Goal: Task Accomplishment & Management: Complete application form

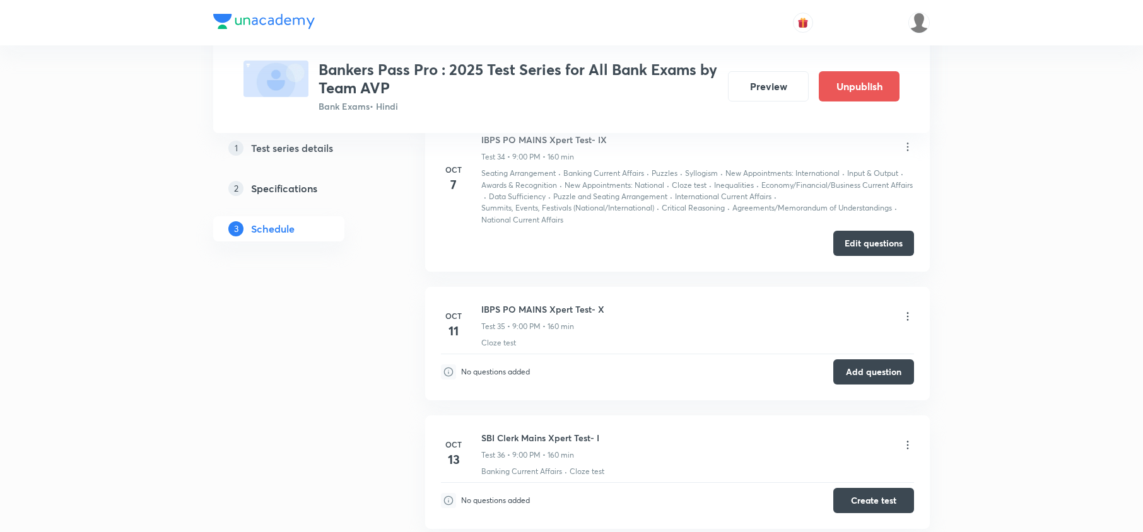
scroll to position [6727, 0]
click at [776, 248] on button "Edit questions" at bounding box center [873, 241] width 81 height 25
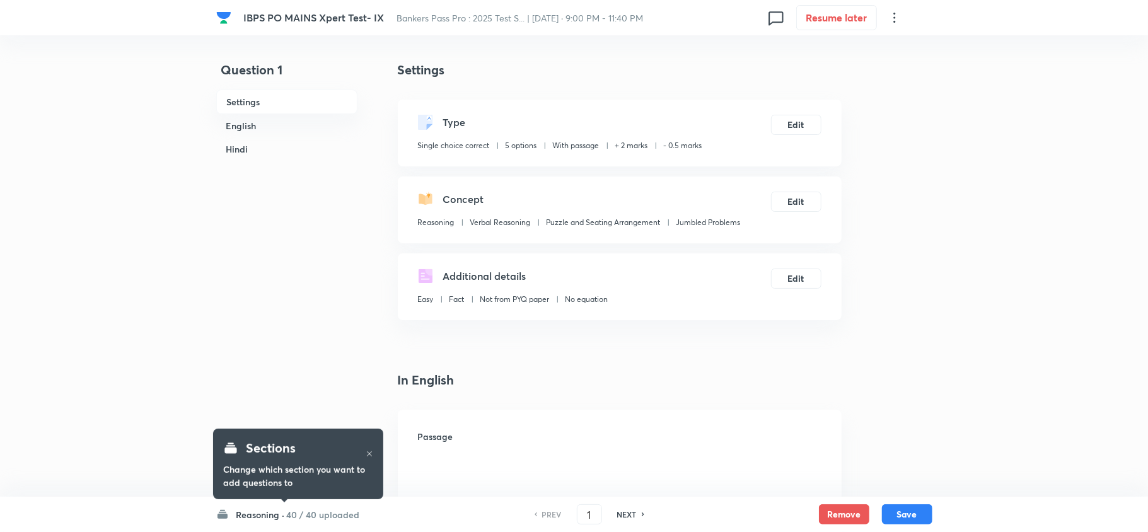
checkbox input "true"
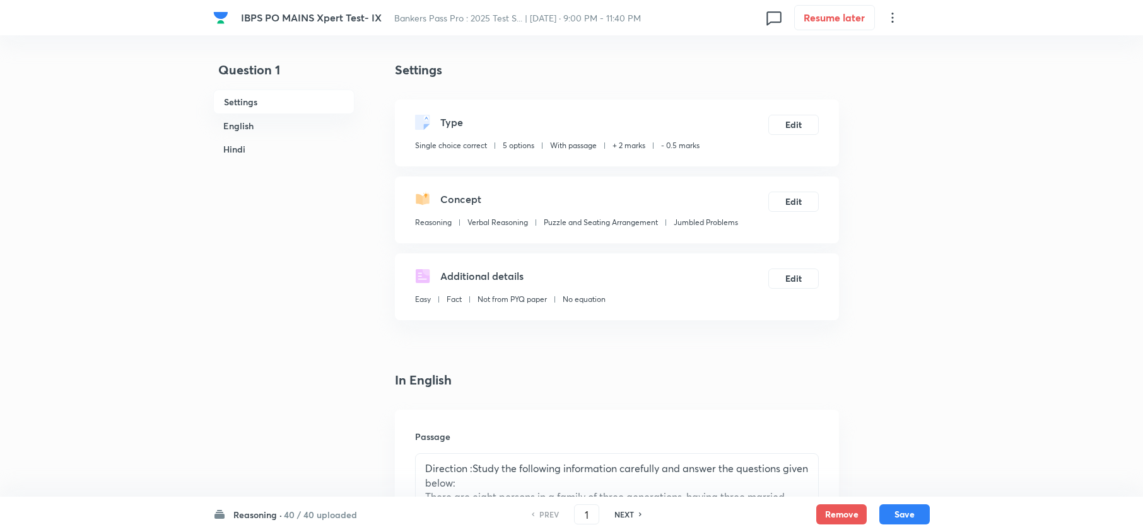
click at [616, 517] on h6 "NEXT" at bounding box center [624, 514] width 20 height 11
type input "2"
checkbox input "false"
click at [616, 515] on h6 "NEXT" at bounding box center [624, 514] width 20 height 11
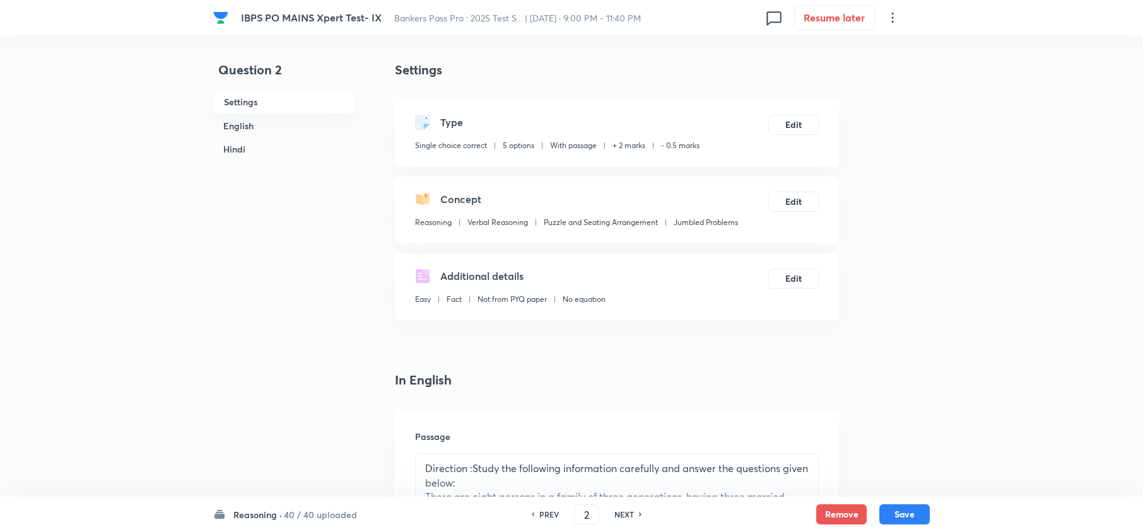
checkbox input "true"
type input "3"
checkbox input "false"
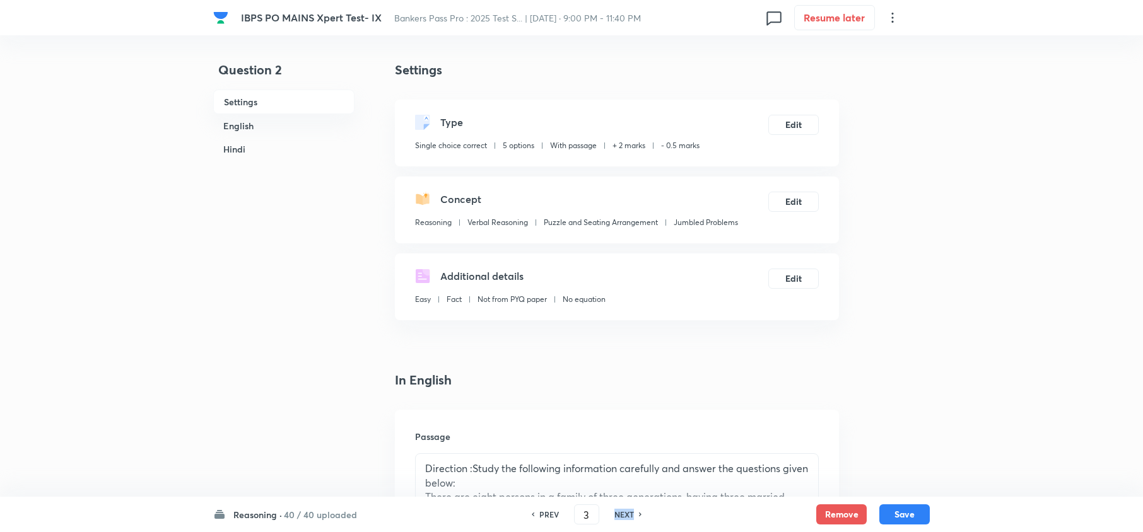
click at [616, 515] on h6 "NEXT" at bounding box center [624, 514] width 20 height 11
checkbox input "true"
type input "4"
checkbox input "false"
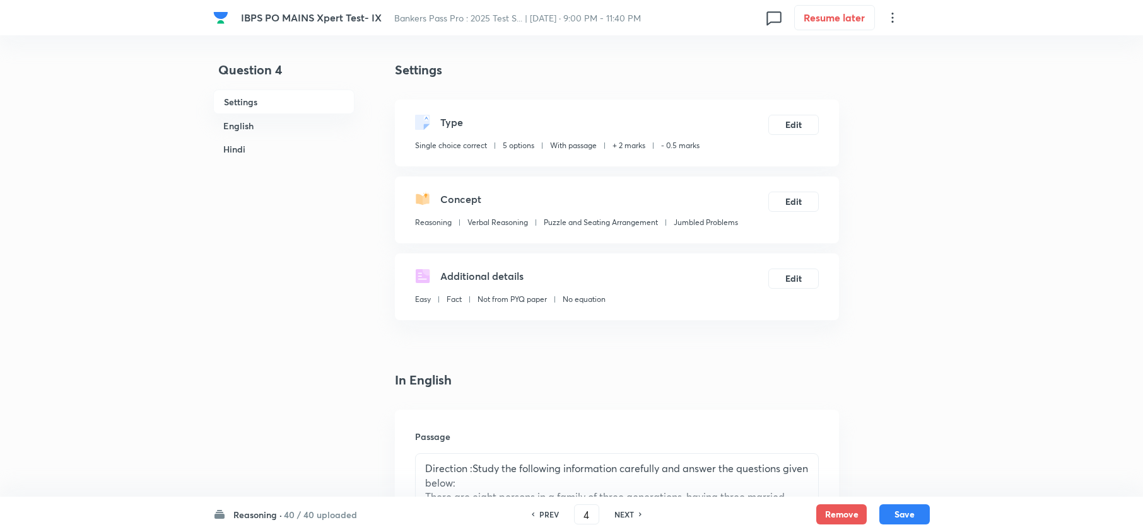
checkbox input "false"
checkbox input "true"
click at [616, 515] on h6 "NEXT" at bounding box center [624, 514] width 20 height 11
type input "5"
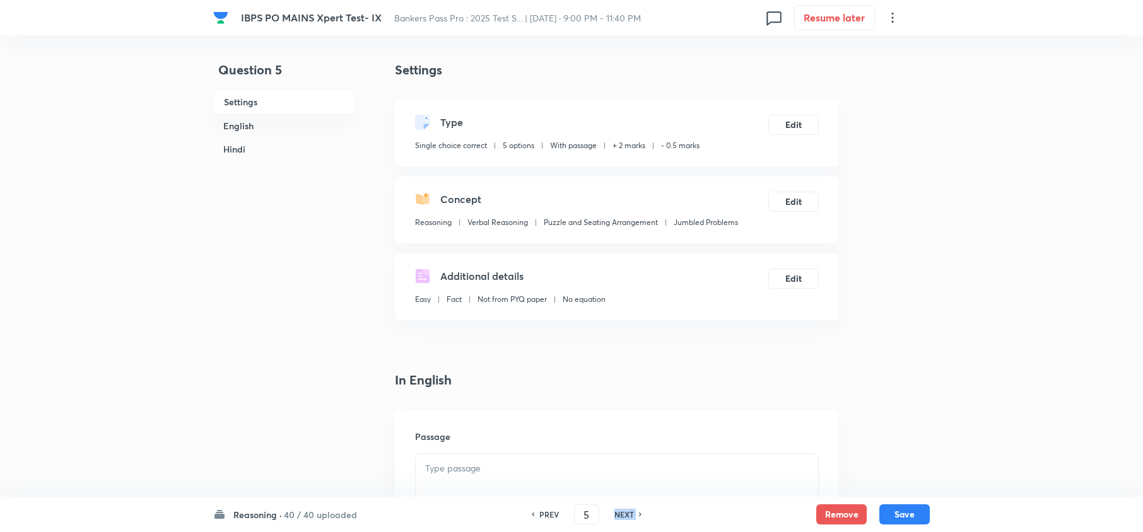
checkbox input "false"
checkbox input "true"
click at [616, 515] on h6 "NEXT" at bounding box center [624, 514] width 20 height 11
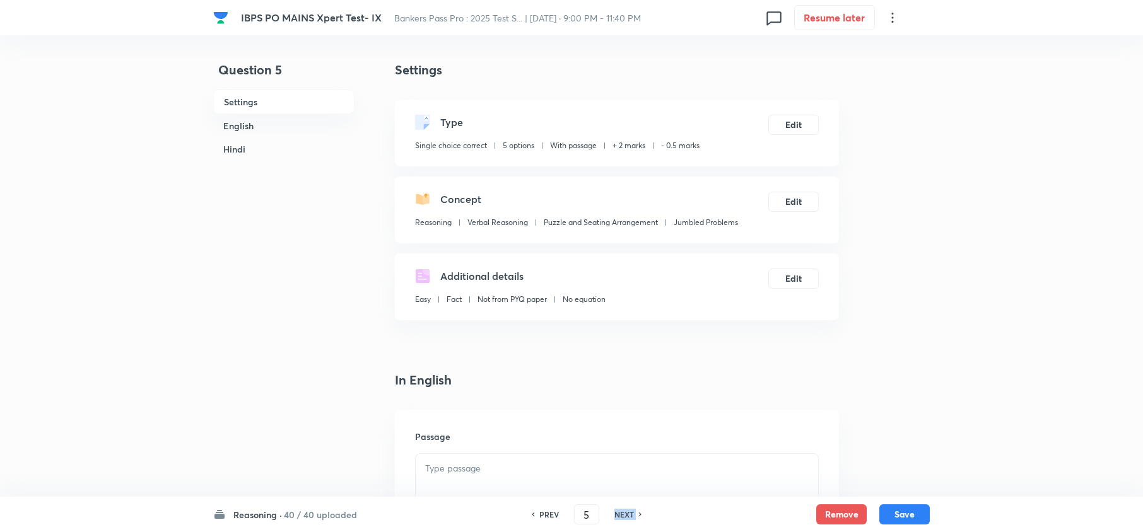
type input "6"
checkbox input "false"
checkbox input "true"
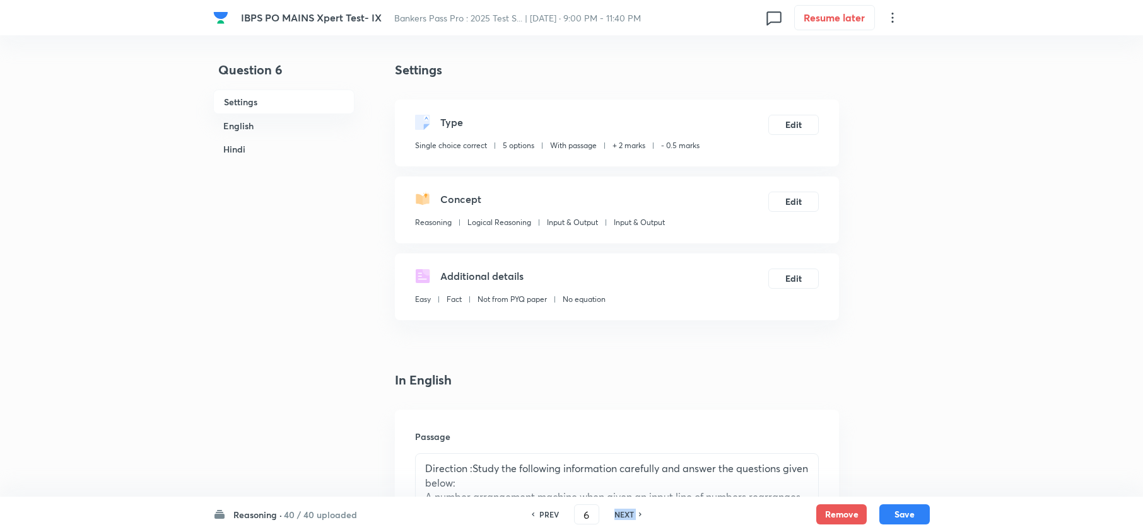
click at [616, 515] on h6 "NEXT" at bounding box center [624, 514] width 20 height 11
type input "7"
checkbox input "false"
checkbox input "true"
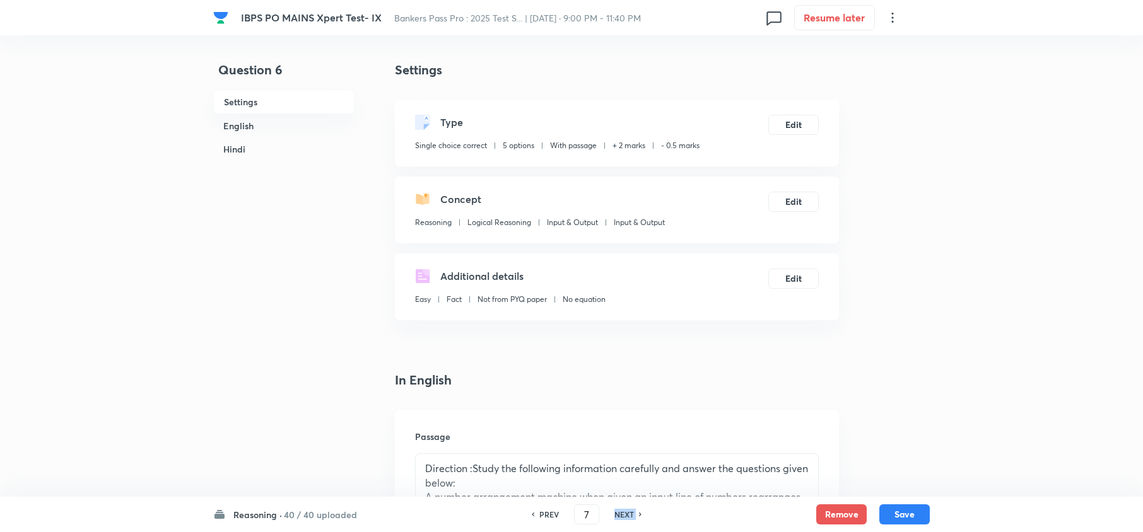
checkbox input "true"
click at [614, 515] on h6 "NEXT" at bounding box center [624, 514] width 20 height 11
type input "8"
checkbox input "false"
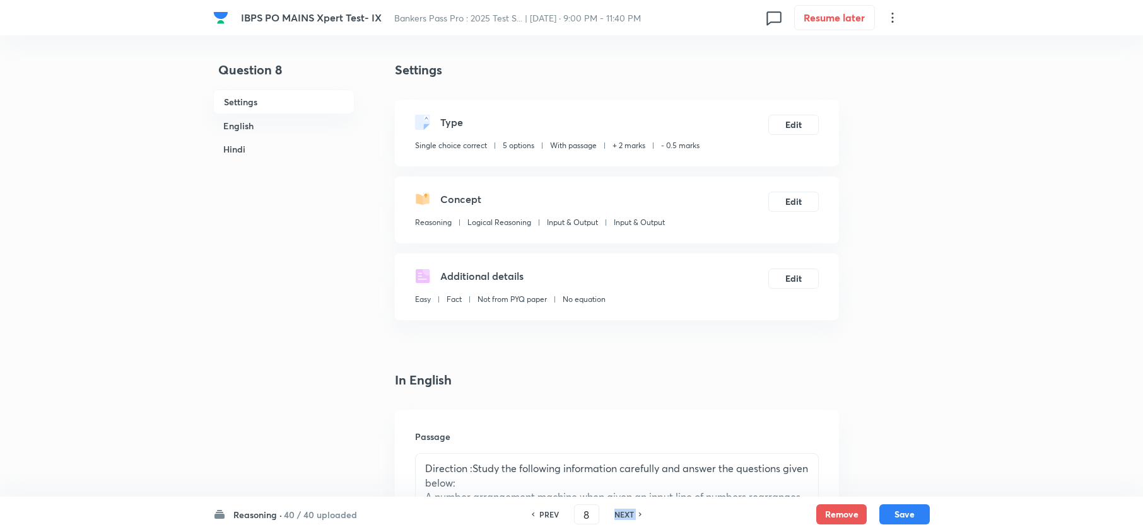
checkbox input "true"
click at [614, 515] on h6 "NEXT" at bounding box center [624, 514] width 20 height 11
type input "9"
checkbox input "false"
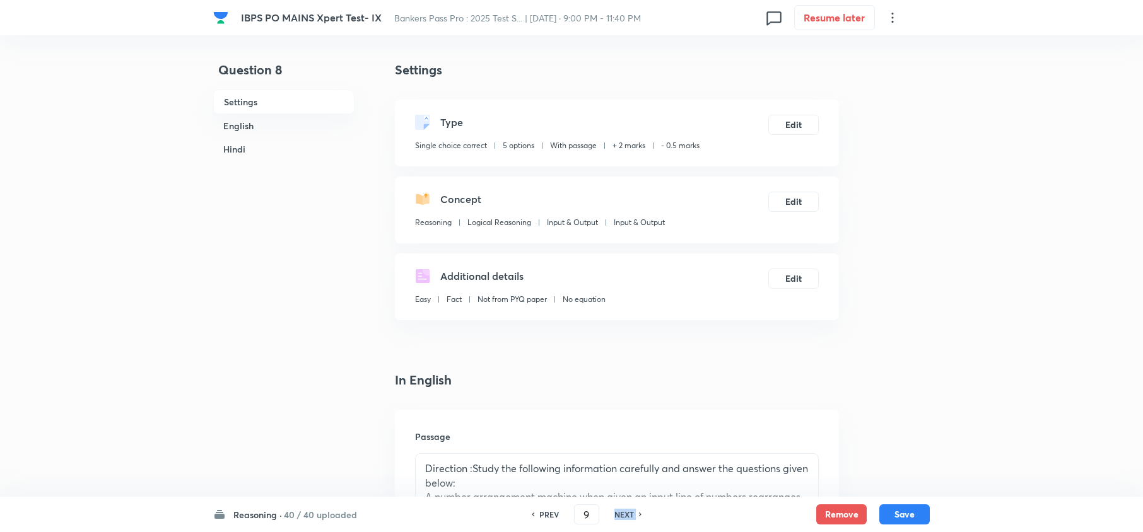
checkbox input "false"
checkbox input "true"
click at [614, 516] on h6 "NEXT" at bounding box center [624, 514] width 20 height 11
type input "10"
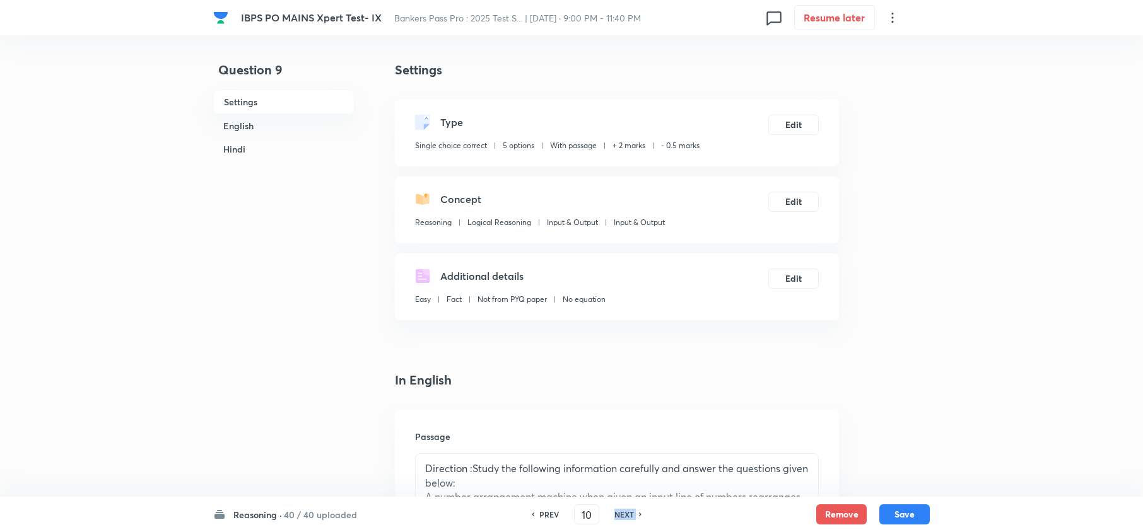
checkbox input "false"
checkbox input "true"
click at [614, 516] on h6 "NEXT" at bounding box center [624, 514] width 20 height 11
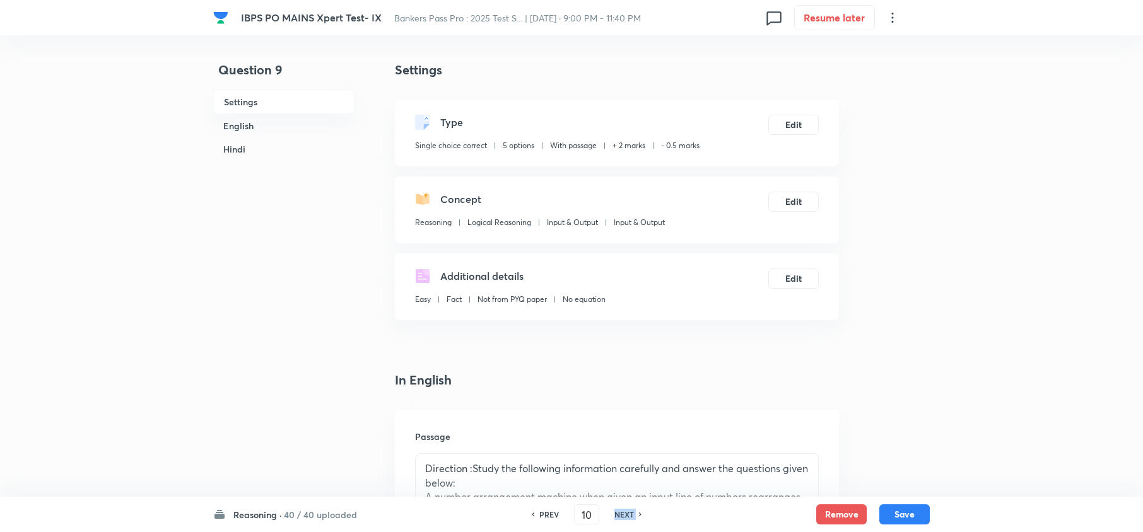
type input "11"
checkbox input "false"
checkbox input "true"
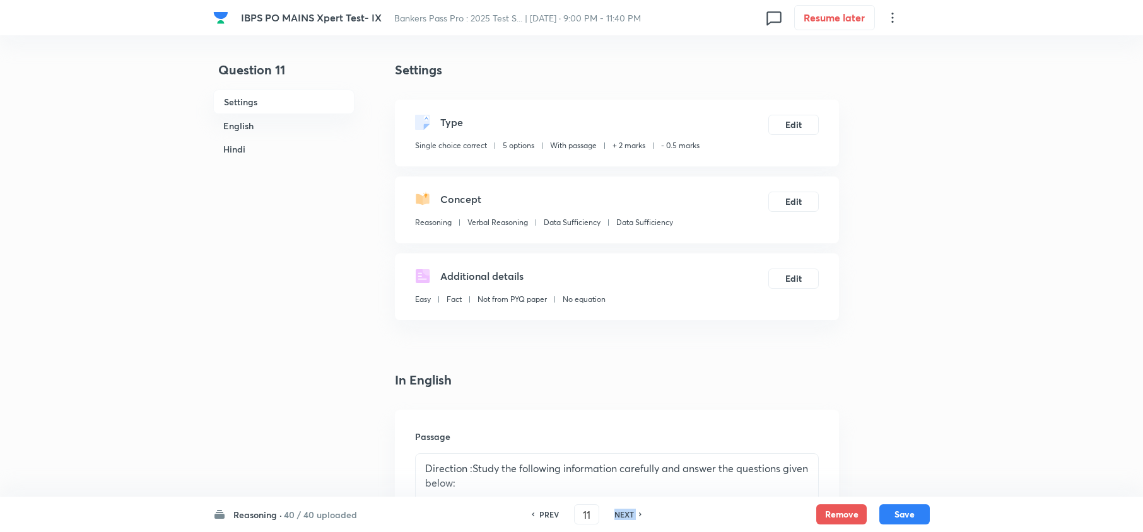
click at [614, 516] on h6 "NEXT" at bounding box center [624, 514] width 20 height 11
type input "12"
checkbox input "false"
checkbox input "true"
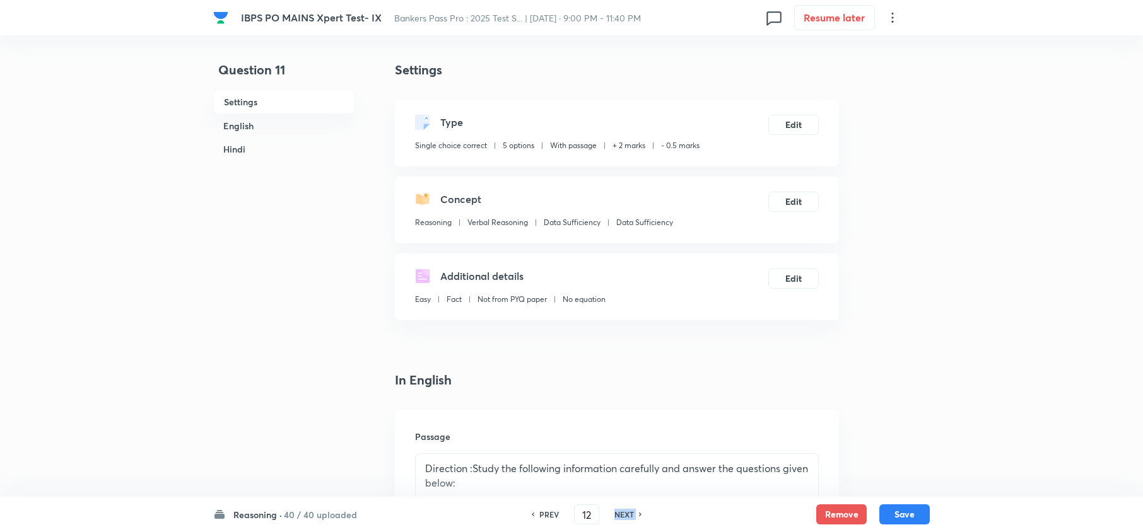
checkbox input "true"
click at [614, 516] on h6 "NEXT" at bounding box center [624, 514] width 20 height 11
type input "13"
checkbox input "false"
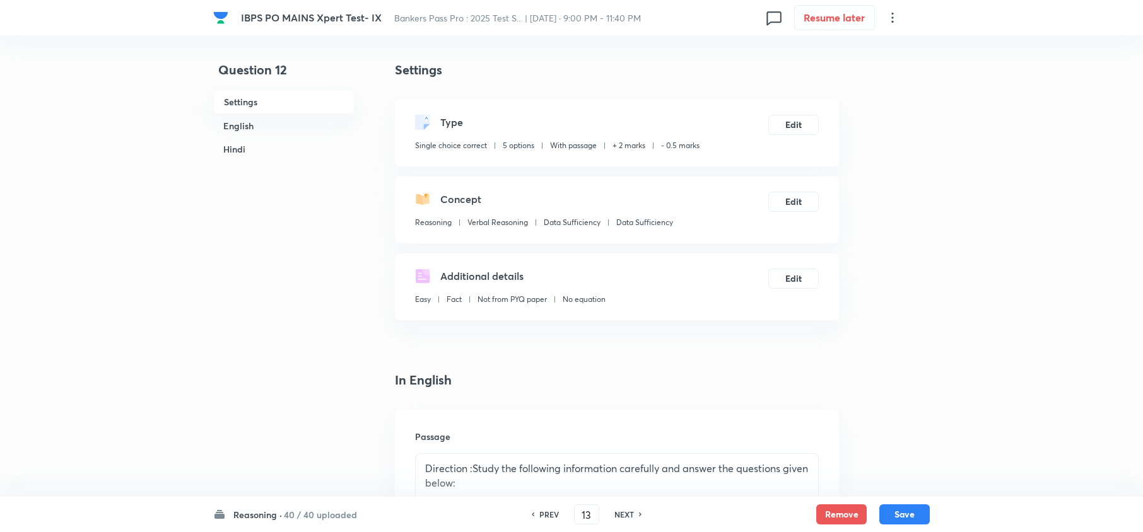
checkbox input "true"
click at [614, 516] on h6 "NEXT" at bounding box center [624, 514] width 20 height 11
type input "14"
checkbox input "false"
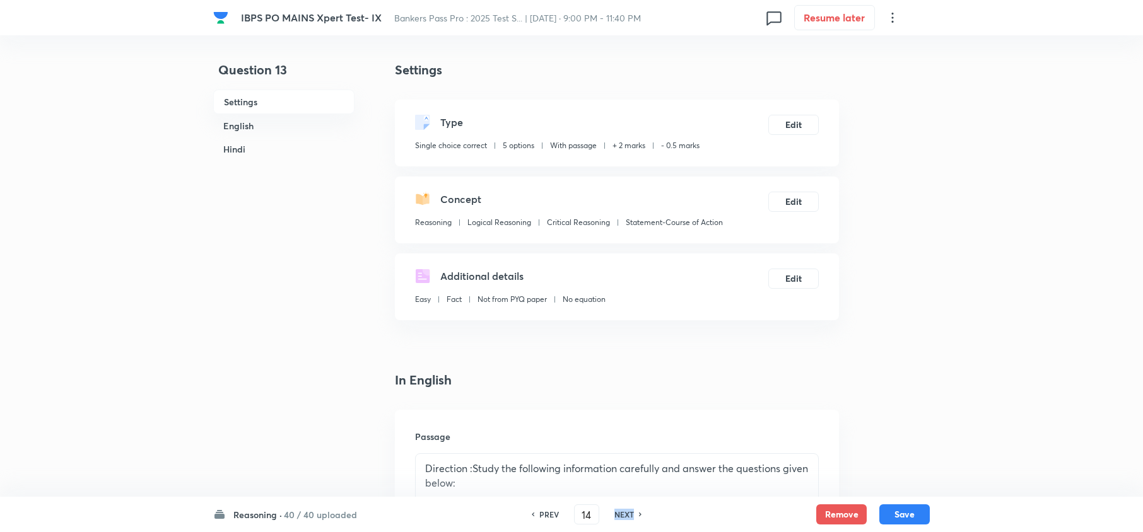
checkbox input "false"
checkbox input "true"
click at [614, 516] on h6 "NEXT" at bounding box center [624, 514] width 20 height 11
type input "15"
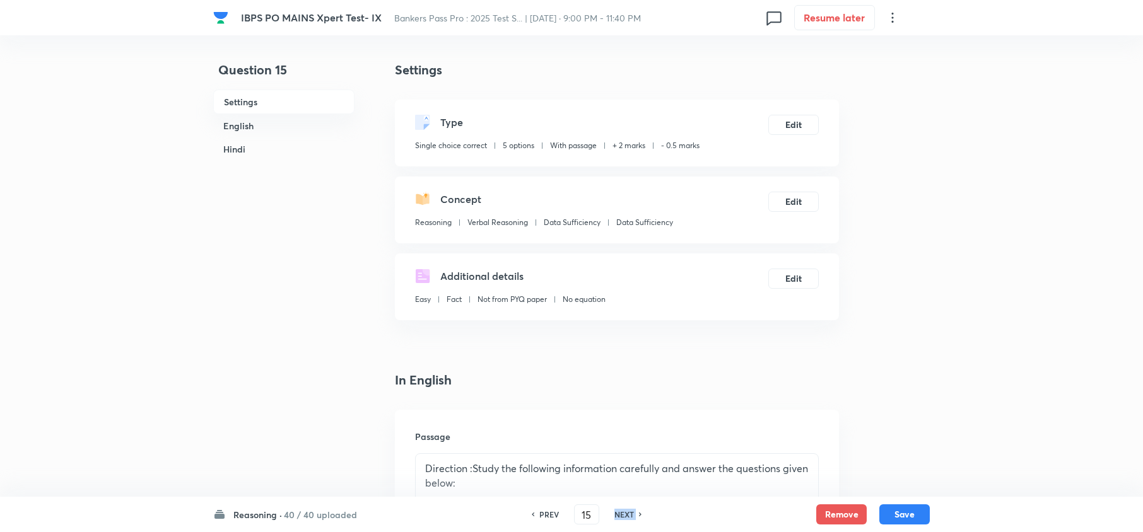
checkbox input "false"
checkbox input "true"
click at [614, 516] on h6 "NEXT" at bounding box center [624, 514] width 20 height 11
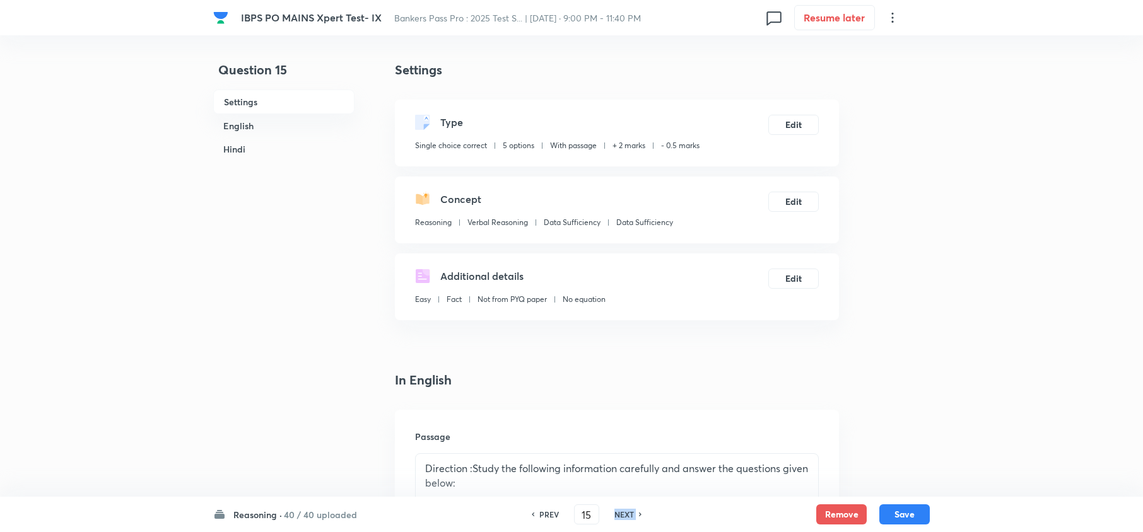
type input "16"
checkbox input "false"
checkbox input "true"
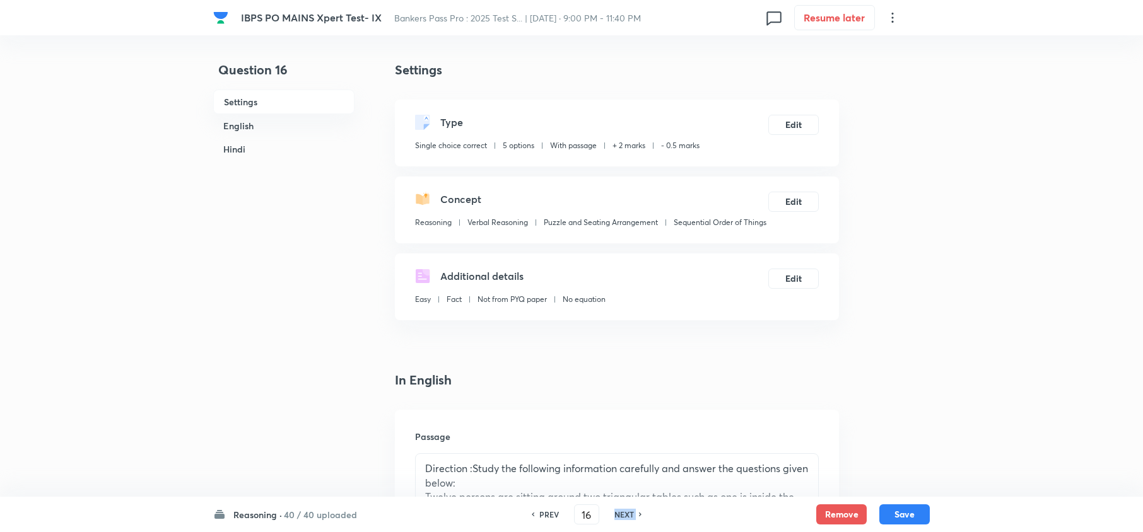
click at [614, 516] on h6 "NEXT" at bounding box center [624, 514] width 20 height 11
type input "17"
checkbox input "false"
checkbox input "true"
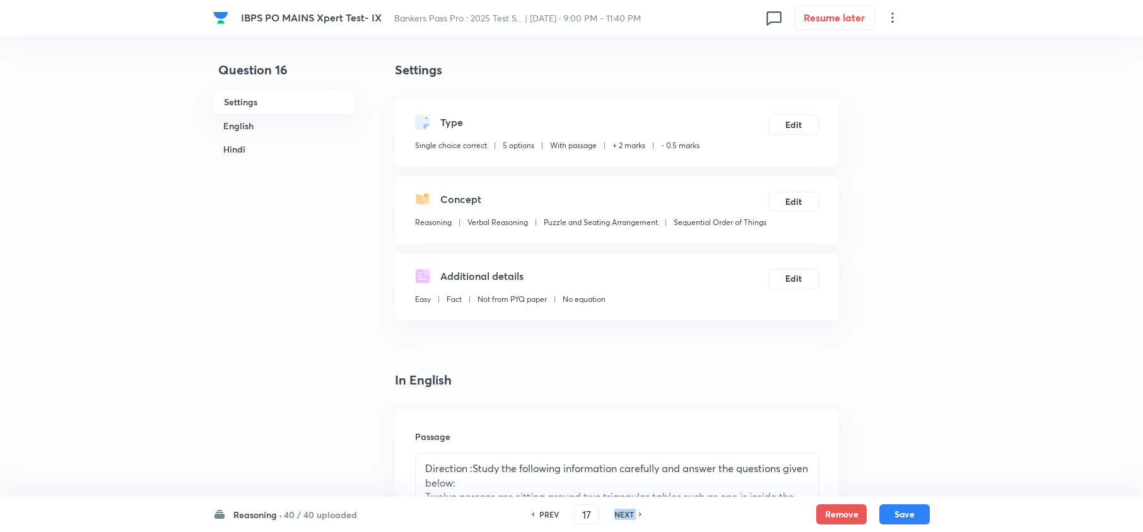
checkbox input "true"
click at [614, 516] on h6 "NEXT" at bounding box center [624, 514] width 20 height 11
type input "18"
checkbox input "false"
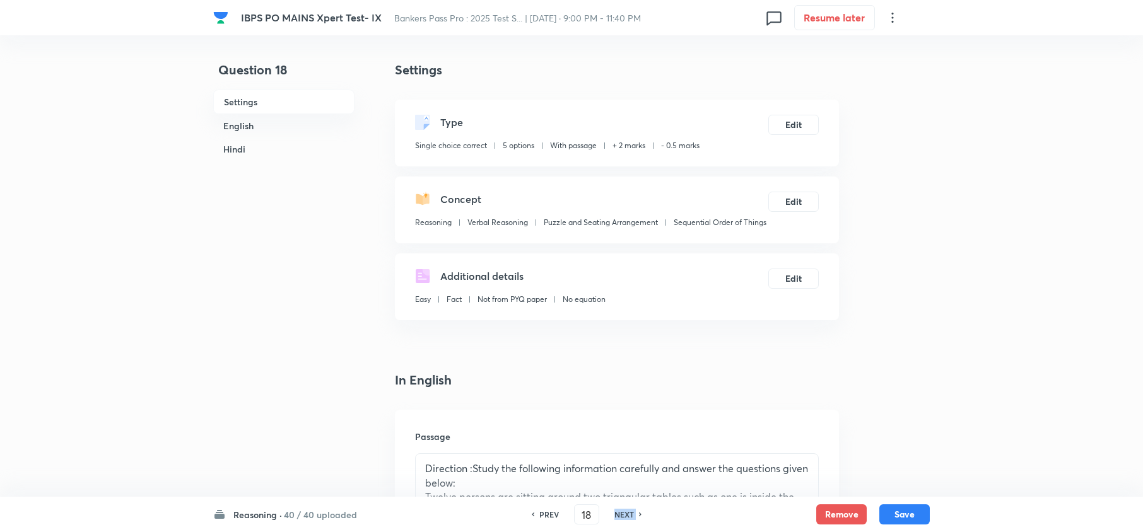
checkbox input "true"
click at [614, 516] on h6 "NEXT" at bounding box center [624, 514] width 20 height 11
type input "19"
checkbox input "false"
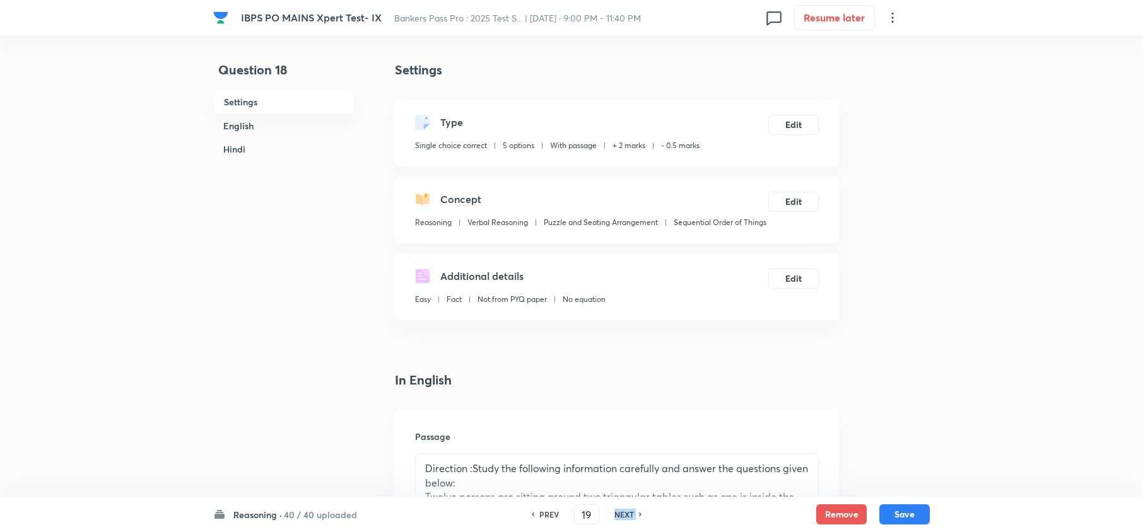
checkbox input "false"
checkbox input "true"
click at [614, 516] on h6 "NEXT" at bounding box center [624, 514] width 20 height 11
type input "20"
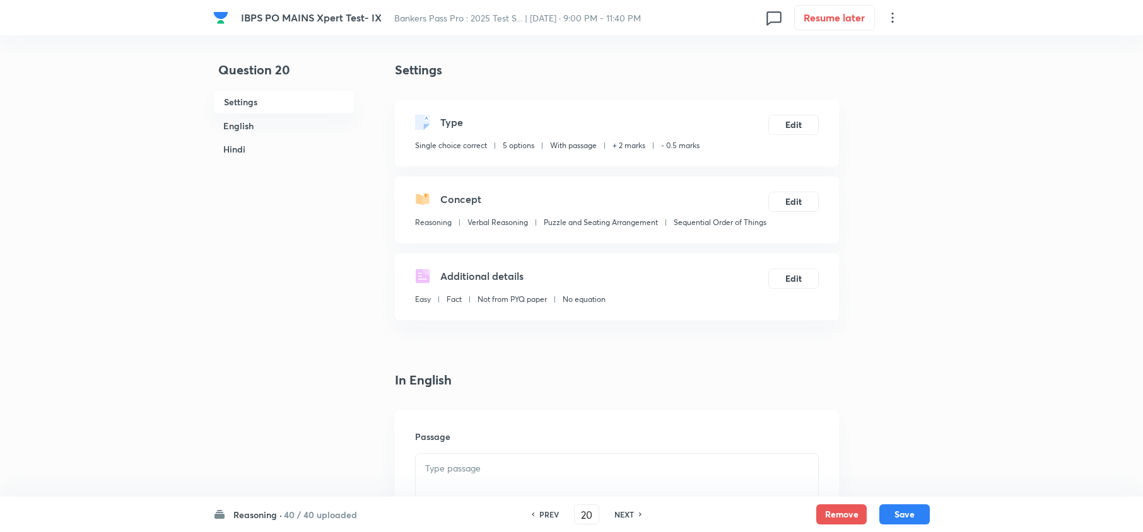
checkbox input "false"
checkbox input "true"
click at [614, 515] on h6 "NEXT" at bounding box center [624, 514] width 20 height 11
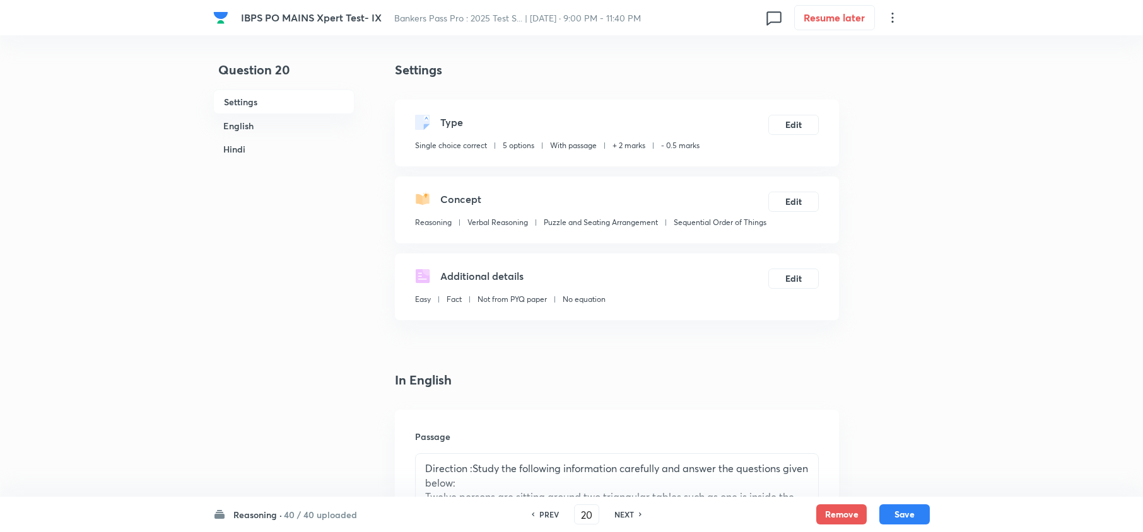
type input "21"
checkbox input "false"
checkbox input "true"
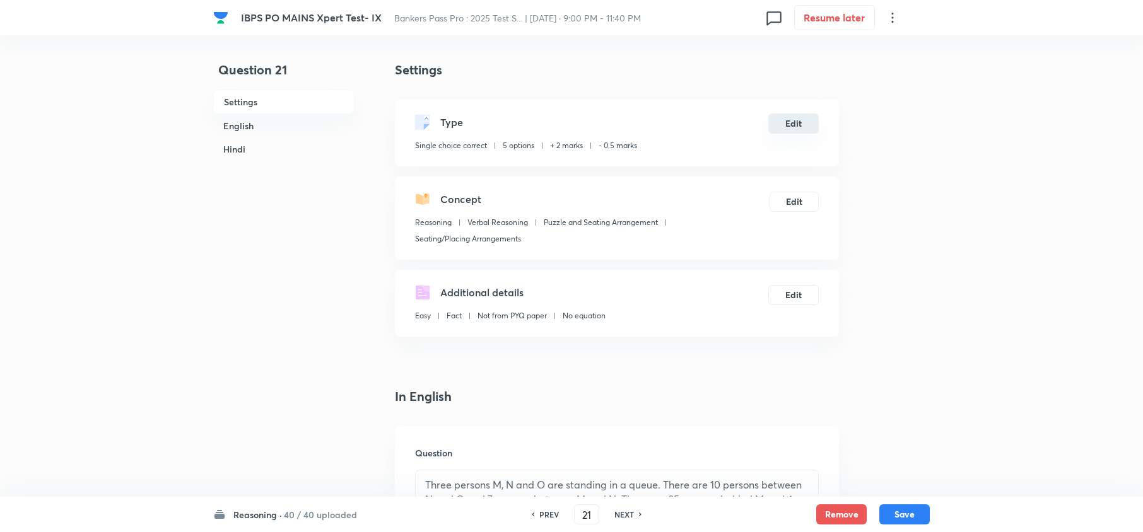
click at [805, 125] on button "Edit" at bounding box center [793, 124] width 50 height 20
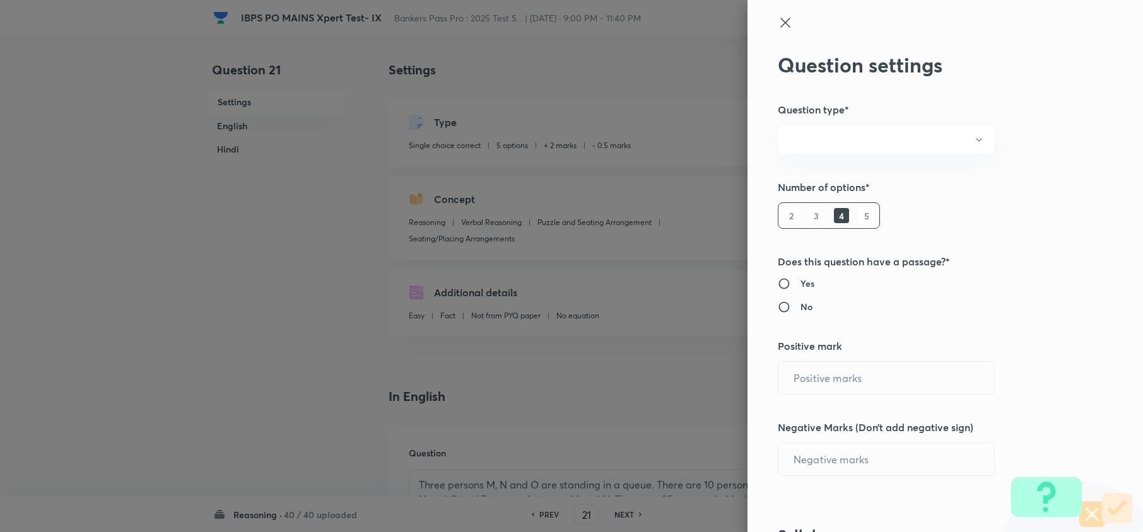
radio input "true"
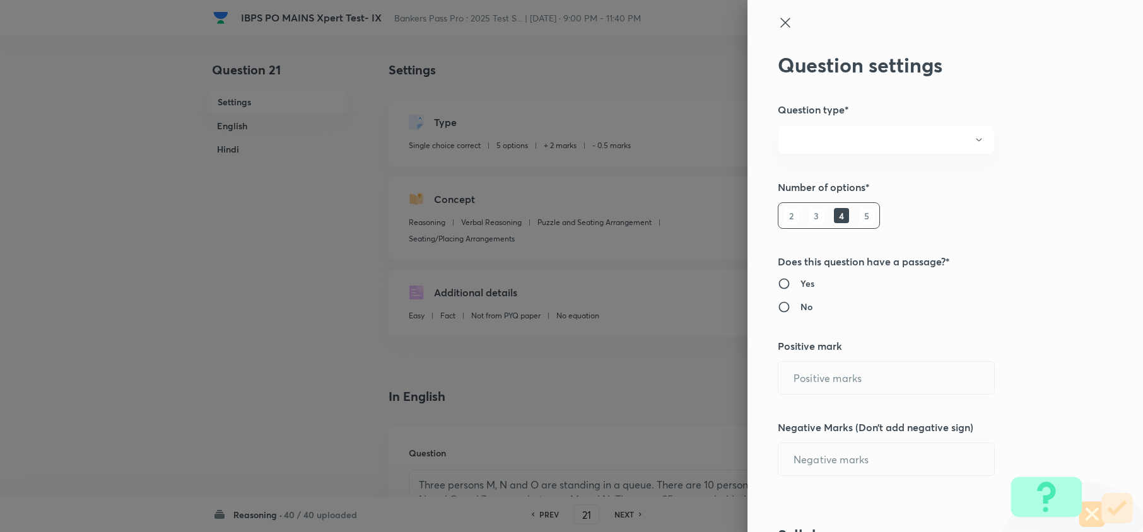
radio input "true"
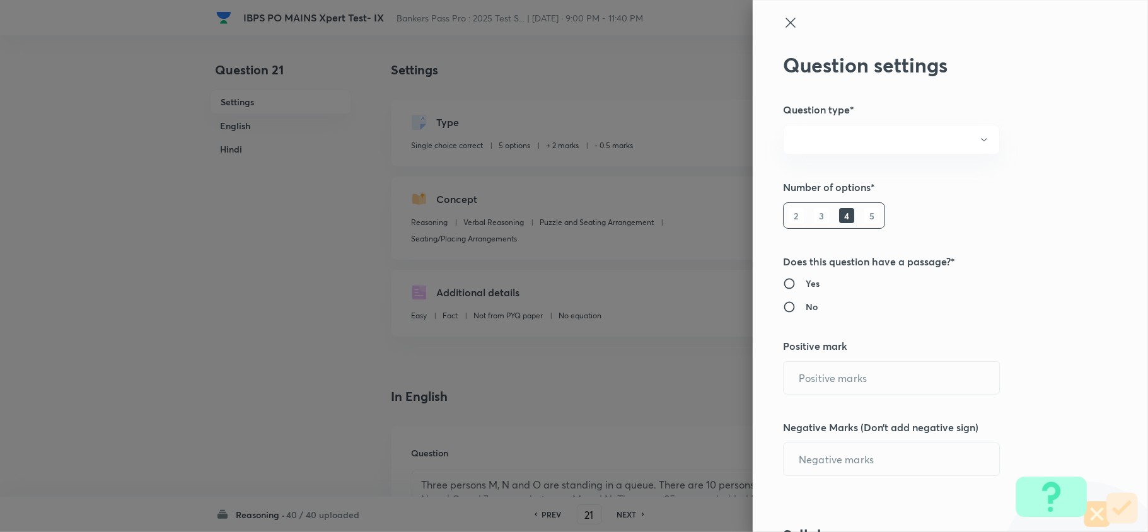
type input "2"
type input "0.5"
type input "Reasoning"
type input "Verbal Reasoning"
type input "Puzzle and Seating Arrangement"
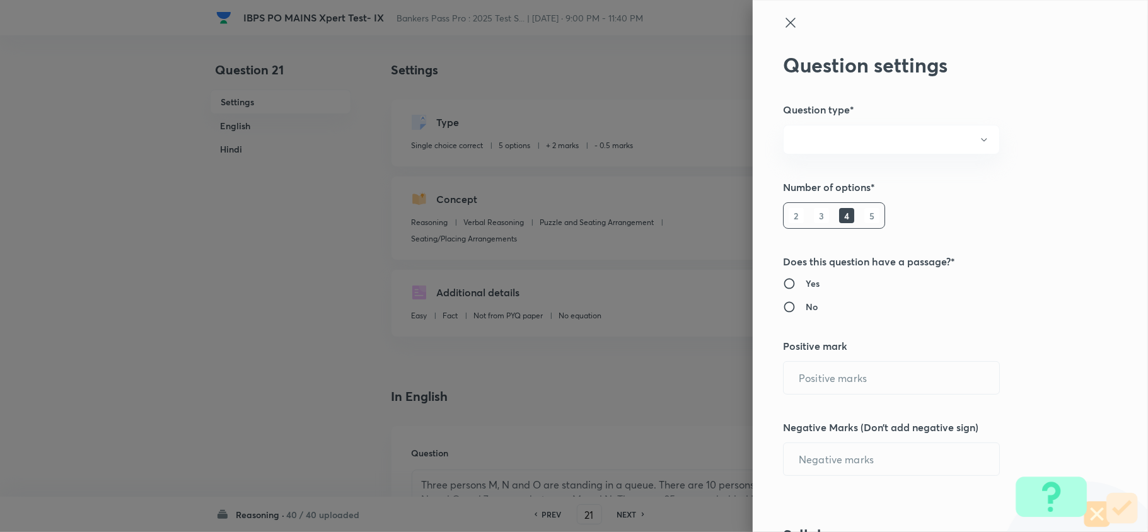
type input "Seating/Placing Arrangements"
drag, startPoint x: 806, startPoint y: 383, endPoint x: 717, endPoint y: 382, distance: 88.9
click at [717, 382] on div "Question settings Question type* Single choice correct Number of options* 2 3 4…" at bounding box center [574, 266] width 1148 height 532
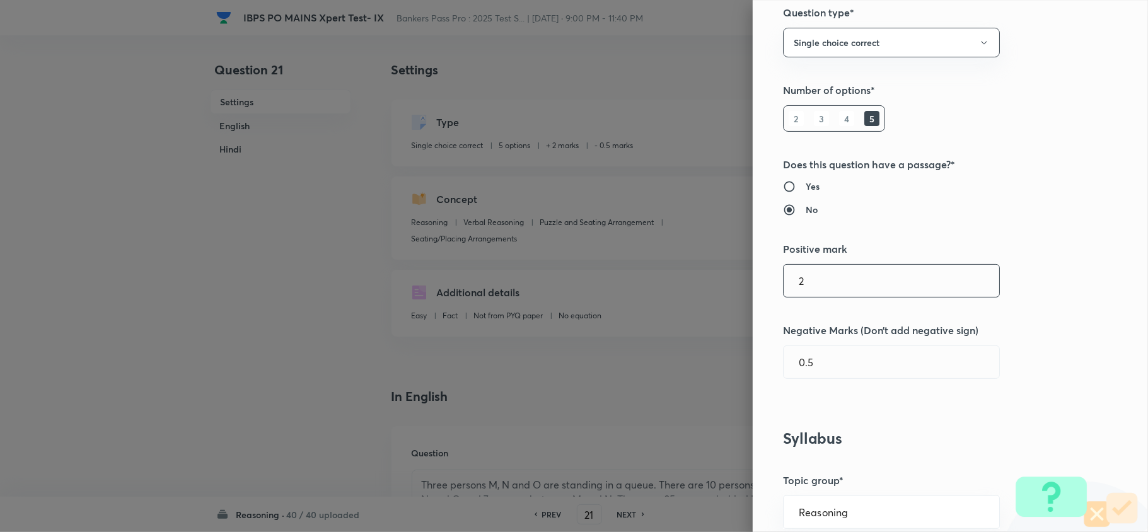
scroll to position [252, 0]
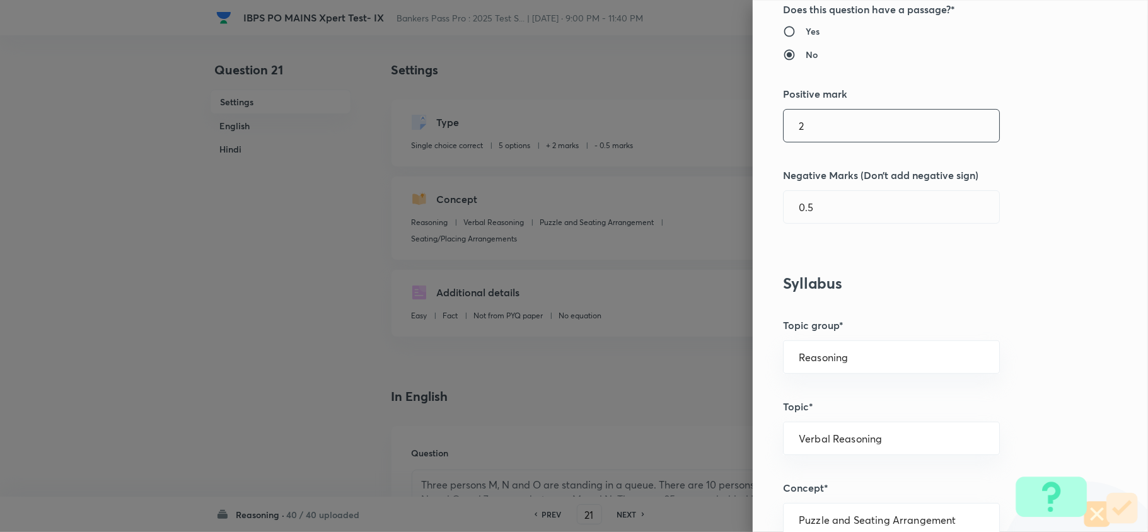
click at [868, 134] on input "2" at bounding box center [892, 126] width 216 height 32
type input "1"
drag, startPoint x: 796, startPoint y: 205, endPoint x: 836, endPoint y: 243, distance: 54.9
click at [795, 205] on input "0.5" at bounding box center [892, 207] width 216 height 32
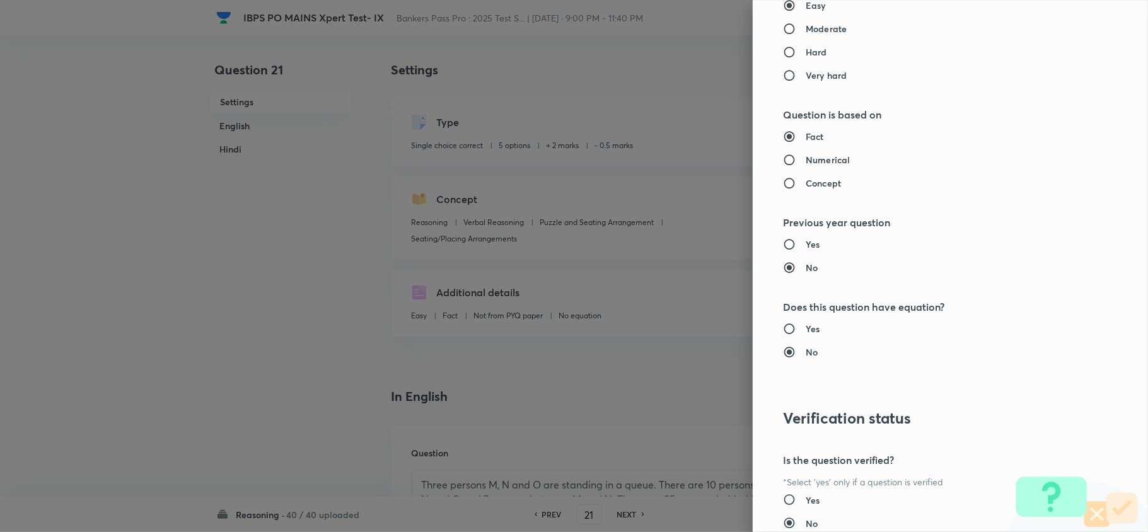
scroll to position [1189, 0]
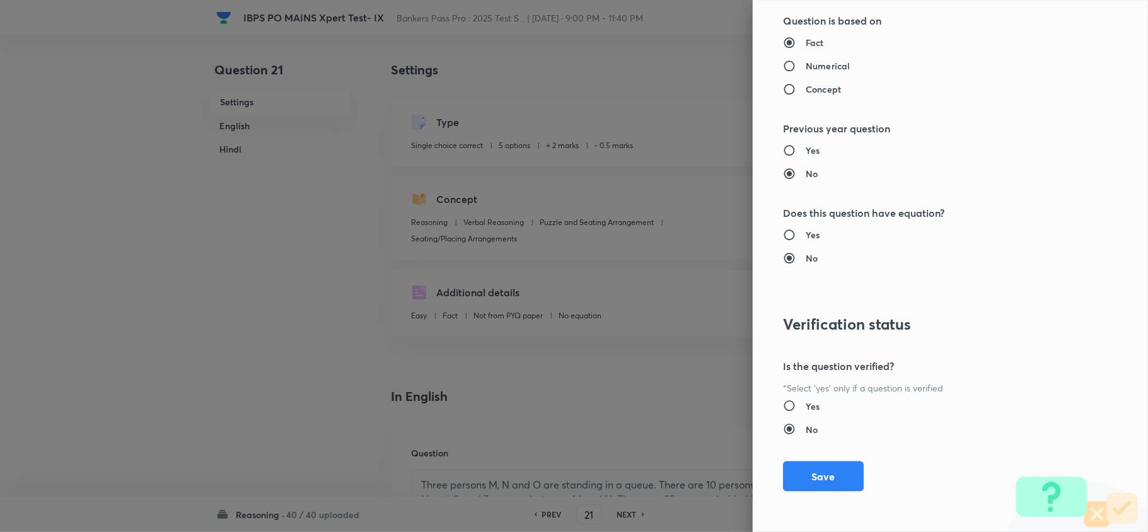
type input "0.25"
click at [821, 477] on button "Save" at bounding box center [823, 475] width 81 height 30
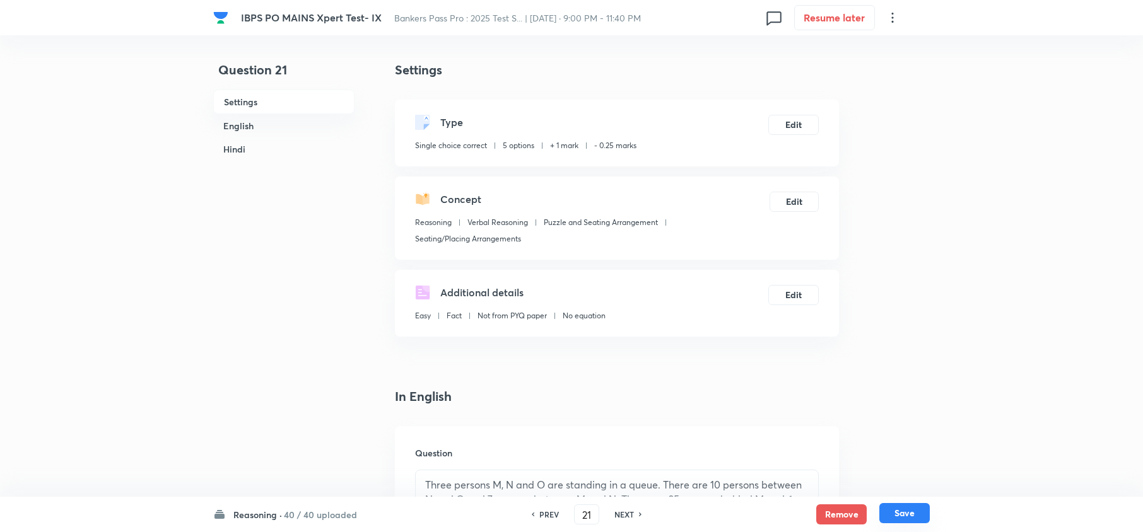
click at [922, 505] on button "Save" at bounding box center [904, 513] width 50 height 20
click at [914, 510] on button "Save" at bounding box center [904, 515] width 50 height 20
type input "22"
checkbox input "false"
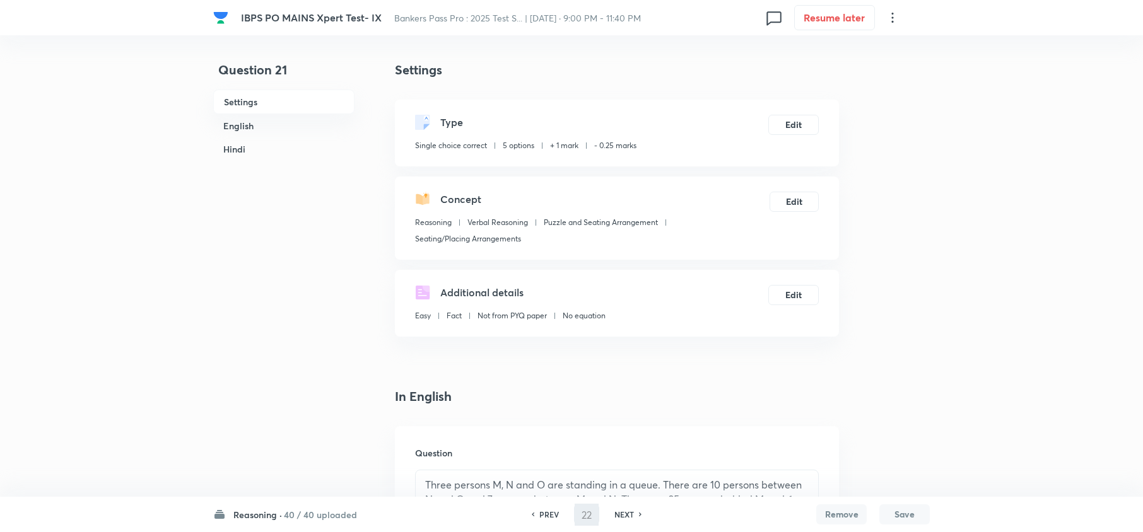
checkbox input "true"
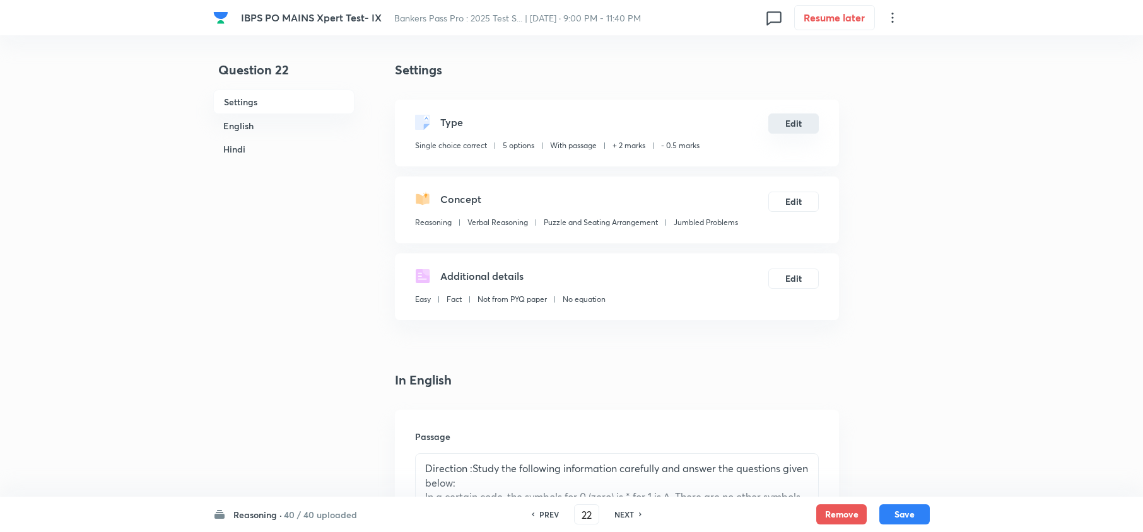
click at [807, 127] on button "Edit" at bounding box center [793, 124] width 50 height 20
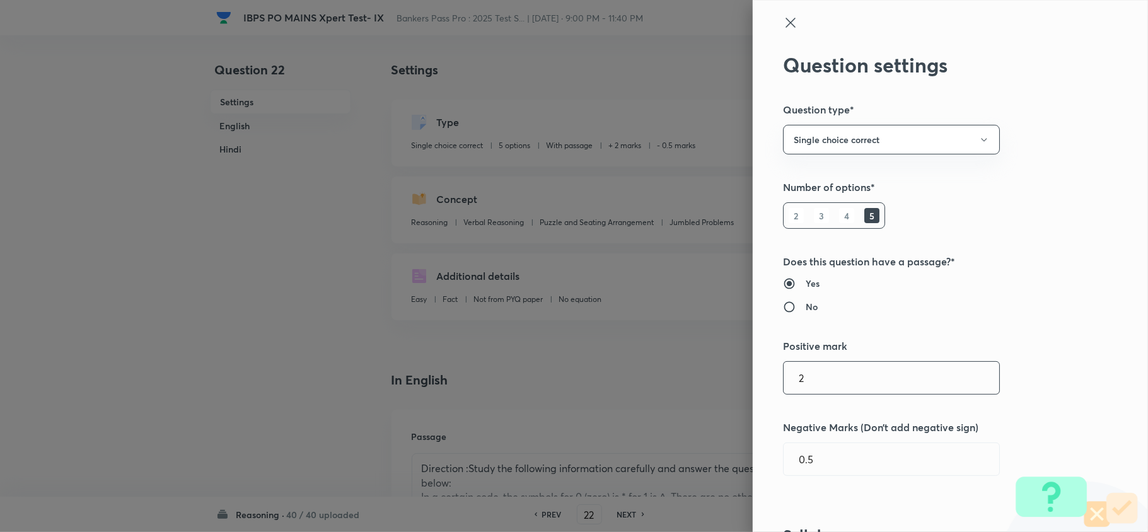
drag, startPoint x: 821, startPoint y: 364, endPoint x: 728, endPoint y: 369, distance: 93.5
click at [730, 369] on div "Question settings Question type* Single choice correct Number of options* 2 3 4…" at bounding box center [574, 266] width 1148 height 532
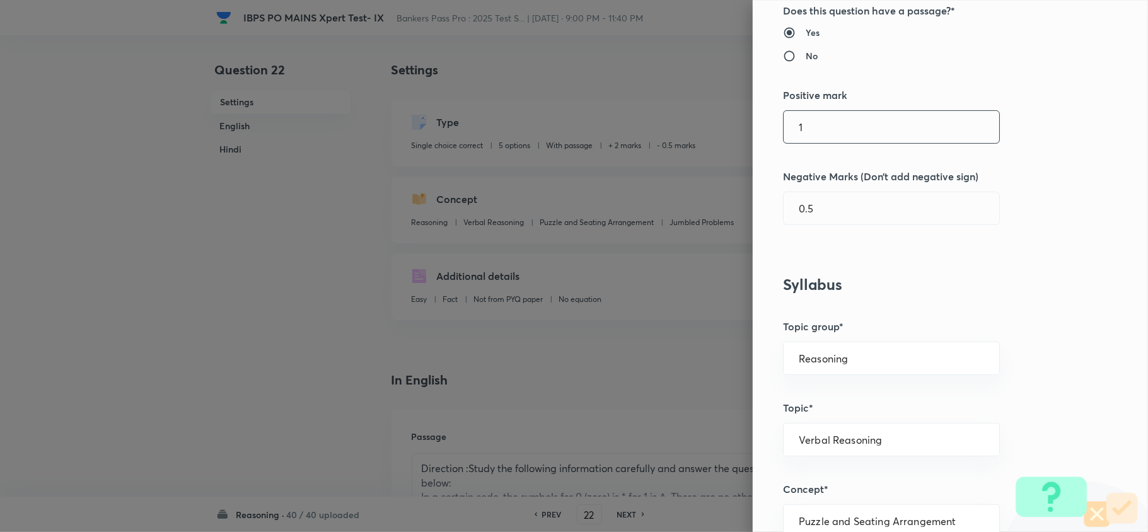
scroll to position [252, 0]
type input "1"
click at [793, 208] on input "0.5" at bounding box center [892, 207] width 216 height 32
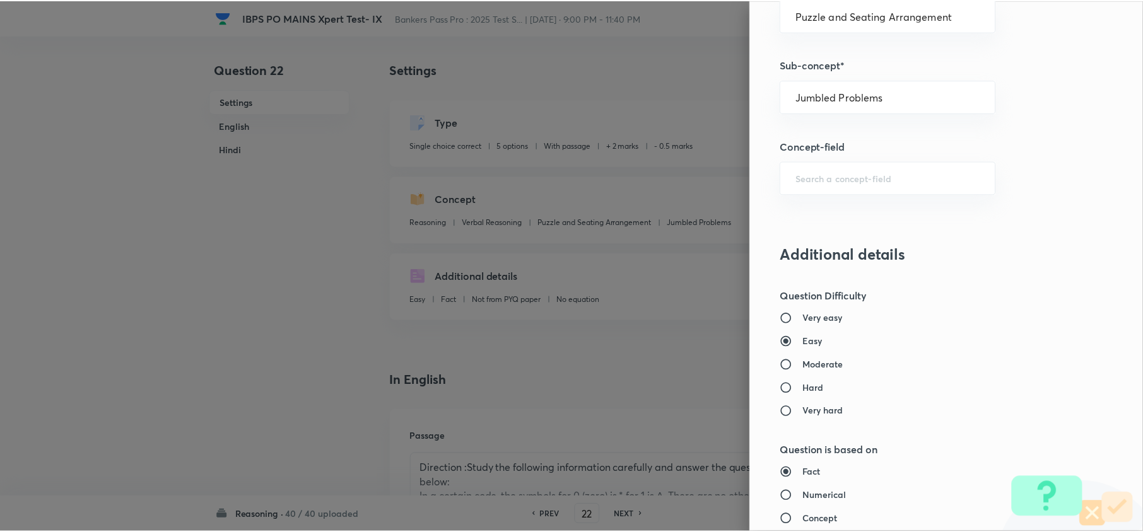
scroll to position [1189, 0]
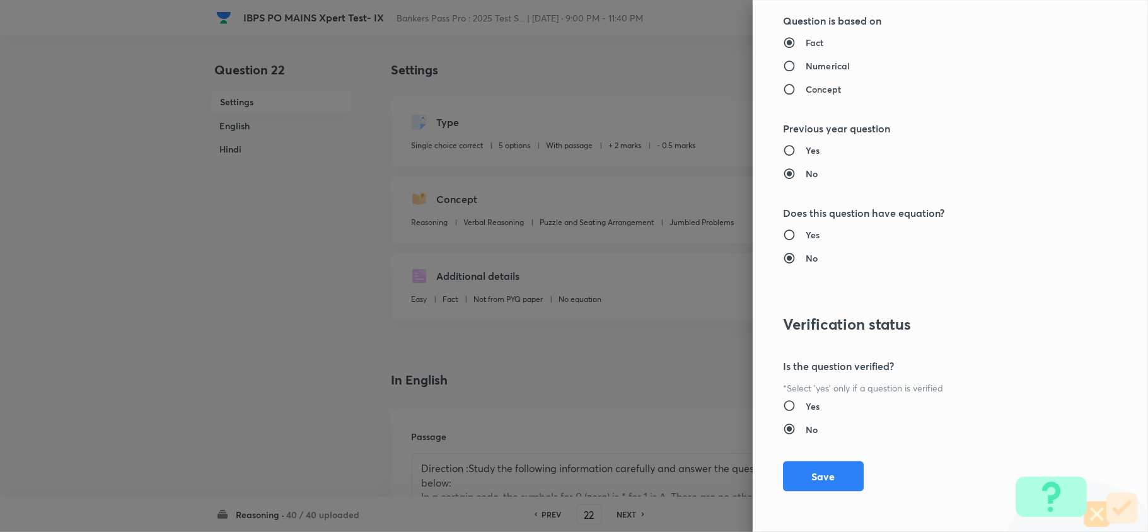
type input "0.25"
click at [817, 484] on button "Save" at bounding box center [823, 475] width 81 height 30
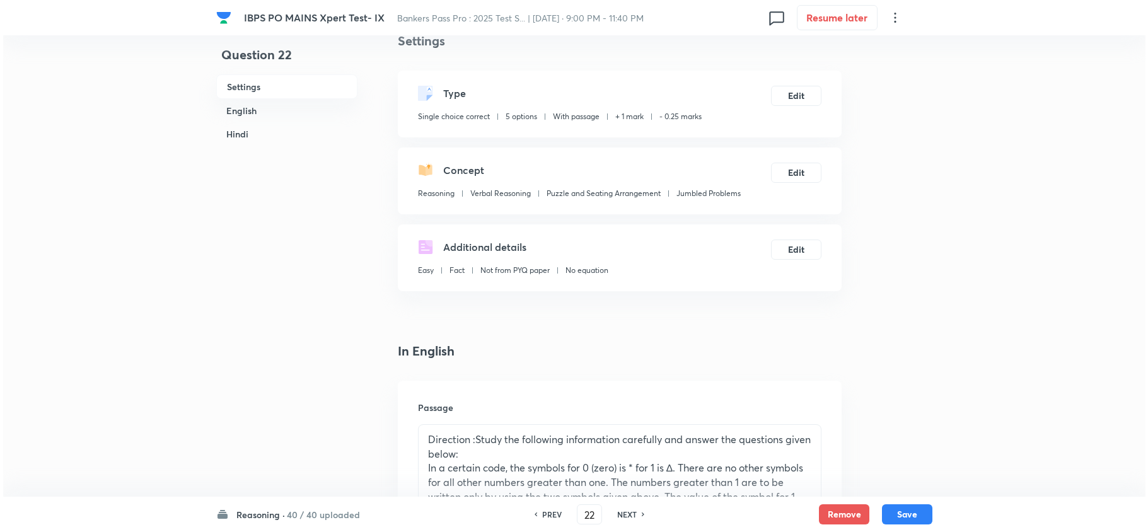
scroll to position [0, 0]
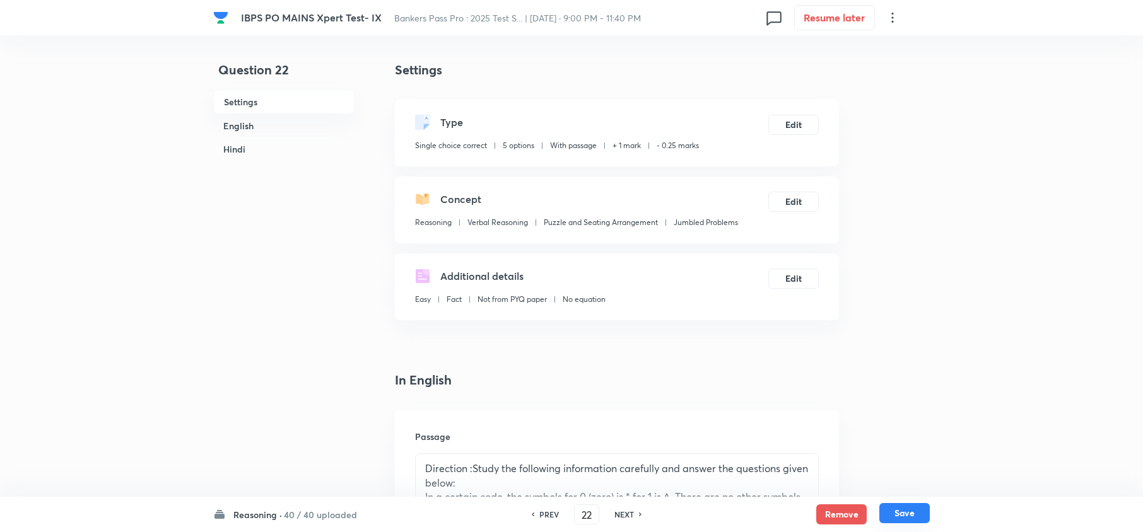
click at [896, 512] on button "Save" at bounding box center [904, 513] width 50 height 20
type input "23"
checkbox input "false"
checkbox input "true"
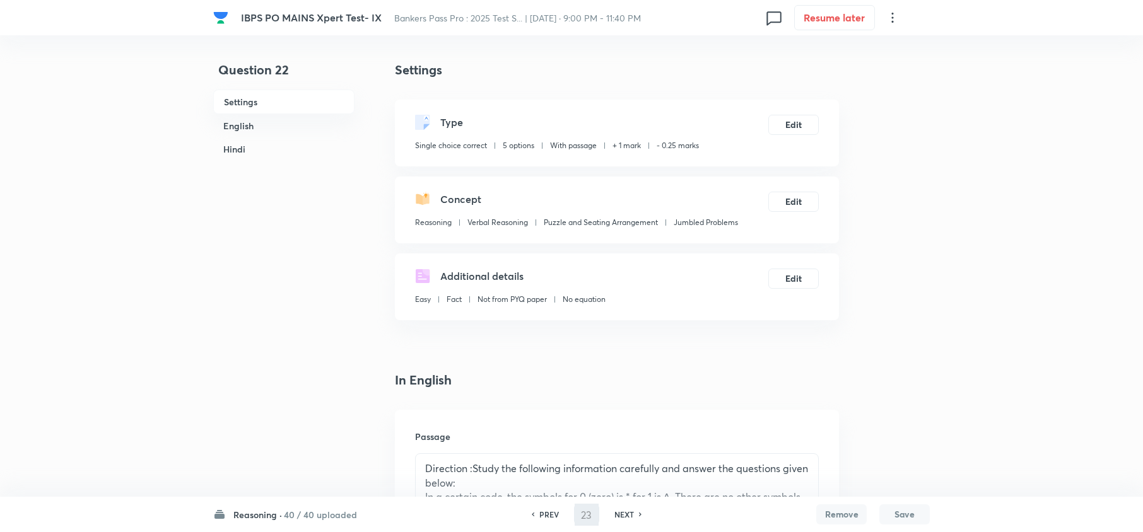
checkbox input "true"
click at [807, 120] on button "Edit" at bounding box center [793, 124] width 50 height 20
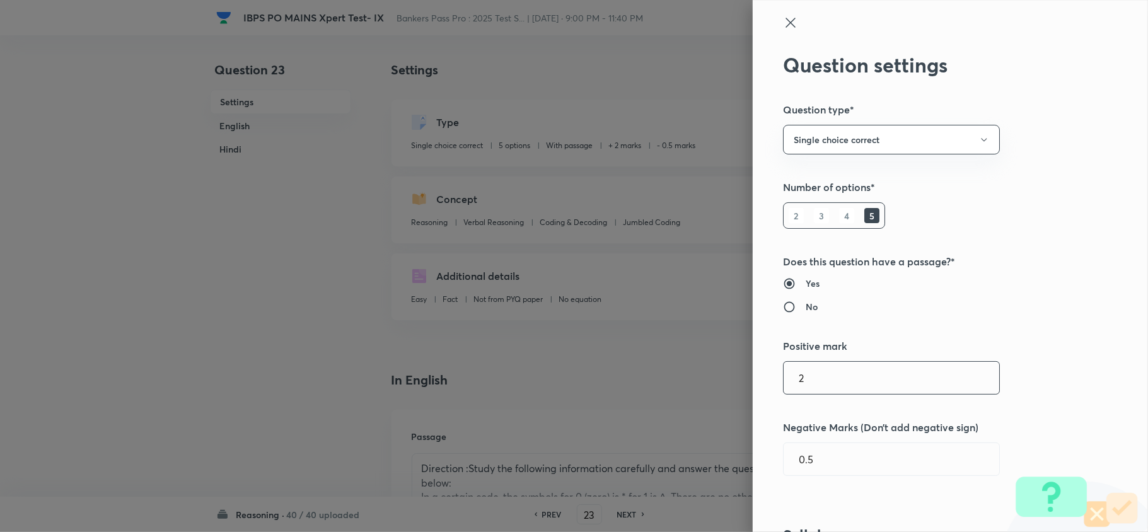
drag, startPoint x: 816, startPoint y: 382, endPoint x: 636, endPoint y: 390, distance: 180.6
click at [636, 390] on div "Question settings Question type* Single choice correct Number of options* 2 3 4…" at bounding box center [574, 266] width 1148 height 532
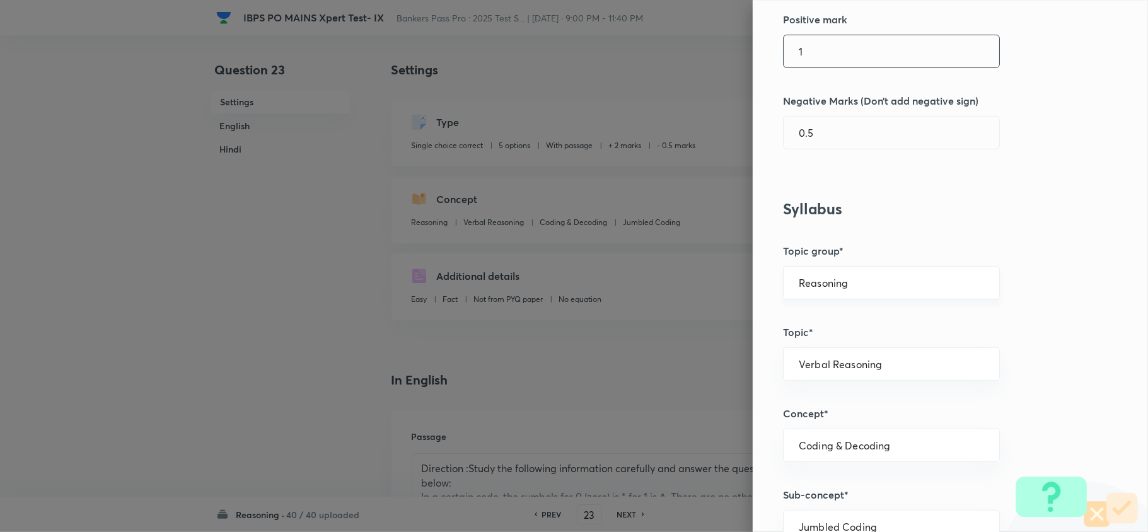
scroll to position [336, 0]
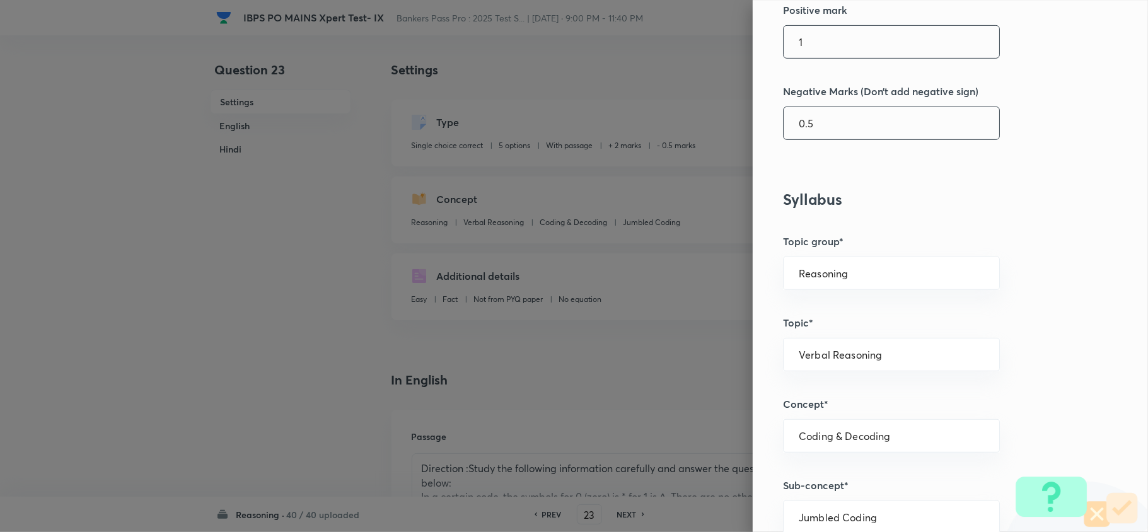
type input "1"
click at [795, 124] on input "0.5" at bounding box center [892, 123] width 216 height 32
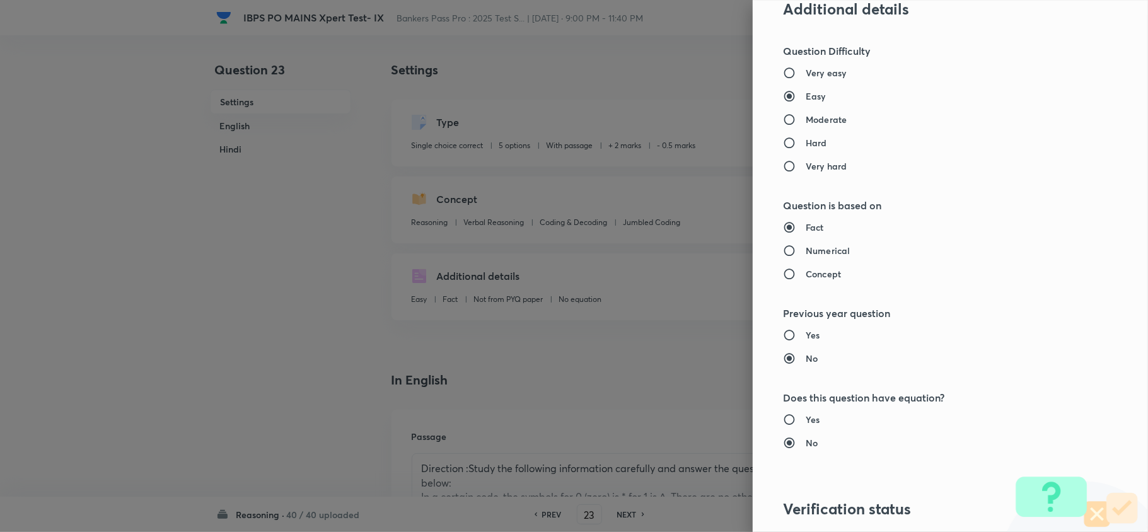
scroll to position [1189, 0]
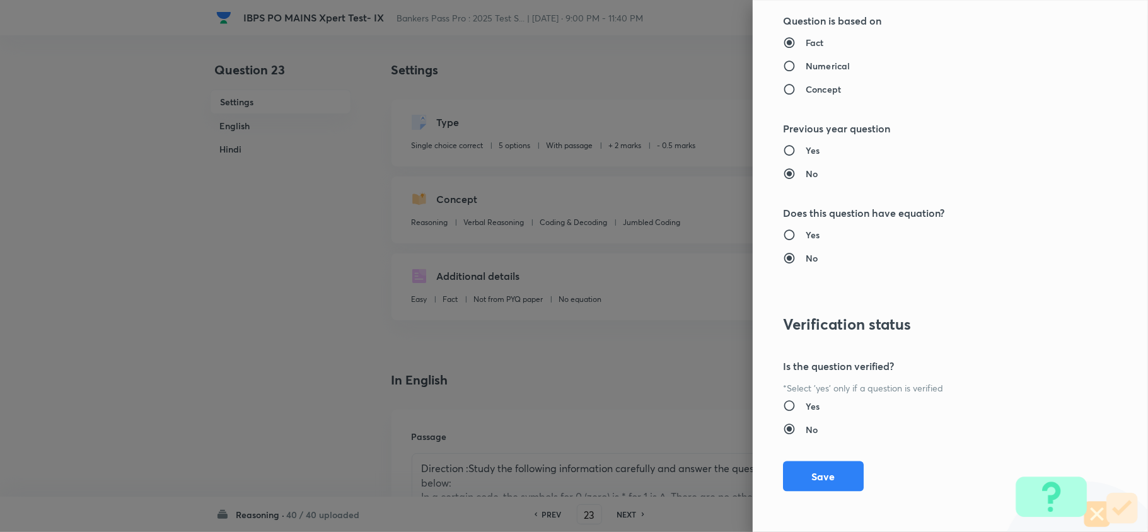
type input "0.25"
click at [843, 472] on button "Save" at bounding box center [823, 475] width 81 height 30
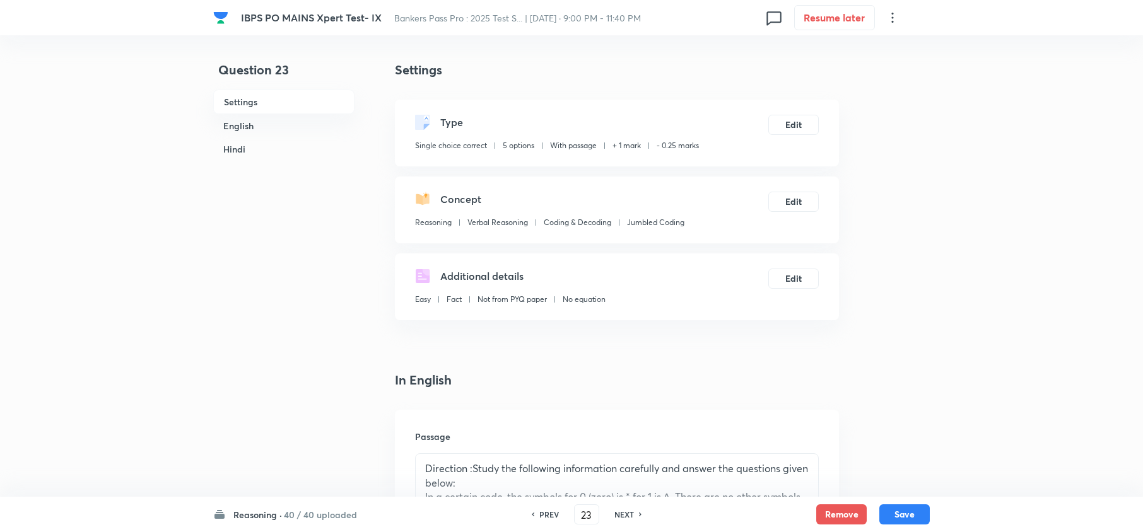
click at [932, 515] on div "Reasoning · 40 / 40 uploaded PREV 23 ​ NEXT Remove Save" at bounding box center [571, 514] width 1143 height 35
click at [923, 515] on button "Save" at bounding box center [904, 513] width 50 height 20
type input "24"
checkbox input "false"
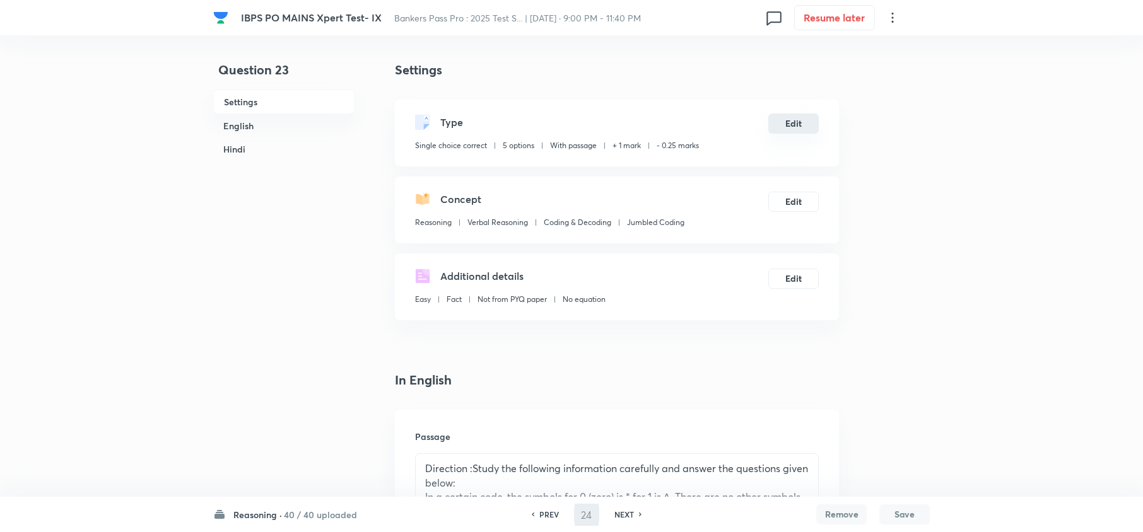
checkbox input "true"
click at [796, 125] on button "Edit" at bounding box center [793, 124] width 50 height 20
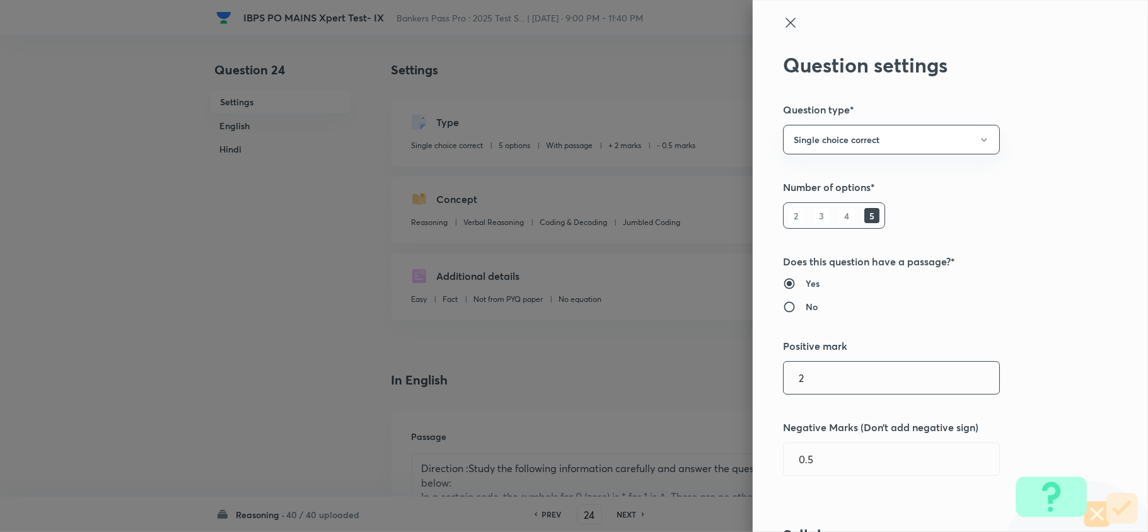
drag, startPoint x: 803, startPoint y: 388, endPoint x: 727, endPoint y: 387, distance: 75.7
click at [734, 387] on div "Question settings Question type* Single choice correct Number of options* 2 3 4…" at bounding box center [574, 266] width 1148 height 532
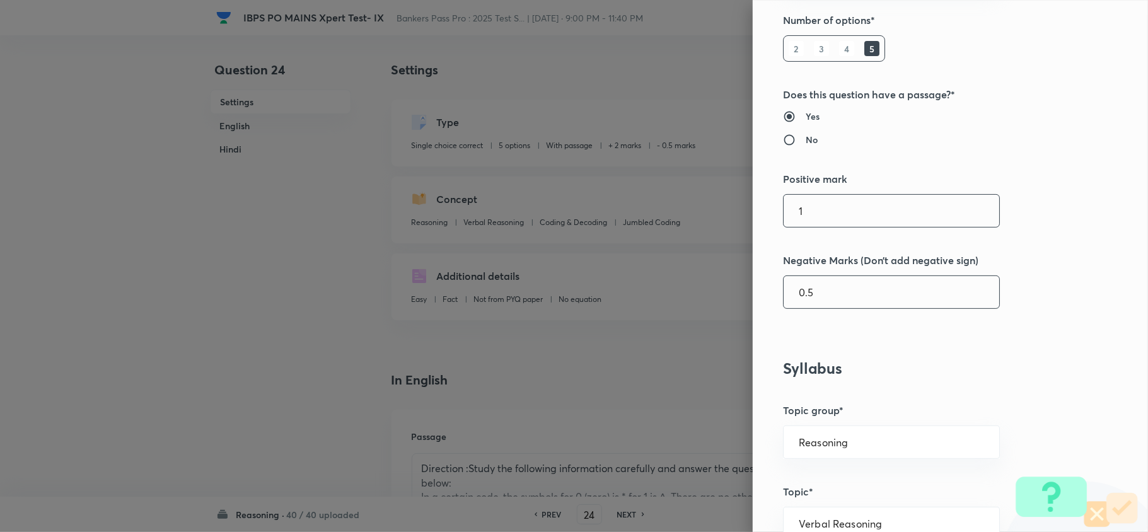
scroll to position [168, 0]
type input "1"
click at [795, 290] on input "0.5" at bounding box center [892, 292] width 216 height 32
type input "0.25"
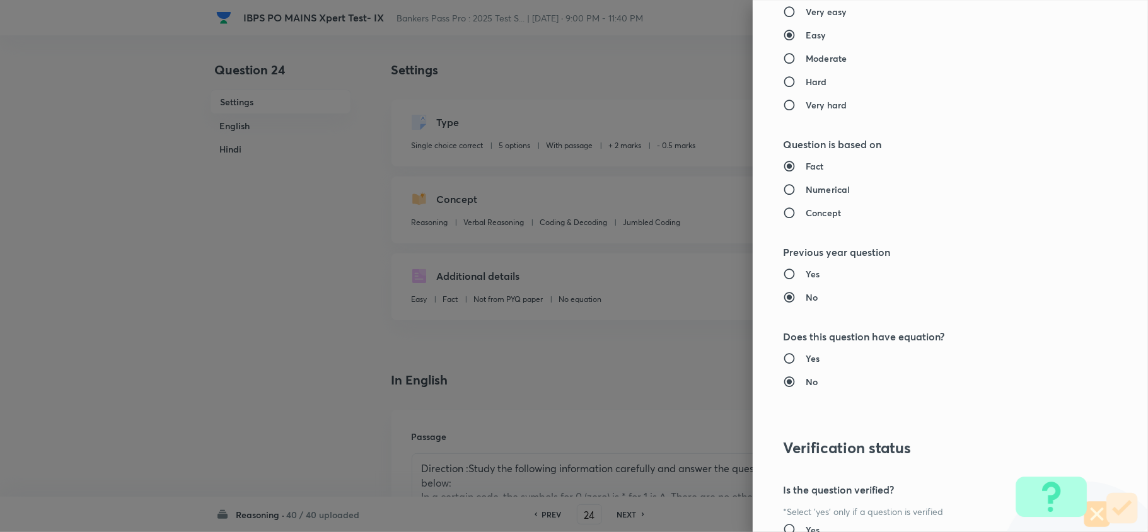
scroll to position [1189, 0]
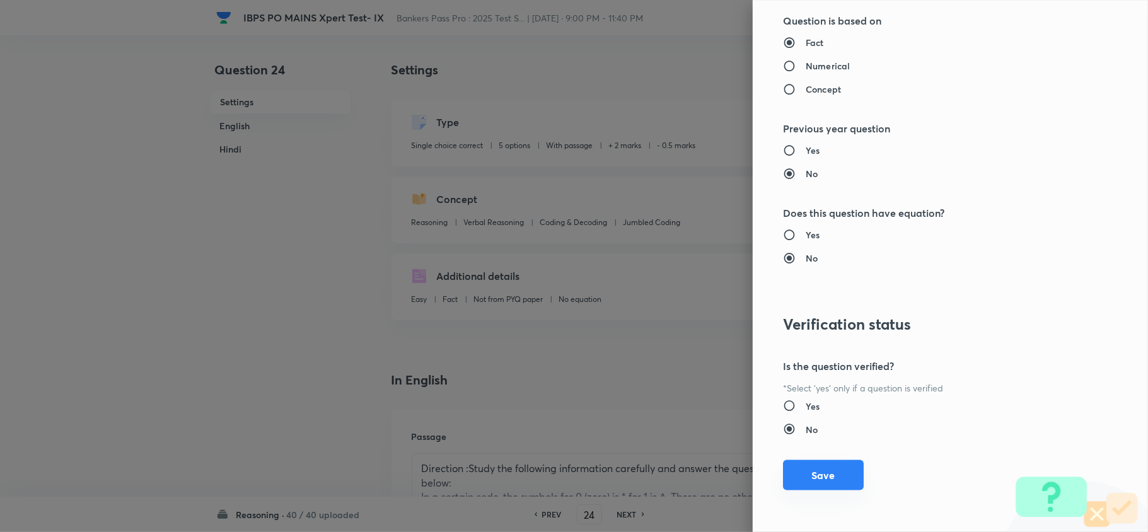
click at [841, 477] on button "Save" at bounding box center [823, 475] width 81 height 30
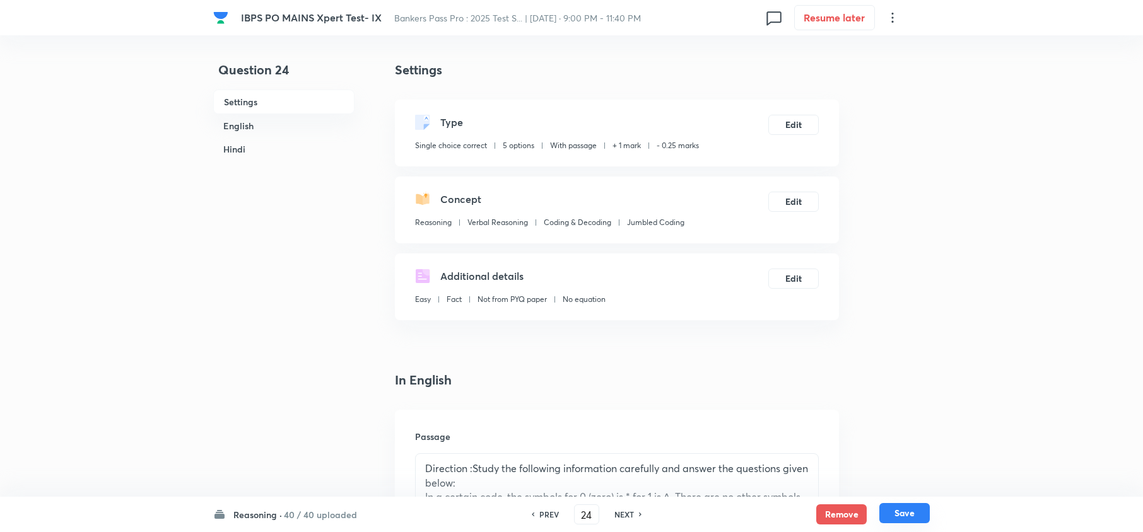
click at [904, 510] on button "Save" at bounding box center [904, 513] width 50 height 20
type input "25"
checkbox input "false"
checkbox input "true"
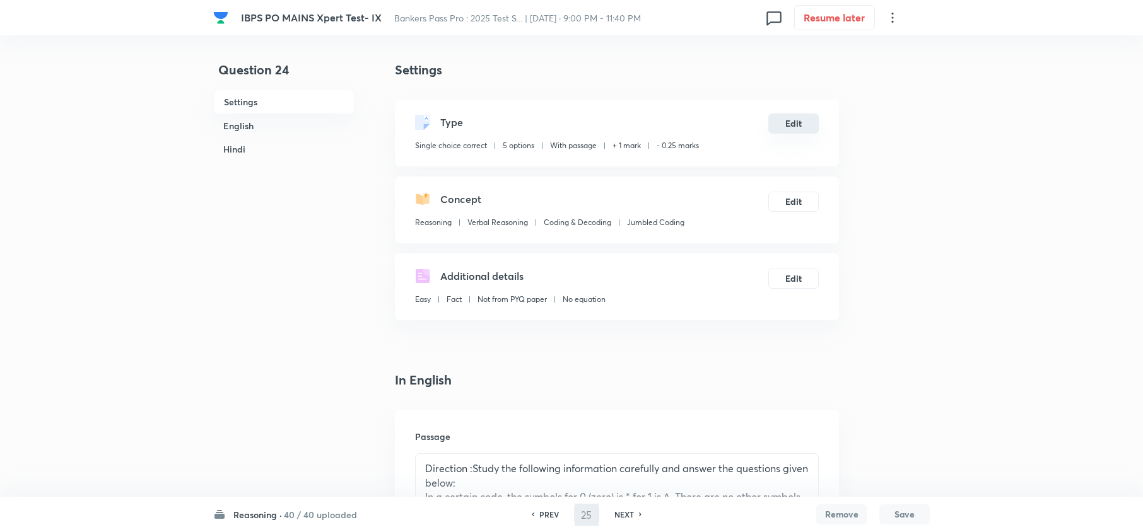
checkbox input "true"
click at [792, 126] on button "Edit" at bounding box center [793, 124] width 50 height 20
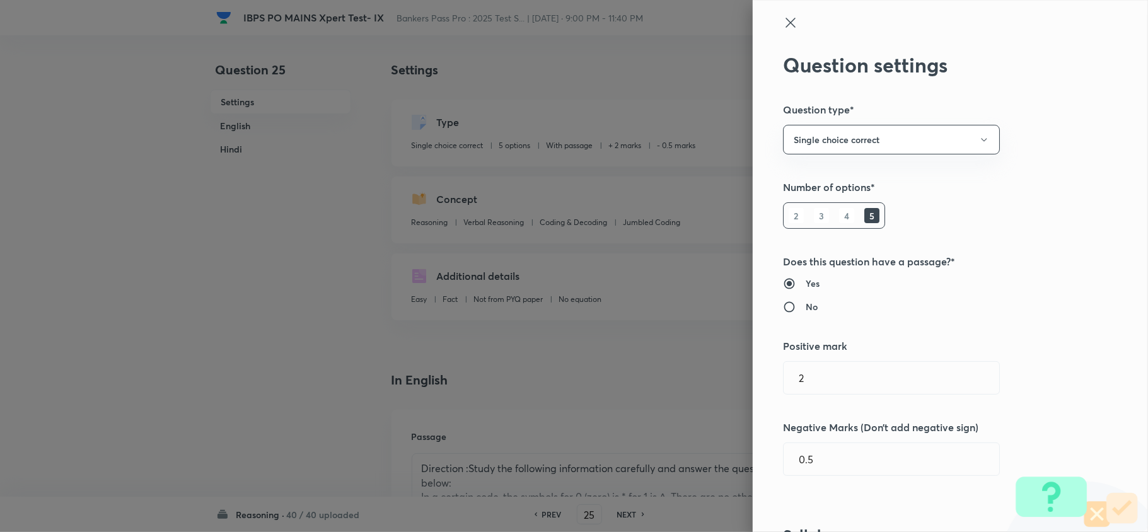
drag, startPoint x: 814, startPoint y: 384, endPoint x: 744, endPoint y: 389, distance: 69.6
click at [756, 388] on div "Question settings Question type* Single choice correct Number of options* 2 3 4…" at bounding box center [950, 266] width 395 height 532
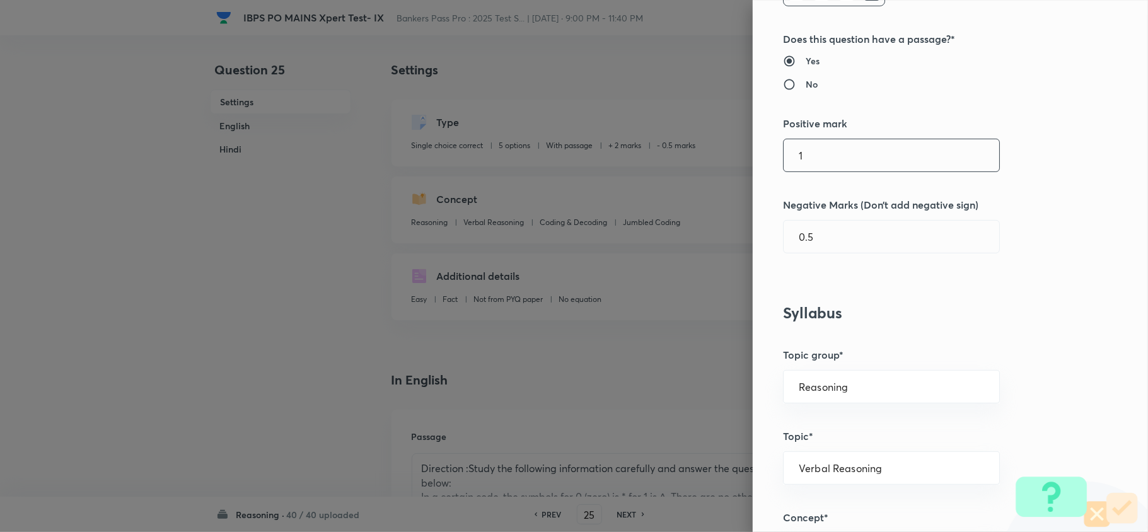
scroll to position [252, 0]
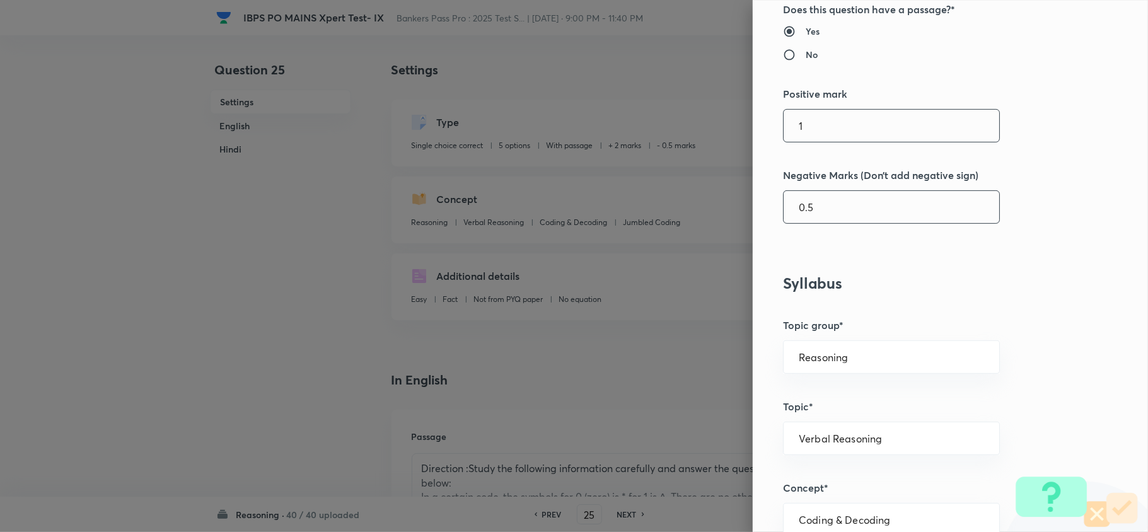
type input "1"
click at [795, 207] on input "0.5" at bounding box center [892, 207] width 216 height 32
type input "0.25"
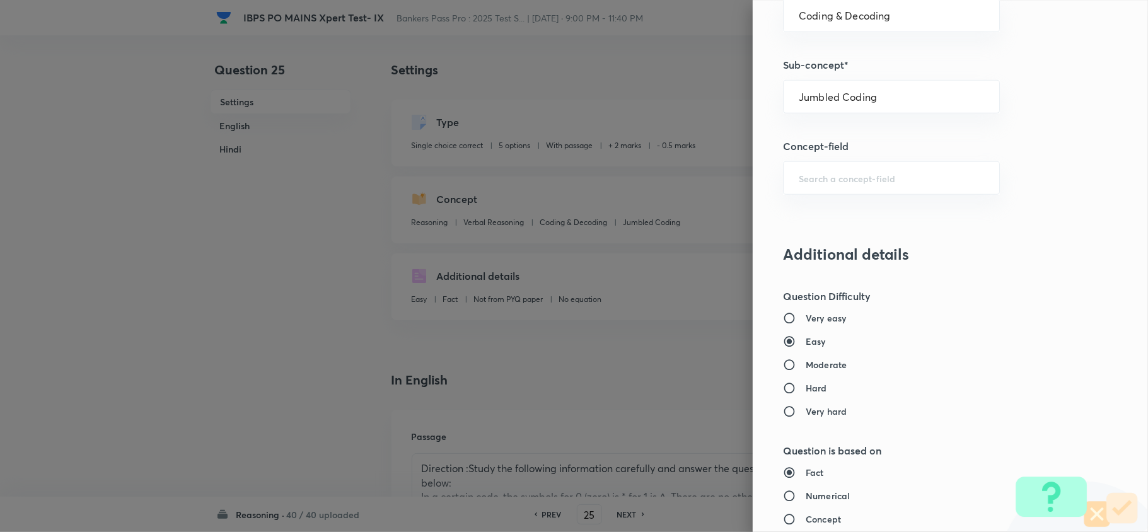
scroll to position [1189, 0]
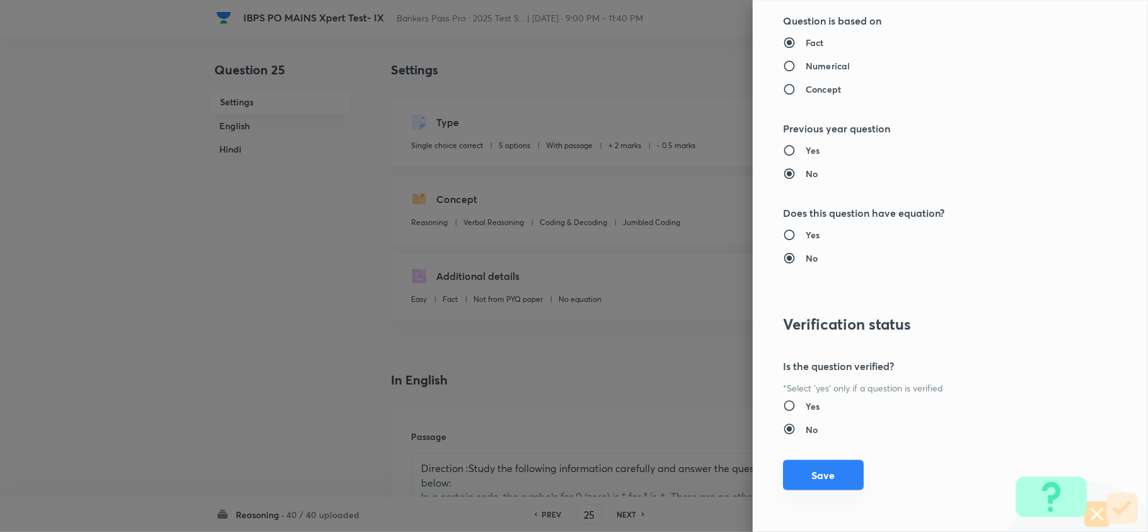
click at [848, 479] on button "Save" at bounding box center [823, 475] width 81 height 30
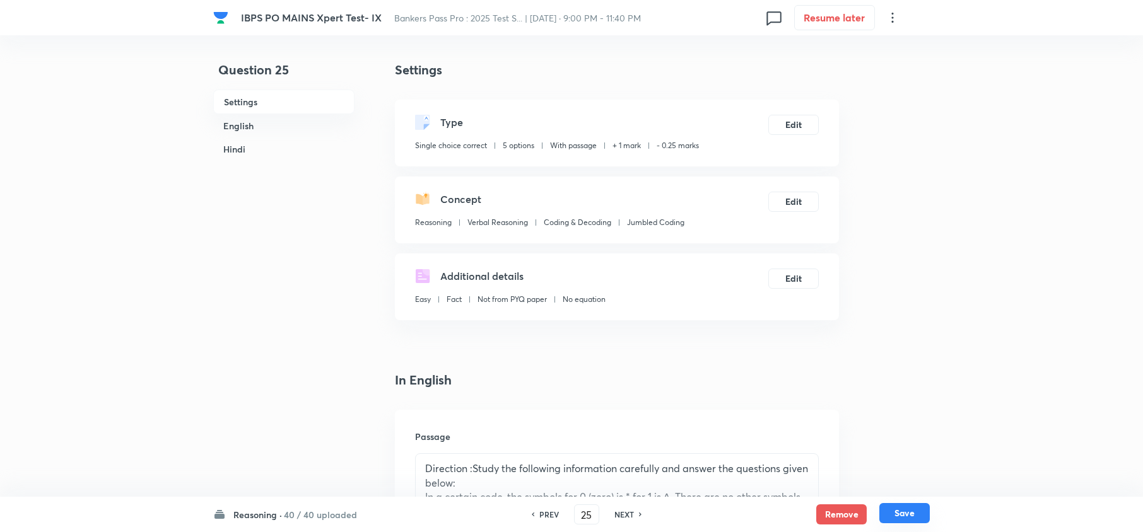
click at [912, 513] on button "Save" at bounding box center [904, 513] width 50 height 20
type input "26"
checkbox input "false"
checkbox input "true"
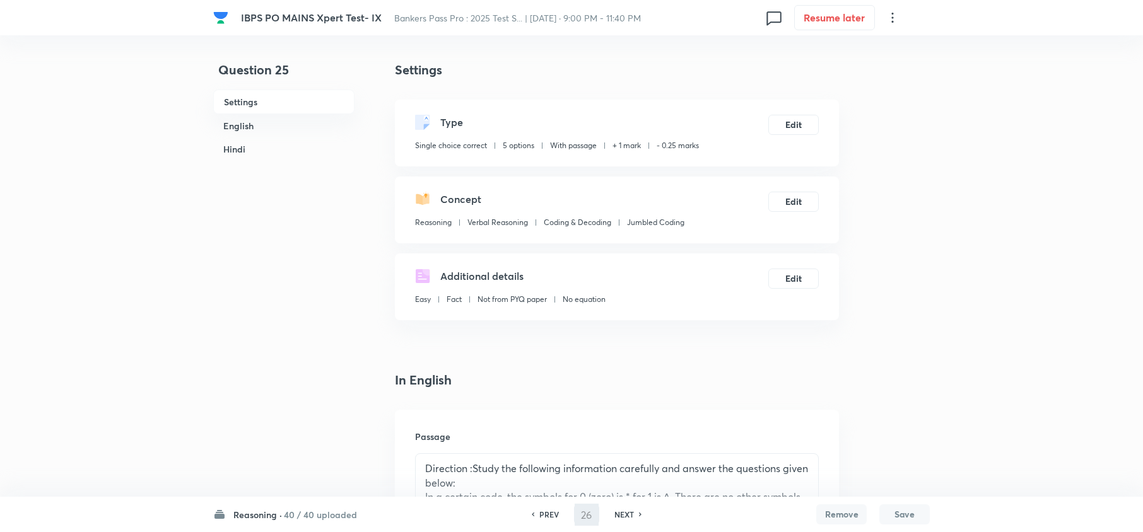
checkbox input "true"
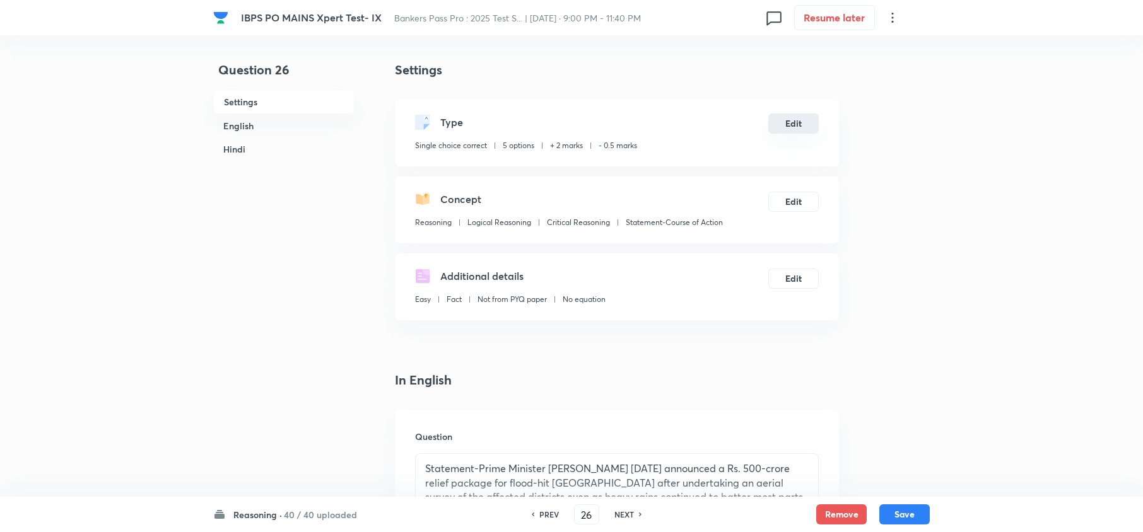
click at [807, 117] on button "Edit" at bounding box center [793, 124] width 50 height 20
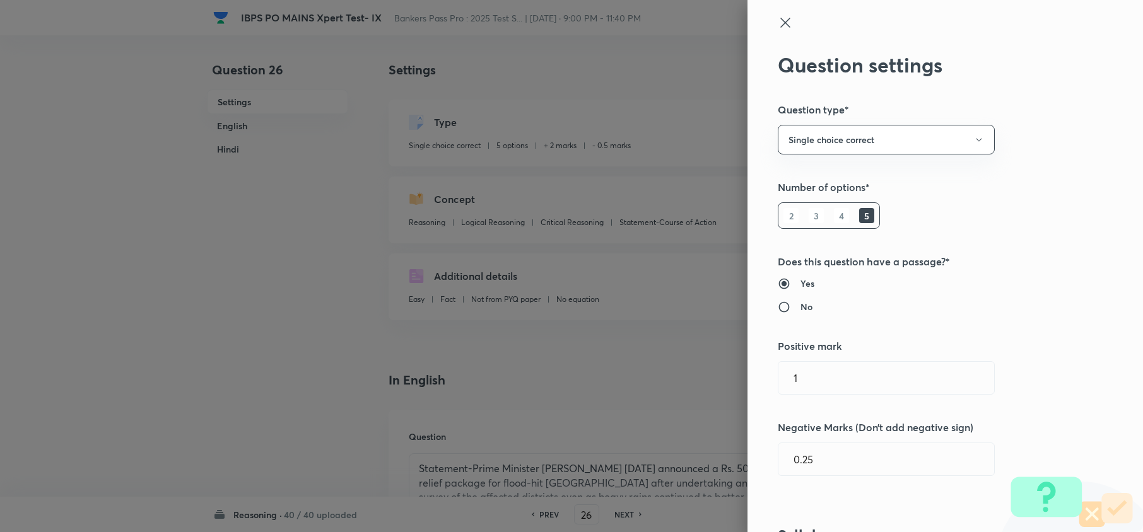
radio input "false"
radio input "true"
type input "2"
type input "0.5"
type input "Logical Reasoning"
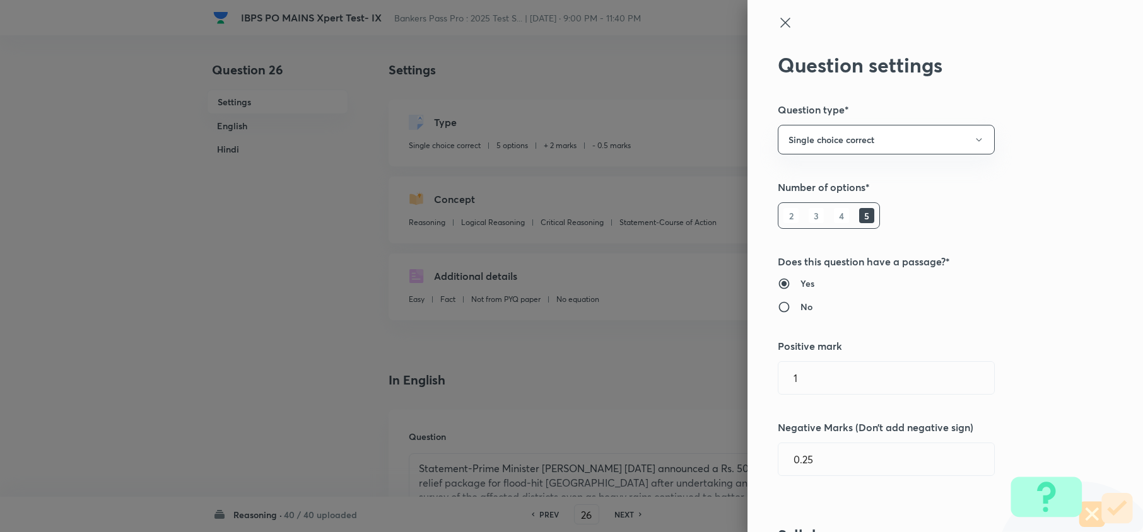
type input "Critical Reasoning"
type input "Statement-Course of Action"
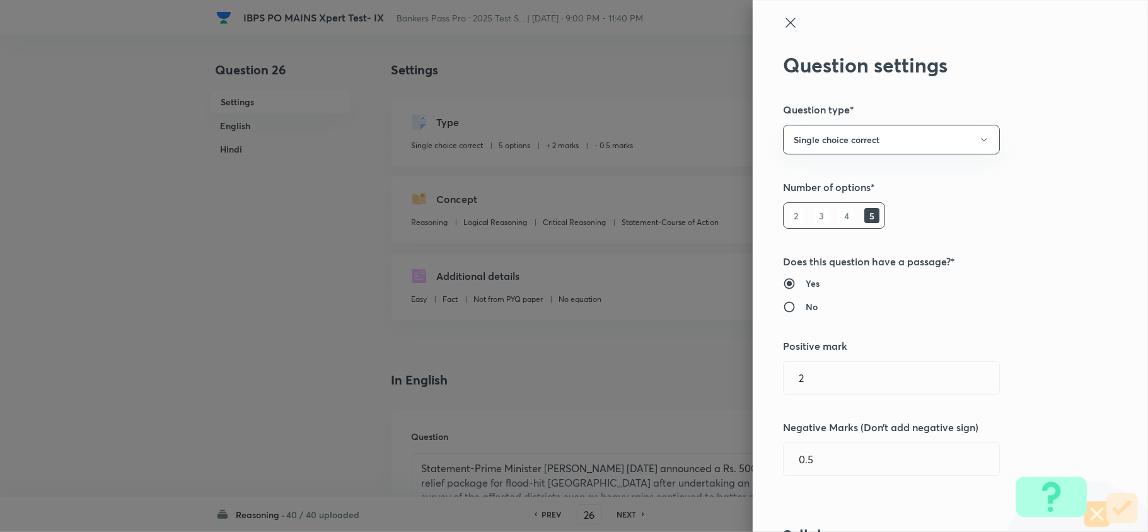
click at [807, 117] on div at bounding box center [574, 266] width 1148 height 532
drag, startPoint x: 815, startPoint y: 363, endPoint x: 677, endPoint y: 404, distance: 143.9
click at [737, 365] on div "Question settings Question type* Single choice correct Number of options* 2 3 4…" at bounding box center [574, 266] width 1148 height 532
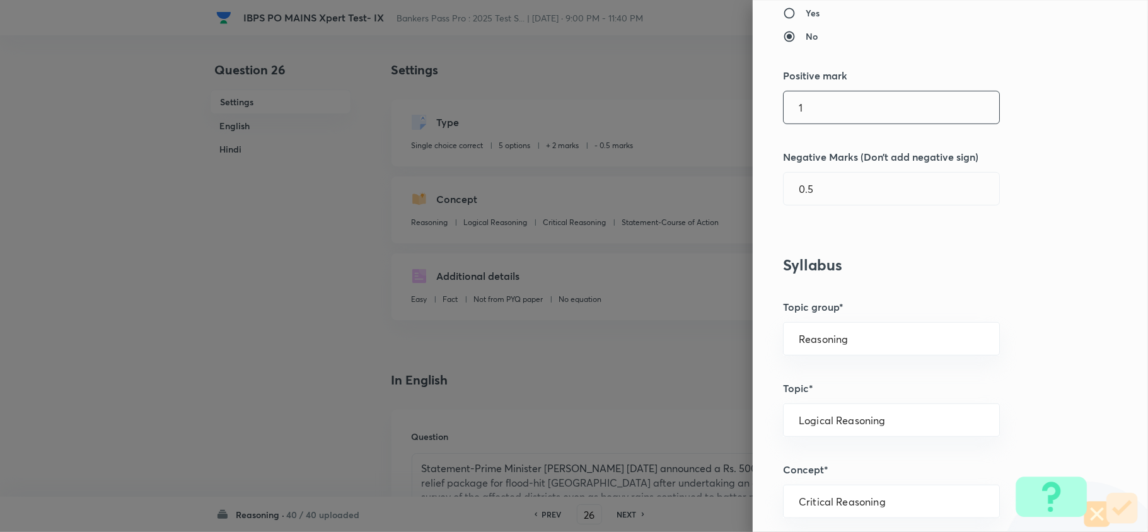
scroll to position [336, 0]
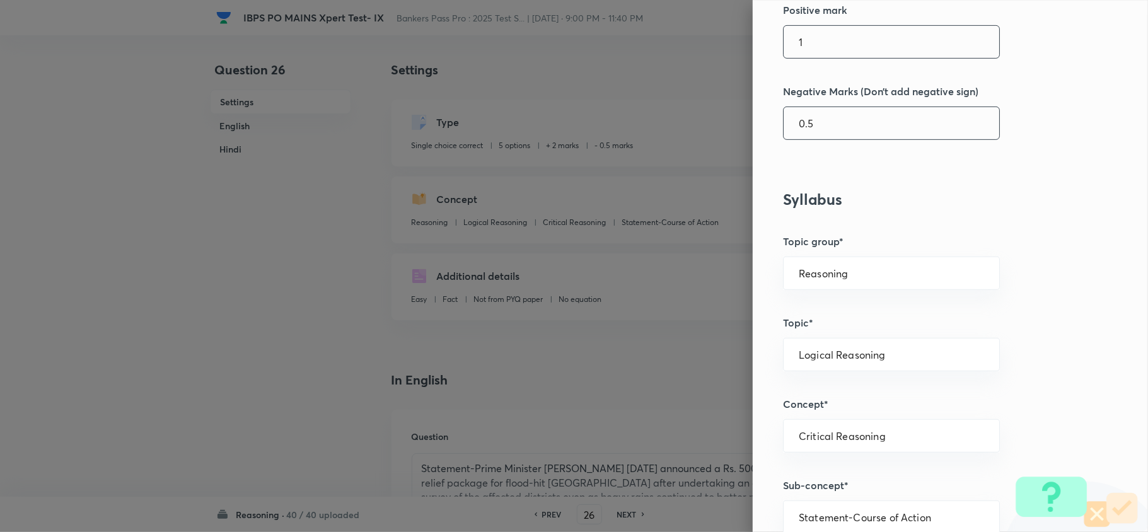
type input "1"
click at [796, 122] on input "0.5" at bounding box center [892, 123] width 216 height 32
type input "0.25"
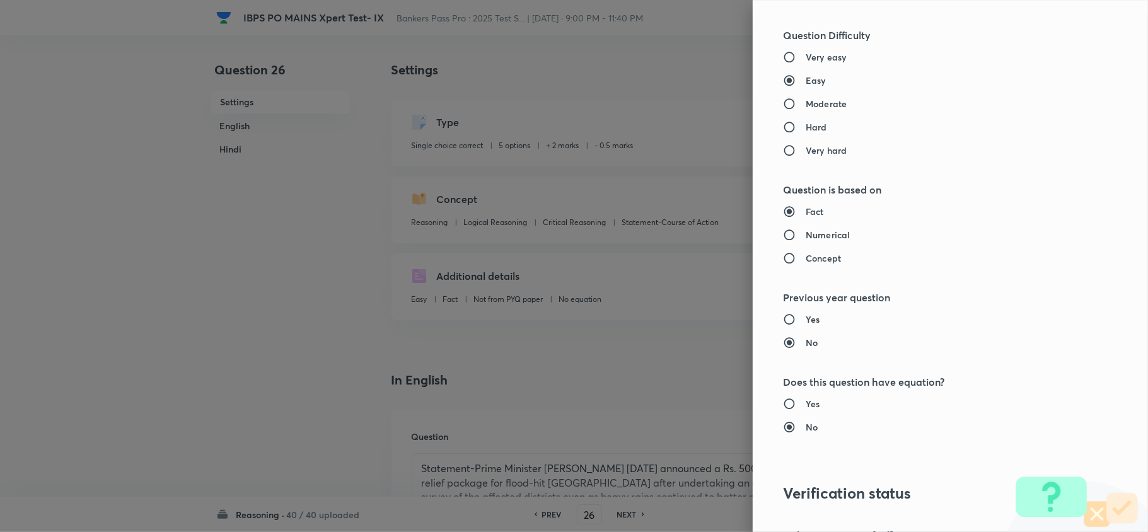
scroll to position [1189, 0]
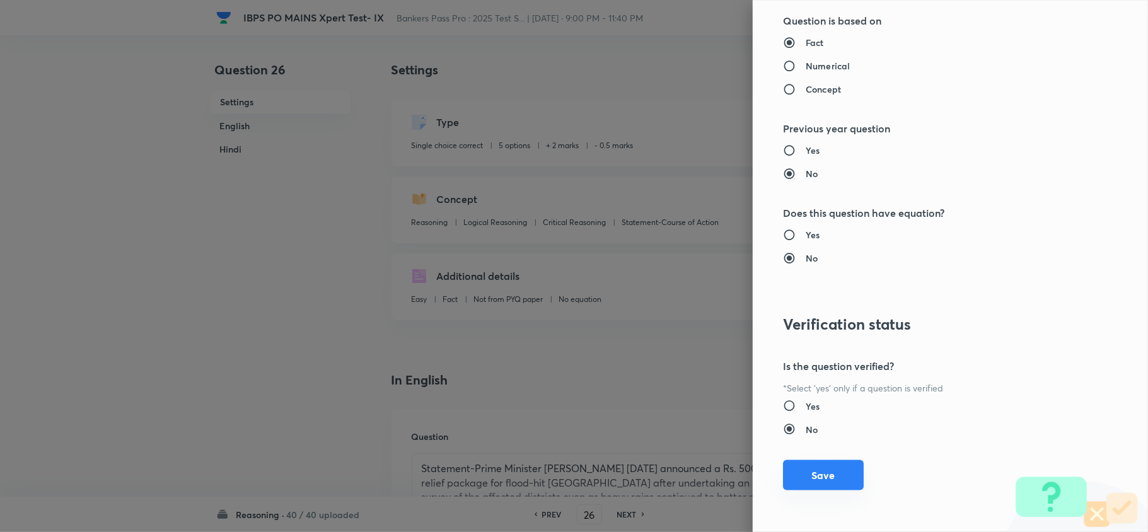
click at [849, 473] on button "Save" at bounding box center [823, 475] width 81 height 30
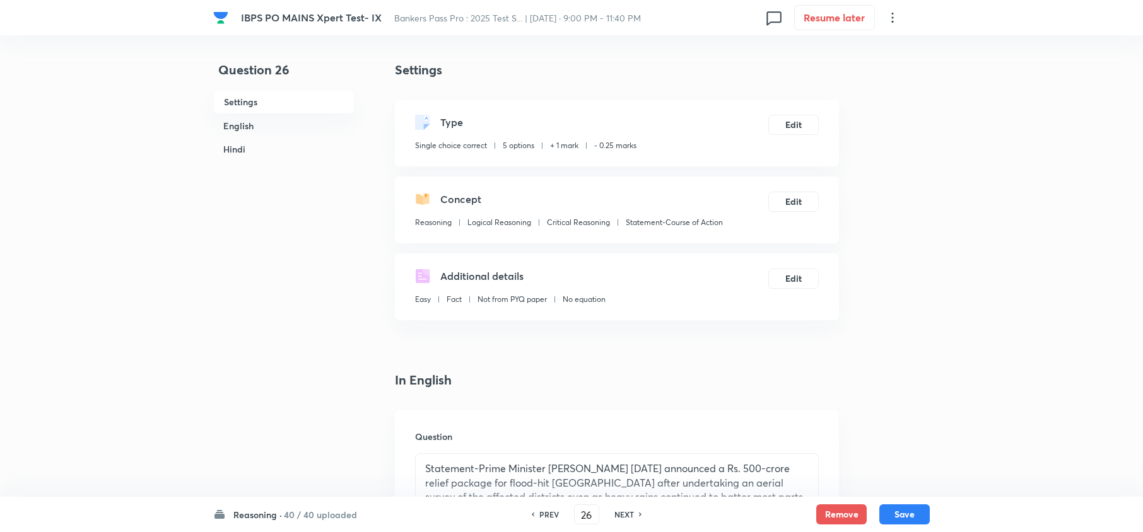
click at [907, 529] on div "Reasoning · 40 / 40 uploaded PREV 26 ​ NEXT Remove Save" at bounding box center [571, 514] width 716 height 35
click at [911, 513] on button "Save" at bounding box center [904, 513] width 50 height 20
type input "27"
checkbox input "false"
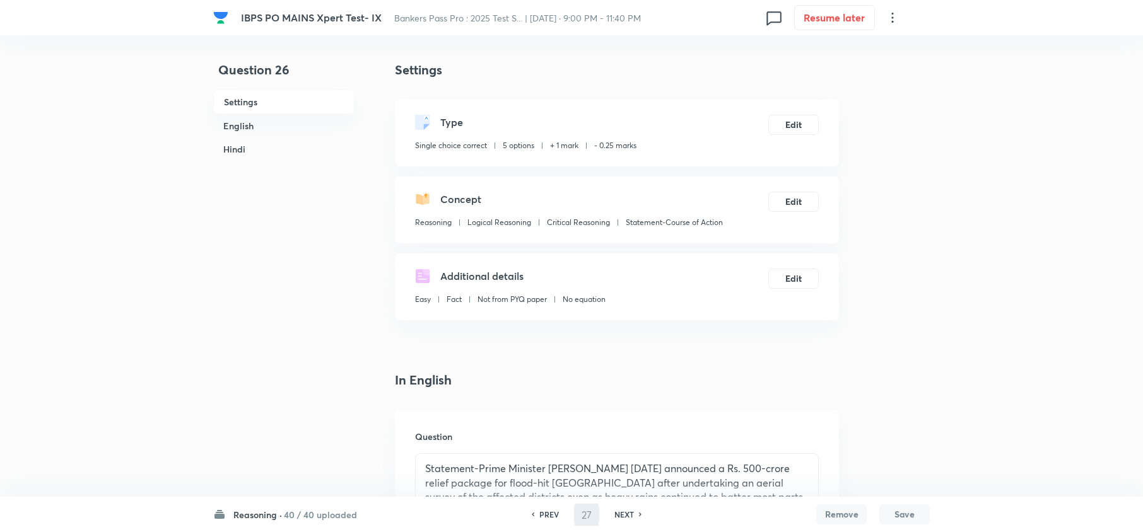
checkbox input "true"
click at [797, 127] on button "Edit" at bounding box center [793, 124] width 50 height 20
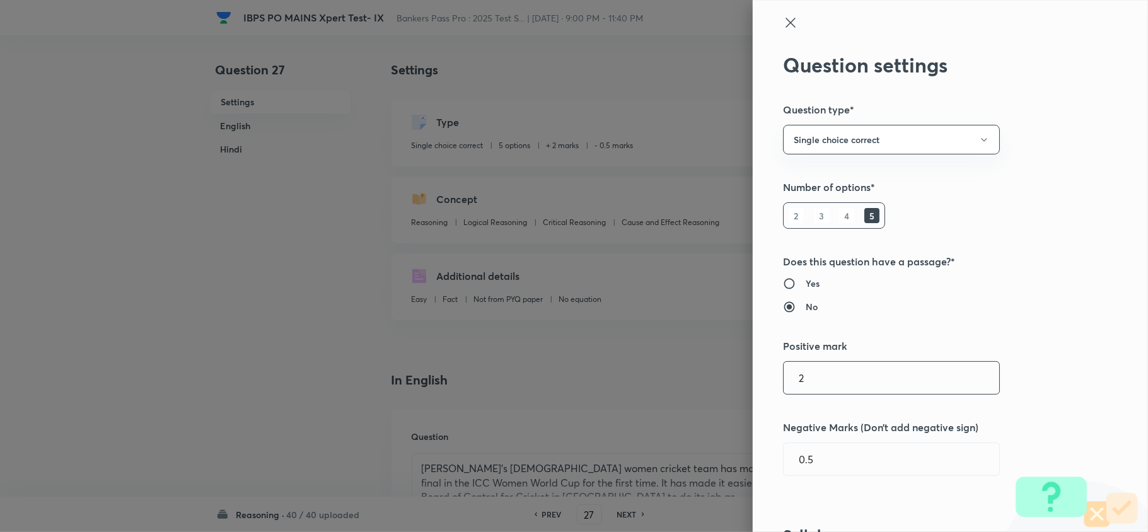
drag, startPoint x: 851, startPoint y: 385, endPoint x: 651, endPoint y: 448, distance: 209.0
click at [646, 369] on div "Question settings Question type* Single choice correct Number of options* 2 3 4…" at bounding box center [574, 266] width 1148 height 532
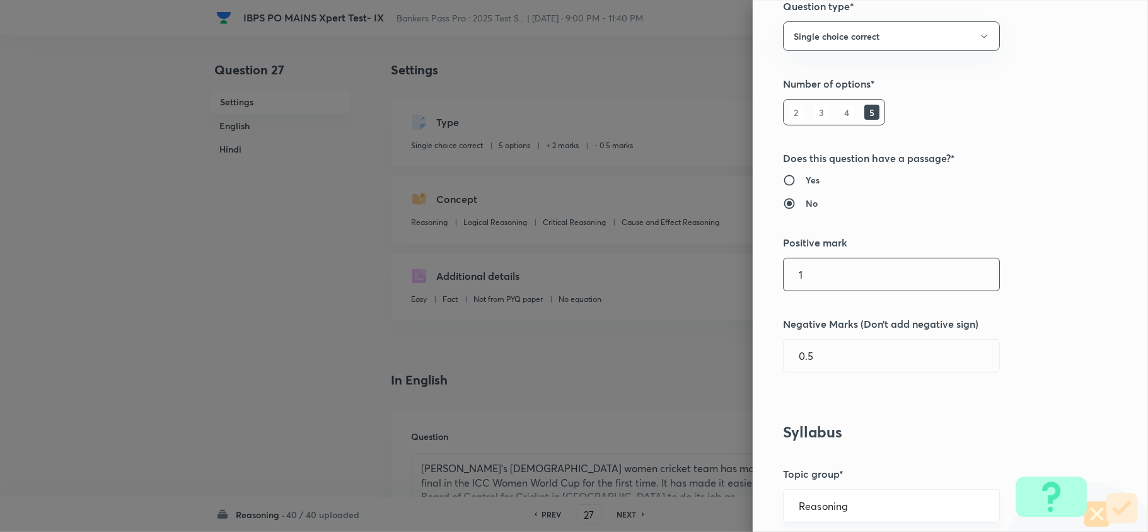
scroll to position [336, 0]
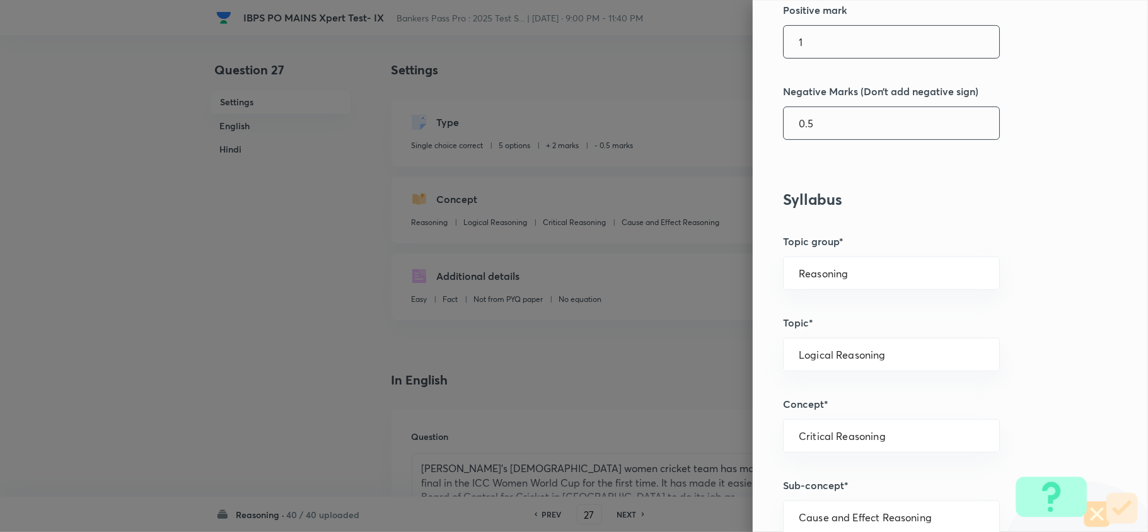
type input "1"
click at [798, 125] on input "0.5" at bounding box center [892, 123] width 216 height 32
click at [797, 121] on input "0.5" at bounding box center [892, 123] width 216 height 32
type input "0.25"
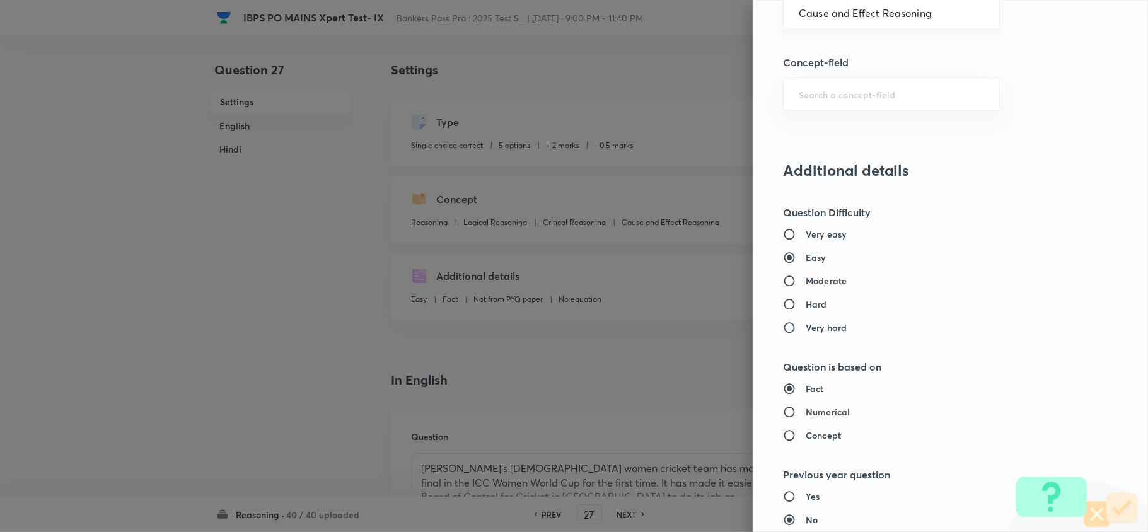
scroll to position [1189, 0]
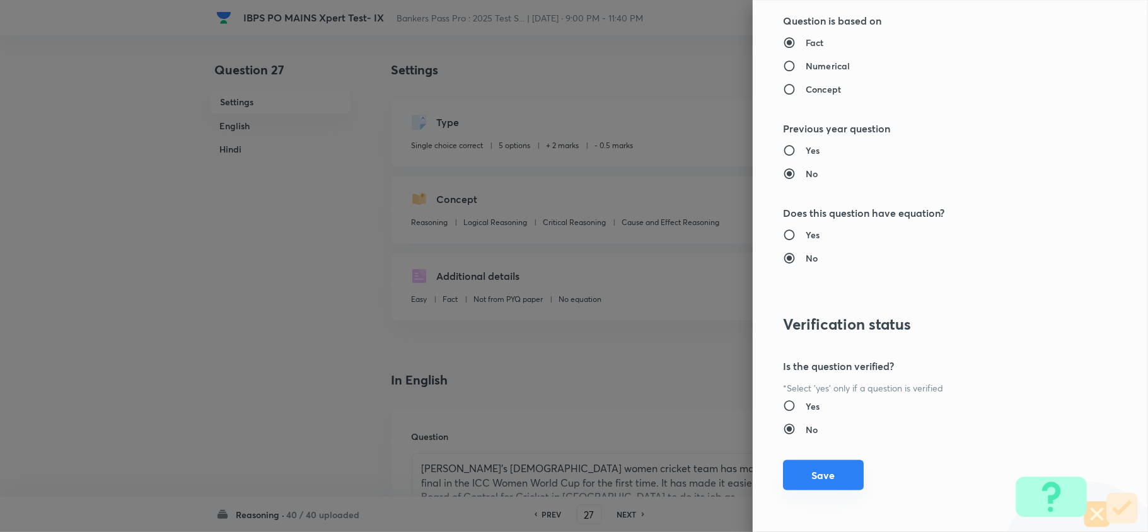
click at [846, 482] on button "Save" at bounding box center [823, 475] width 81 height 30
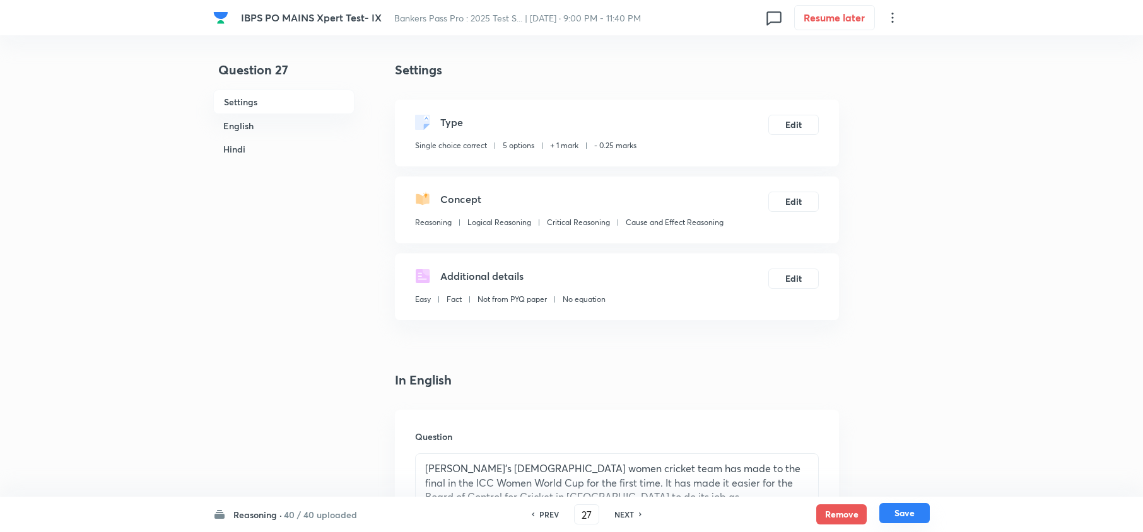
click at [926, 512] on button "Save" at bounding box center [904, 513] width 50 height 20
type input "28"
checkbox input "false"
checkbox input "true"
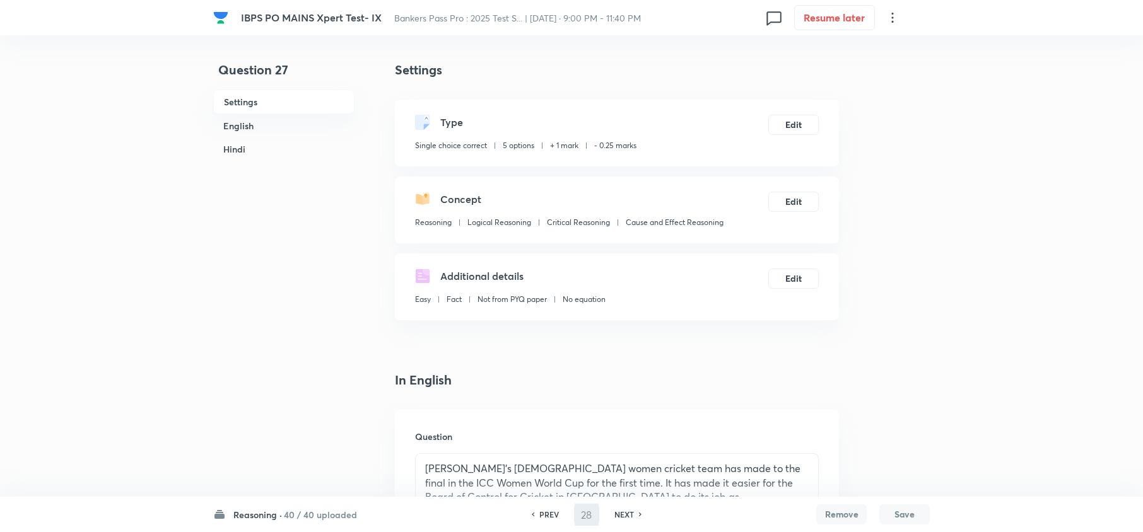
checkbox input "true"
click at [830, 122] on div "Type Single choice correct 5 options + 2 marks - 0.5 marks Edit" at bounding box center [617, 133] width 444 height 67
click at [812, 126] on button "Edit" at bounding box center [793, 124] width 50 height 20
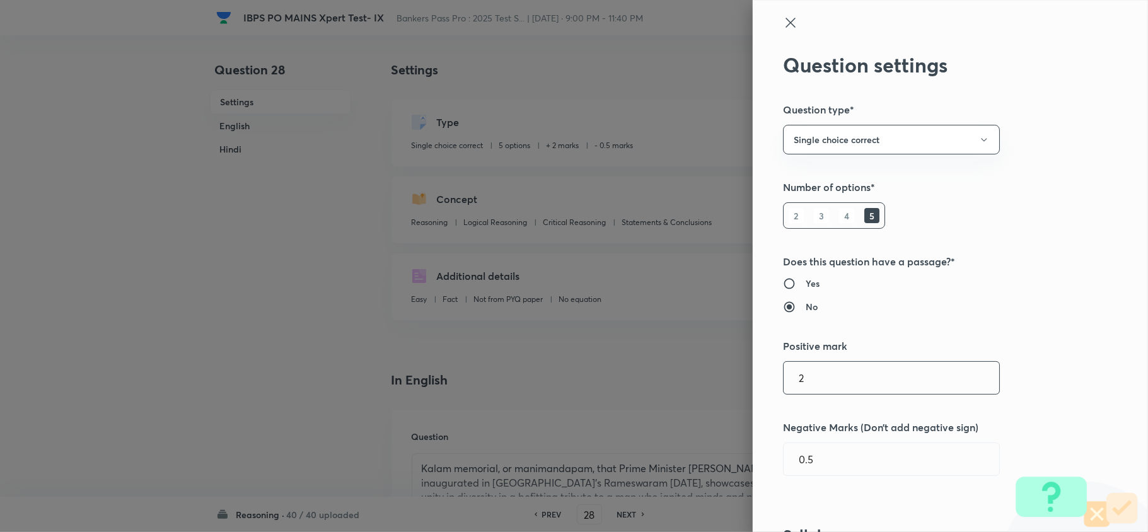
drag, startPoint x: 748, startPoint y: 377, endPoint x: 729, endPoint y: 377, distance: 18.9
click at [729, 377] on div "Question settings Question type* Single choice correct Number of options* 2 3 4…" at bounding box center [574, 266] width 1148 height 532
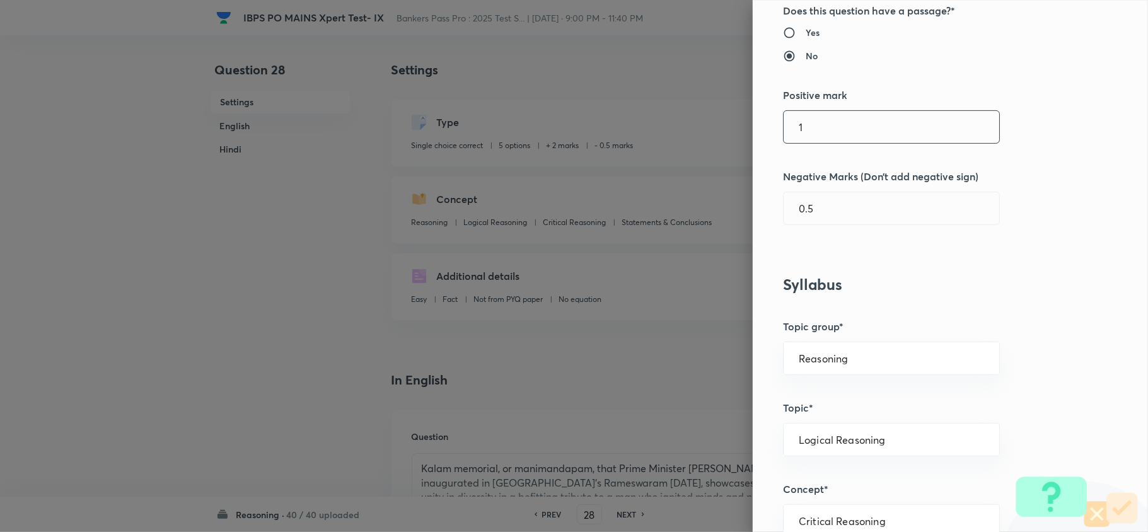
scroll to position [252, 0]
type input "1"
click at [798, 213] on input "0.5" at bounding box center [892, 207] width 216 height 32
type input "0.25"
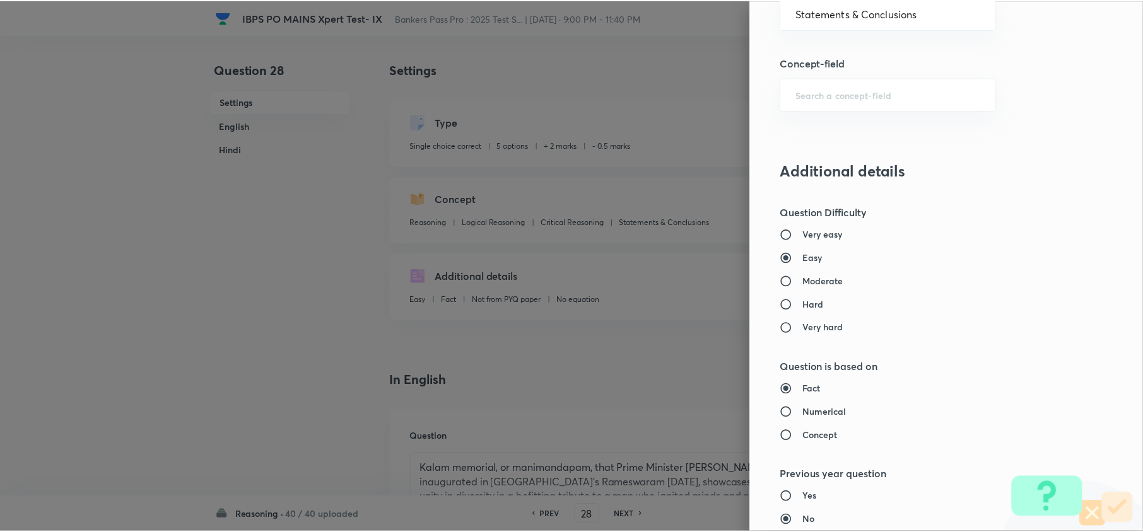
scroll to position [1189, 0]
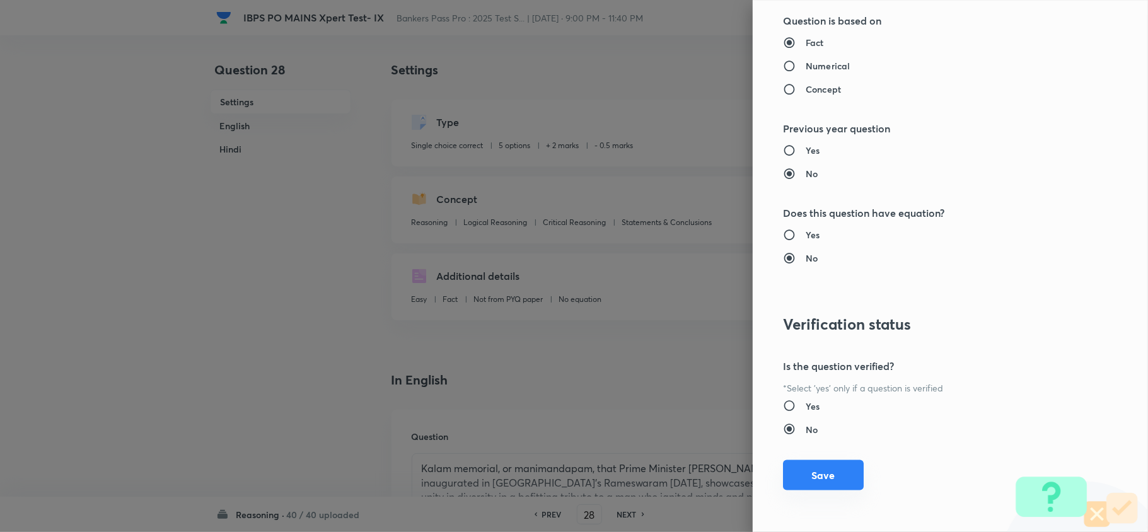
click at [824, 463] on button "Save" at bounding box center [823, 475] width 81 height 30
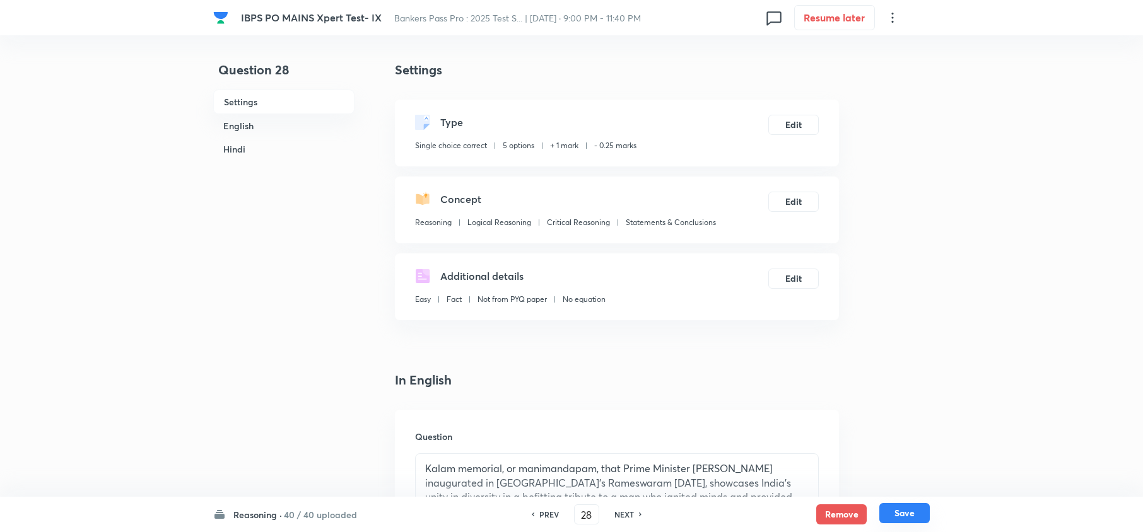
click at [896, 517] on button "Save" at bounding box center [904, 513] width 50 height 20
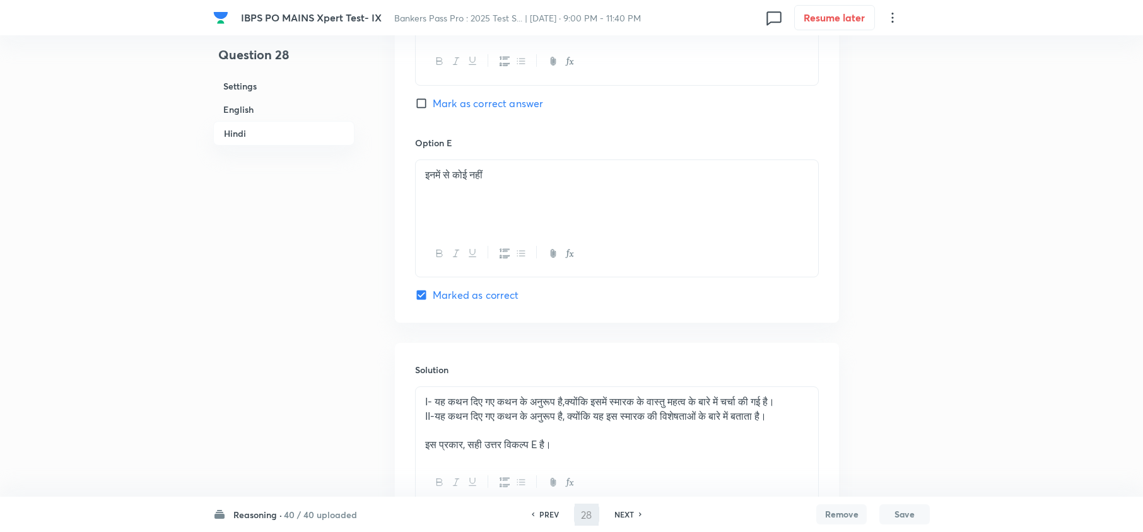
scroll to position [3039, 0]
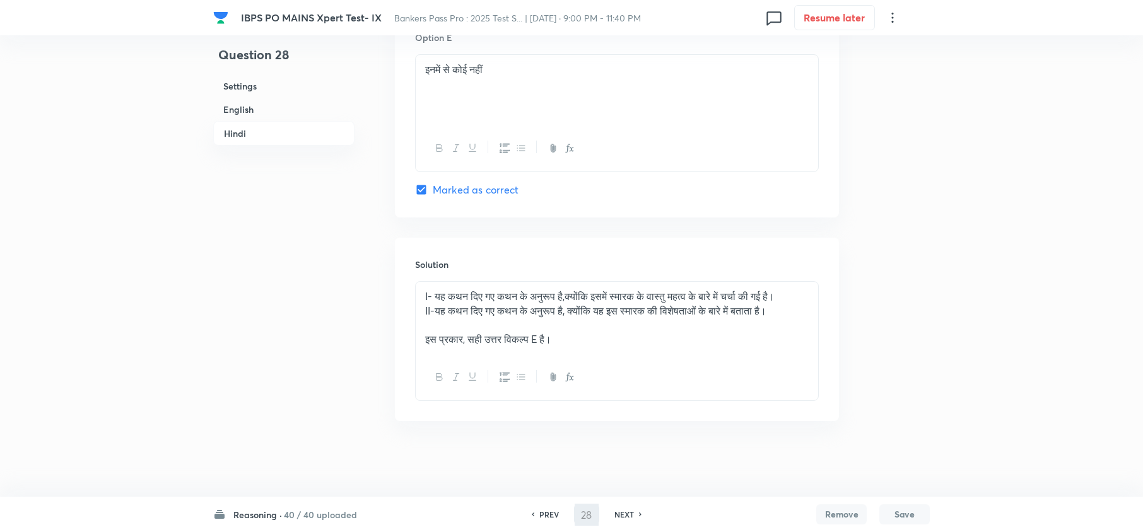
click at [629, 513] on h6 "NEXT" at bounding box center [624, 514] width 20 height 11
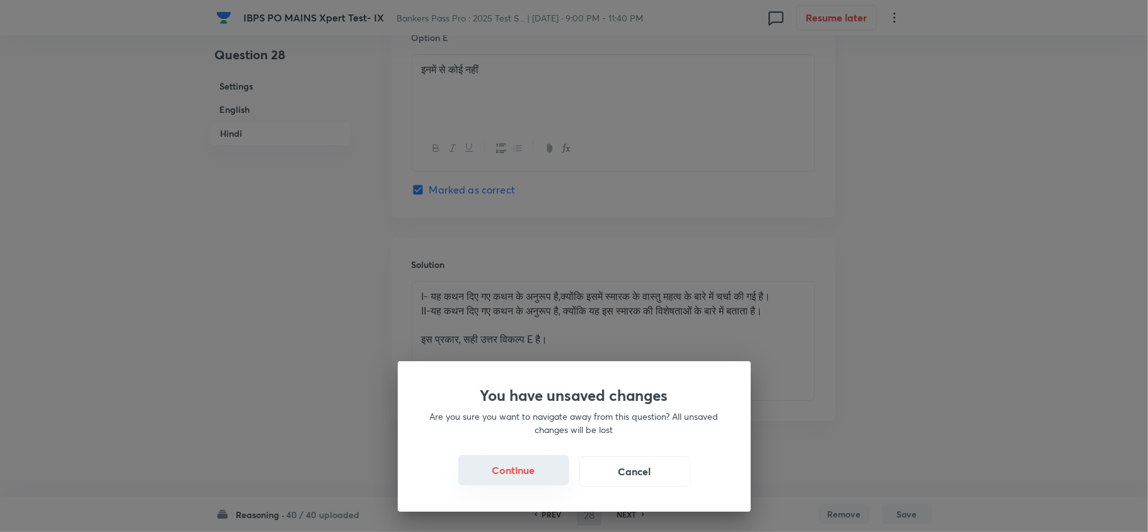
click at [543, 472] on button "Continue" at bounding box center [513, 470] width 111 height 30
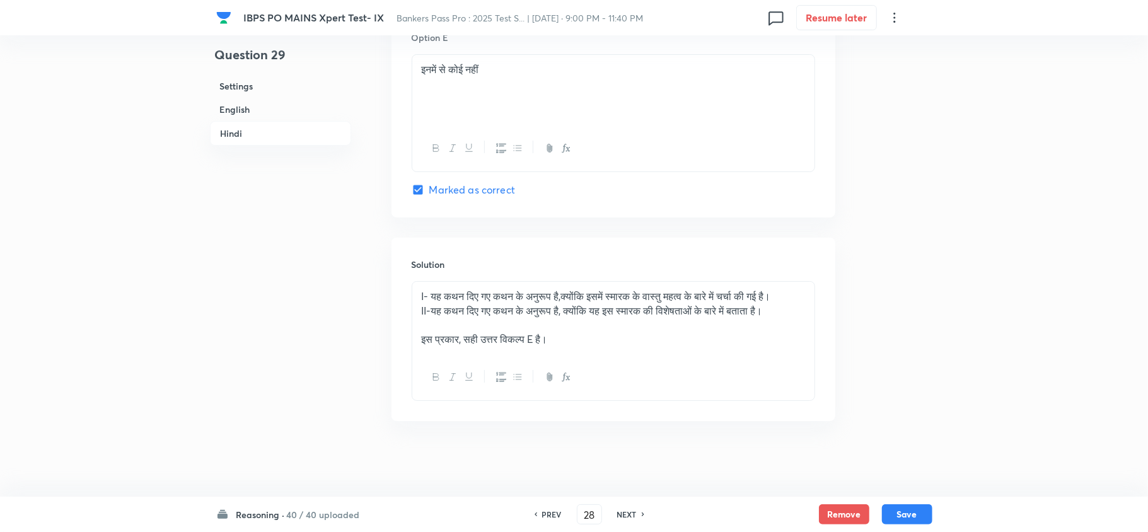
type input "29"
checkbox input "false"
checkbox input "true"
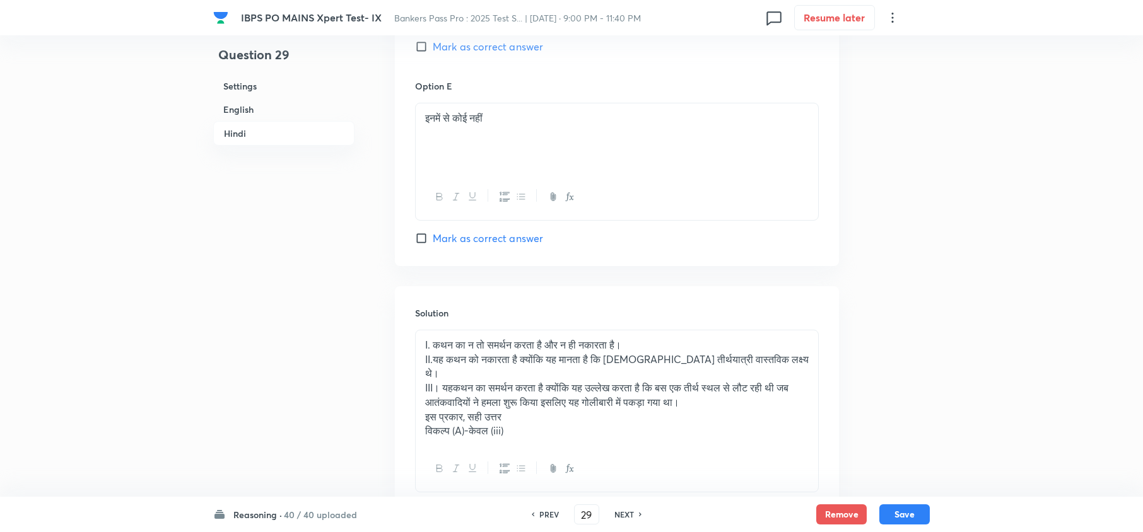
click at [551, 513] on h6 "PREV" at bounding box center [549, 514] width 20 height 11
type input "28"
checkbox input "false"
checkbox input "true"
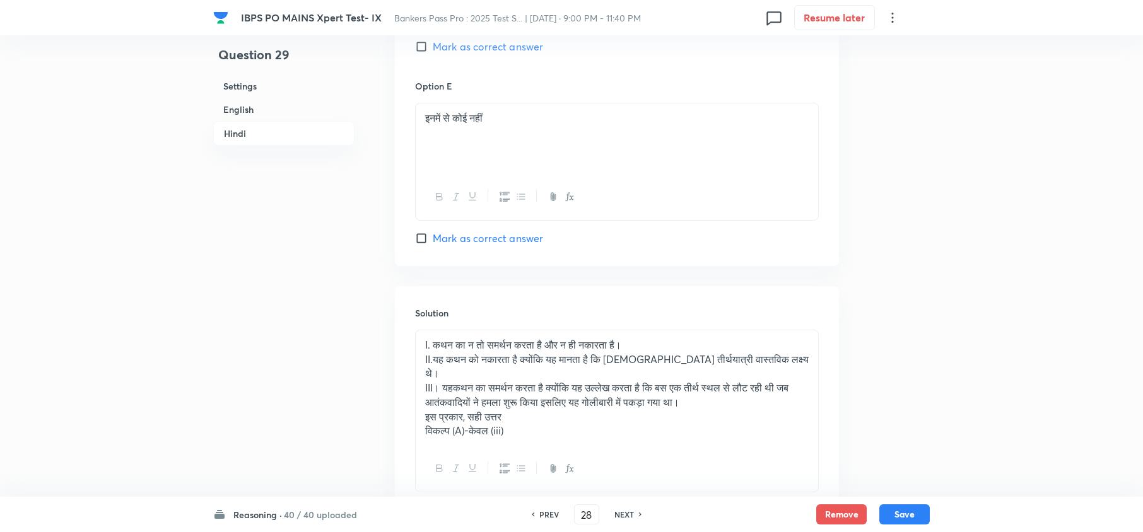
checkbox input "true"
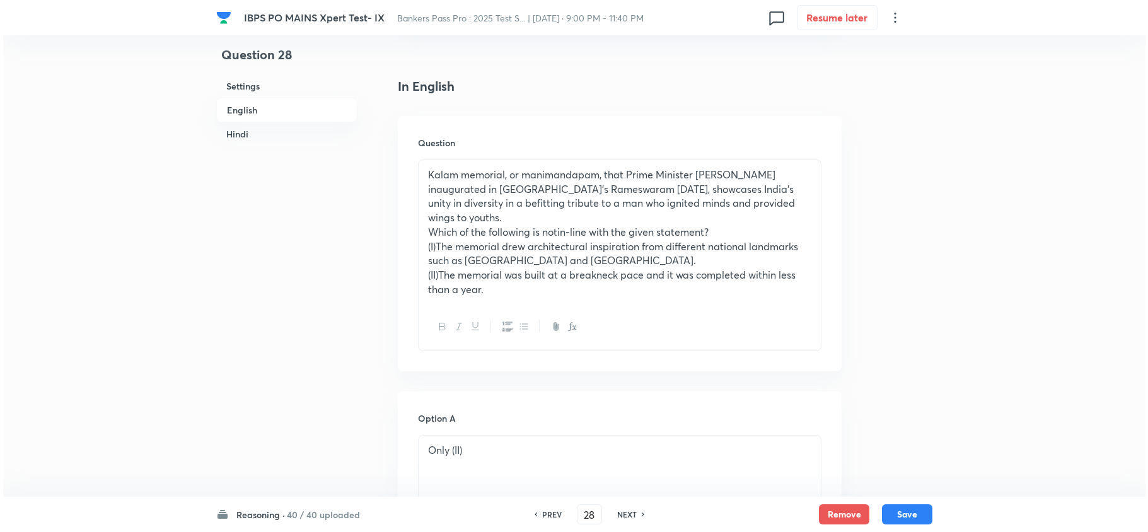
scroll to position [0, 0]
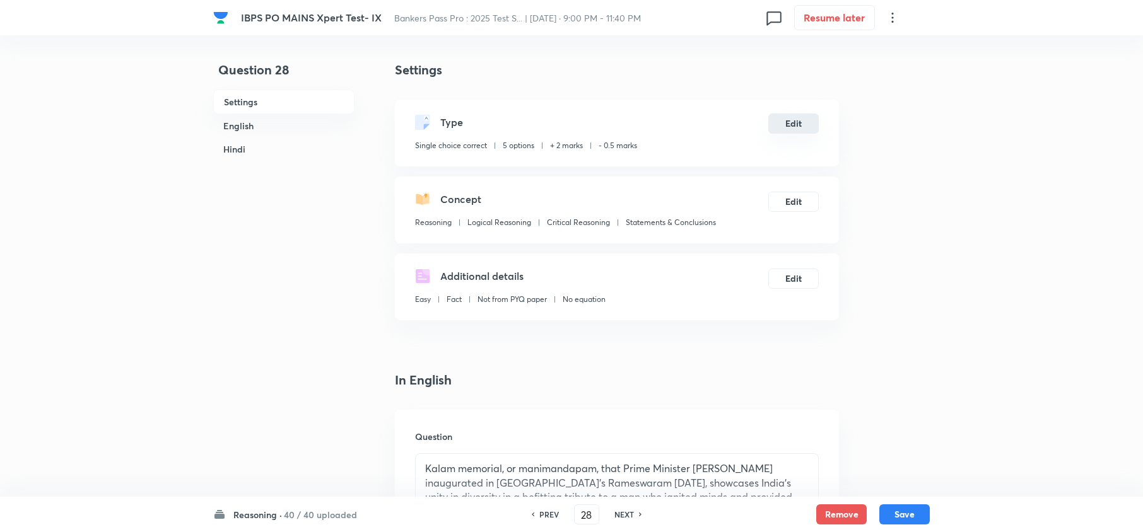
click at [790, 119] on button "Edit" at bounding box center [793, 124] width 50 height 20
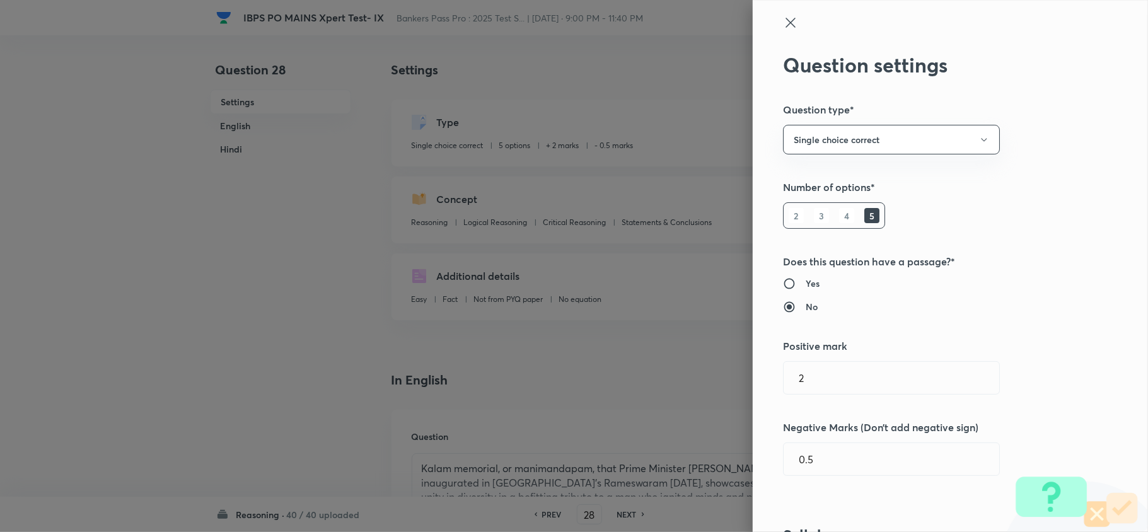
drag, startPoint x: 813, startPoint y: 380, endPoint x: 513, endPoint y: 407, distance: 301.5
click at [513, 407] on div "Question settings Question type* Single choice correct Number of options* 2 3 4…" at bounding box center [574, 266] width 1148 height 532
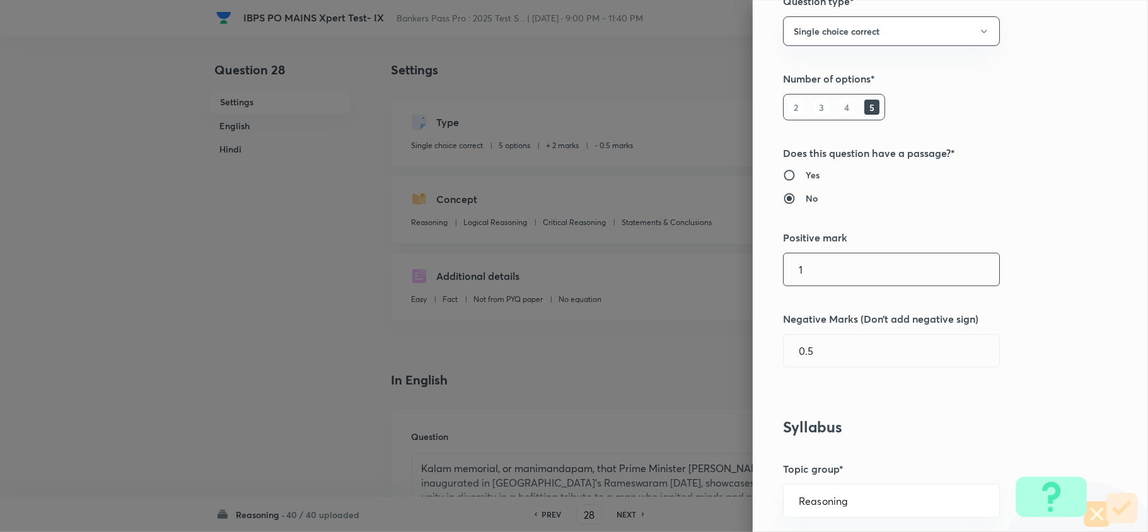
scroll to position [336, 0]
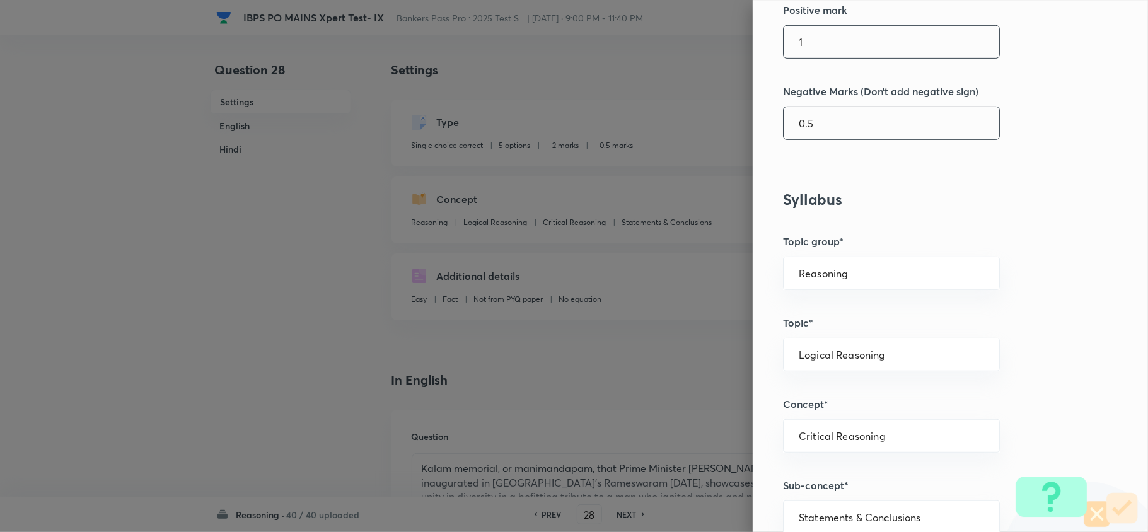
type input "1"
click at [796, 119] on input "0.5" at bounding box center [892, 123] width 216 height 32
type input "0.25"
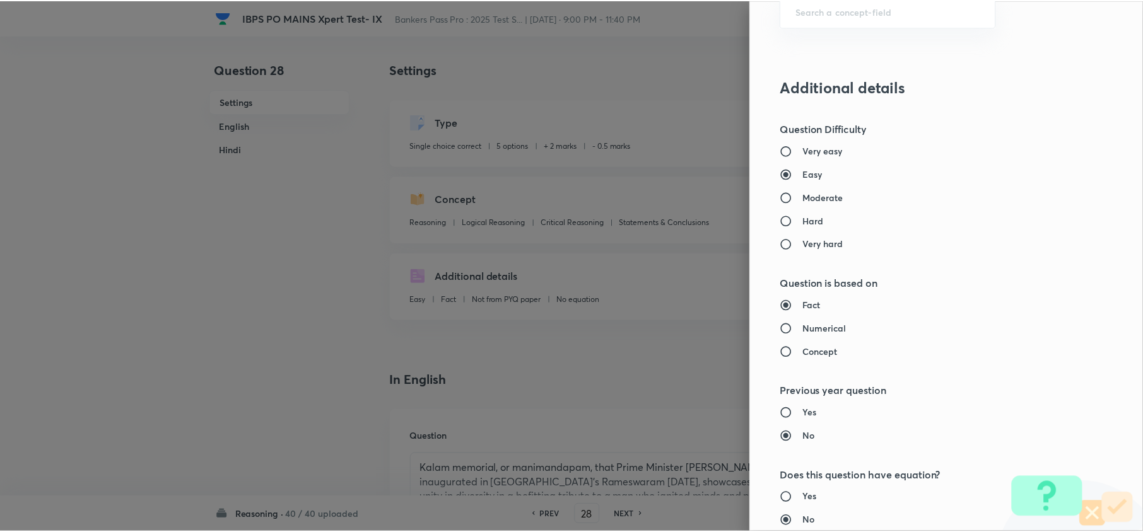
scroll to position [1189, 0]
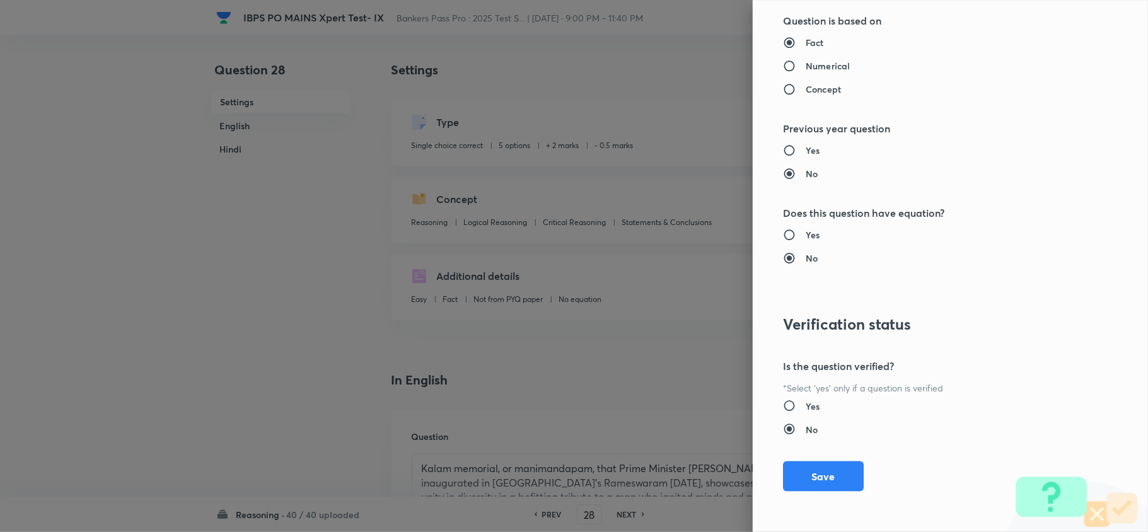
click at [841, 464] on button "Save" at bounding box center [823, 477] width 81 height 30
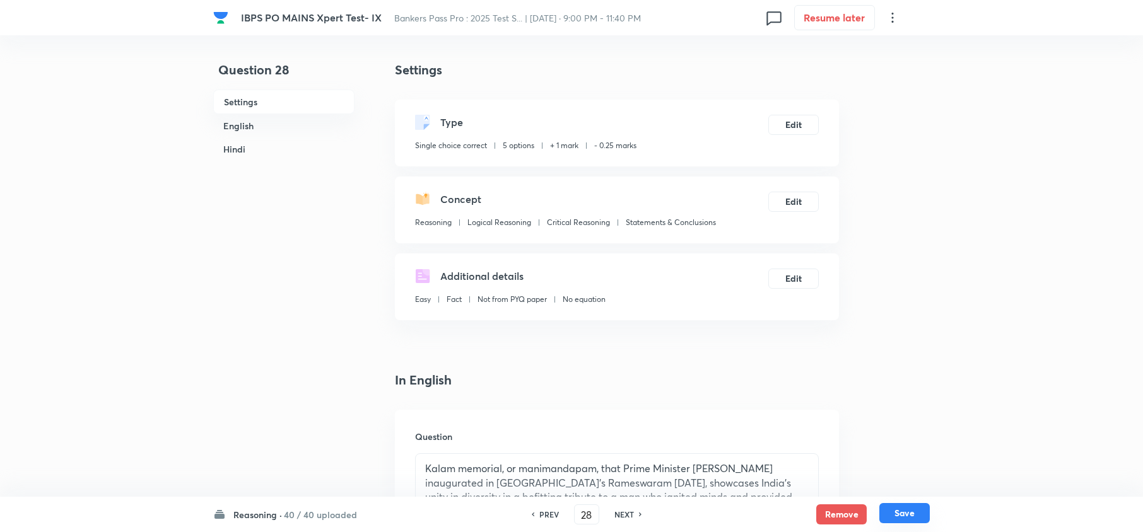
click at [919, 512] on button "Save" at bounding box center [904, 513] width 50 height 20
click at [920, 520] on button "Save" at bounding box center [904, 513] width 50 height 20
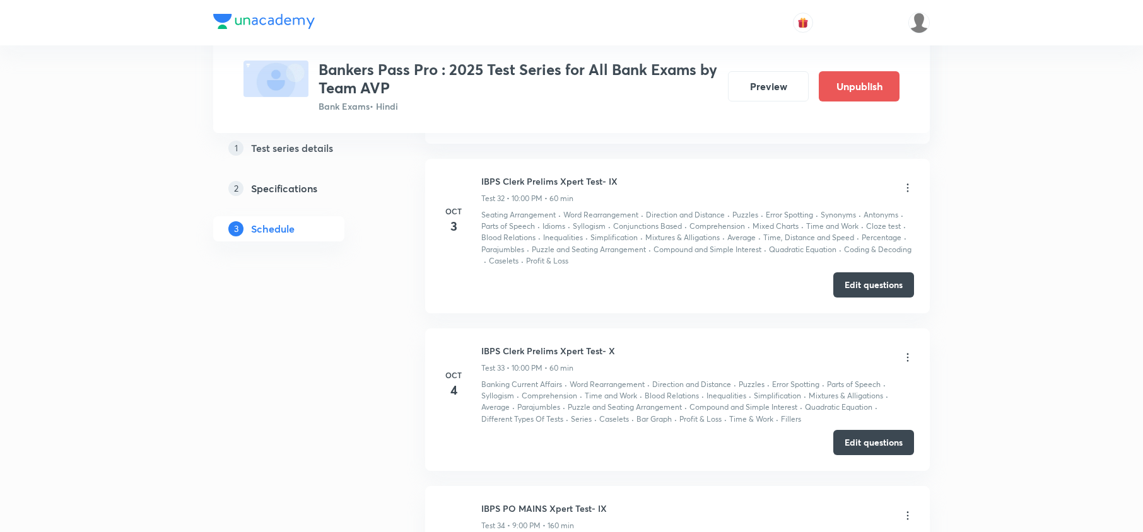
scroll to position [6643, 0]
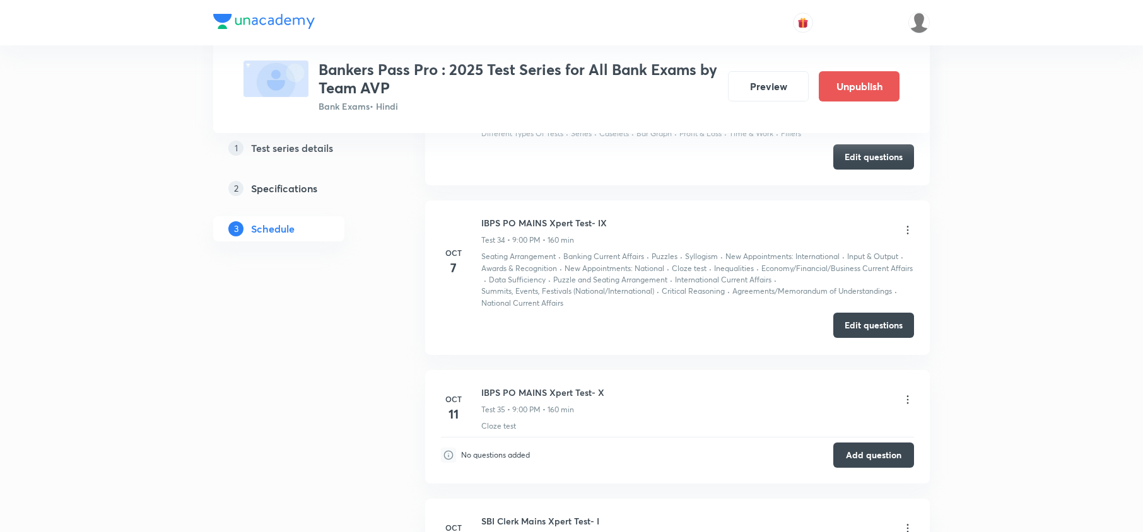
click at [891, 320] on button "Edit questions" at bounding box center [873, 325] width 81 height 25
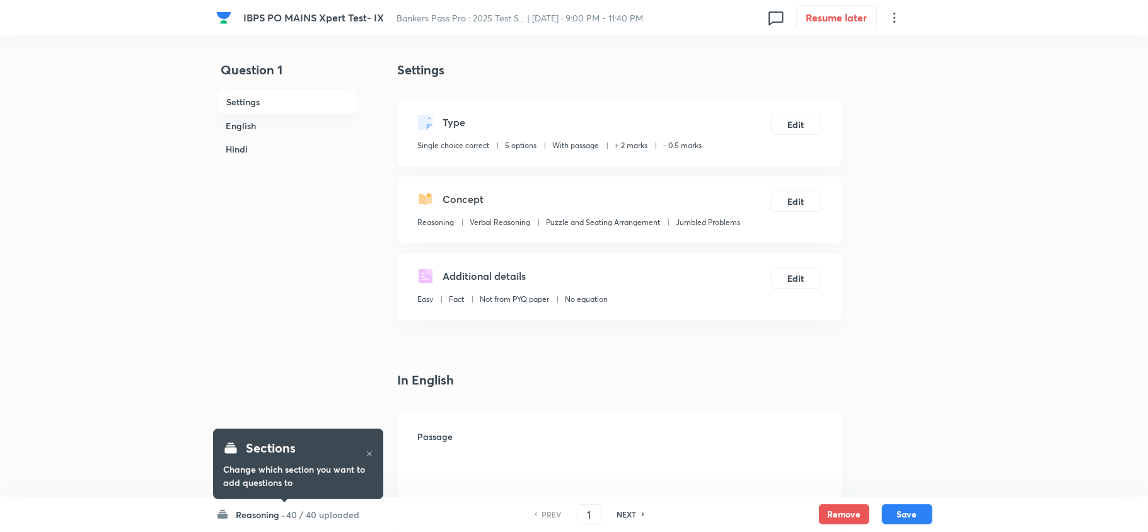
checkbox input "true"
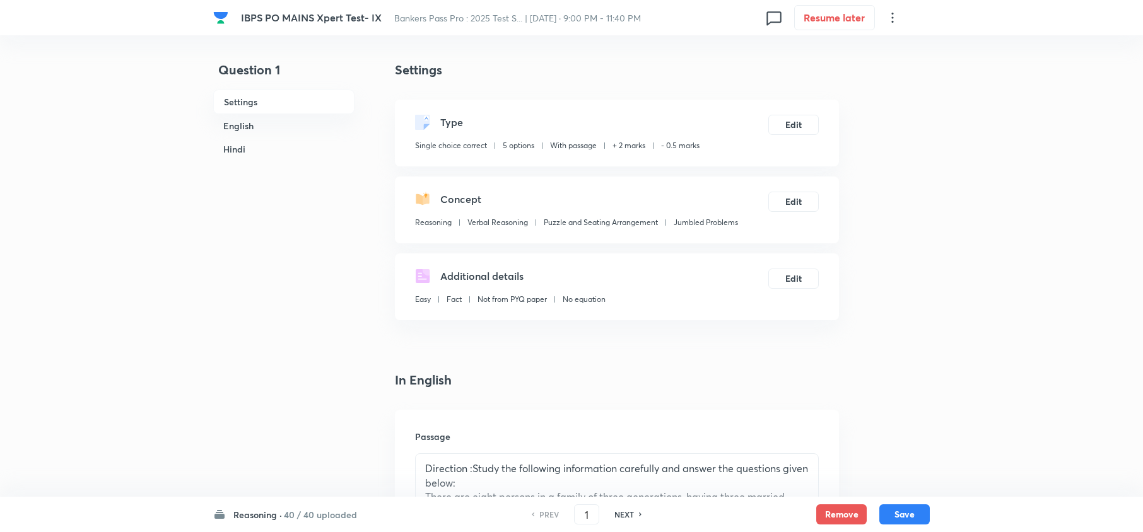
click at [629, 518] on h6 "NEXT" at bounding box center [624, 514] width 20 height 11
type input "2"
checkbox input "false"
checkbox input "true"
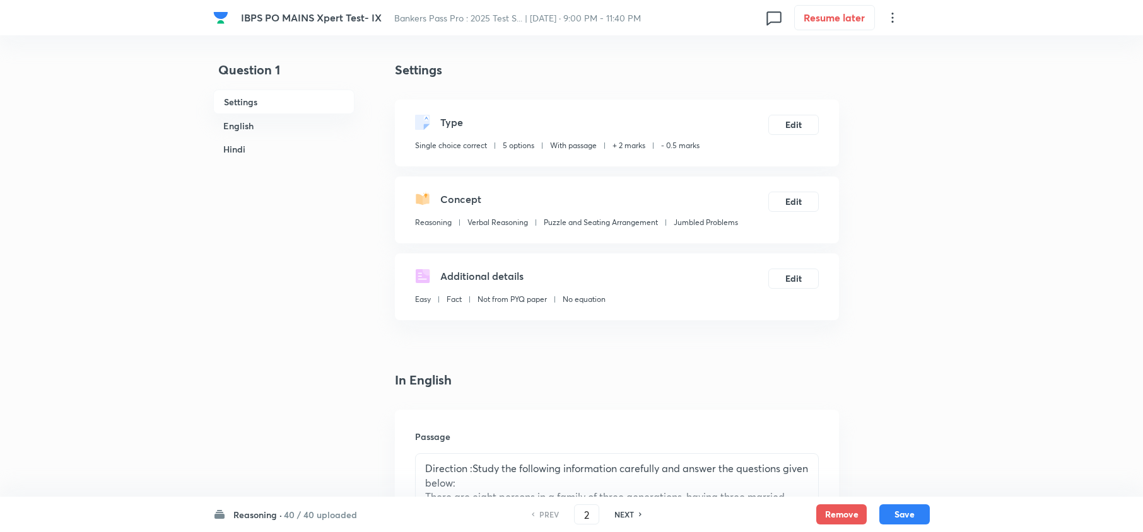
checkbox input "true"
click at [629, 518] on h6 "NEXT" at bounding box center [624, 514] width 20 height 11
type input "3"
checkbox input "false"
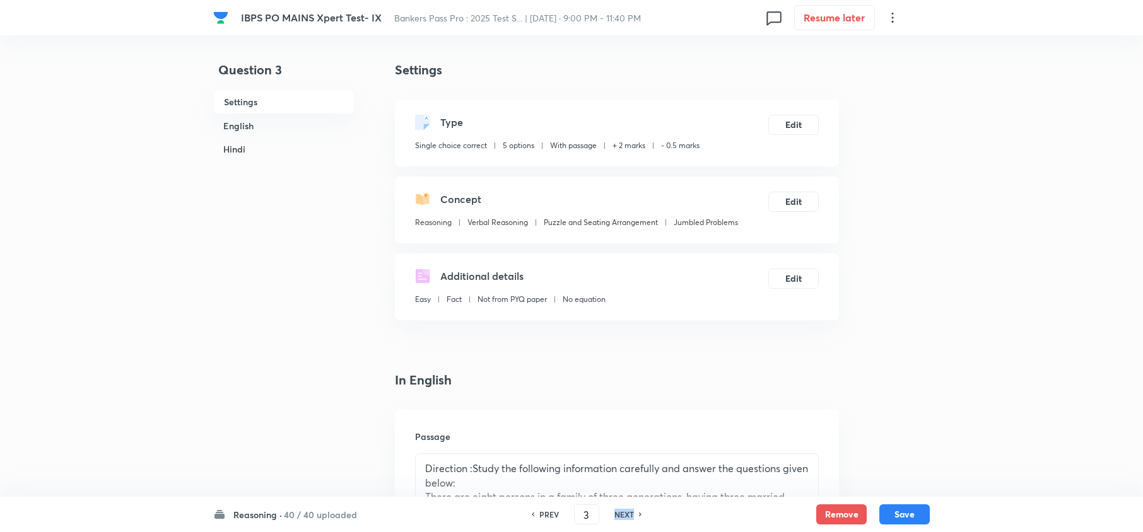
click at [629, 518] on h6 "NEXT" at bounding box center [624, 514] width 20 height 11
checkbox input "true"
type input "4"
checkbox input "false"
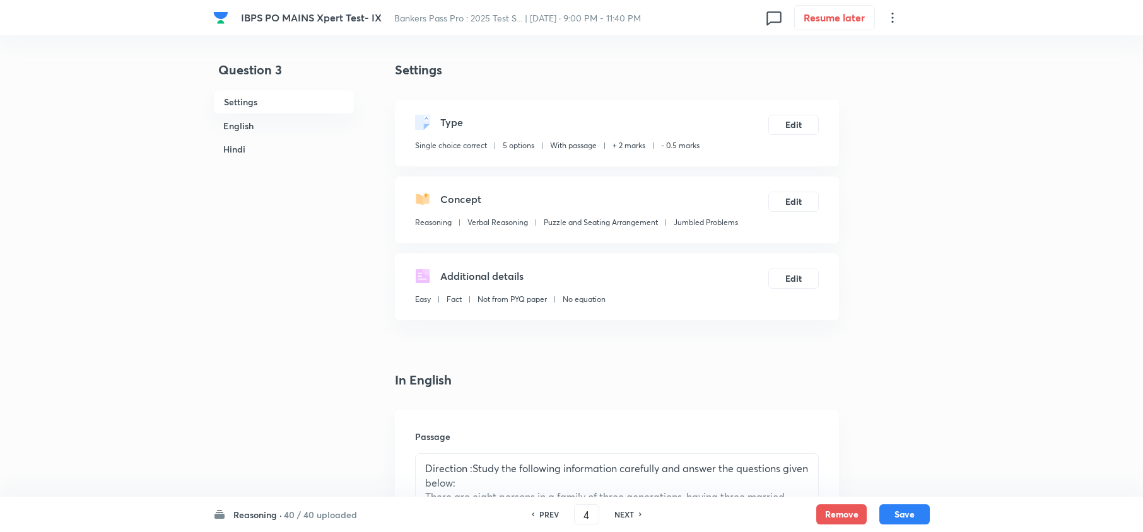
checkbox input "false"
checkbox input "true"
click at [629, 518] on h6 "NEXT" at bounding box center [624, 514] width 20 height 11
type input "5"
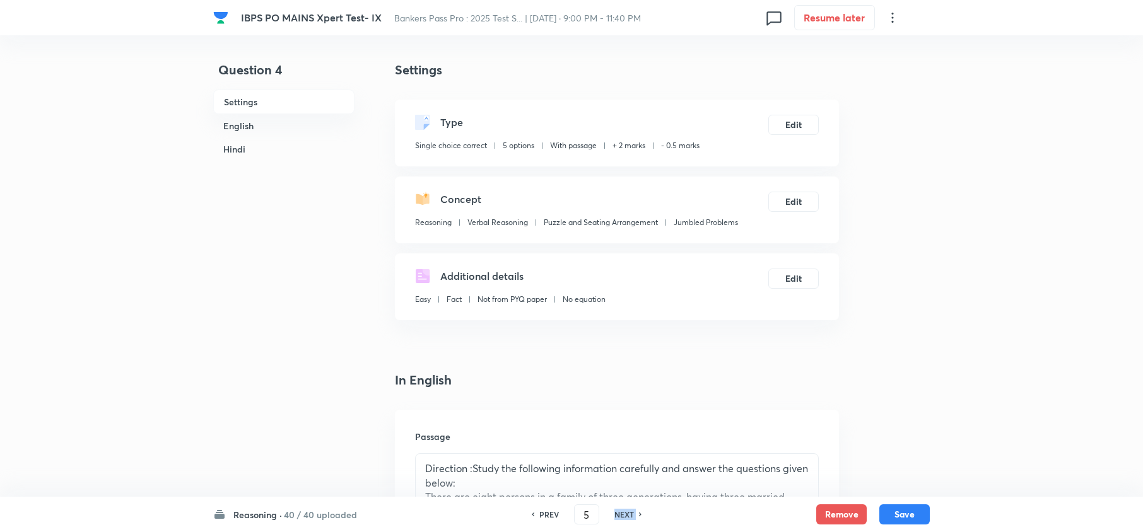
checkbox input "false"
checkbox input "true"
click at [629, 518] on h6 "NEXT" at bounding box center [624, 514] width 20 height 11
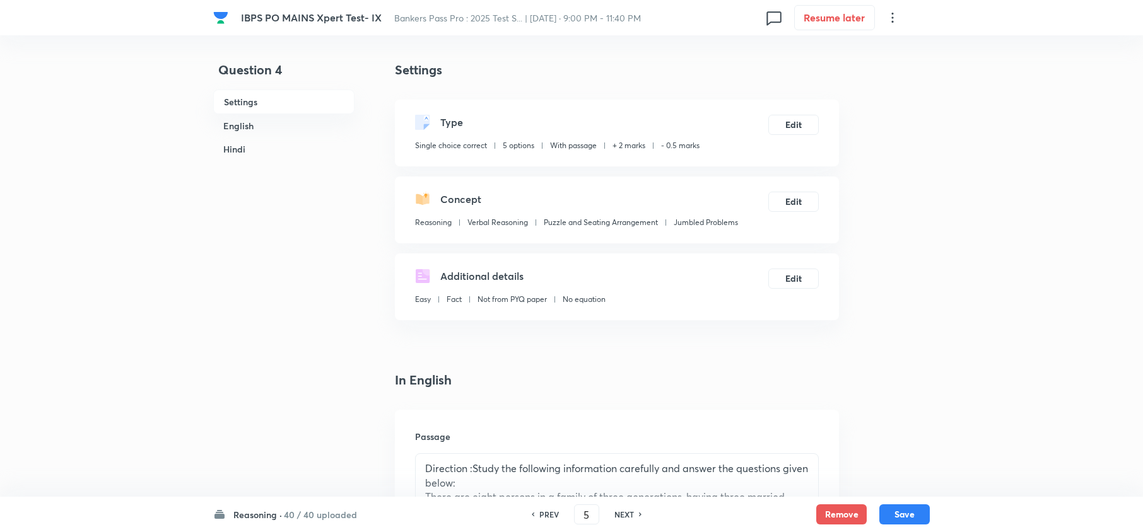
type input "6"
checkbox input "false"
checkbox input "true"
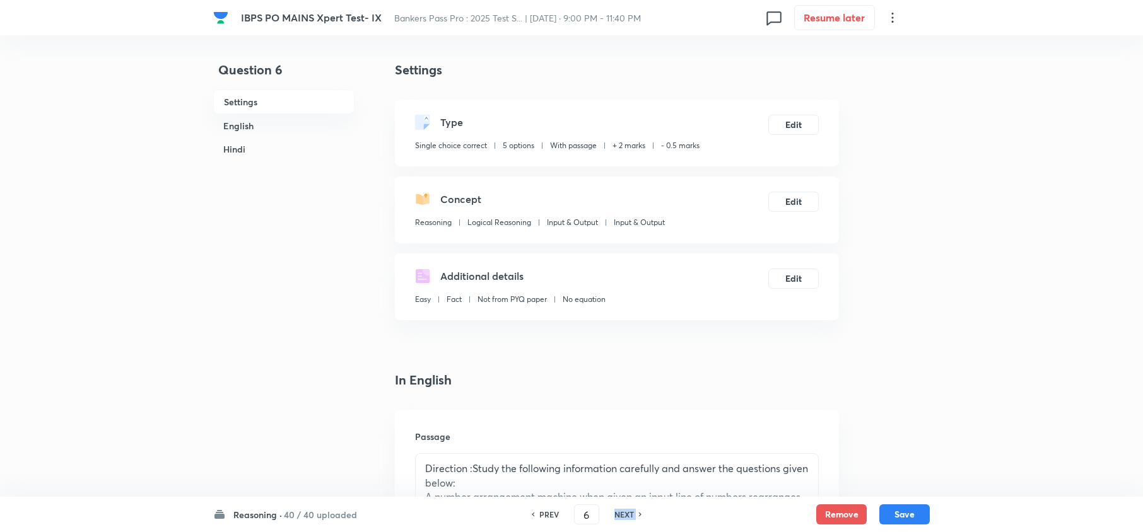
click at [629, 518] on h6 "NEXT" at bounding box center [624, 514] width 20 height 11
type input "7"
checkbox input "false"
checkbox input "true"
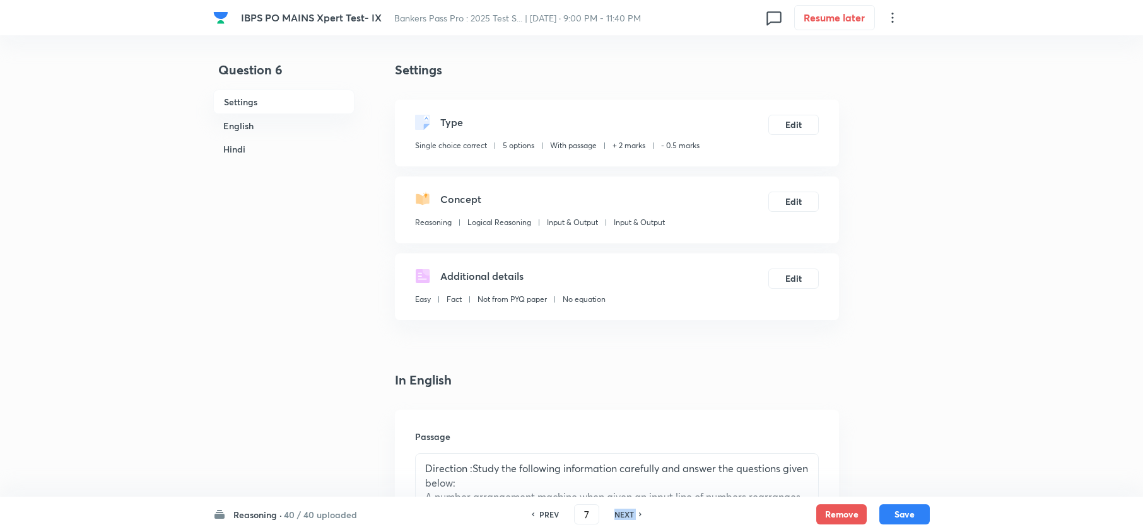
checkbox input "true"
click at [629, 518] on h6 "NEXT" at bounding box center [624, 514] width 20 height 11
type input "8"
click at [629, 518] on h6 "NEXT" at bounding box center [624, 514] width 20 height 11
checkbox input "false"
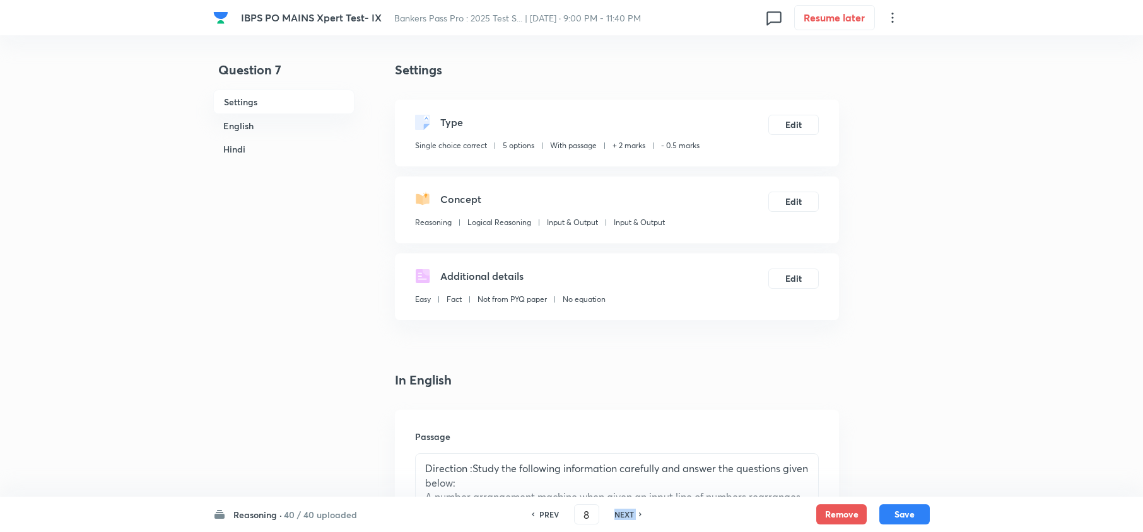
checkbox input "false"
checkbox input "true"
type input "9"
click at [629, 518] on h6 "NEXT" at bounding box center [624, 514] width 20 height 11
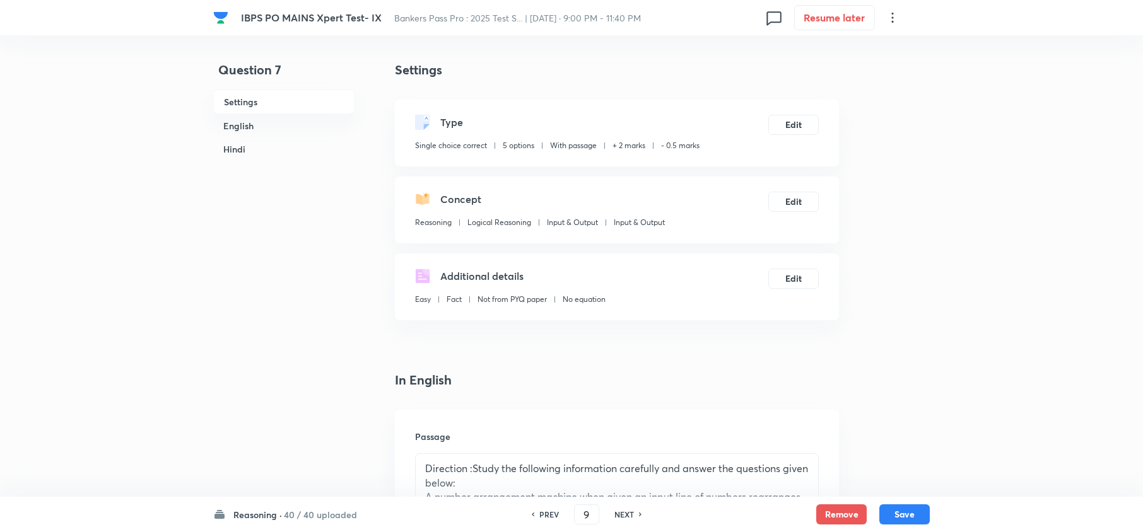
checkbox input "false"
checkbox input "true"
type input "10"
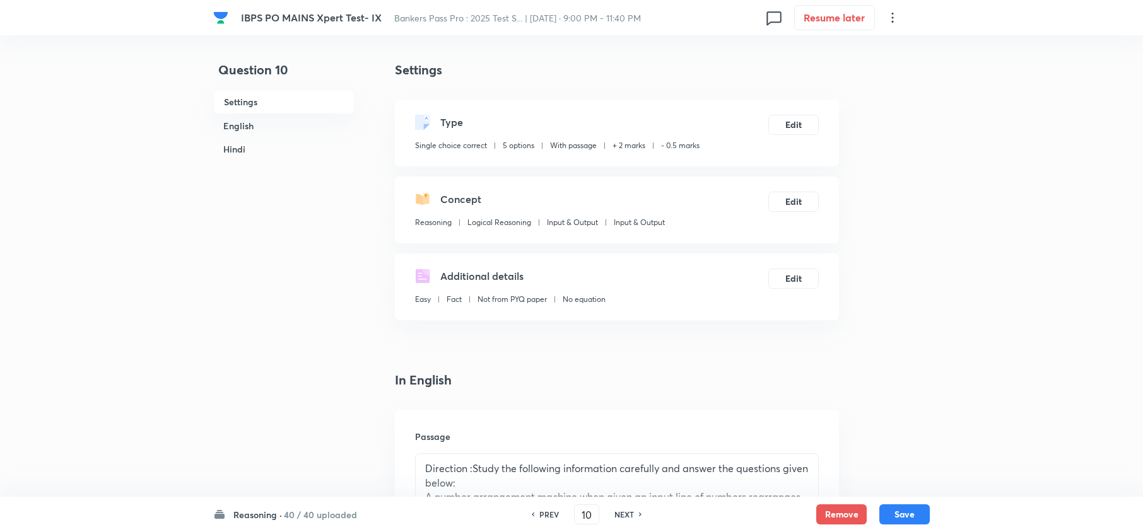
checkbox input "false"
checkbox input "true"
click at [629, 518] on h6 "NEXT" at bounding box center [624, 514] width 20 height 11
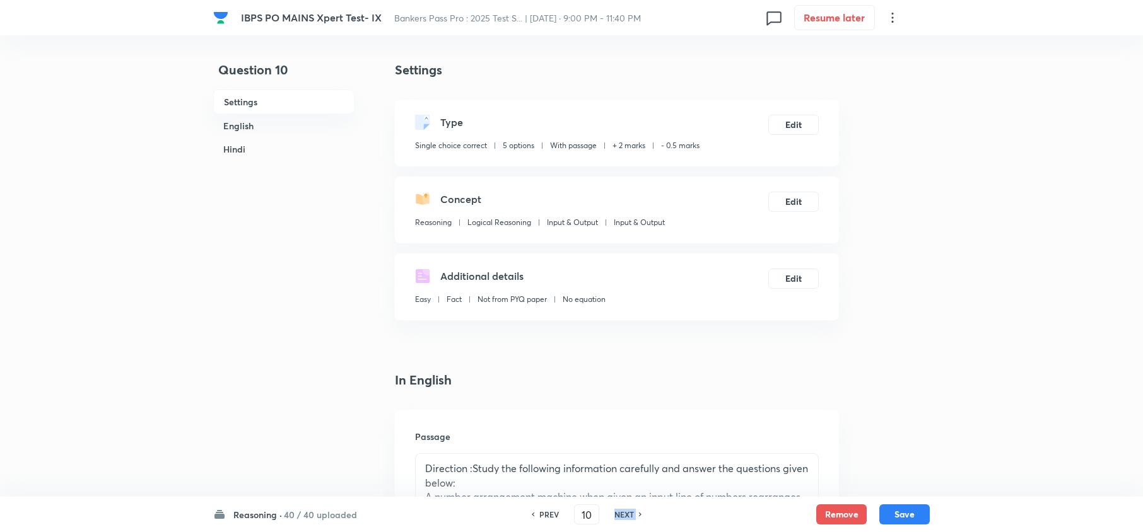
type input "11"
checkbox input "false"
checkbox input "true"
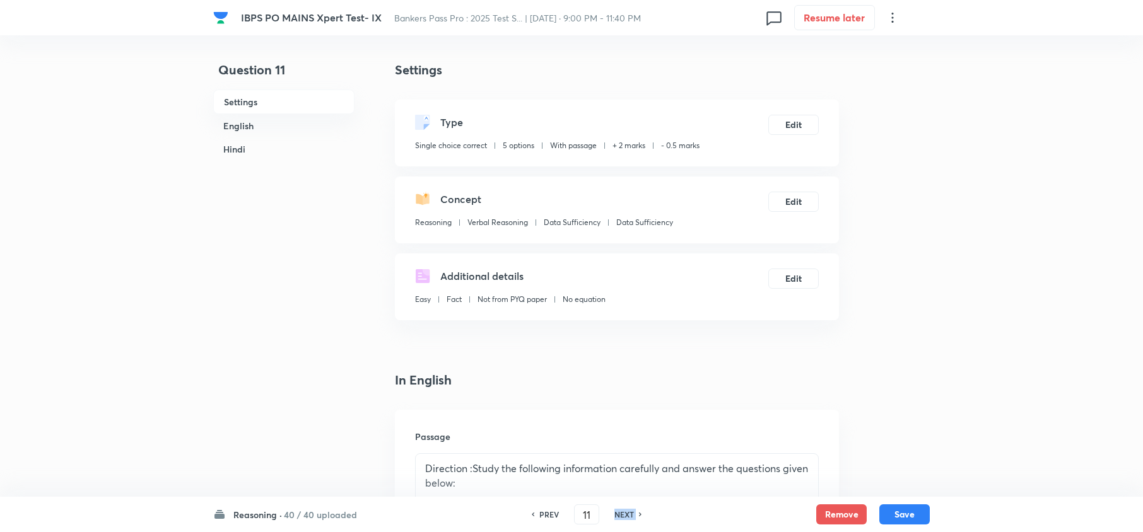
click at [629, 518] on h6 "NEXT" at bounding box center [624, 514] width 20 height 11
type input "12"
checkbox input "false"
checkbox input "true"
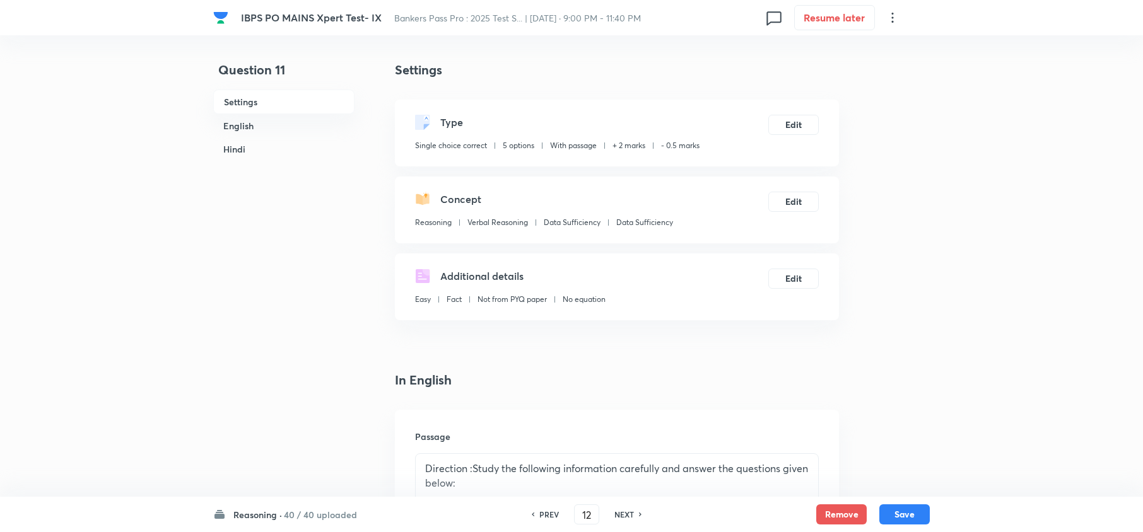
checkbox input "true"
click at [629, 518] on h6 "NEXT" at bounding box center [624, 514] width 20 height 11
type input "13"
checkbox input "false"
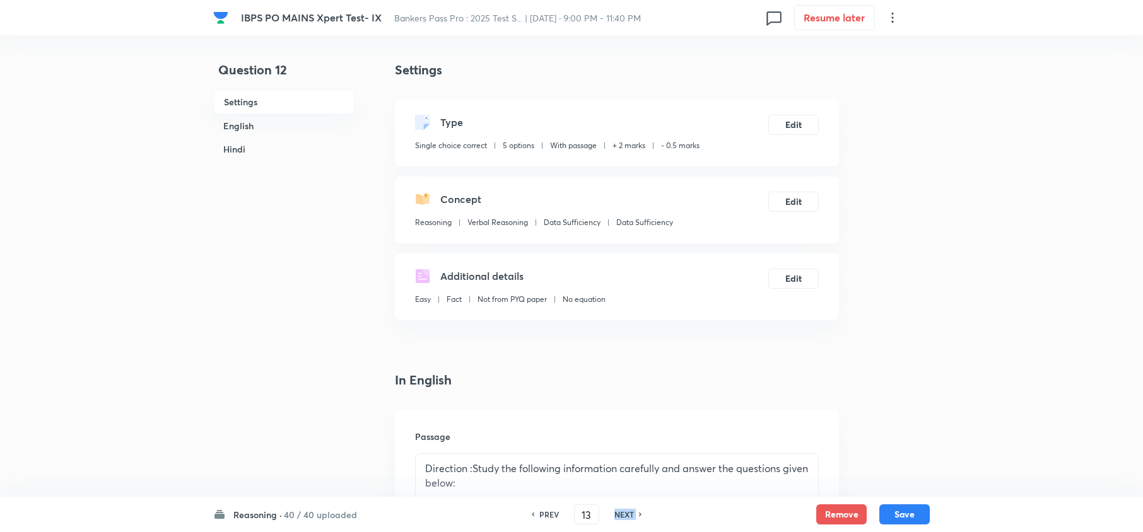
checkbox input "true"
click at [629, 518] on h6 "NEXT" at bounding box center [624, 514] width 20 height 11
type input "14"
checkbox input "false"
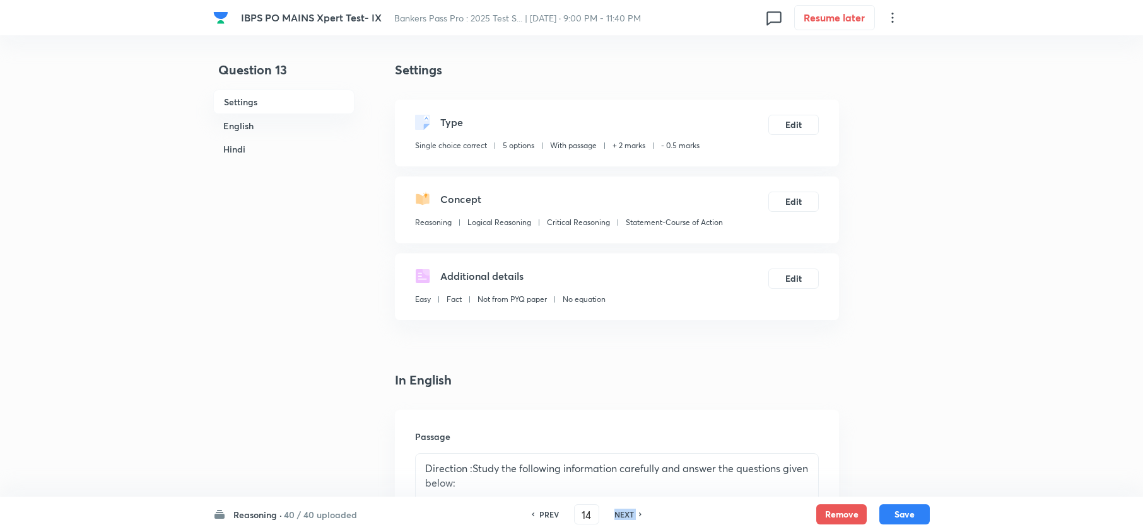
checkbox input "false"
checkbox input "true"
click at [629, 518] on h6 "NEXT" at bounding box center [624, 514] width 20 height 11
type input "15"
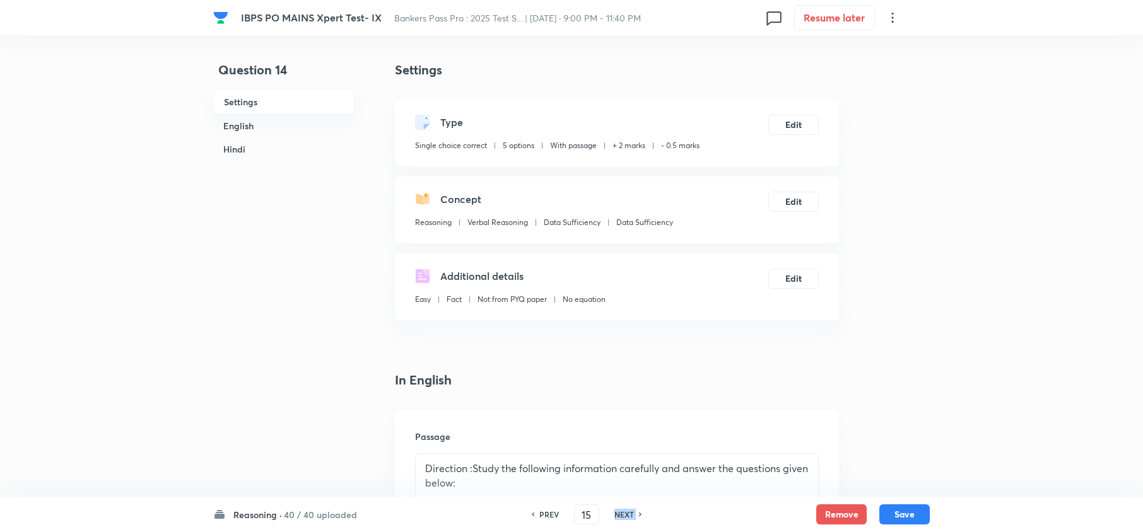
checkbox input "false"
checkbox input "true"
click at [629, 518] on h6 "NEXT" at bounding box center [624, 514] width 20 height 11
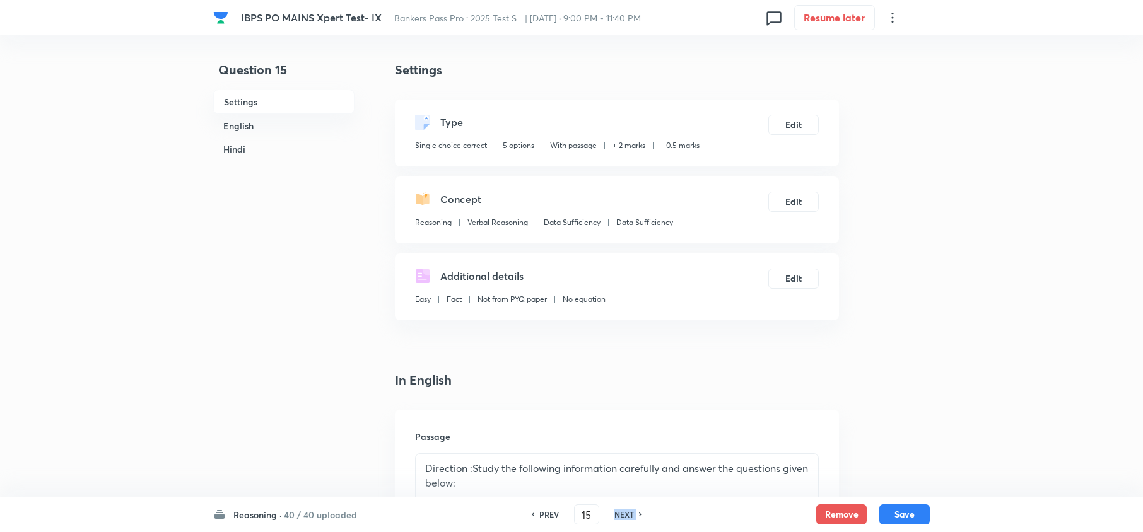
type input "16"
checkbox input "false"
checkbox input "true"
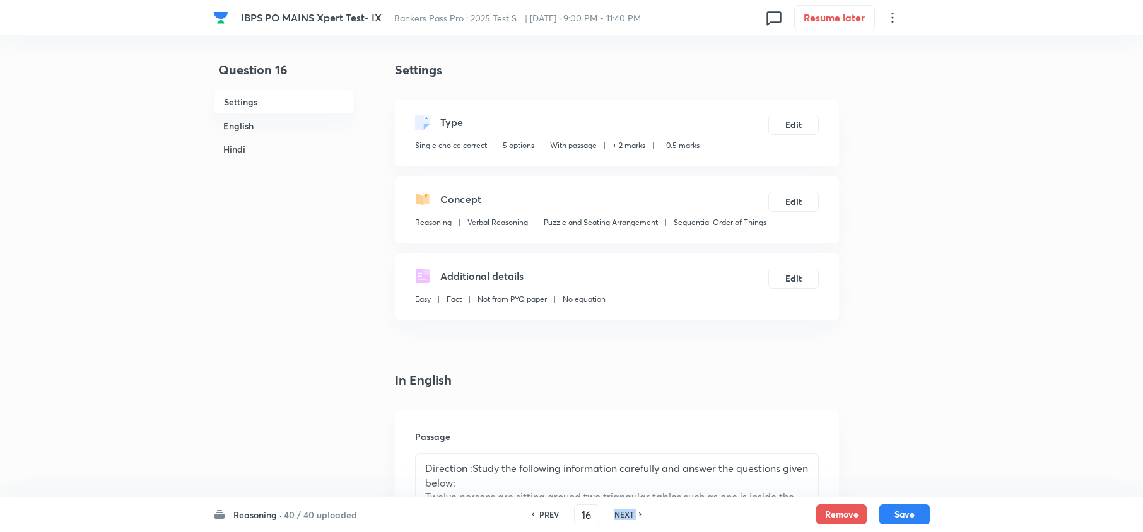
click at [629, 518] on h6 "NEXT" at bounding box center [624, 514] width 20 height 11
type input "17"
checkbox input "false"
checkbox input "true"
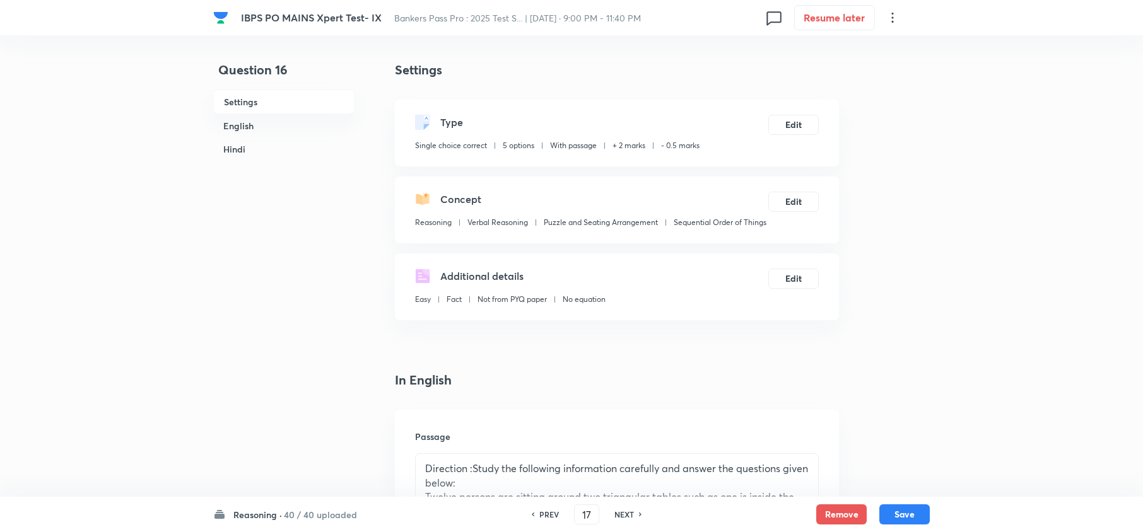
checkbox input "true"
click at [629, 518] on h6 "NEXT" at bounding box center [624, 514] width 20 height 11
type input "18"
checkbox input "false"
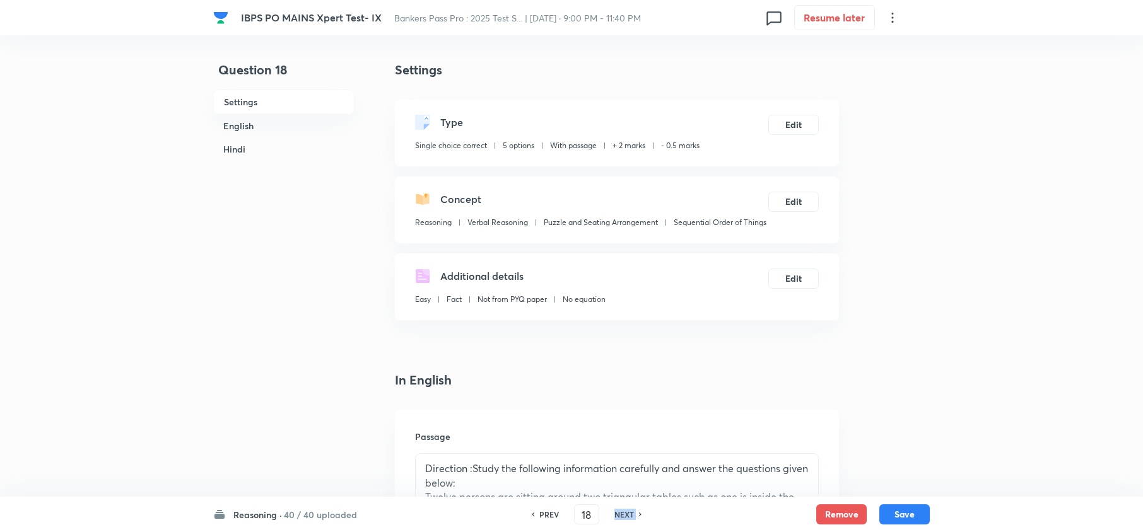
checkbox input "true"
click at [629, 518] on h6 "NEXT" at bounding box center [624, 514] width 20 height 11
type input "19"
checkbox input "false"
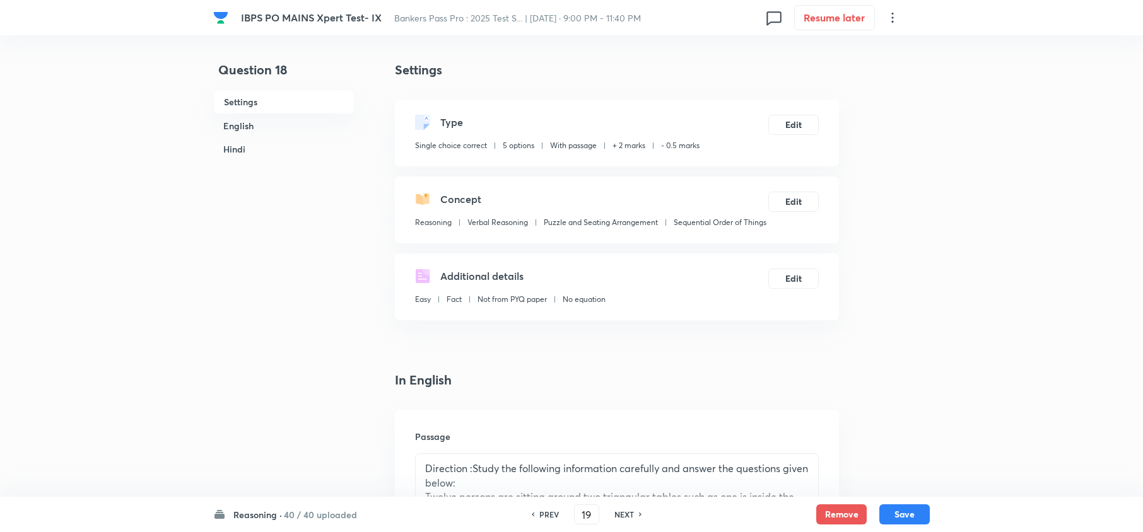
checkbox input "false"
checkbox input "true"
click at [629, 518] on h6 "NEXT" at bounding box center [624, 514] width 20 height 11
type input "20"
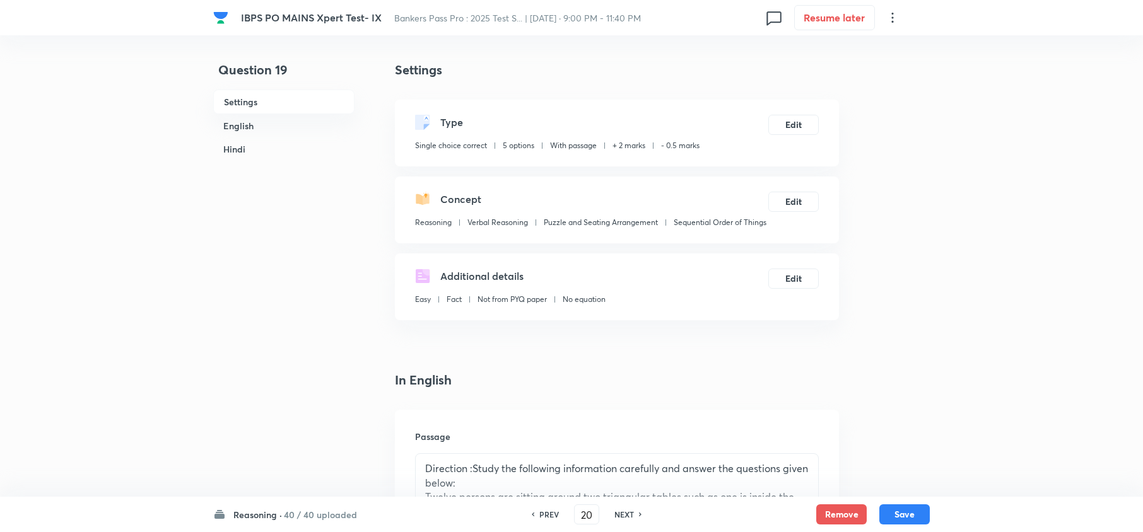
checkbox input "false"
checkbox input "true"
click at [629, 518] on h6 "NEXT" at bounding box center [624, 514] width 20 height 11
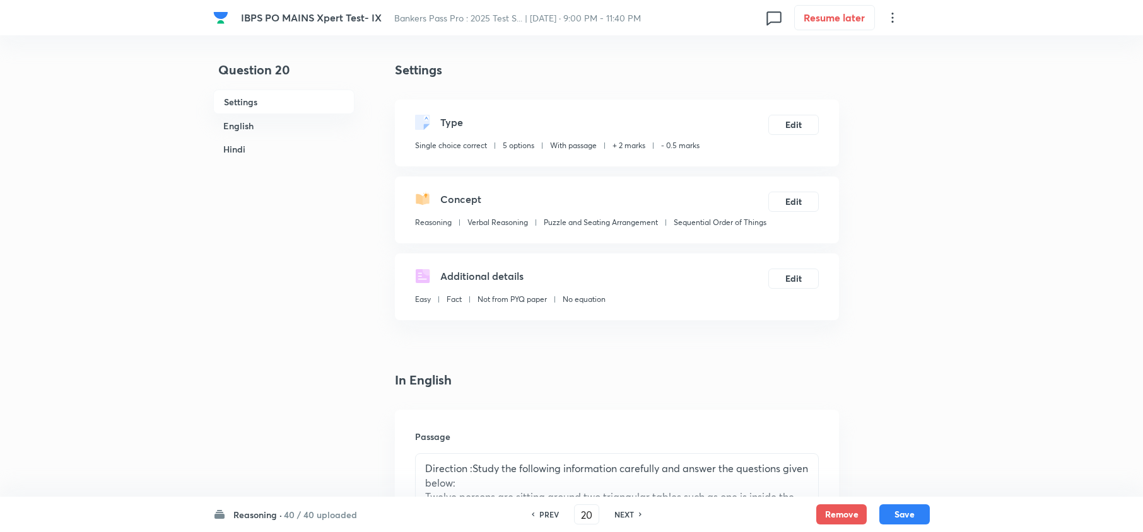
type input "21"
checkbox input "false"
checkbox input "true"
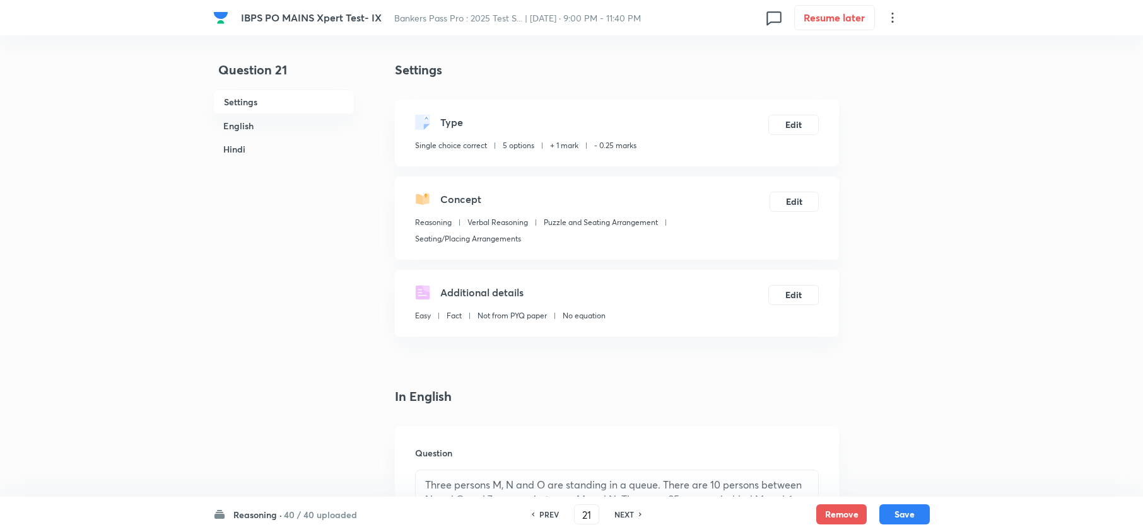
click at [629, 518] on h6 "NEXT" at bounding box center [624, 514] width 20 height 11
type input "22"
checkbox input "false"
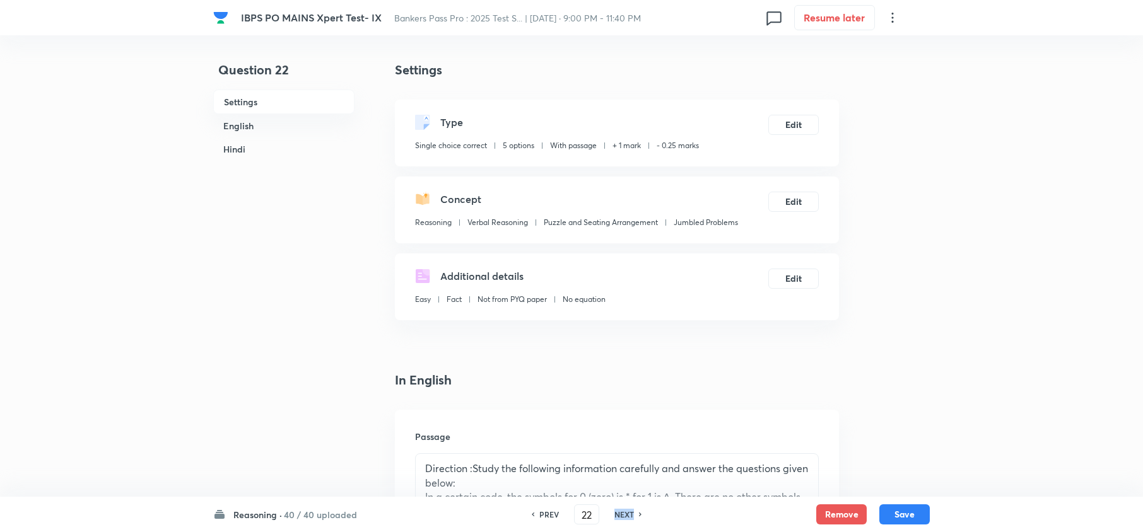
checkbox input "true"
click at [629, 518] on h6 "NEXT" at bounding box center [624, 514] width 20 height 11
type input "23"
checkbox input "false"
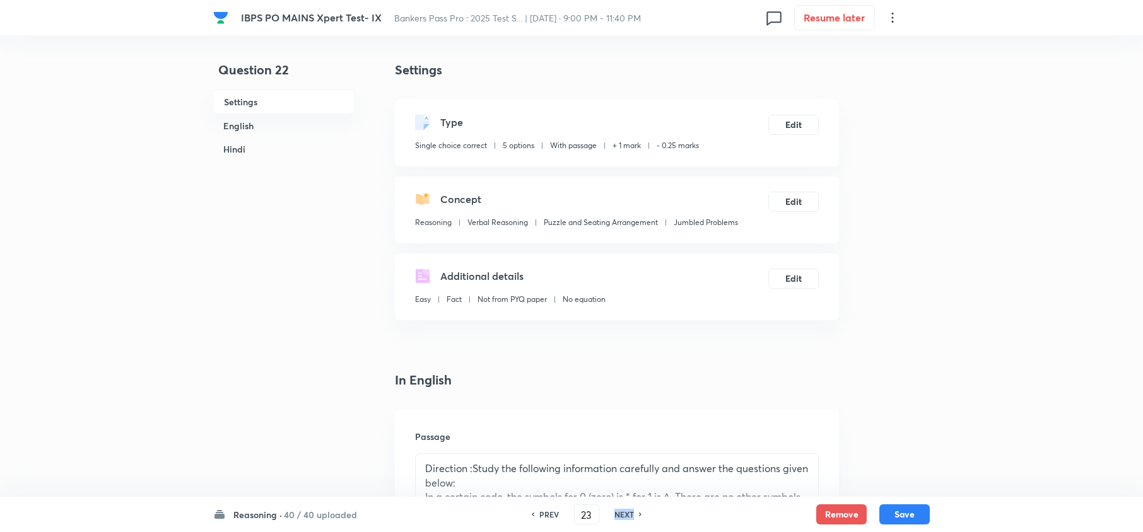
checkbox input "false"
checkbox input "true"
click at [629, 518] on h6 "NEXT" at bounding box center [624, 514] width 20 height 11
type input "24"
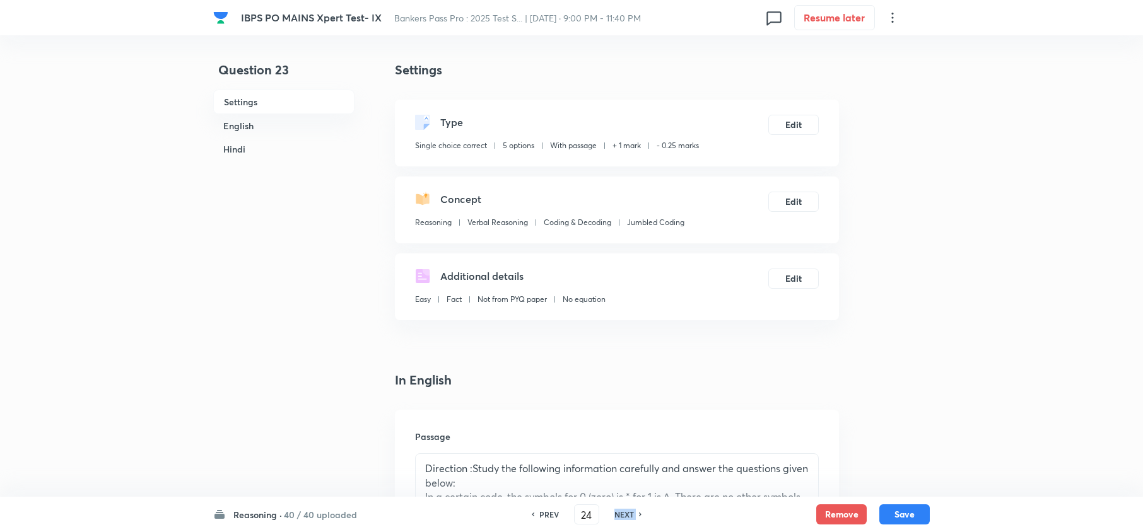
checkbox input "false"
checkbox input "true"
click at [629, 518] on h6 "NEXT" at bounding box center [624, 514] width 20 height 11
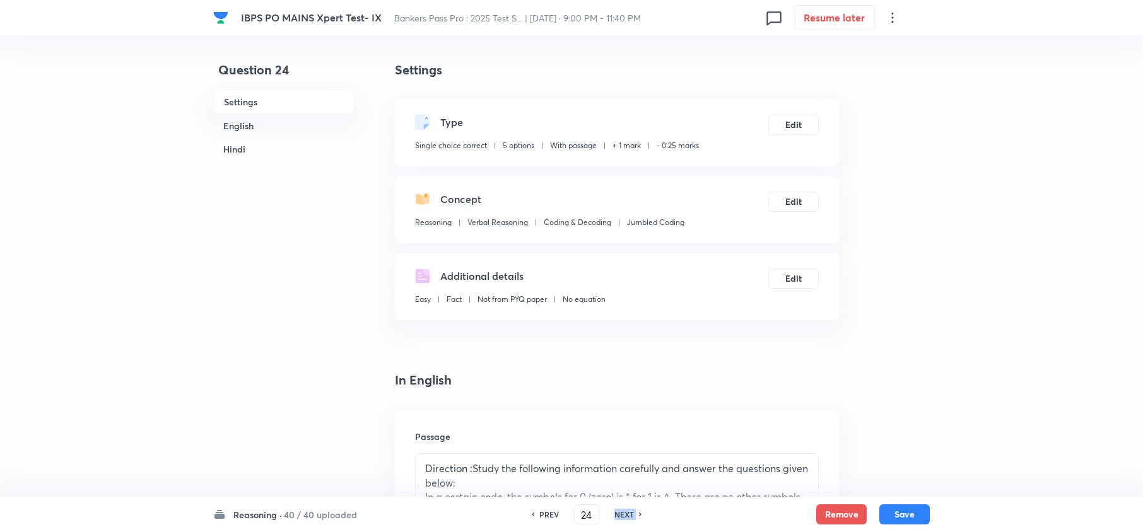
type input "25"
checkbox input "false"
checkbox input "true"
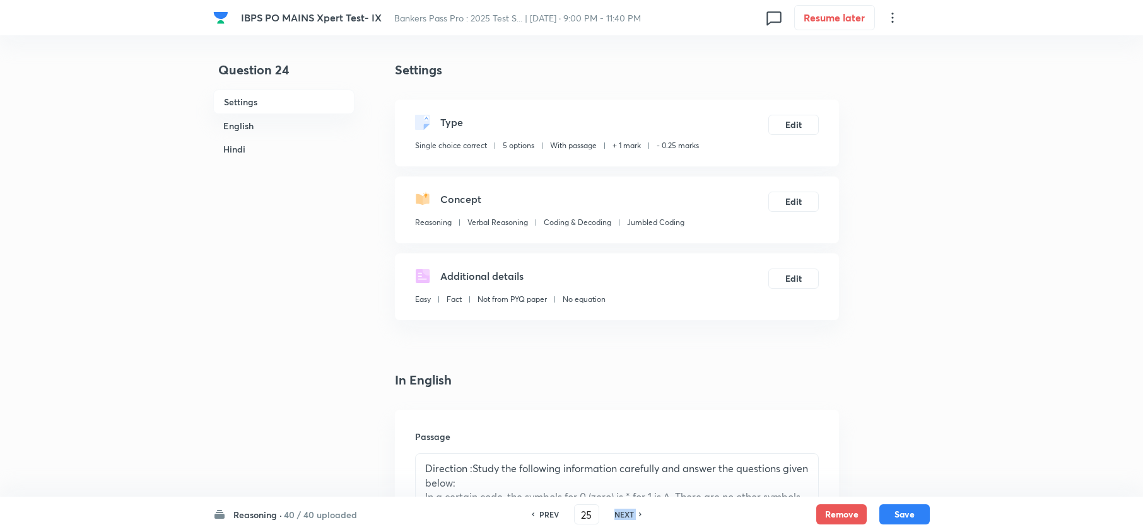
click at [629, 518] on h6 "NEXT" at bounding box center [624, 514] width 20 height 11
type input "26"
checkbox input "false"
checkbox input "true"
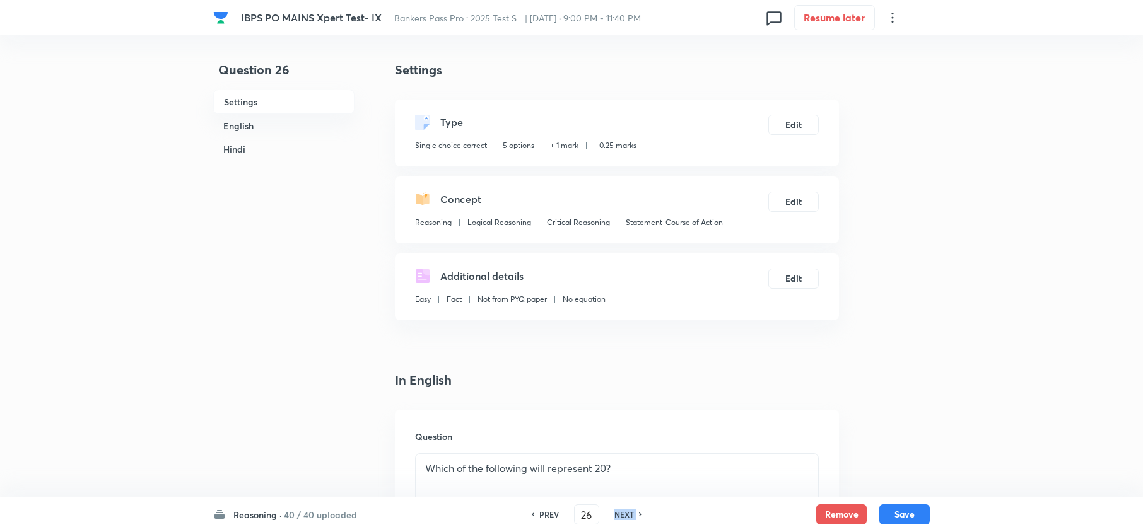
checkbox input "true"
click at [629, 518] on h6 "NEXT" at bounding box center [624, 514] width 20 height 11
type input "27"
checkbox input "false"
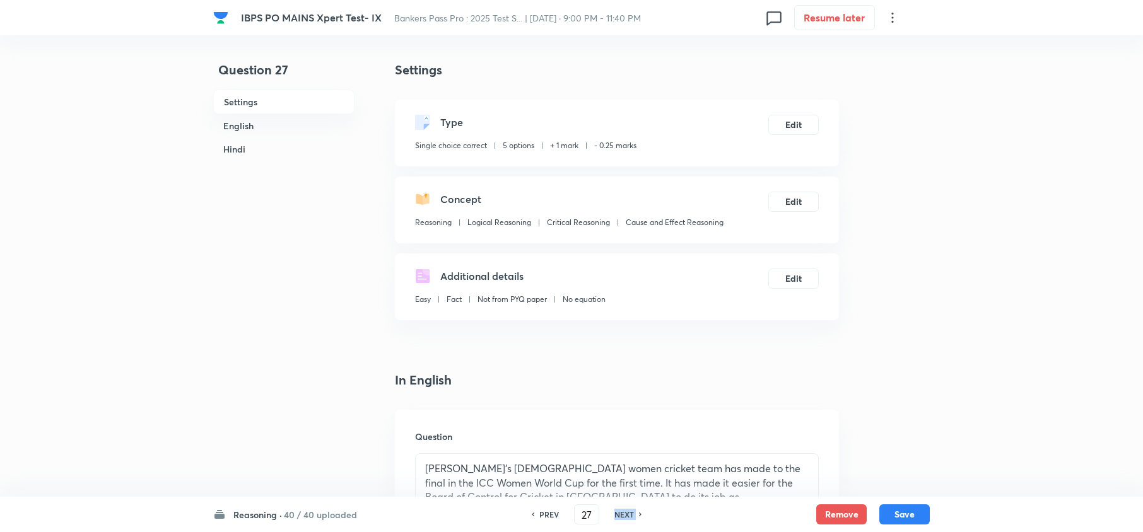
checkbox input "true"
click at [629, 518] on h6 "NEXT" at bounding box center [624, 514] width 20 height 11
type input "28"
checkbox input "false"
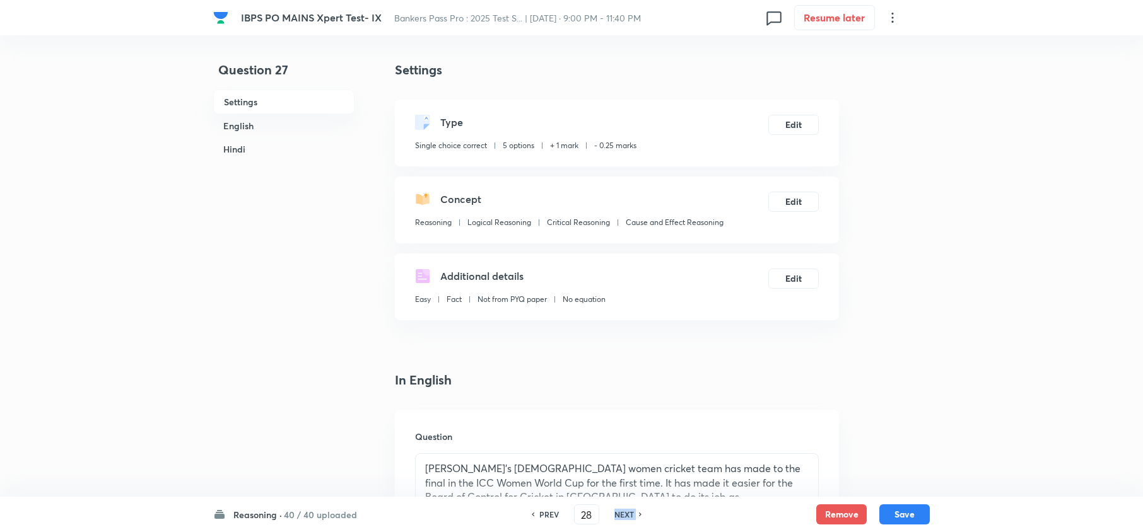
checkbox input "false"
checkbox input "true"
click at [629, 518] on h6 "NEXT" at bounding box center [624, 514] width 20 height 11
type input "29"
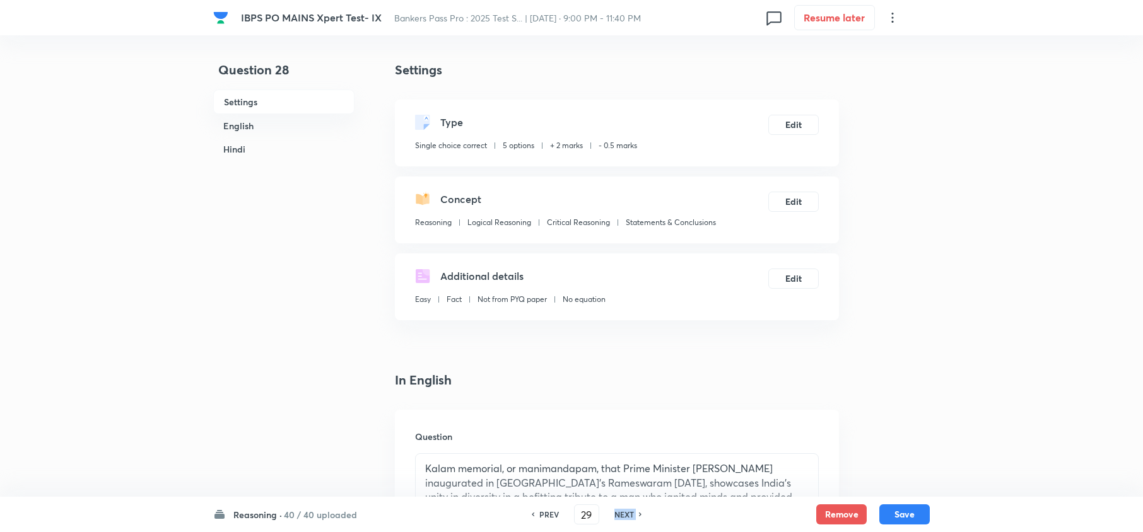
checkbox input "false"
checkbox input "true"
click at [558, 515] on div "PREV" at bounding box center [546, 514] width 33 height 11
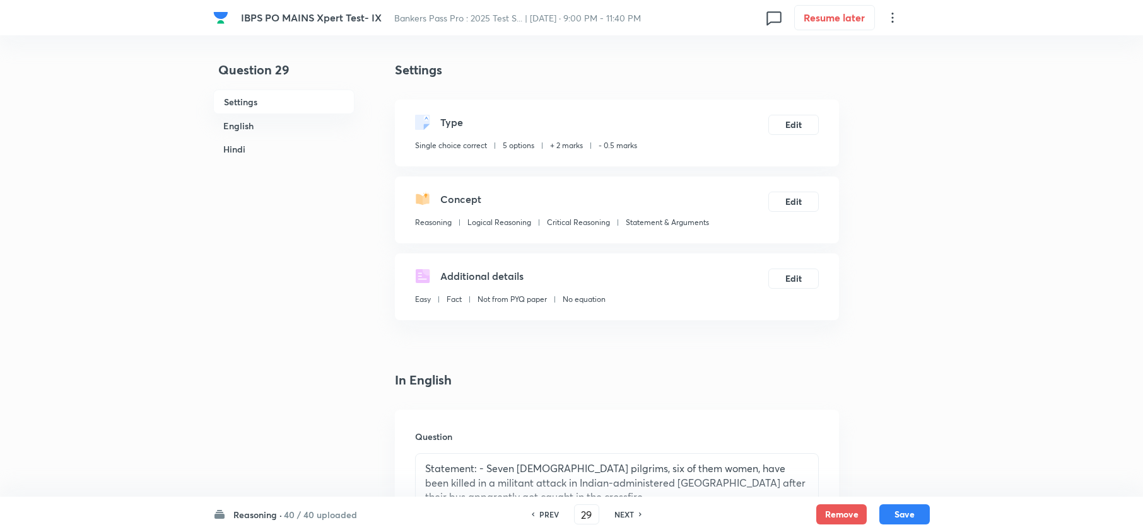
type input "28"
checkbox input "false"
checkbox input "true"
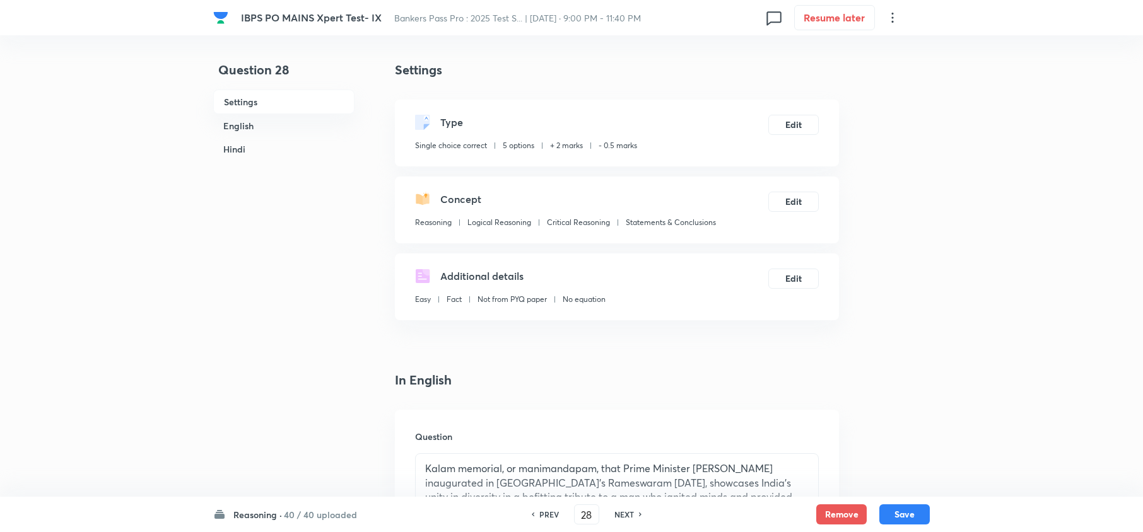
click at [558, 515] on div "PREV" at bounding box center [546, 514] width 33 height 11
type input "27"
checkbox input "false"
checkbox input "true"
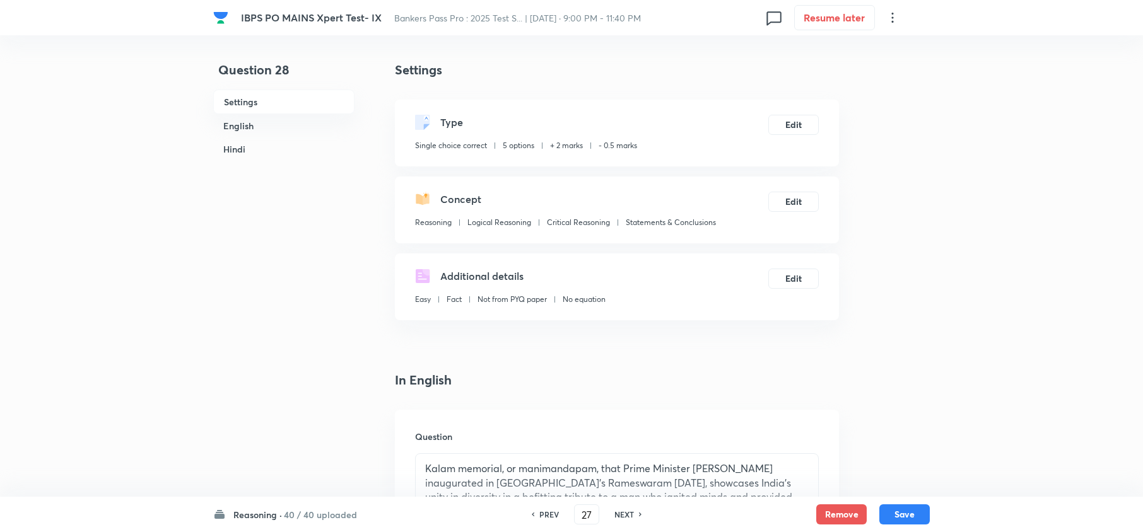
checkbox input "true"
click at [616, 513] on h6 "NEXT" at bounding box center [624, 514] width 20 height 11
type input "28"
click at [616, 513] on h6 "NEXT" at bounding box center [624, 514] width 20 height 11
checkbox input "false"
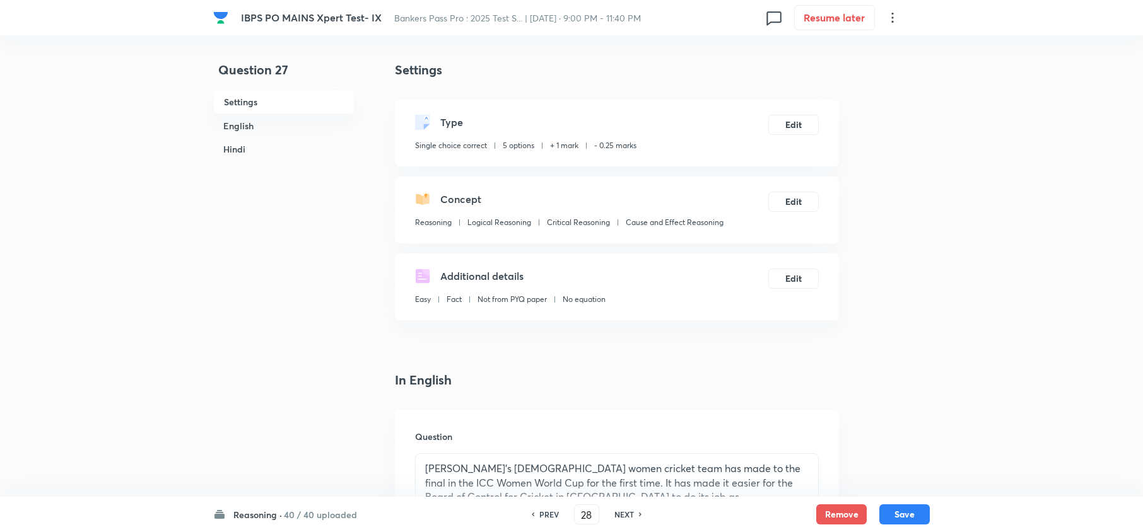
checkbox input "false"
checkbox input "true"
type input "29"
checkbox input "false"
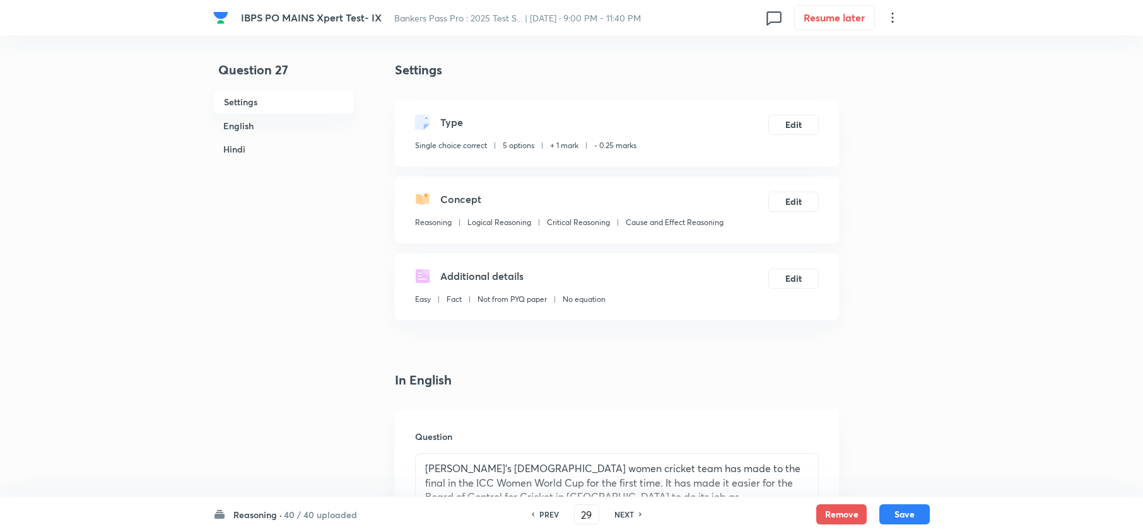
checkbox input "false"
checkbox input "true"
click at [798, 122] on button "Edit" at bounding box center [793, 124] width 50 height 20
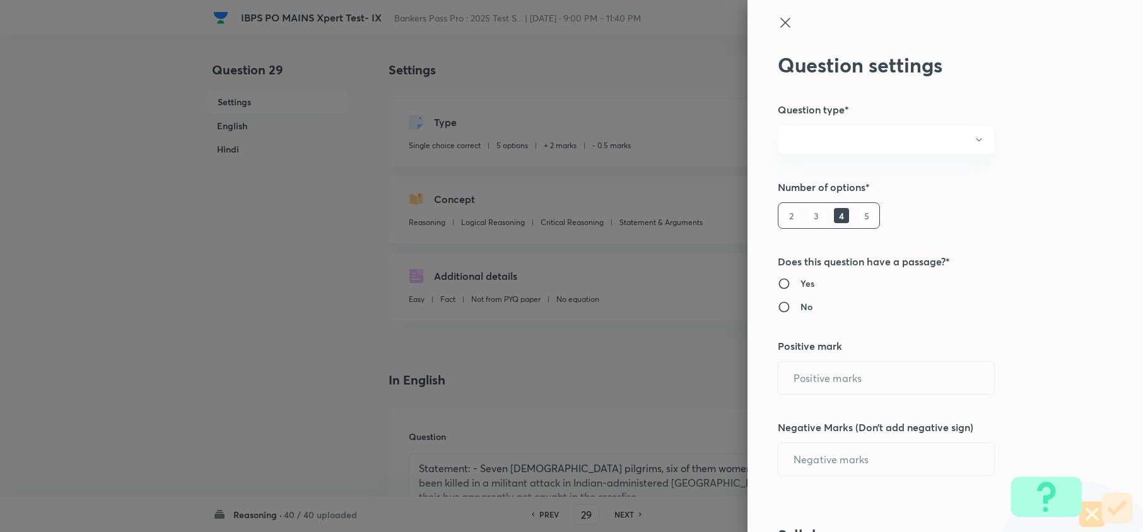
radio input "true"
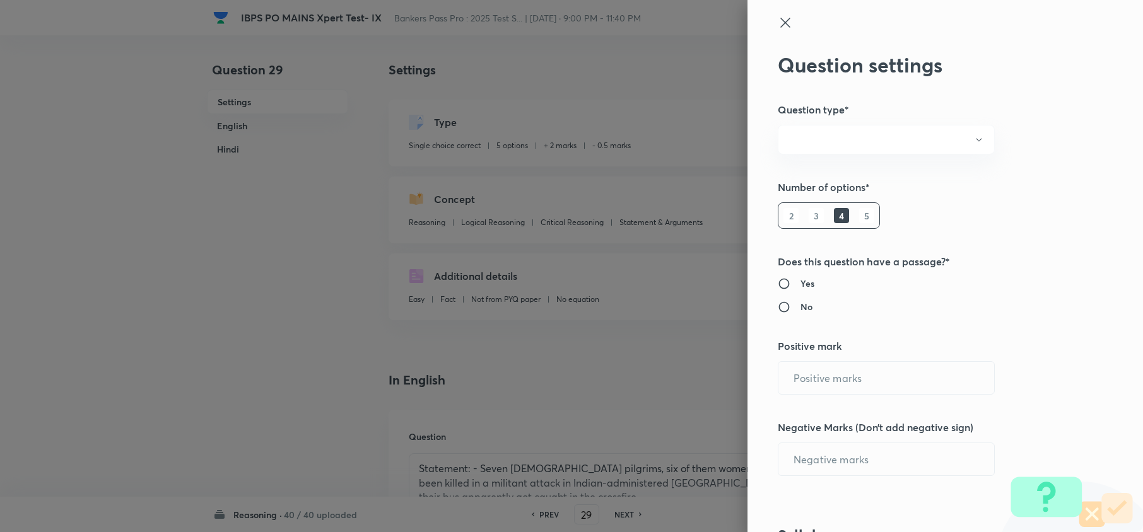
radio input "true"
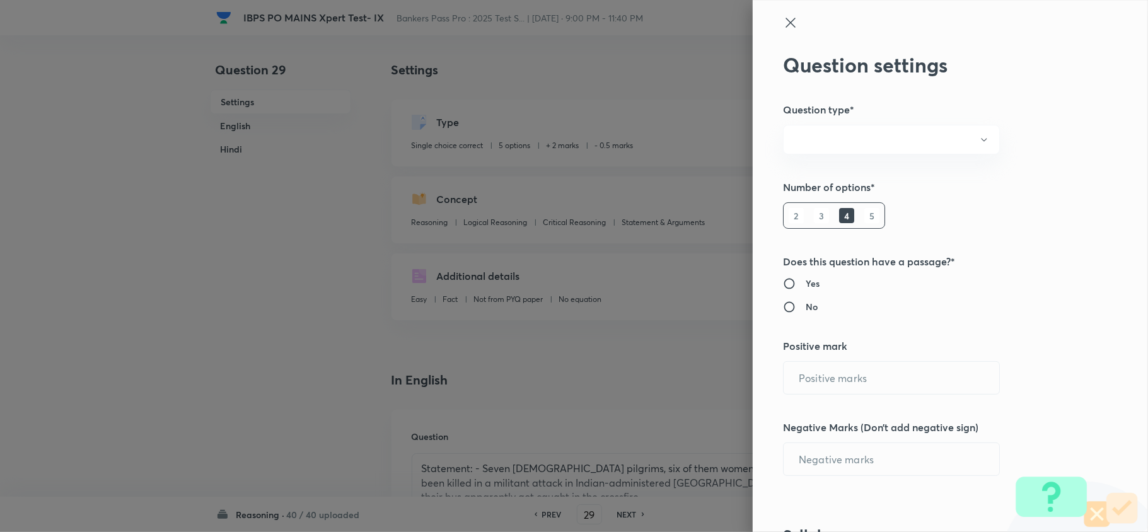
type input "2"
type input "0.5"
type input "Reasoning"
type input "Logical Reasoning"
type input "Critical Reasoning"
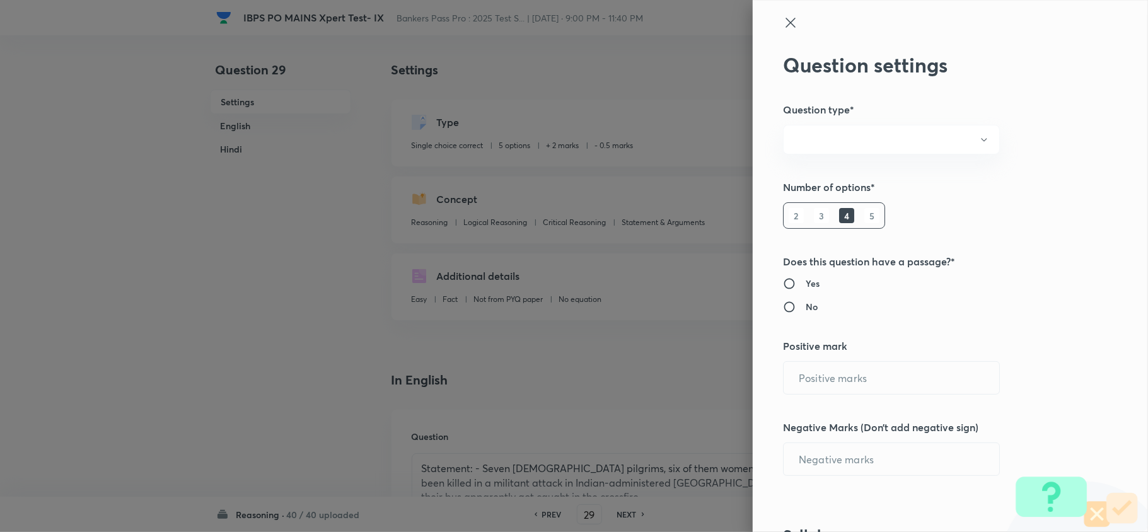
type input "Statement & Arguments"
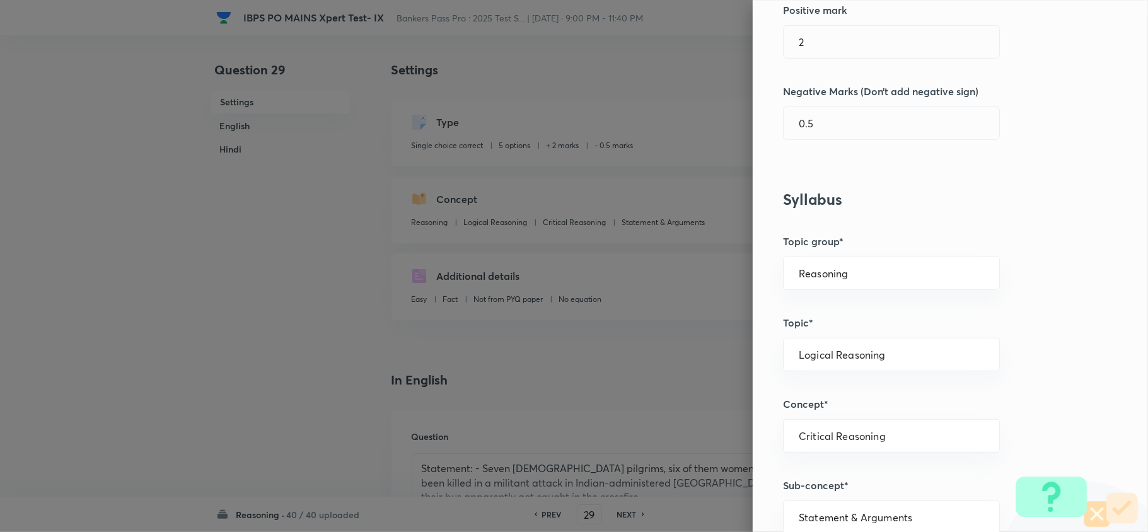
scroll to position [168, 0]
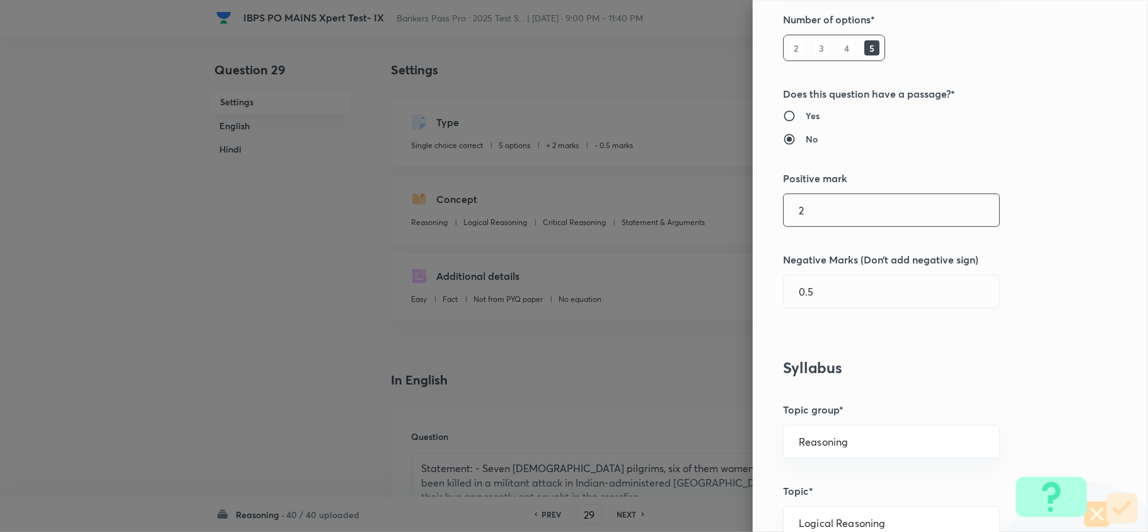
drag, startPoint x: 809, startPoint y: 218, endPoint x: 719, endPoint y: 216, distance: 89.6
click at [719, 216] on div "Question settings Question type* Single choice correct Number of options* 2 3 4…" at bounding box center [574, 266] width 1148 height 532
type input "1"
click at [798, 286] on input "0.5" at bounding box center [892, 292] width 216 height 32
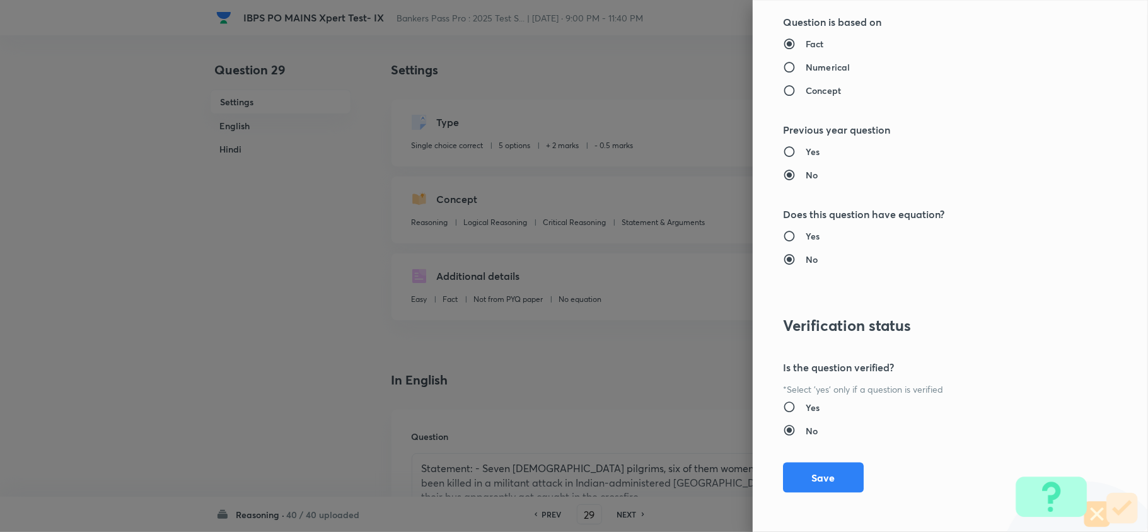
scroll to position [1189, 0]
type input "0.25"
click at [803, 477] on button "Save" at bounding box center [823, 475] width 81 height 30
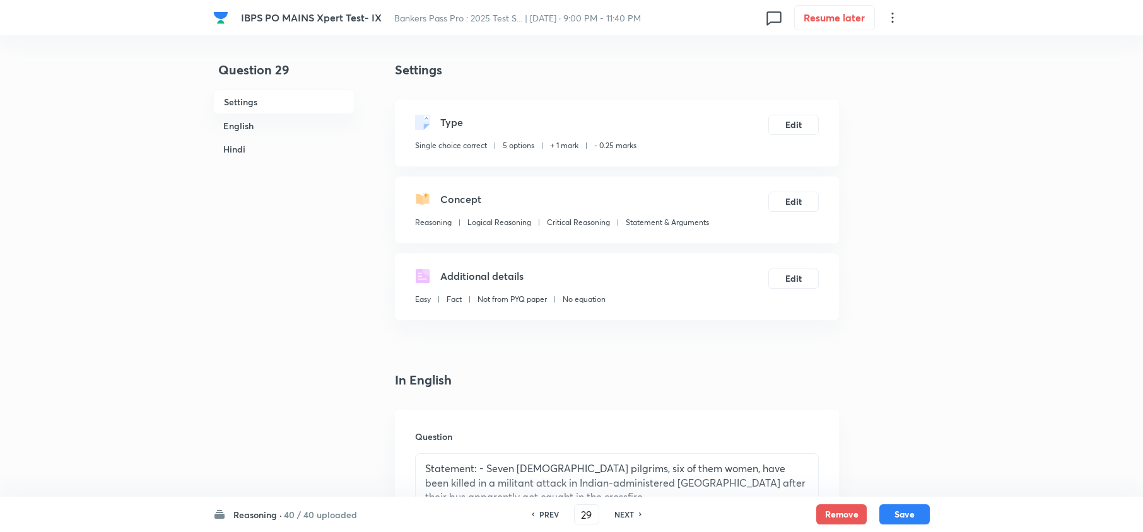
click at [897, 502] on div "Reasoning · 40 / 40 uploaded PREV 29 ​ NEXT Remove Save" at bounding box center [571, 514] width 716 height 35
click at [906, 518] on button "Save" at bounding box center [904, 513] width 50 height 20
type input "30"
checkbox input "false"
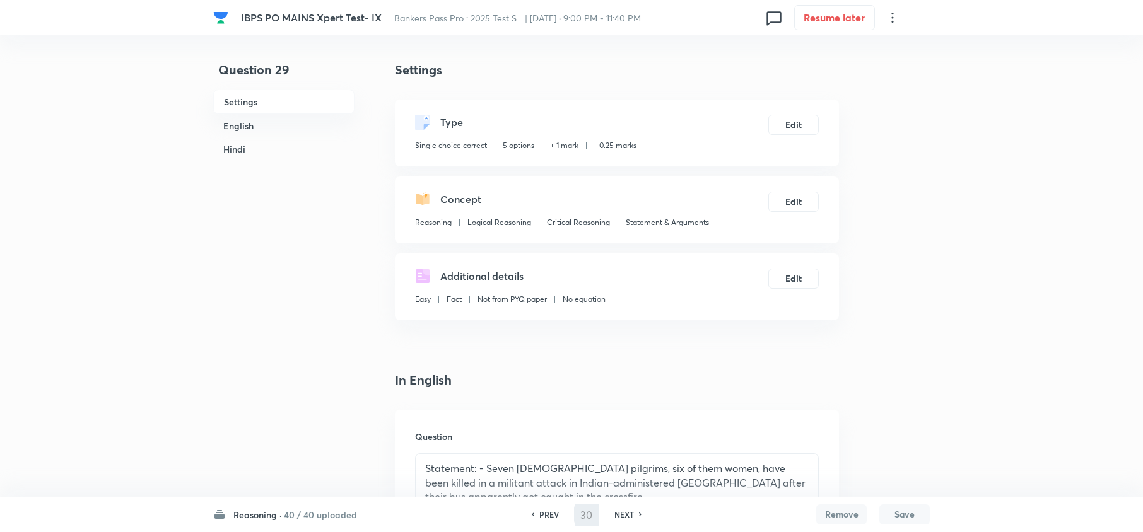
checkbox input "true"
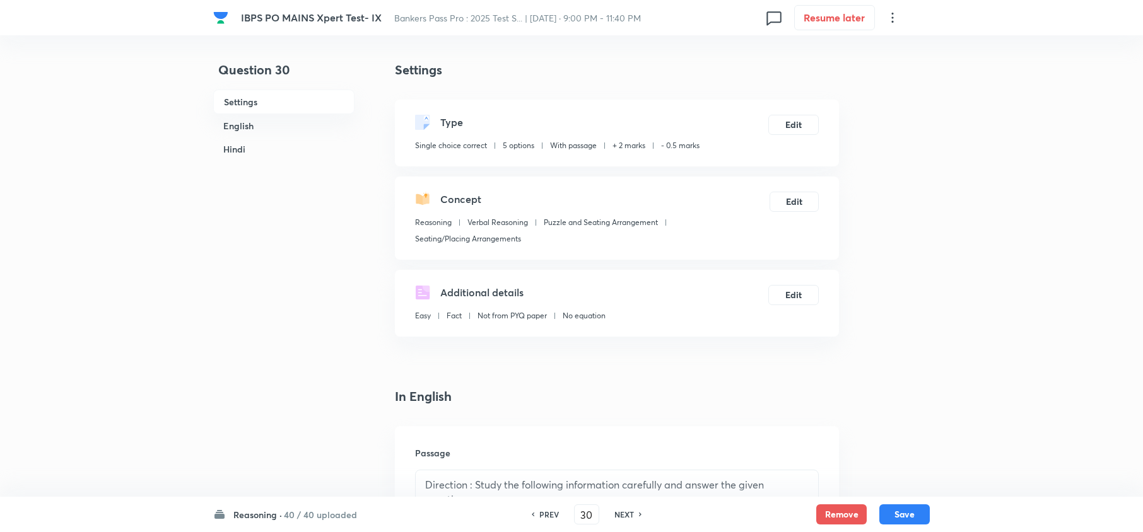
click at [537, 513] on div "PREV" at bounding box center [546, 514] width 33 height 11
type input "29"
checkbox input "false"
checkbox input "true"
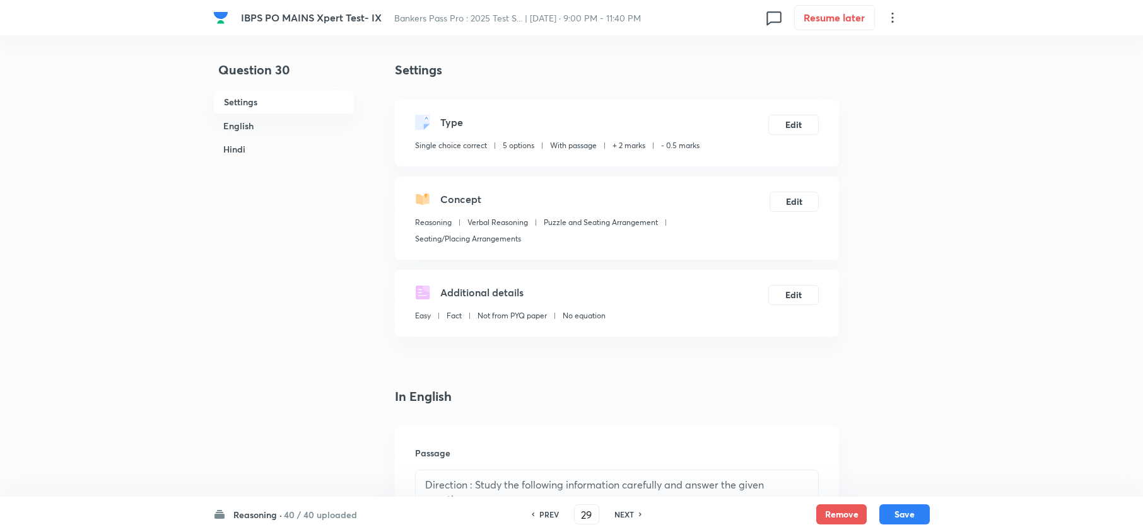
checkbox input "true"
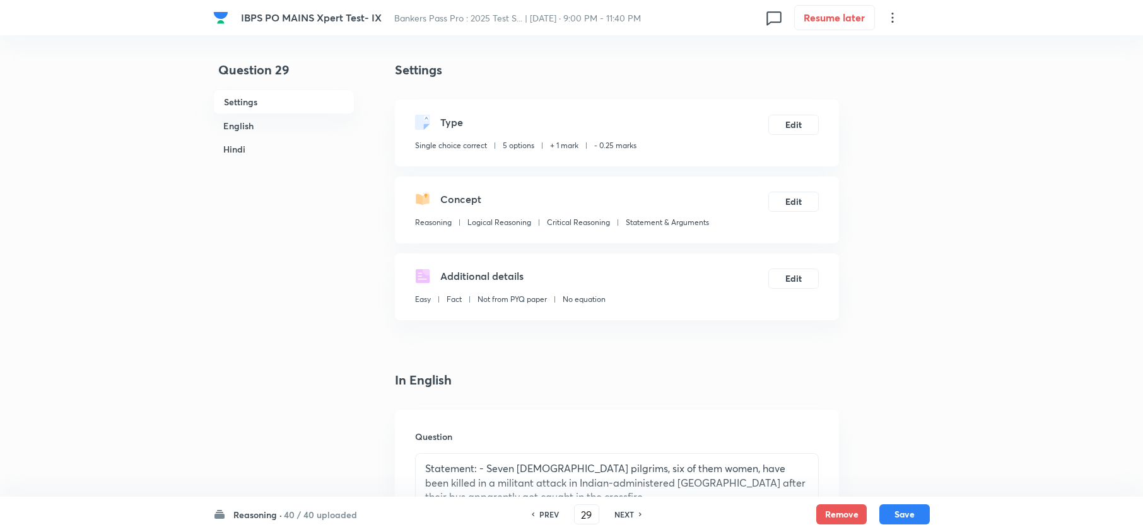
click at [537, 513] on div "PREV" at bounding box center [546, 514] width 33 height 11
type input "28"
checkbox input "false"
checkbox input "true"
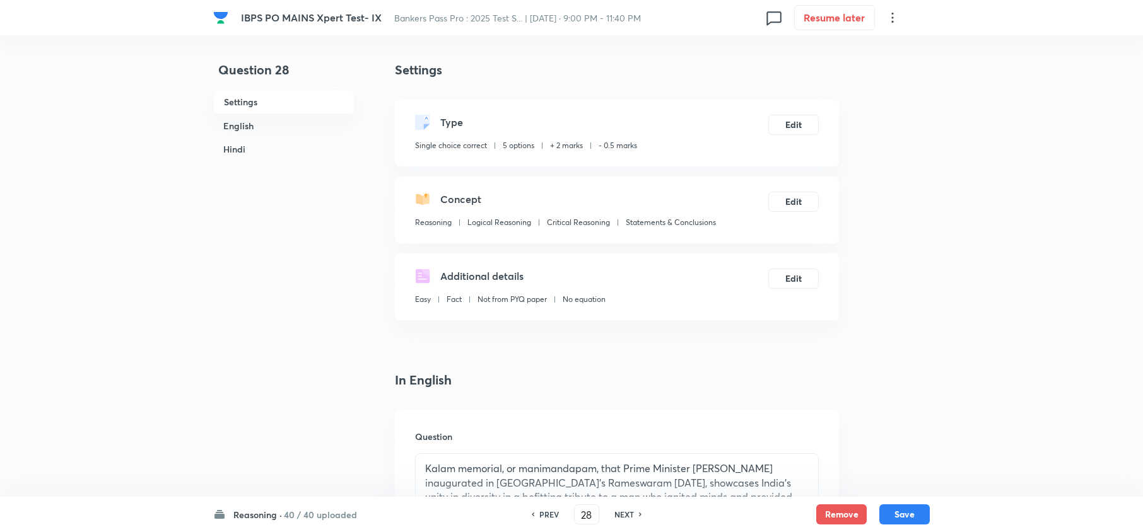
checkbox input "true"
click at [801, 122] on button "Edit" at bounding box center [793, 124] width 50 height 20
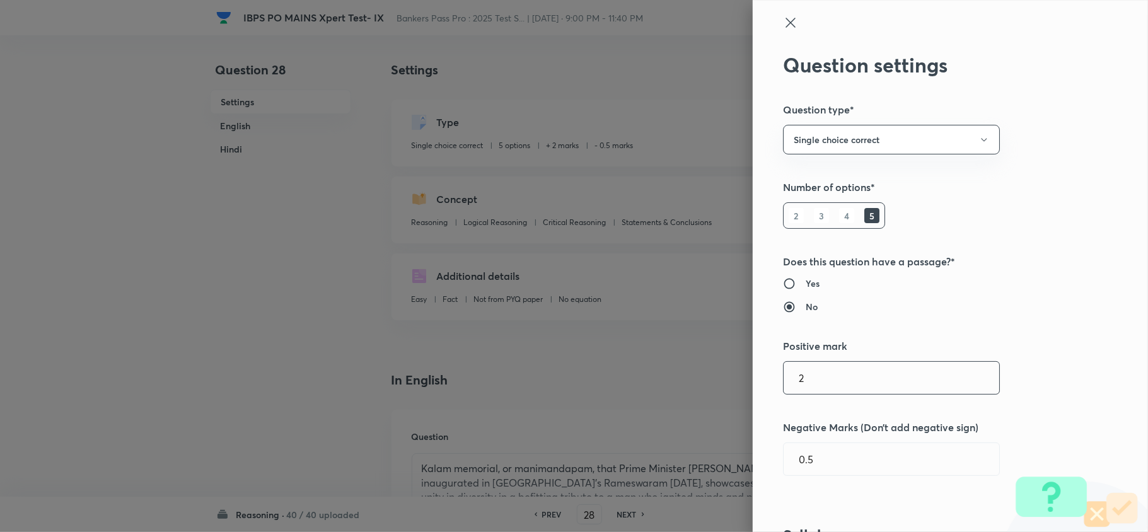
drag, startPoint x: 818, startPoint y: 373, endPoint x: 672, endPoint y: 377, distance: 146.4
click at [672, 377] on div "Question settings Question type* Single choice correct Number of options* 2 3 4…" at bounding box center [574, 266] width 1148 height 532
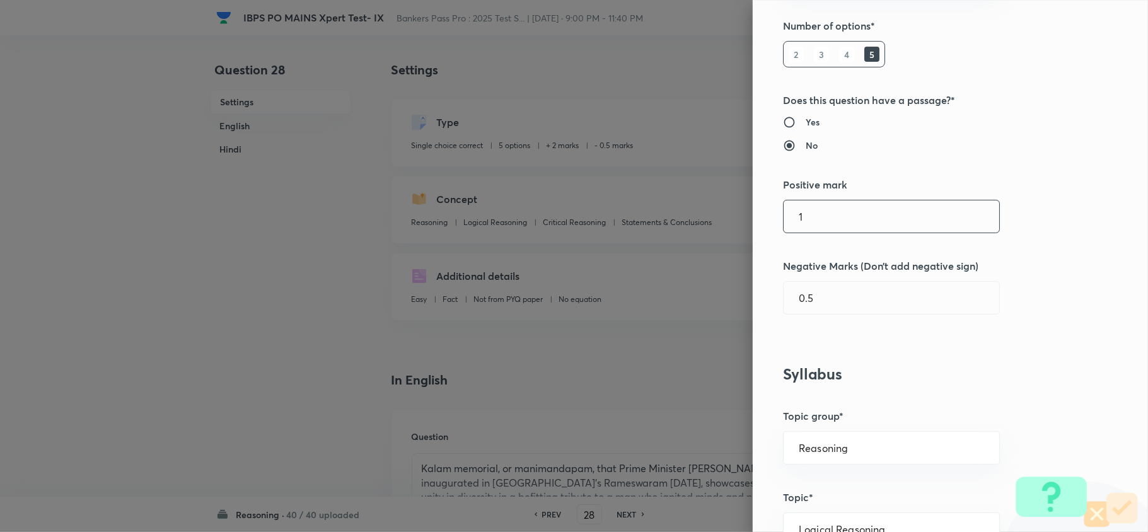
scroll to position [168, 0]
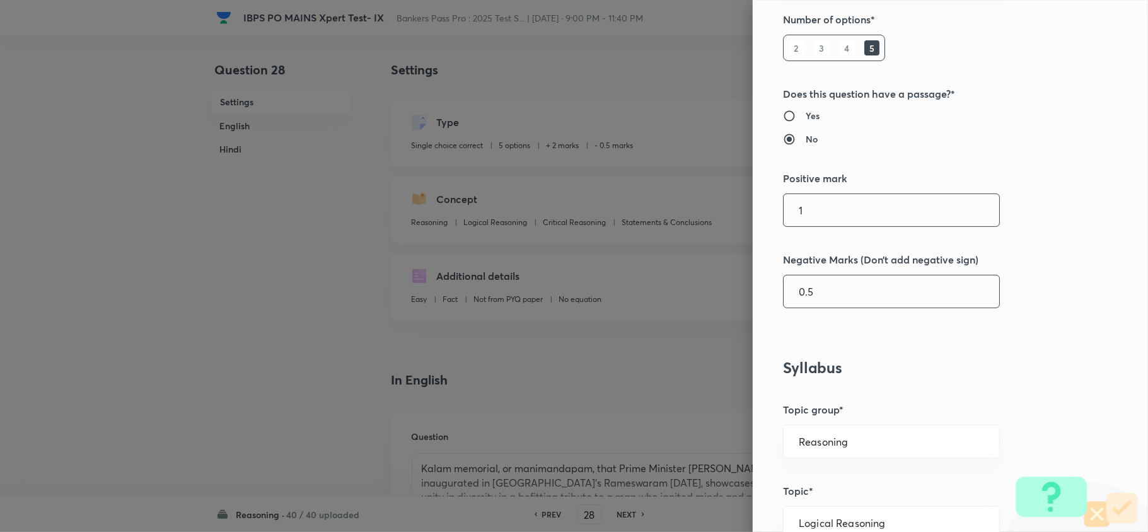
type input "1"
click at [800, 295] on input "0.5" at bounding box center [892, 292] width 216 height 32
click at [798, 293] on input "0.5" at bounding box center [892, 292] width 216 height 32
type input "0.25"
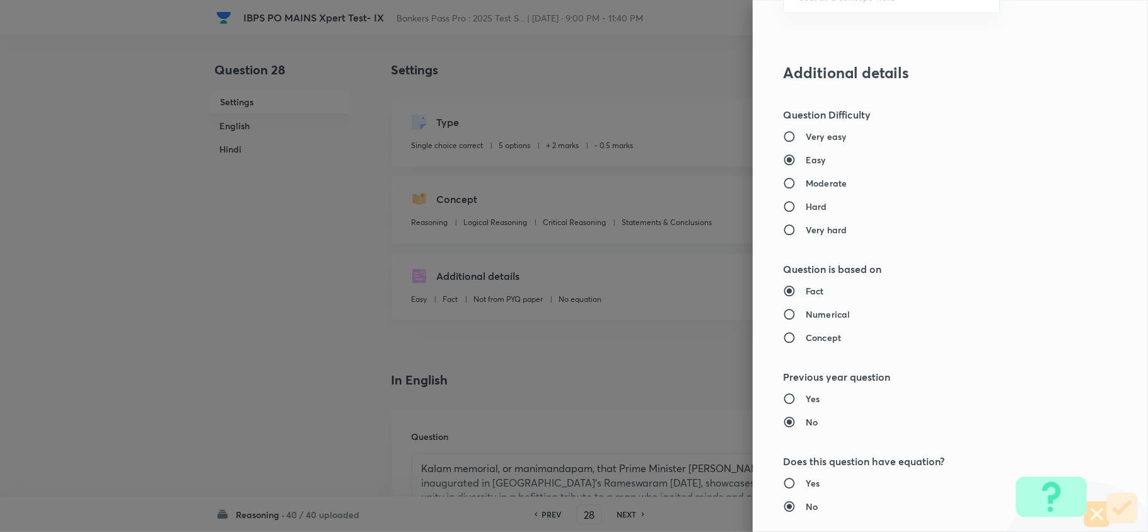
scroll to position [1189, 0]
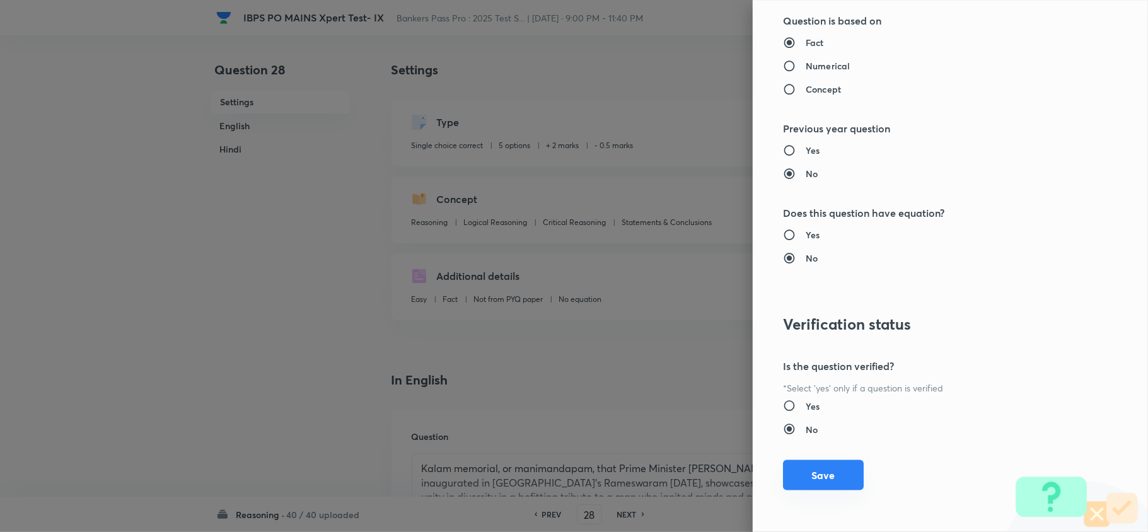
click at [793, 473] on button "Save" at bounding box center [823, 475] width 81 height 30
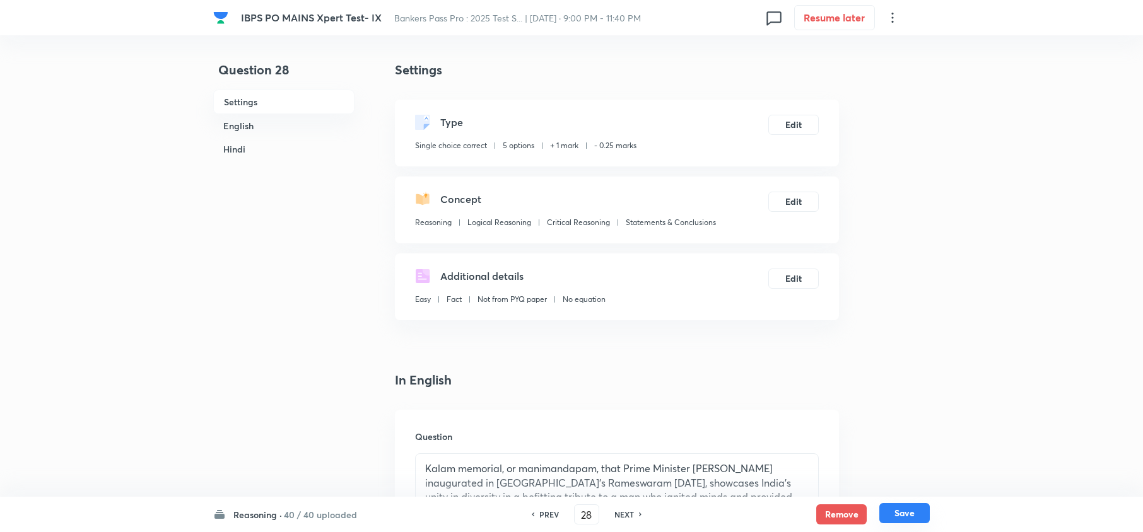
click at [902, 508] on button "Save" at bounding box center [904, 513] width 50 height 20
type input "29"
checkbox input "false"
checkbox input "true"
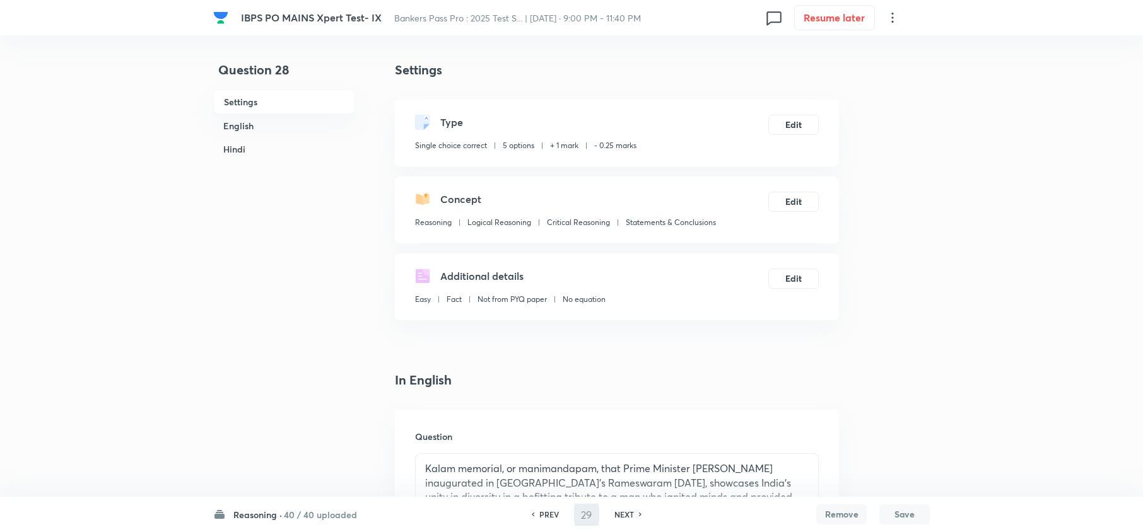
checkbox input "true"
click at [919, 508] on button "Save" at bounding box center [904, 513] width 50 height 20
type input "30"
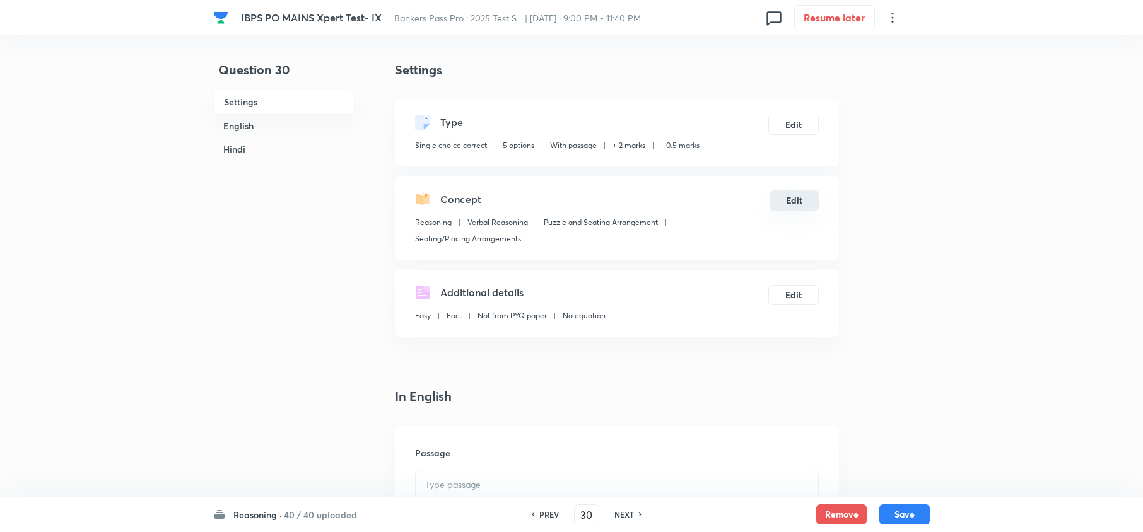
checkbox input "false"
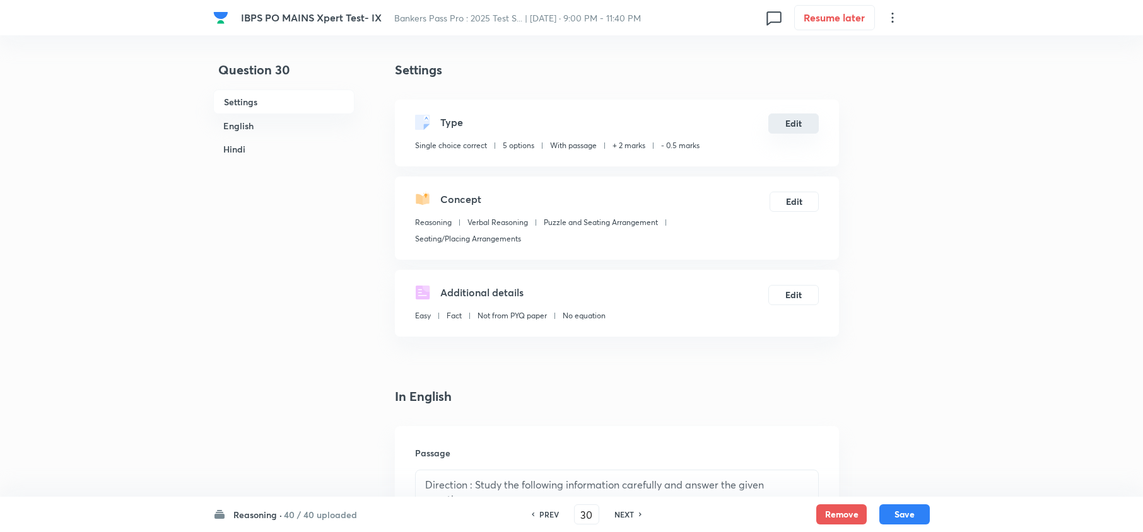
click at [793, 127] on button "Edit" at bounding box center [793, 124] width 50 height 20
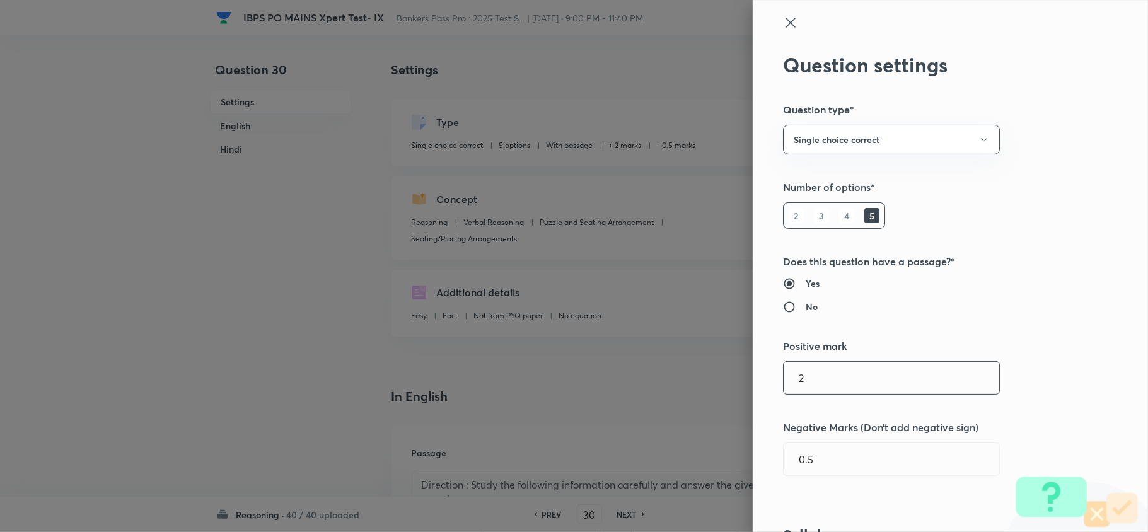
drag, startPoint x: 818, startPoint y: 372, endPoint x: 669, endPoint y: 373, distance: 149.5
click at [669, 373] on div "Question settings Question type* Single choice correct Number of options* 2 3 4…" at bounding box center [574, 266] width 1148 height 532
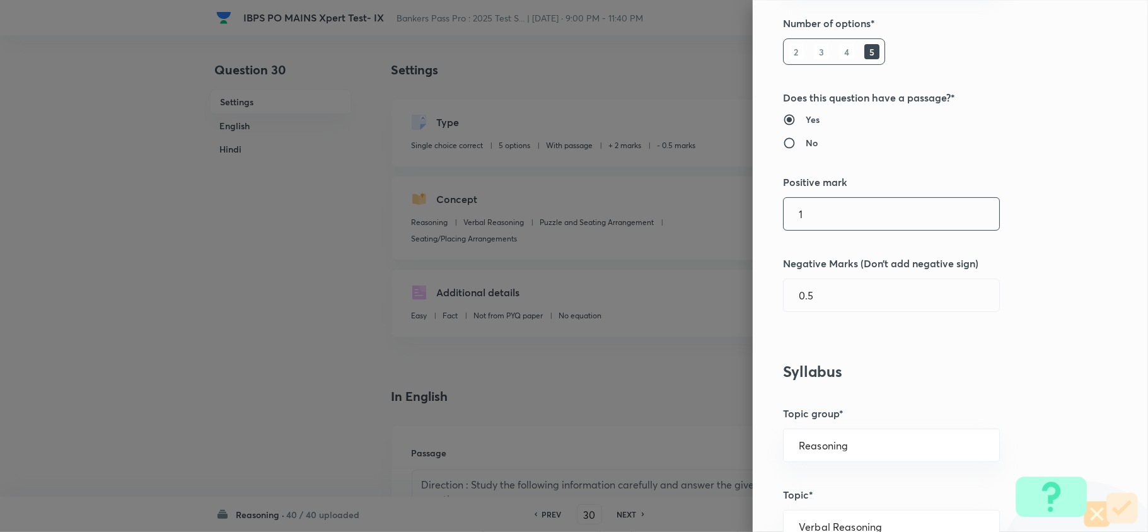
scroll to position [168, 0]
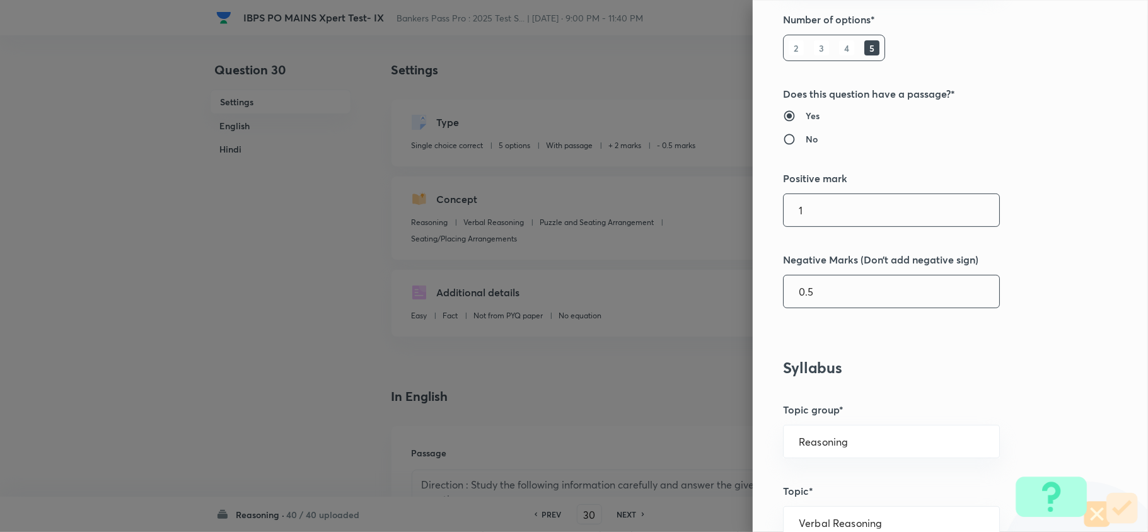
click at [796, 298] on input "0.5" at bounding box center [892, 292] width 216 height 32
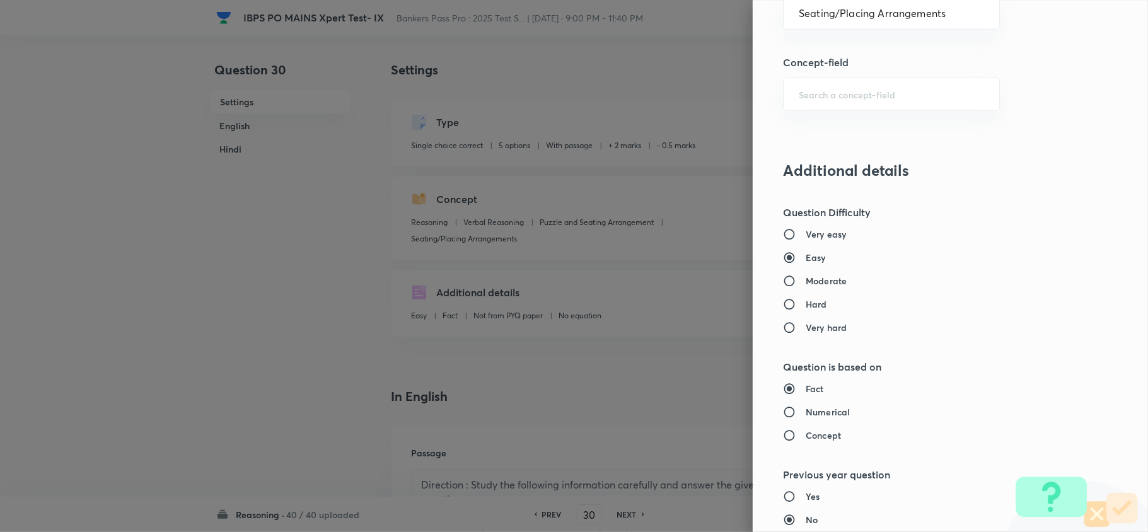
scroll to position [1189, 0]
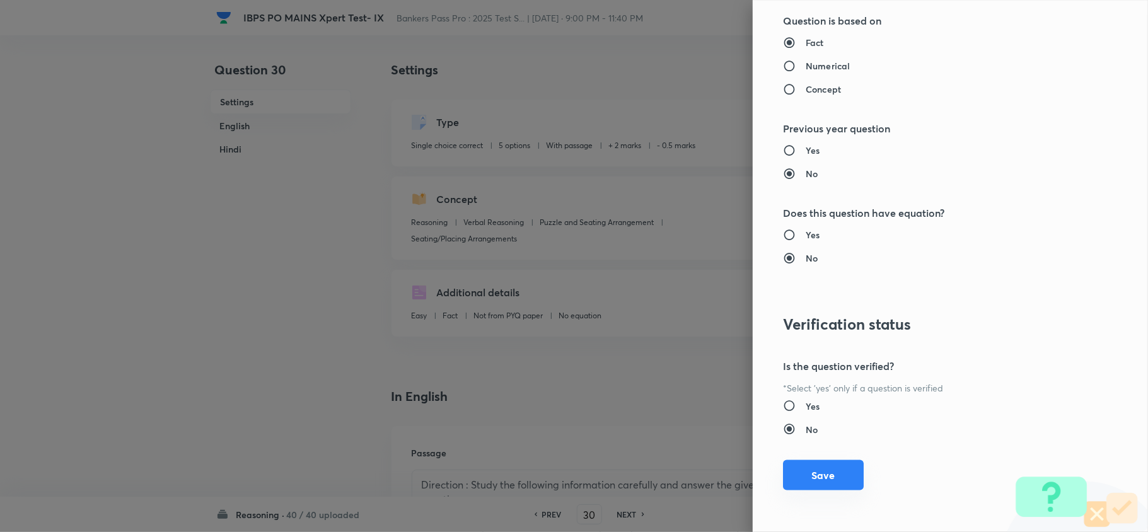
click at [811, 479] on button "Save" at bounding box center [823, 475] width 81 height 30
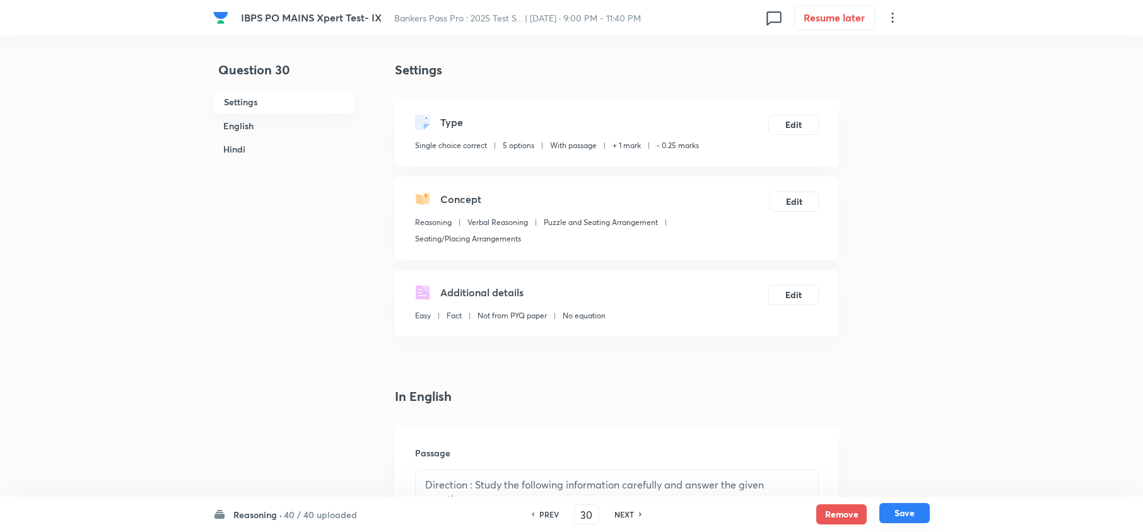
click at [899, 518] on button "Save" at bounding box center [904, 513] width 50 height 20
click at [790, 127] on button "Edit" at bounding box center [793, 124] width 50 height 20
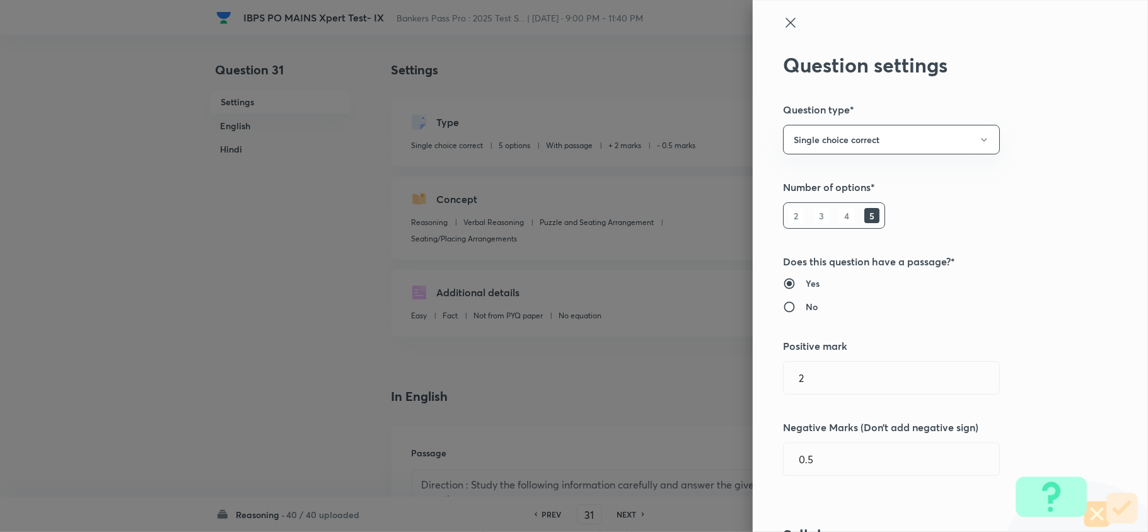
click at [667, 388] on div "Question settings Question type* Single choice correct Number of options* 2 3 4…" at bounding box center [574, 266] width 1148 height 532
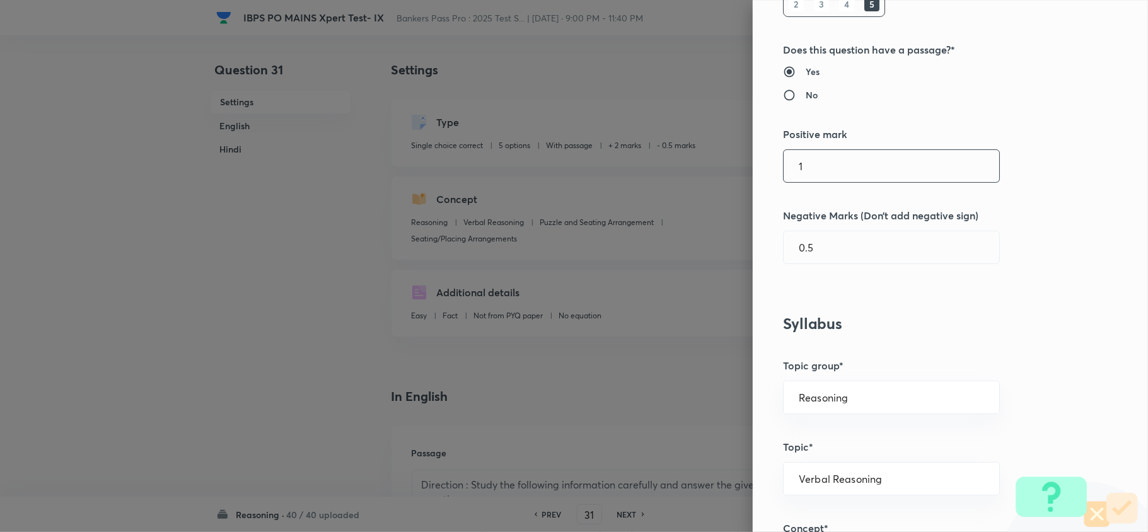
scroll to position [252, 0]
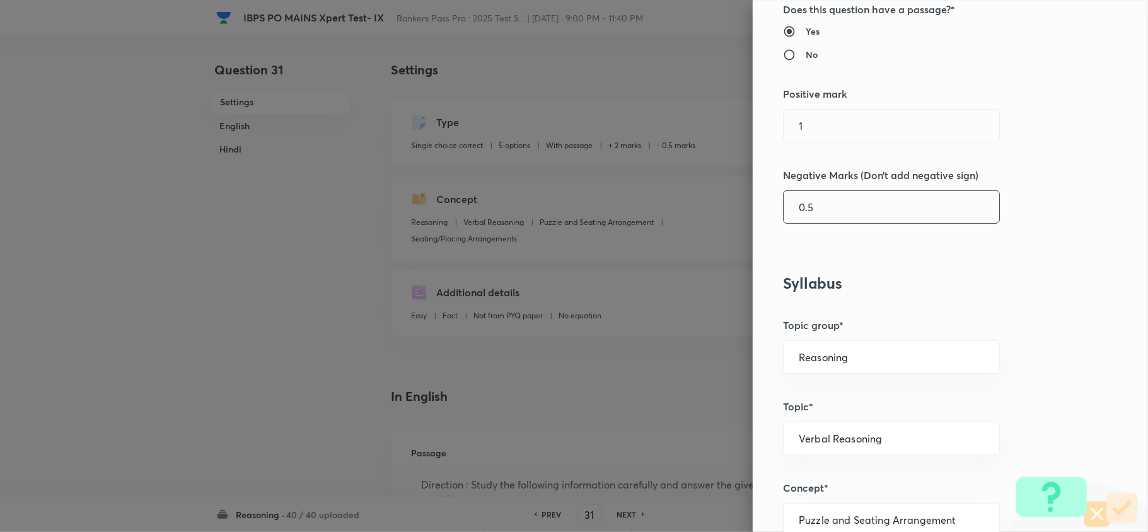
click at [798, 207] on input "0.5" at bounding box center [892, 207] width 216 height 32
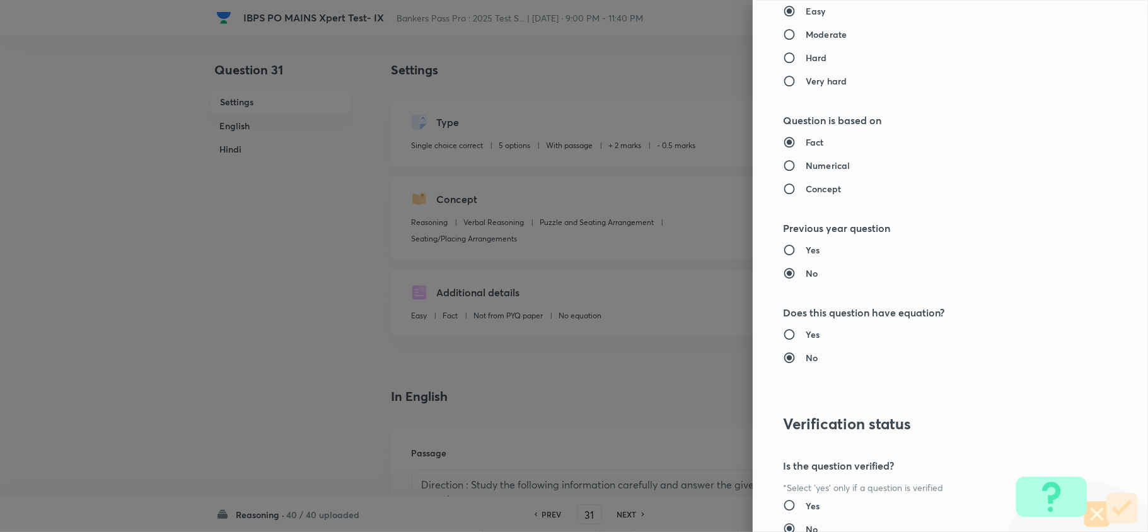
scroll to position [1189, 0]
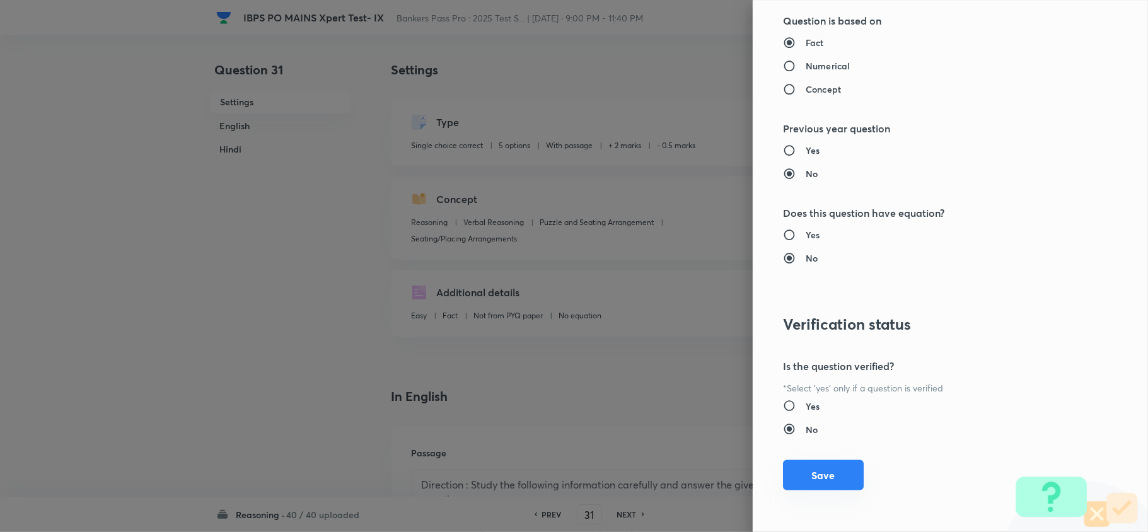
click at [821, 476] on button "Save" at bounding box center [823, 475] width 81 height 30
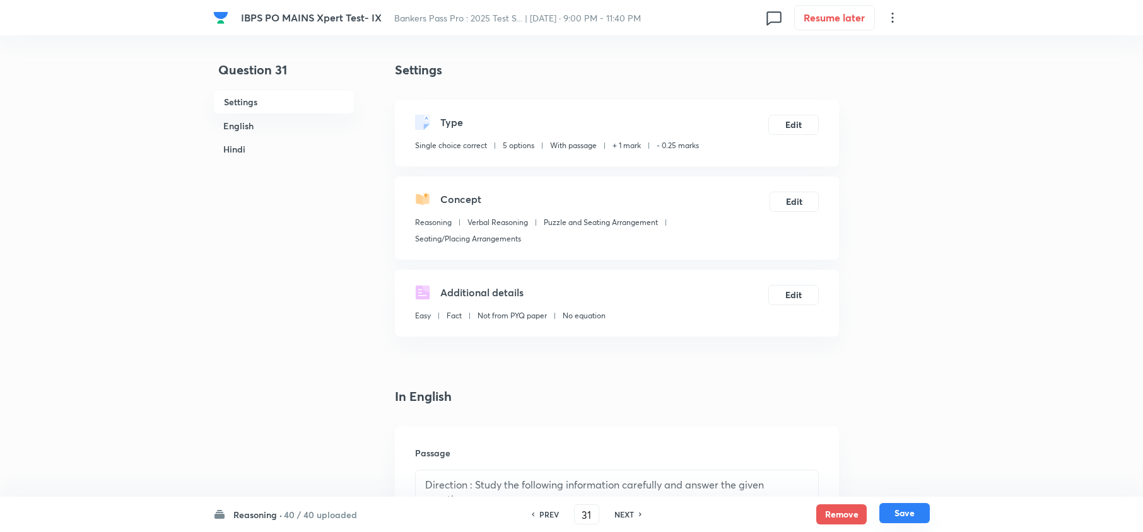
click at [898, 516] on button "Save" at bounding box center [904, 513] width 50 height 20
click at [796, 134] on div "Type Single choice correct 5 options With passage + 2 marks - 0.5 marks Edit" at bounding box center [617, 133] width 444 height 67
click at [793, 114] on div "Type Single choice correct 5 options With passage + 2 marks - 0.5 marks Edit" at bounding box center [617, 133] width 444 height 67
click at [807, 130] on button "Edit" at bounding box center [793, 124] width 50 height 20
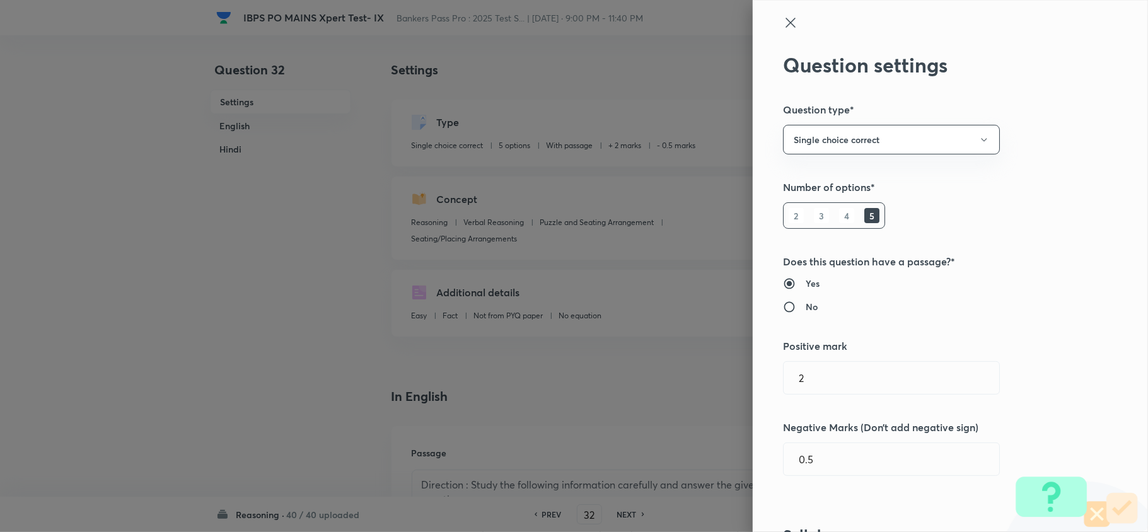
drag, startPoint x: 787, startPoint y: 394, endPoint x: 717, endPoint y: 395, distance: 70.0
click at [717, 395] on div "Question settings Question type* Single choice correct Number of options* 2 3 4…" at bounding box center [574, 266] width 1148 height 532
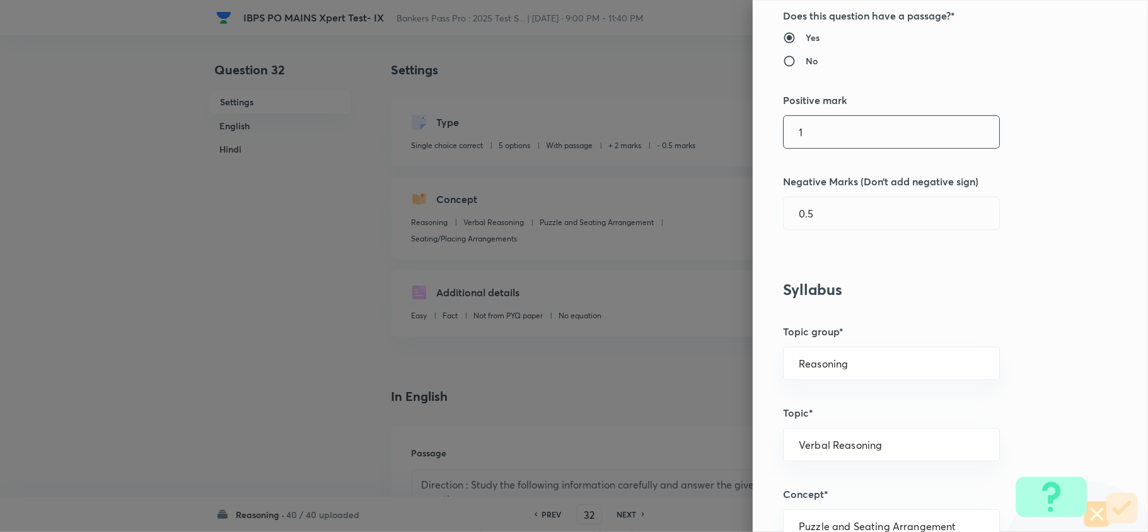
scroll to position [252, 0]
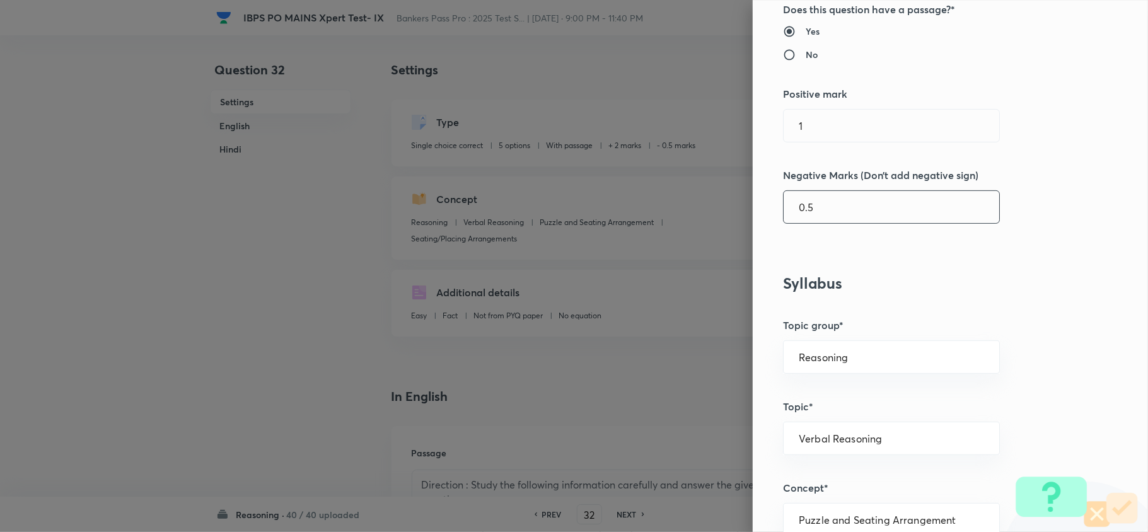
click at [798, 202] on input "0.5" at bounding box center [892, 207] width 216 height 32
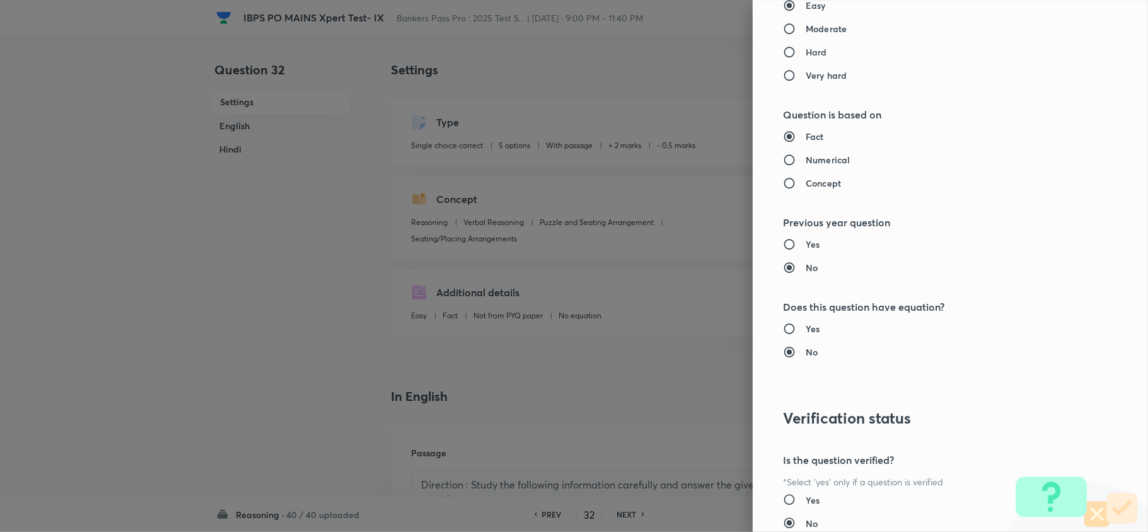
scroll to position [1189, 0]
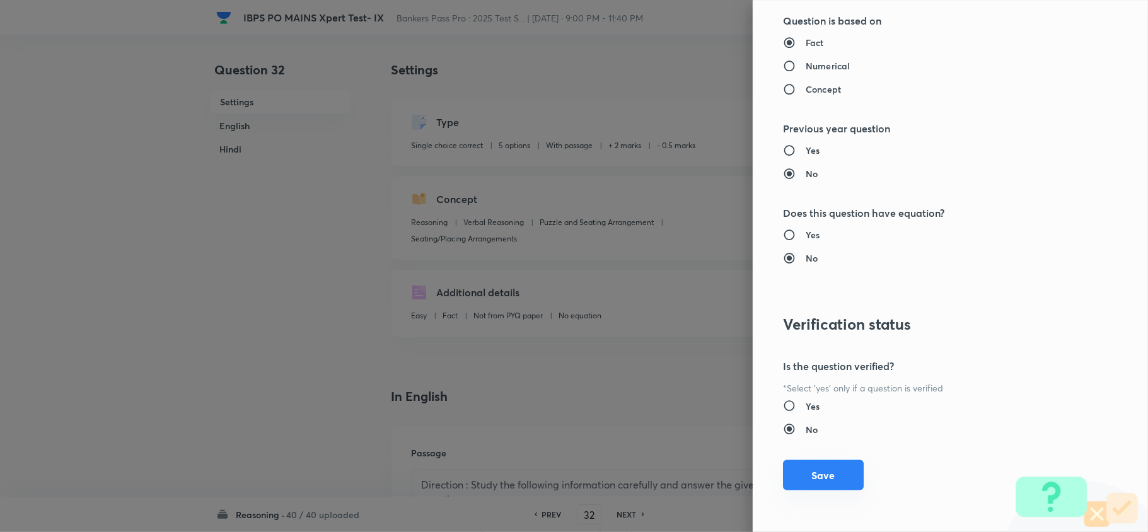
click at [821, 476] on button "Save" at bounding box center [823, 475] width 81 height 30
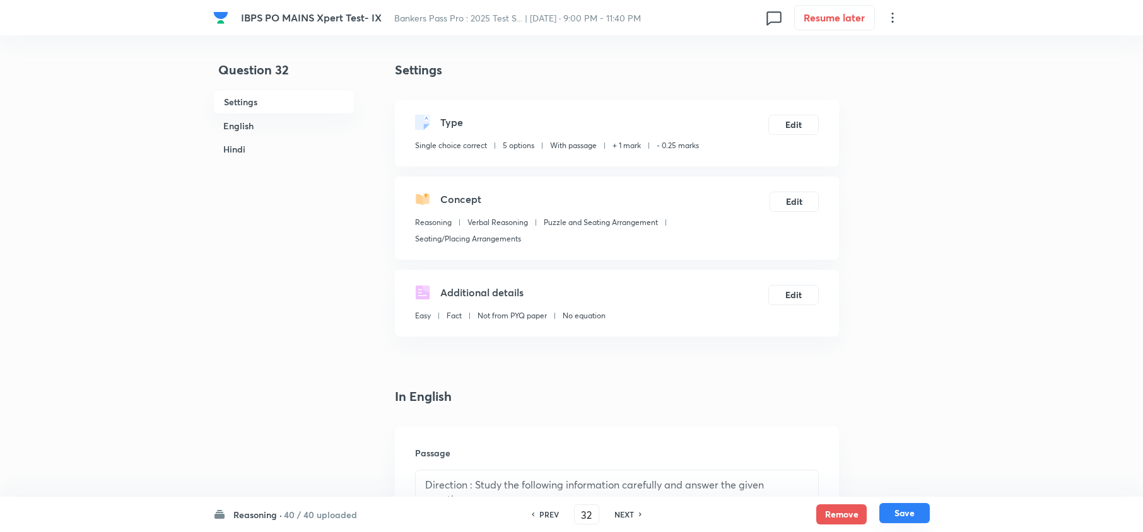
click at [896, 515] on button "Save" at bounding box center [904, 513] width 50 height 20
click at [798, 116] on button "Edit" at bounding box center [793, 124] width 50 height 20
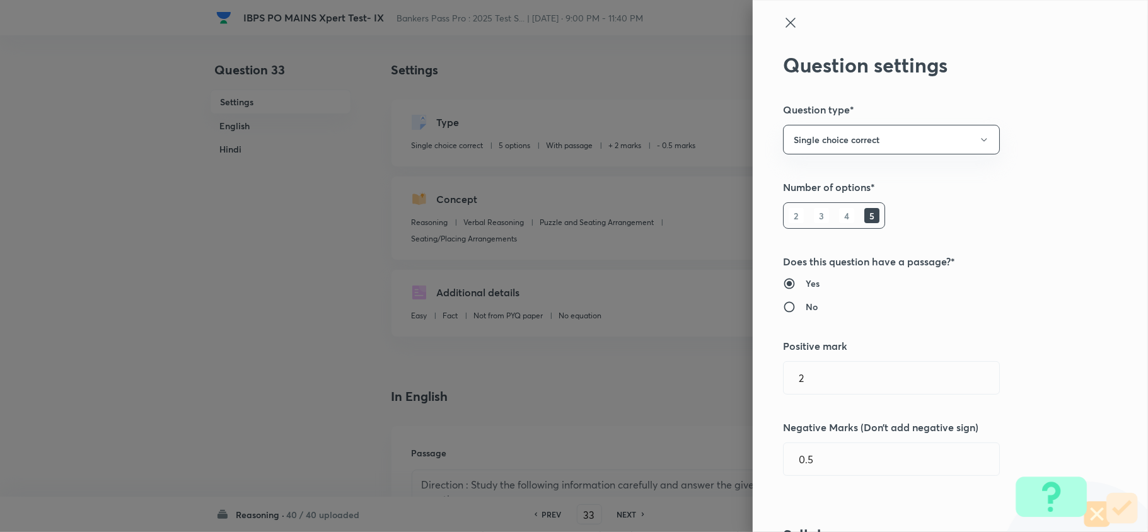
drag, startPoint x: 815, startPoint y: 385, endPoint x: 685, endPoint y: 391, distance: 130.1
click at [685, 391] on div "Question settings Question type* Single choice correct Number of options* 2 3 4…" at bounding box center [574, 266] width 1148 height 532
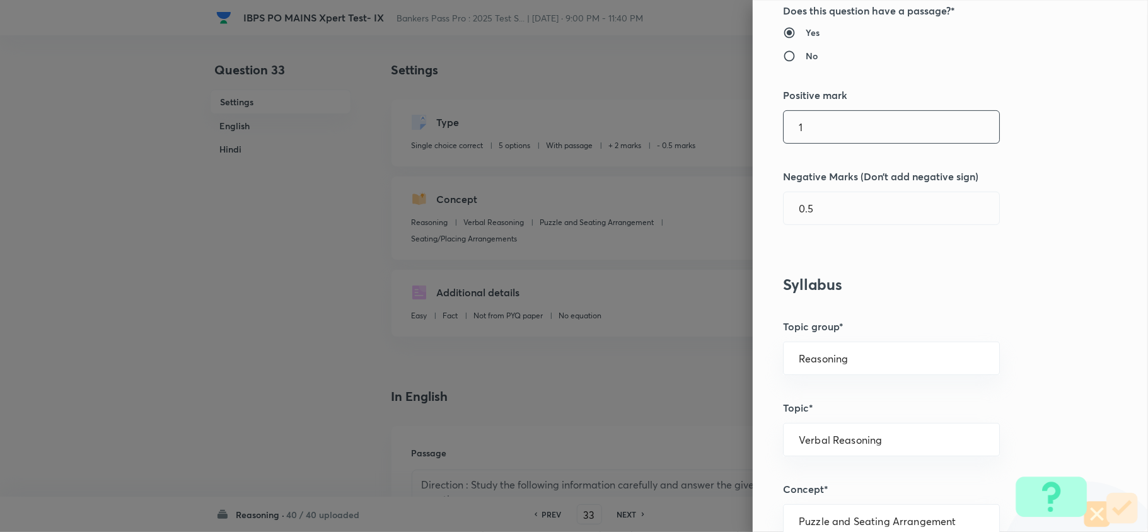
scroll to position [252, 0]
click at [795, 212] on input "0.5" at bounding box center [892, 207] width 216 height 32
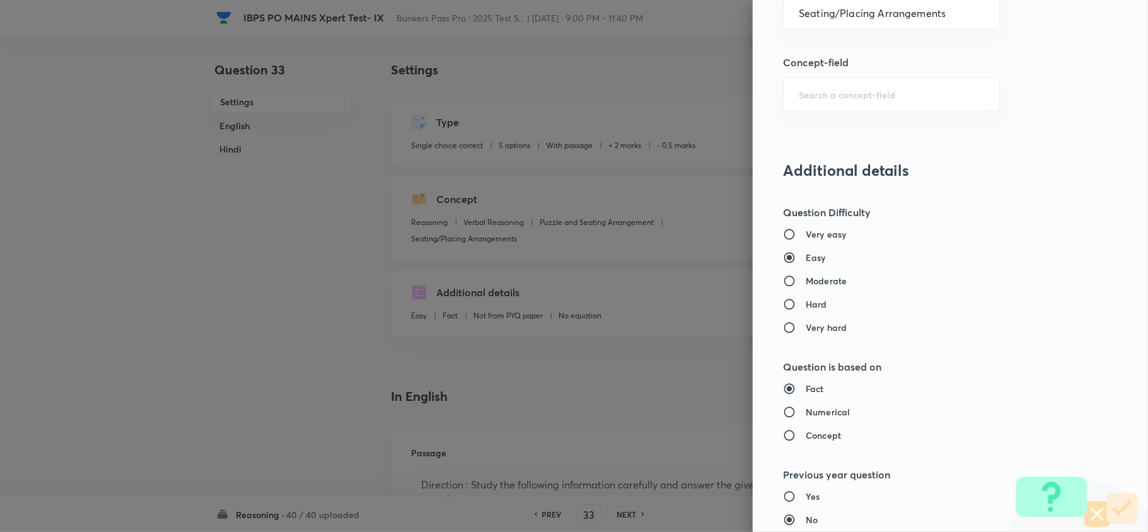
scroll to position [1189, 0]
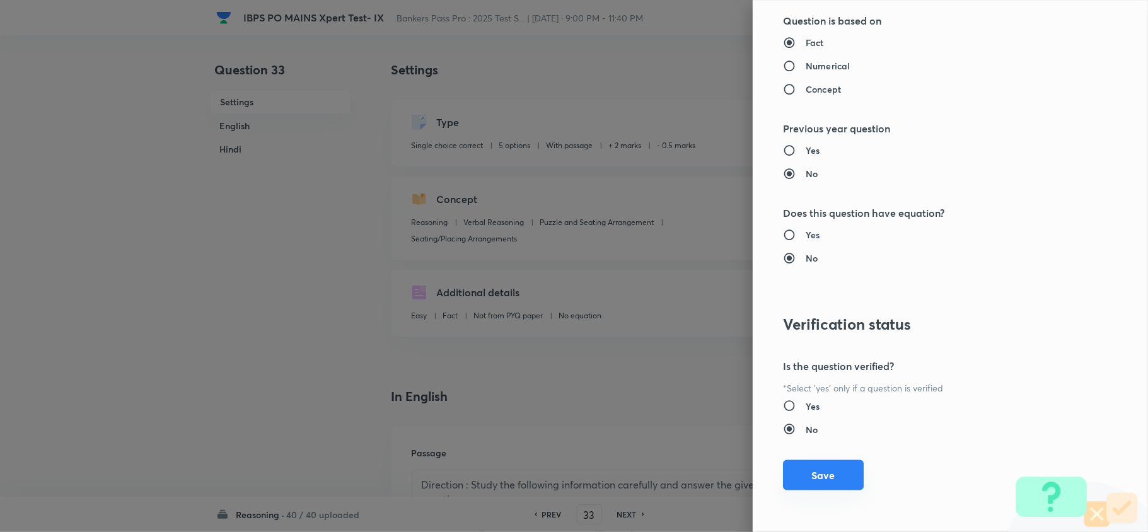
click at [783, 477] on button "Save" at bounding box center [823, 475] width 81 height 30
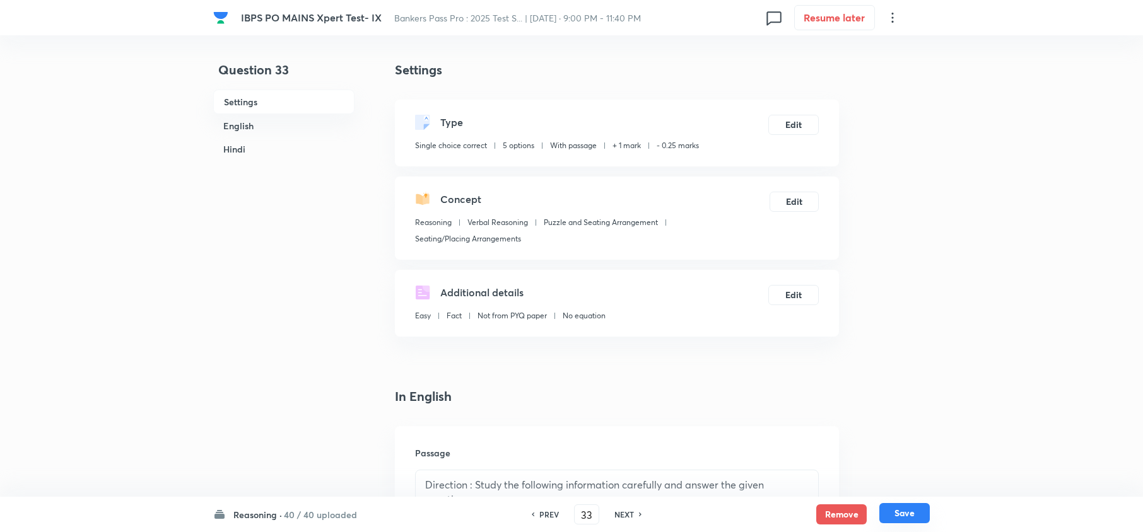
click at [907, 507] on button "Save" at bounding box center [904, 513] width 50 height 20
click at [796, 129] on button "Edit" at bounding box center [793, 124] width 50 height 20
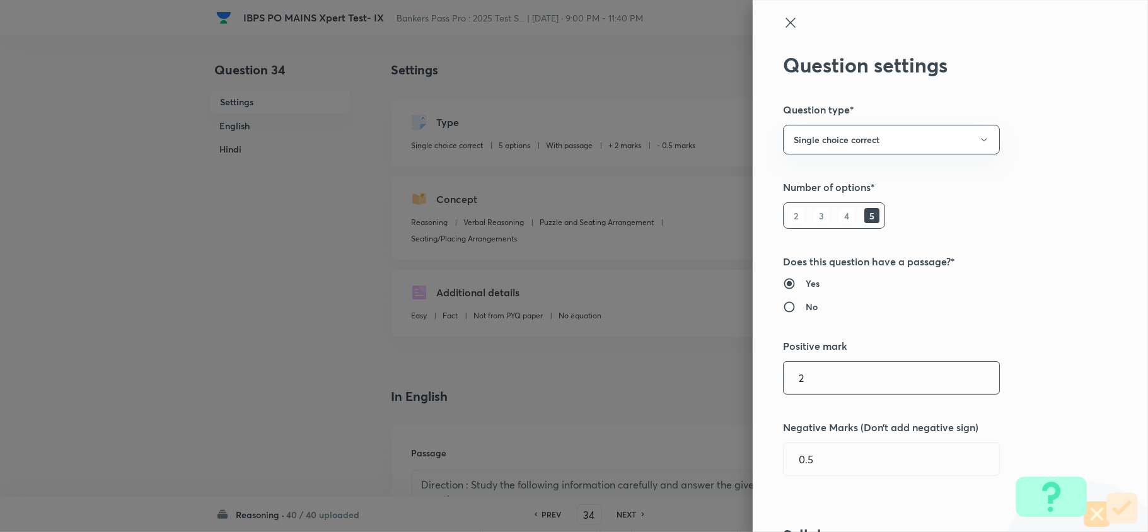
drag, startPoint x: 826, startPoint y: 388, endPoint x: 662, endPoint y: 397, distance: 163.6
click at [663, 397] on div "Question settings Question type* Single choice correct Number of options* 2 3 4…" at bounding box center [574, 266] width 1148 height 532
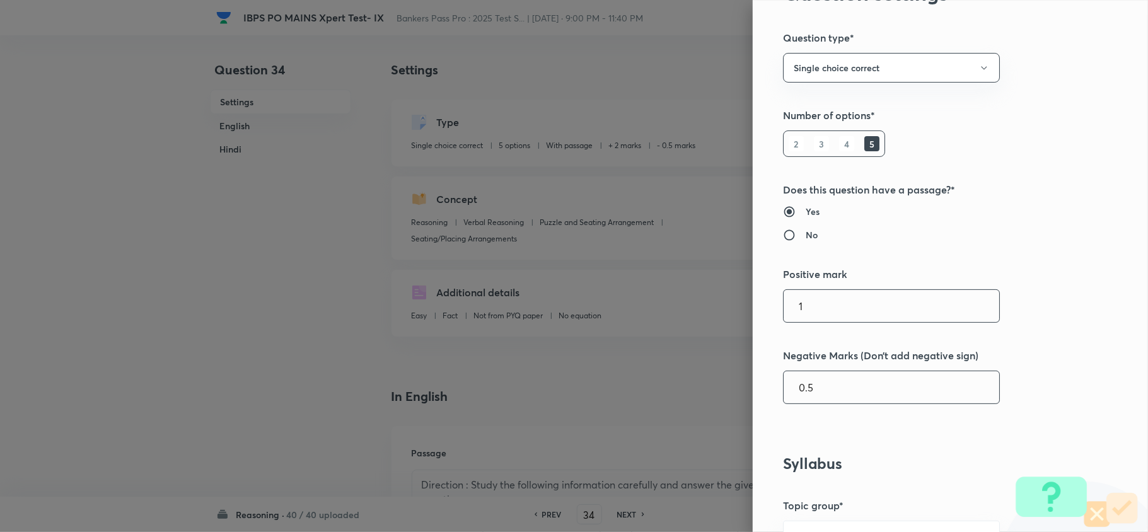
scroll to position [168, 0]
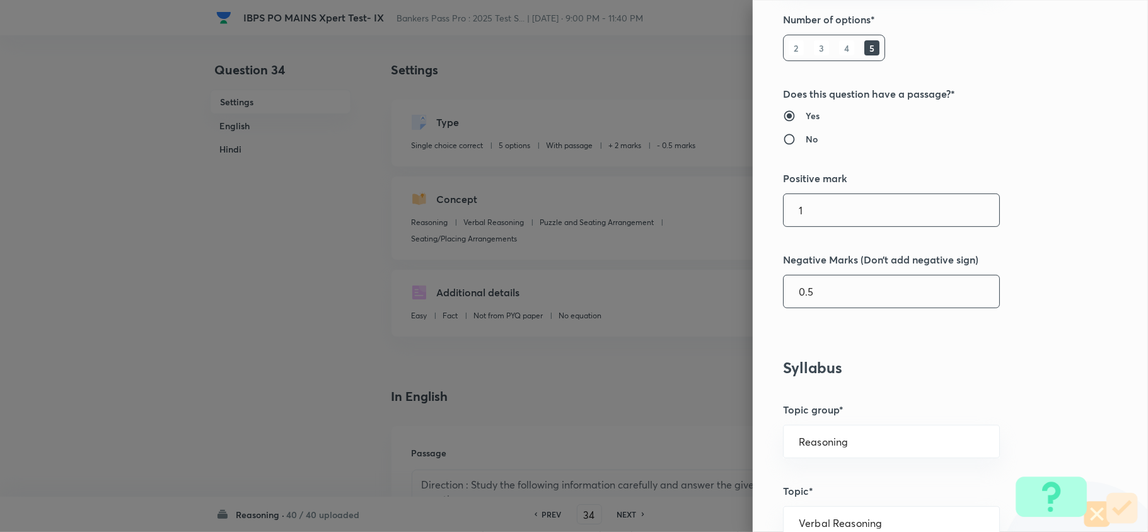
click at [797, 294] on input "0.5" at bounding box center [892, 292] width 216 height 32
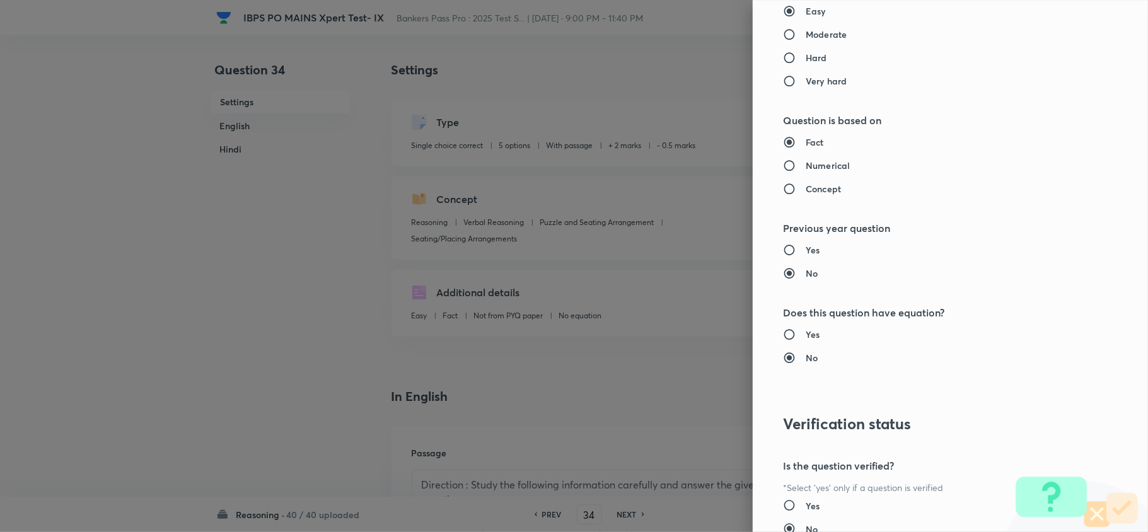
scroll to position [1189, 0]
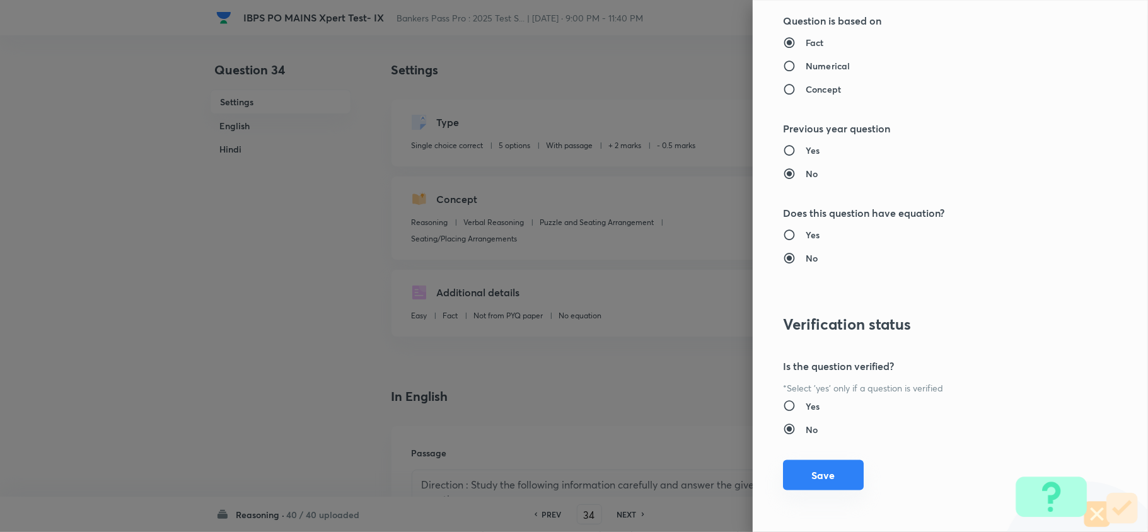
click at [803, 472] on button "Save" at bounding box center [823, 475] width 81 height 30
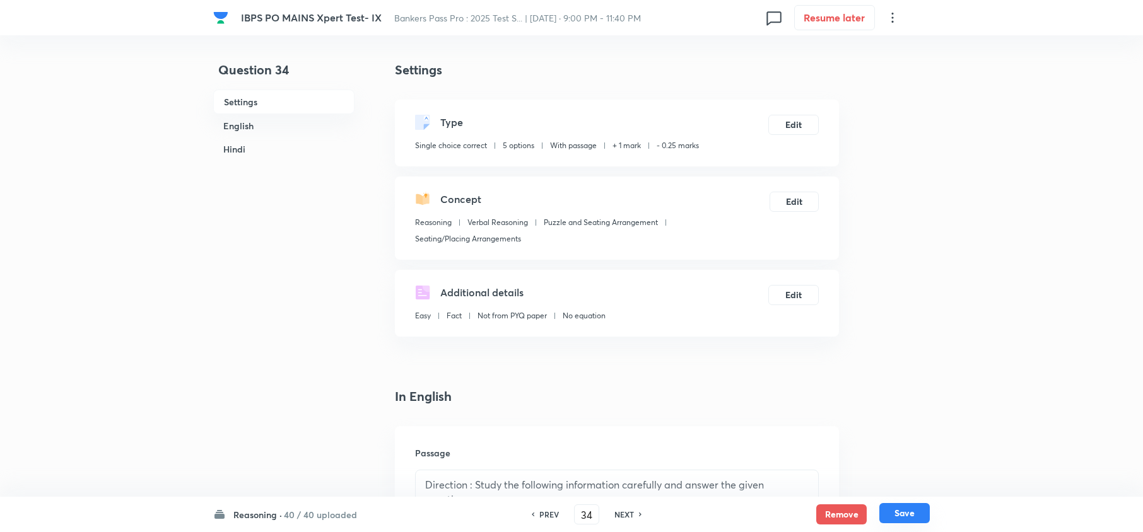
click at [920, 518] on button "Save" at bounding box center [904, 513] width 50 height 20
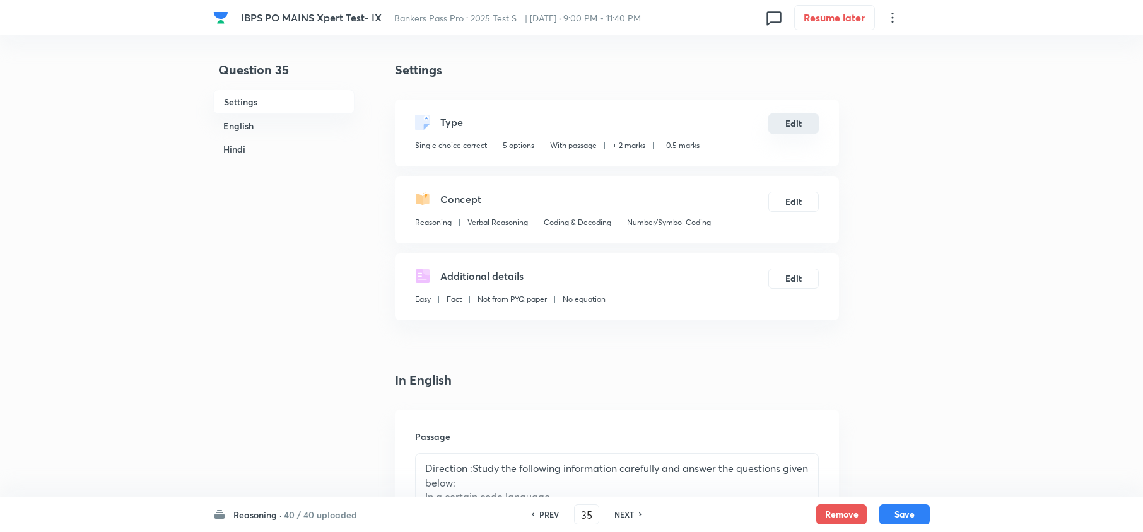
click at [798, 127] on button "Edit" at bounding box center [793, 124] width 50 height 20
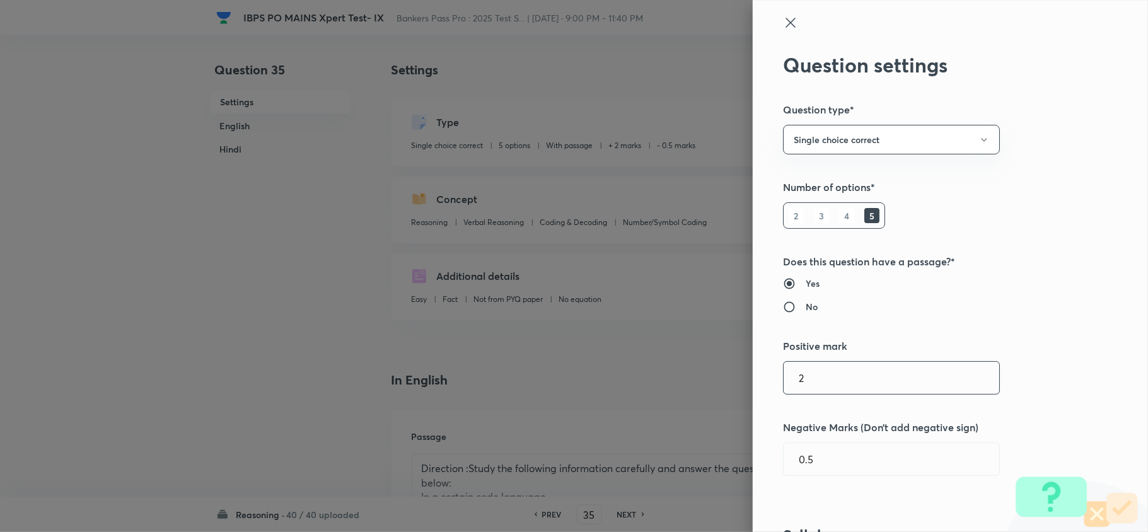
drag, startPoint x: 816, startPoint y: 376, endPoint x: 631, endPoint y: 401, distance: 187.1
click at [631, 401] on div "Question settings Question type* Single choice correct Number of options* 2 3 4…" at bounding box center [574, 266] width 1148 height 532
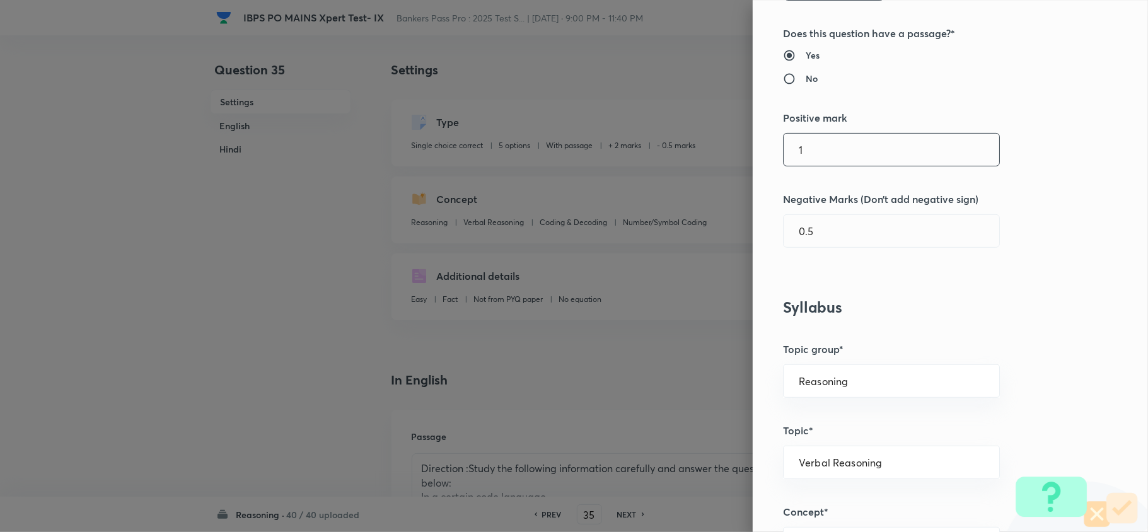
scroll to position [252, 0]
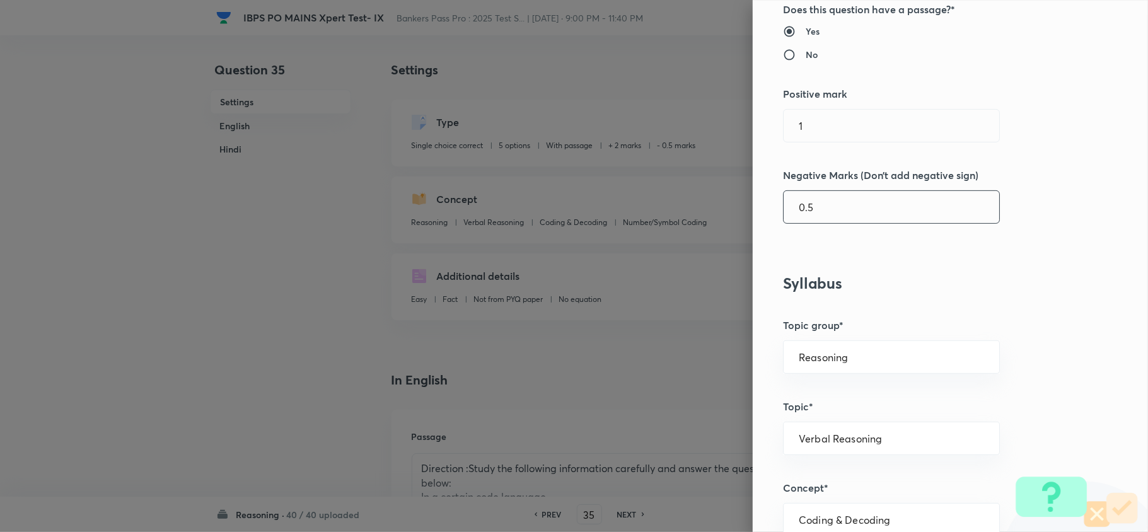
click at [798, 207] on input "0.5" at bounding box center [892, 207] width 216 height 32
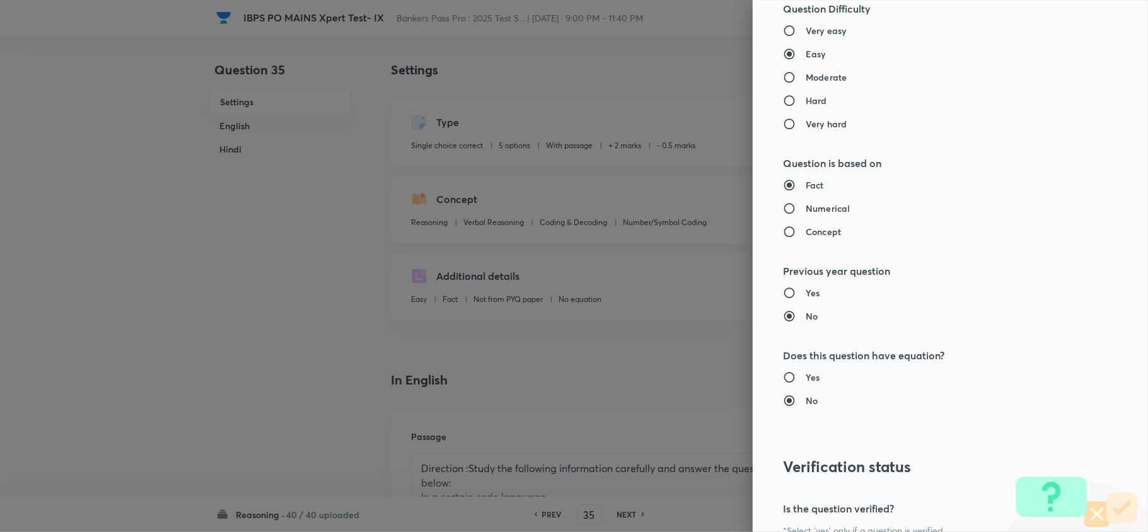
scroll to position [1189, 0]
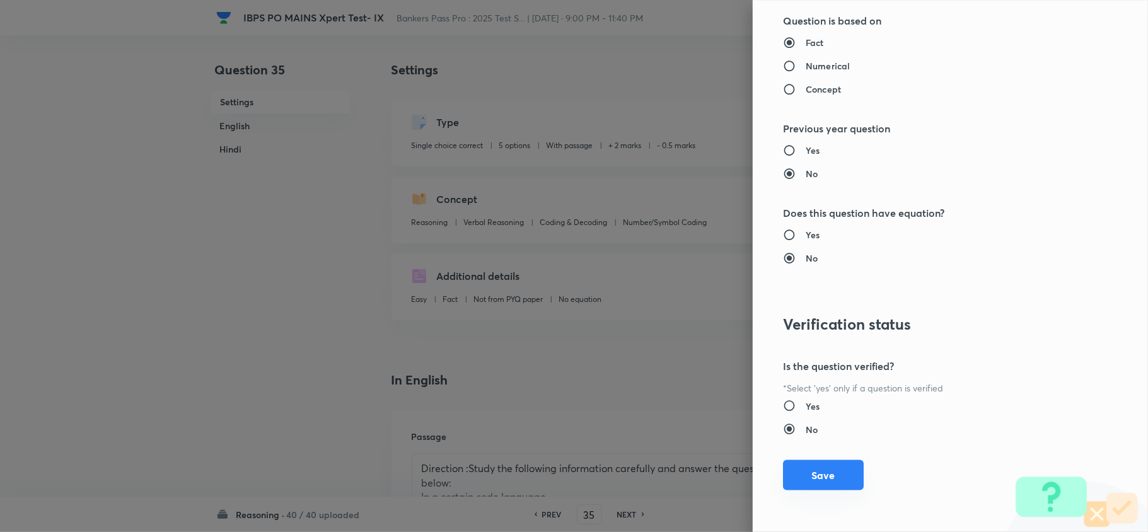
click at [815, 474] on button "Save" at bounding box center [823, 475] width 81 height 30
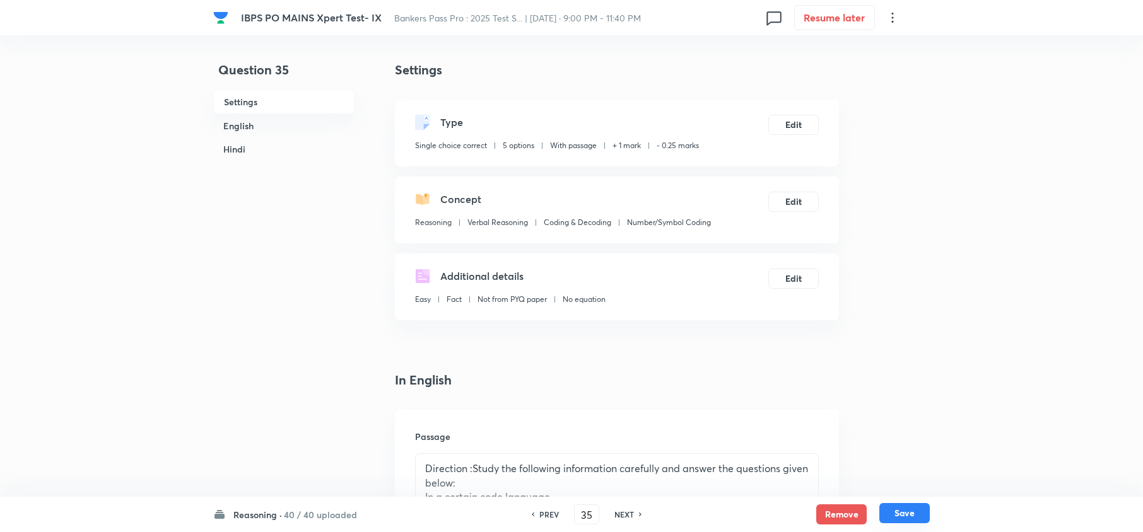
click at [906, 518] on button "Save" at bounding box center [904, 513] width 50 height 20
click at [778, 122] on button "Edit" at bounding box center [793, 124] width 50 height 20
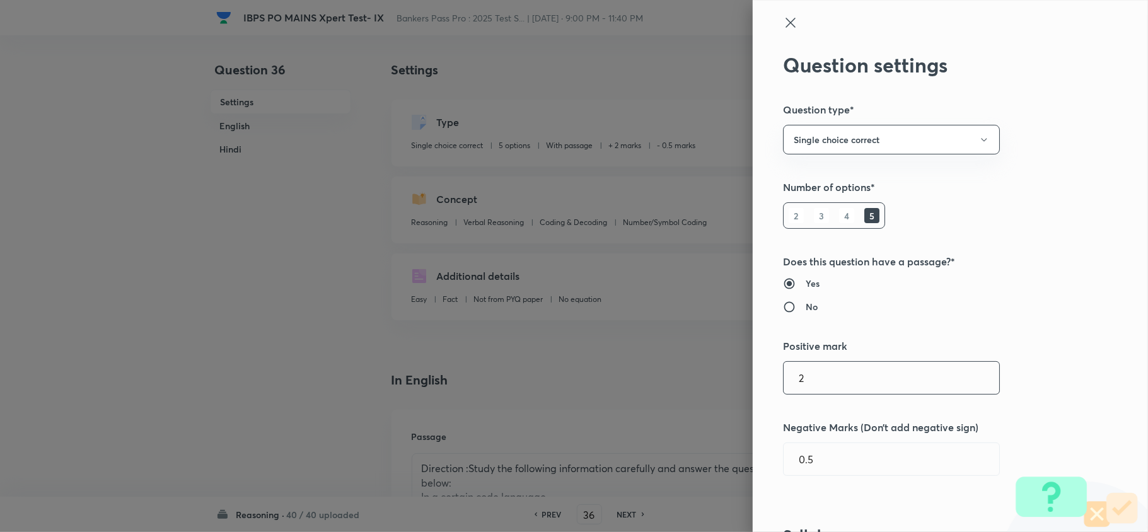
drag, startPoint x: 827, startPoint y: 365, endPoint x: 764, endPoint y: 380, distance: 64.9
click at [764, 380] on div "Question settings Question type* Single choice correct Number of options* 2 3 4…" at bounding box center [950, 266] width 395 height 532
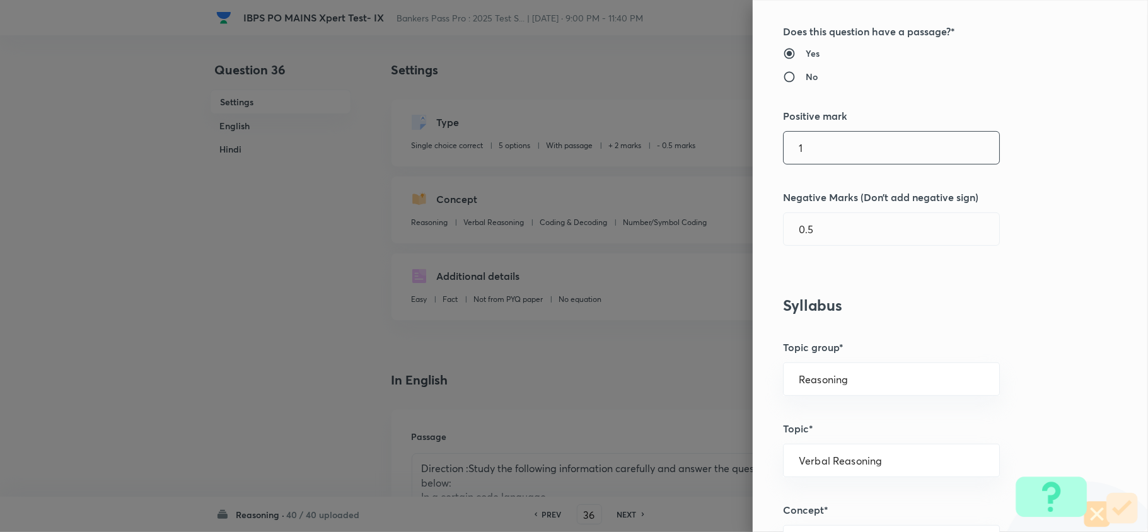
scroll to position [252, 0]
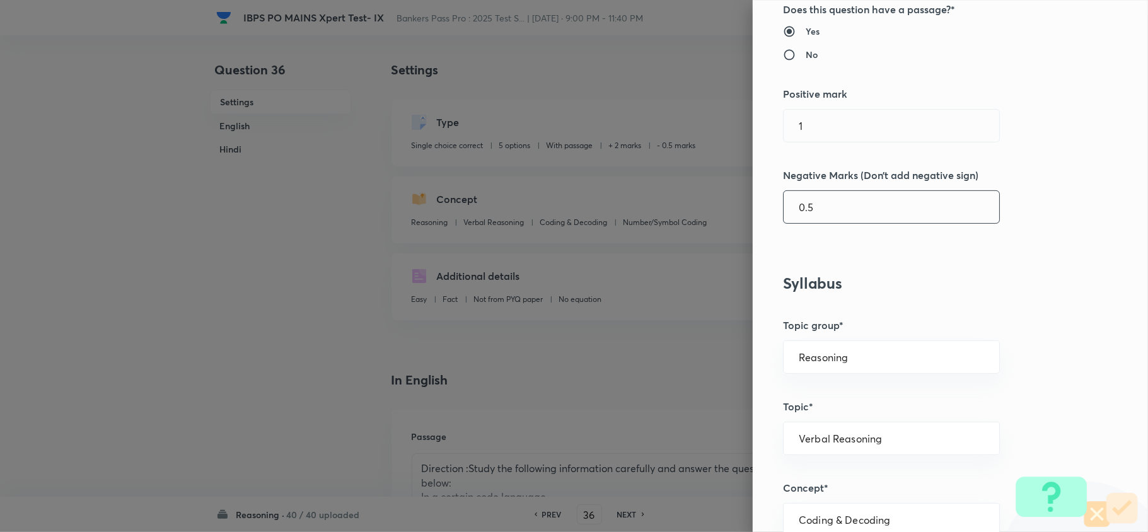
click at [796, 205] on input "0.5" at bounding box center [892, 207] width 216 height 32
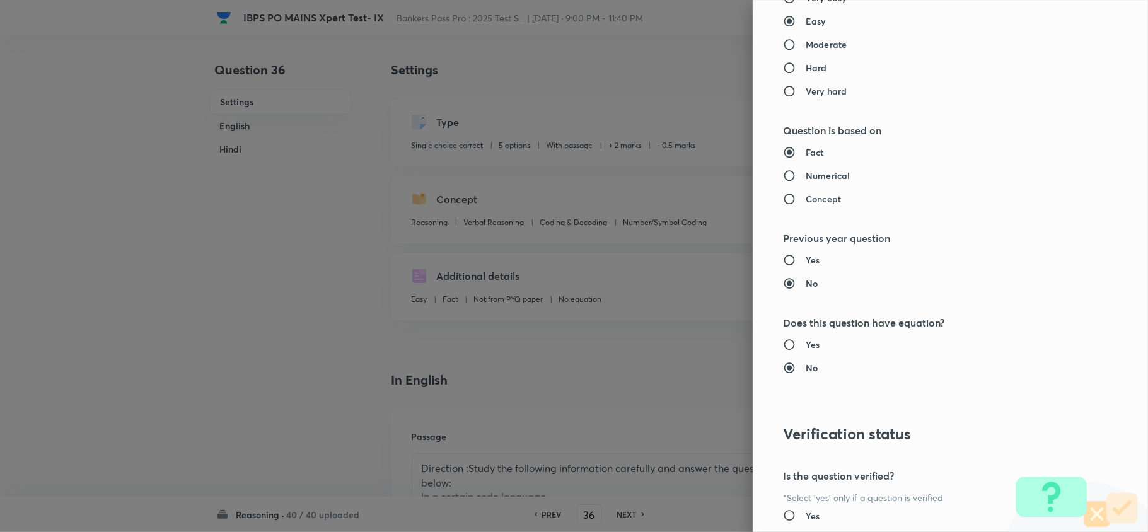
scroll to position [1189, 0]
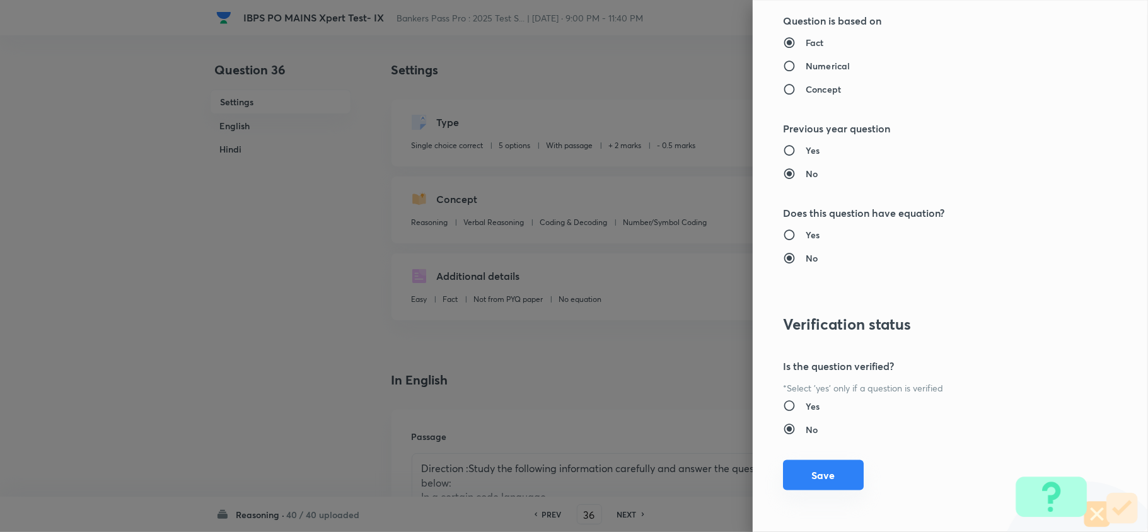
click at [815, 475] on button "Save" at bounding box center [823, 475] width 81 height 30
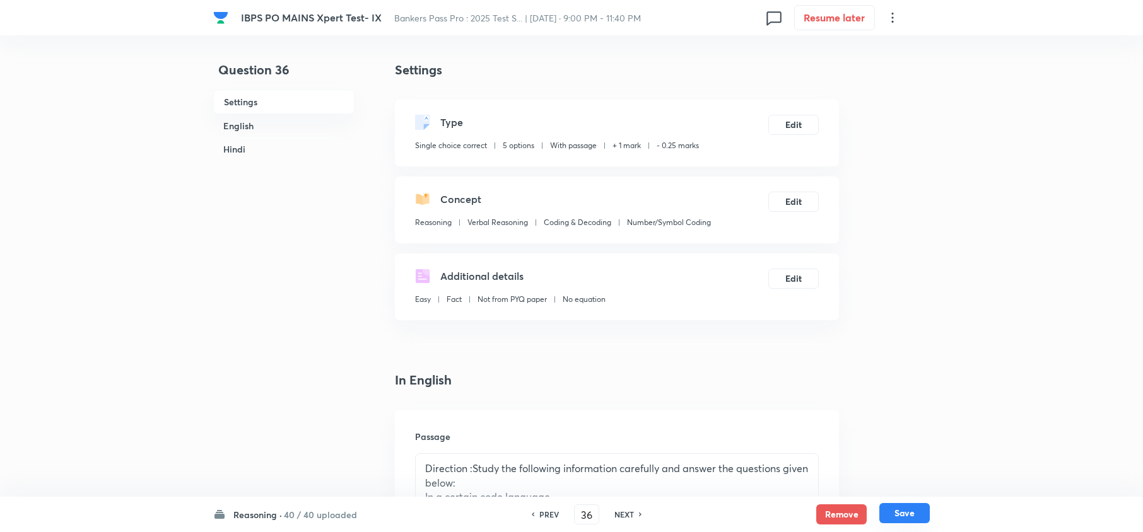
click at [892, 505] on button "Save" at bounding box center [904, 513] width 50 height 20
click at [795, 130] on button "Edit" at bounding box center [793, 124] width 50 height 20
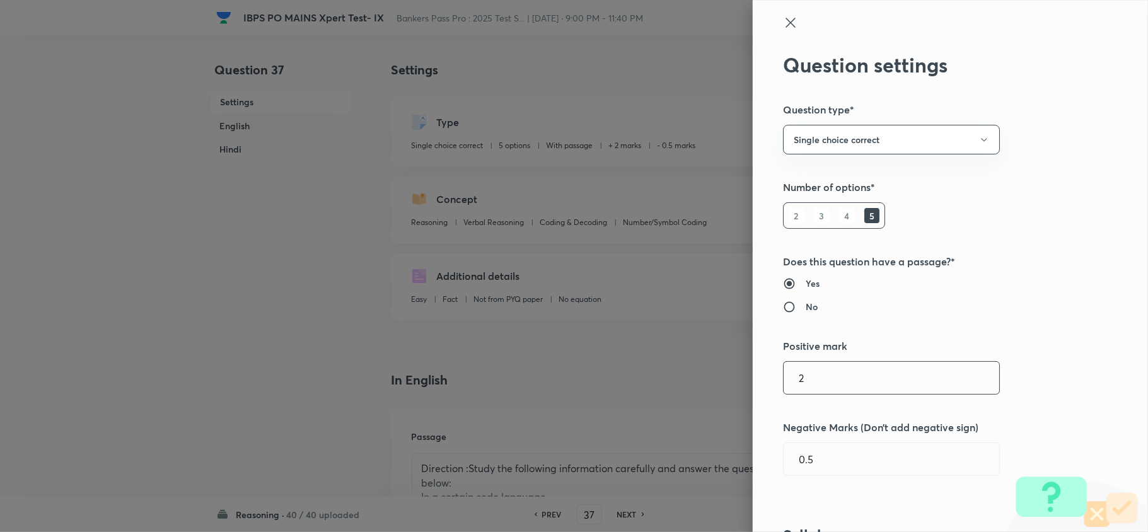
drag, startPoint x: 812, startPoint y: 375, endPoint x: 750, endPoint y: 377, distance: 62.5
click at [753, 377] on div "Question settings Question type* Single choice correct Number of options* 2 3 4…" at bounding box center [950, 266] width 395 height 532
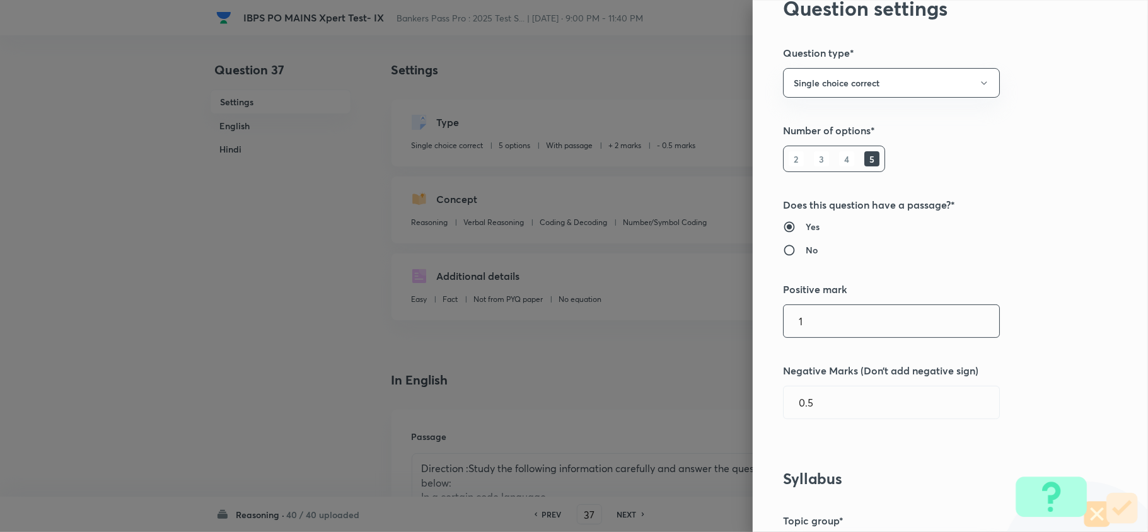
scroll to position [84, 0]
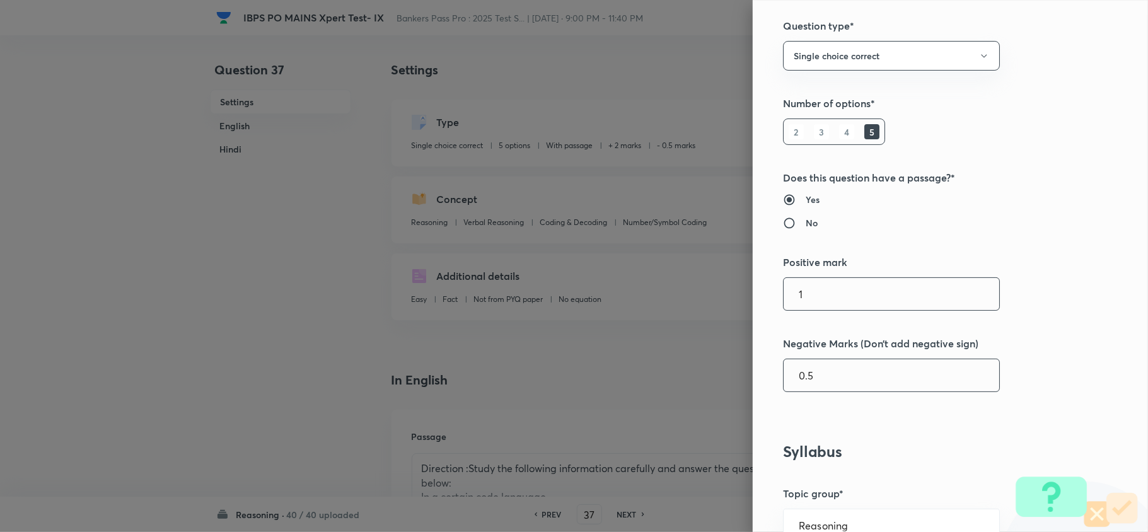
click at [798, 375] on input "0.5" at bounding box center [892, 375] width 216 height 32
click at [797, 371] on input "0.5" at bounding box center [892, 375] width 216 height 32
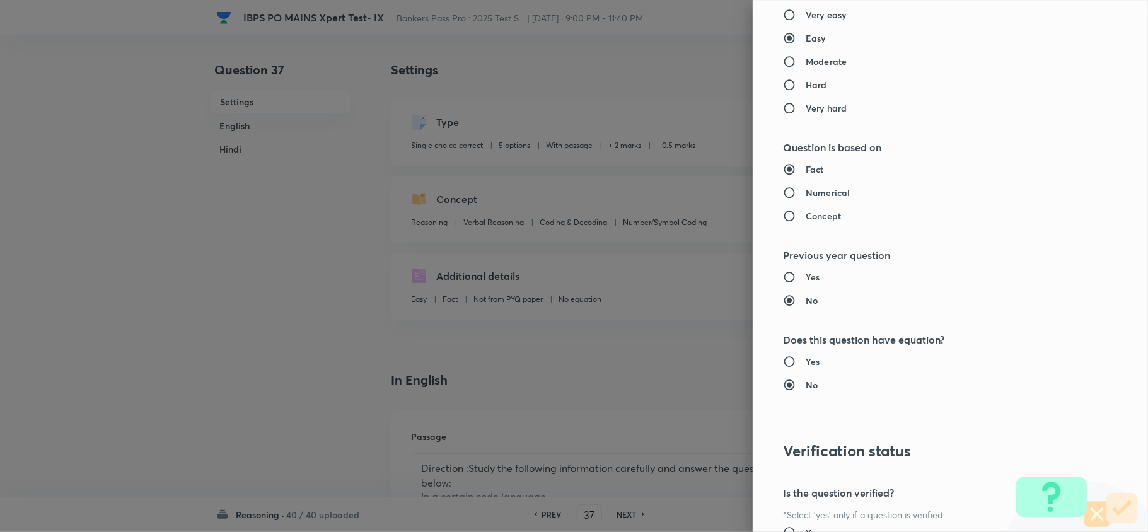
scroll to position [1189, 0]
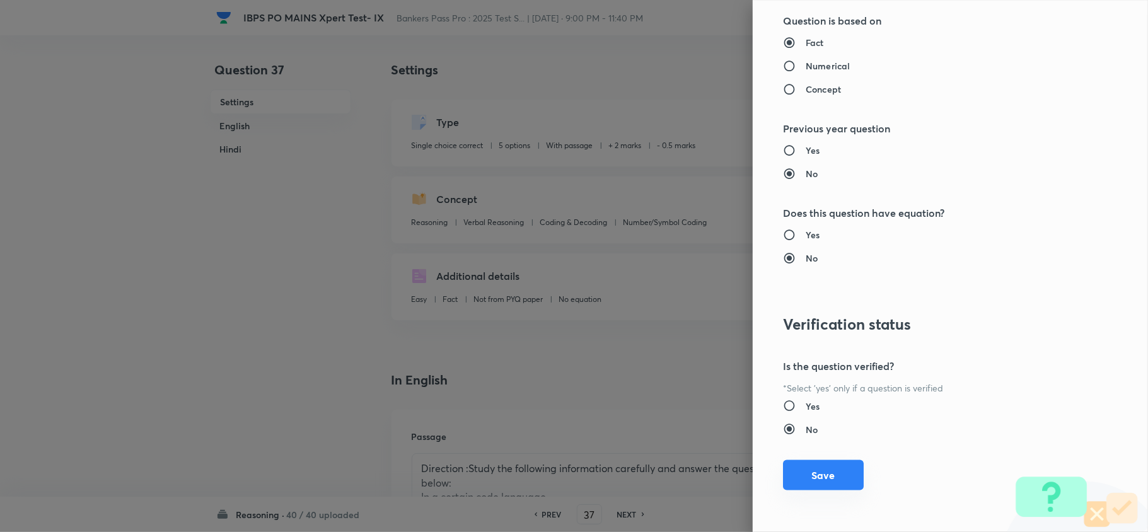
click at [827, 479] on button "Save" at bounding box center [823, 475] width 81 height 30
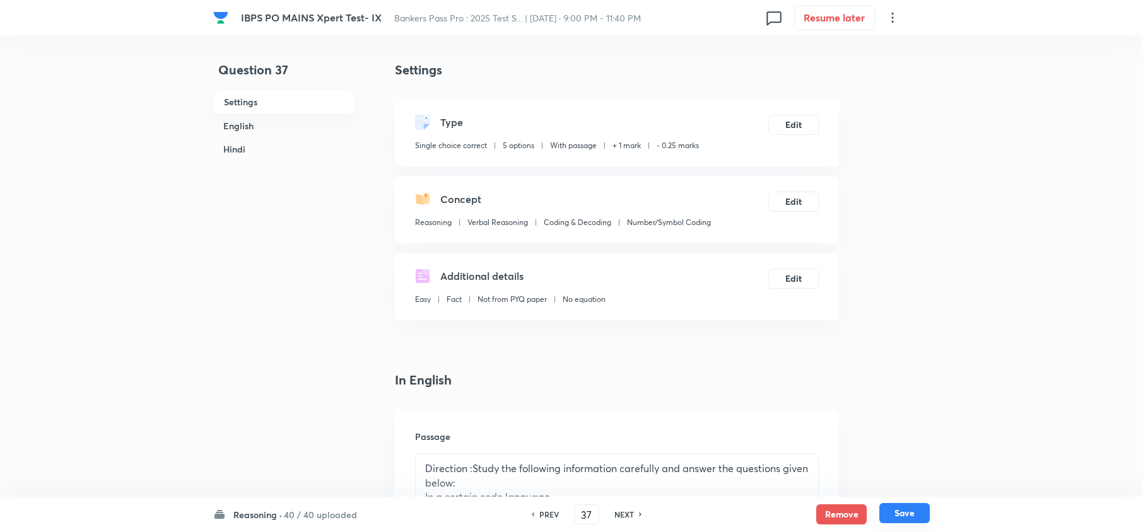
click at [911, 510] on button "Save" at bounding box center [904, 513] width 50 height 20
click at [788, 125] on button "Edit" at bounding box center [793, 124] width 50 height 20
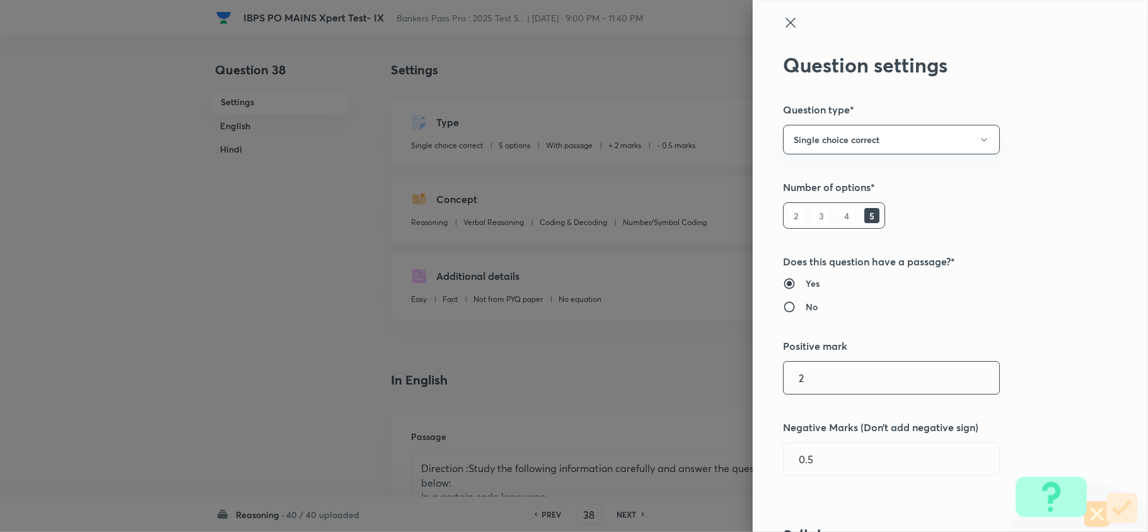
drag, startPoint x: 803, startPoint y: 376, endPoint x: 703, endPoint y: 383, distance: 100.6
click at [710, 386] on div "Question settings Question type* Single choice correct Number of options* 2 3 4…" at bounding box center [574, 266] width 1148 height 532
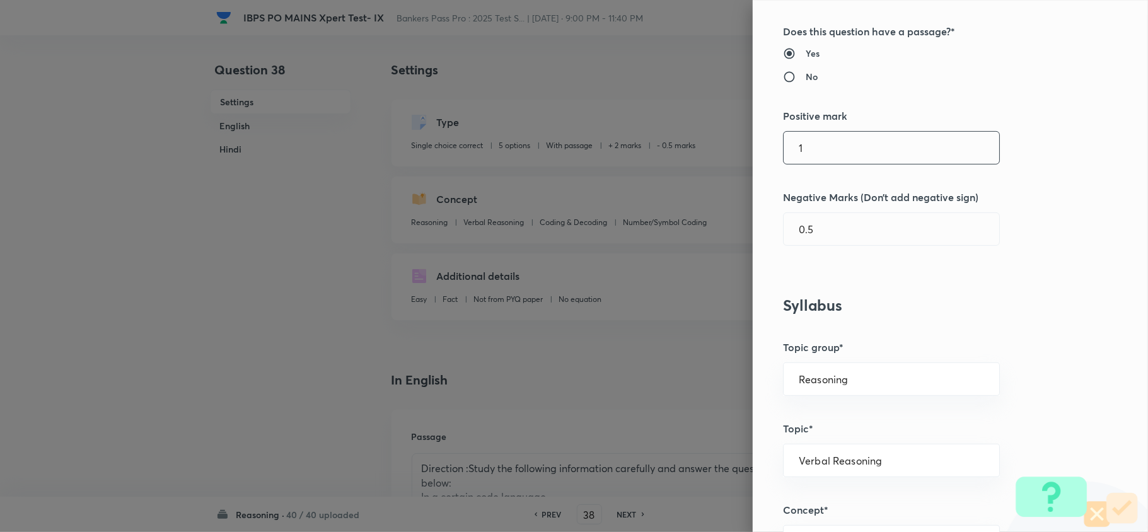
scroll to position [252, 0]
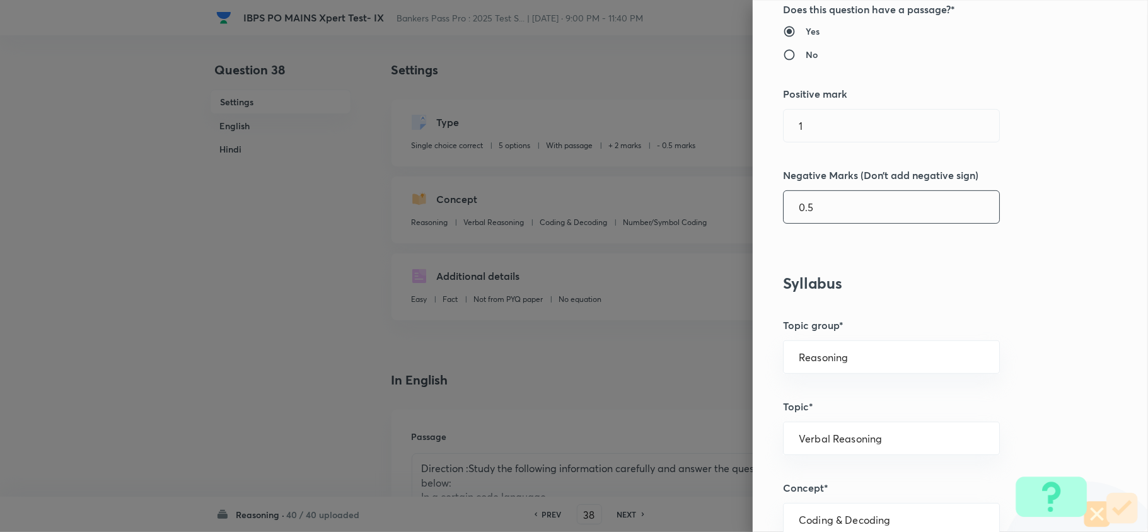
click at [795, 204] on input "0.5" at bounding box center [892, 207] width 216 height 32
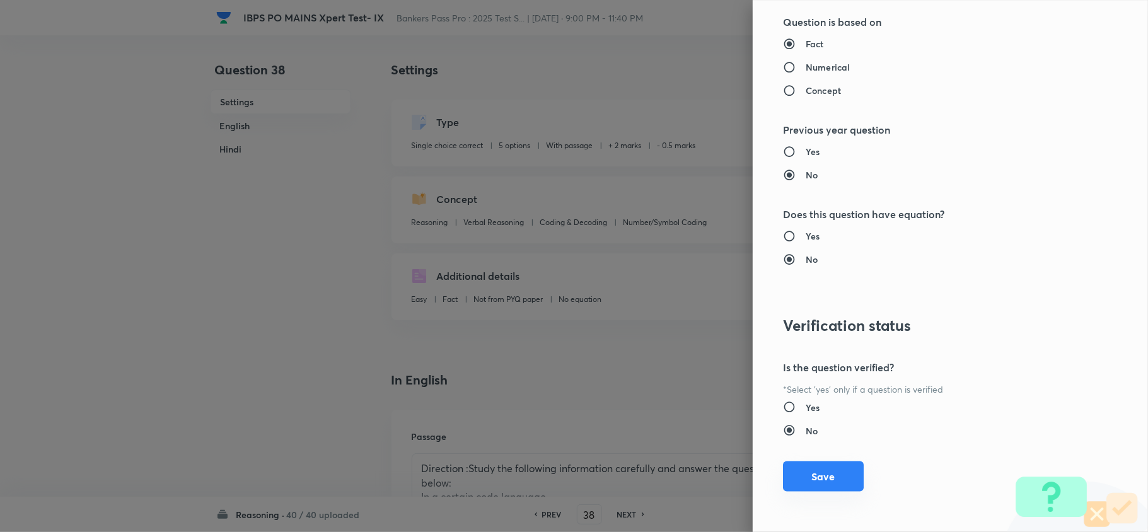
scroll to position [1189, 0]
click at [835, 472] on button "Save" at bounding box center [823, 475] width 81 height 30
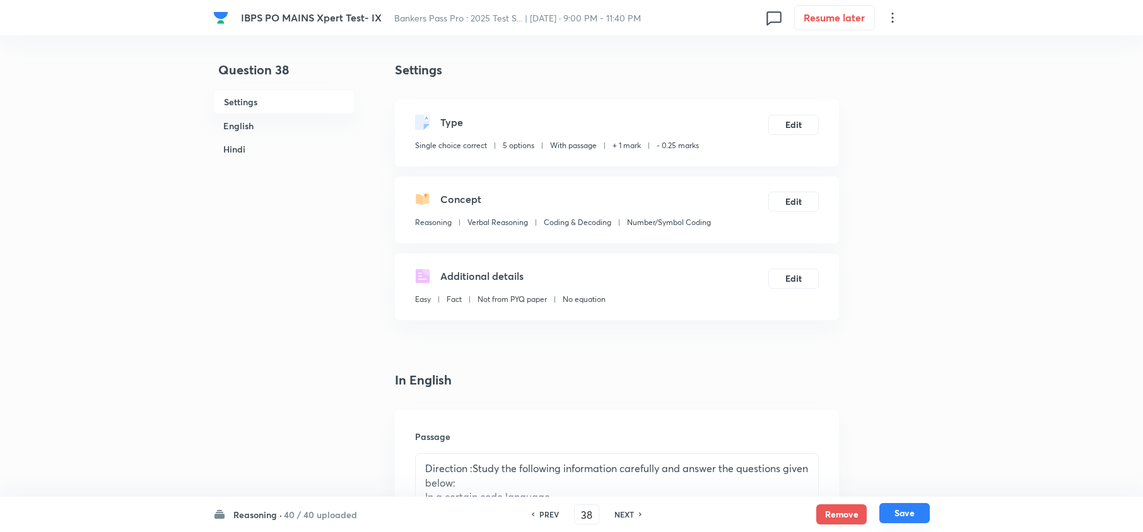
click at [911, 510] on button "Save" at bounding box center [904, 513] width 50 height 20
click at [802, 117] on button "Edit" at bounding box center [793, 124] width 50 height 20
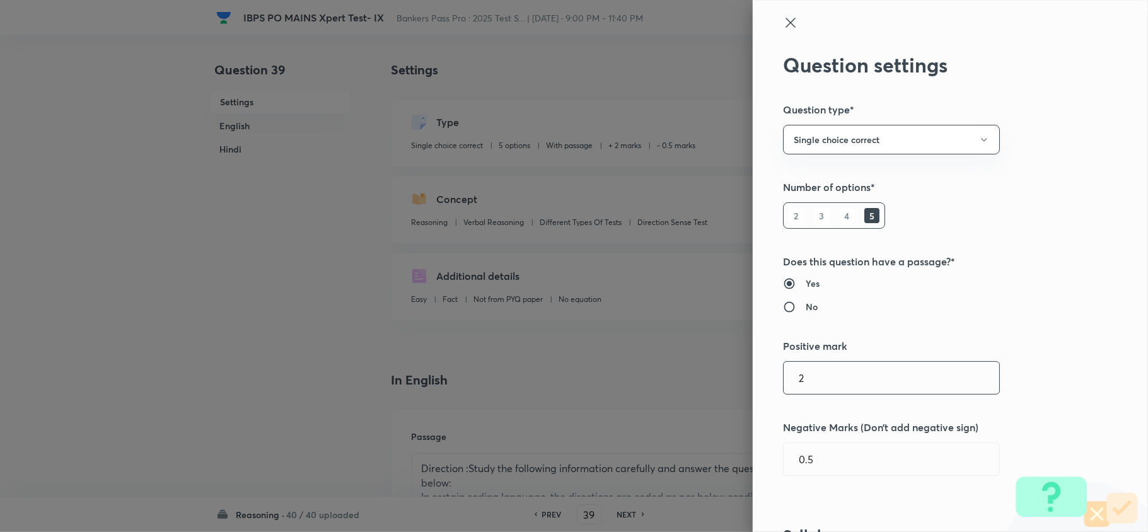
drag, startPoint x: 826, startPoint y: 390, endPoint x: 737, endPoint y: 392, distance: 88.9
click at [737, 392] on div "Question settings Question type* Single choice correct Number of options* 2 3 4…" at bounding box center [574, 266] width 1148 height 532
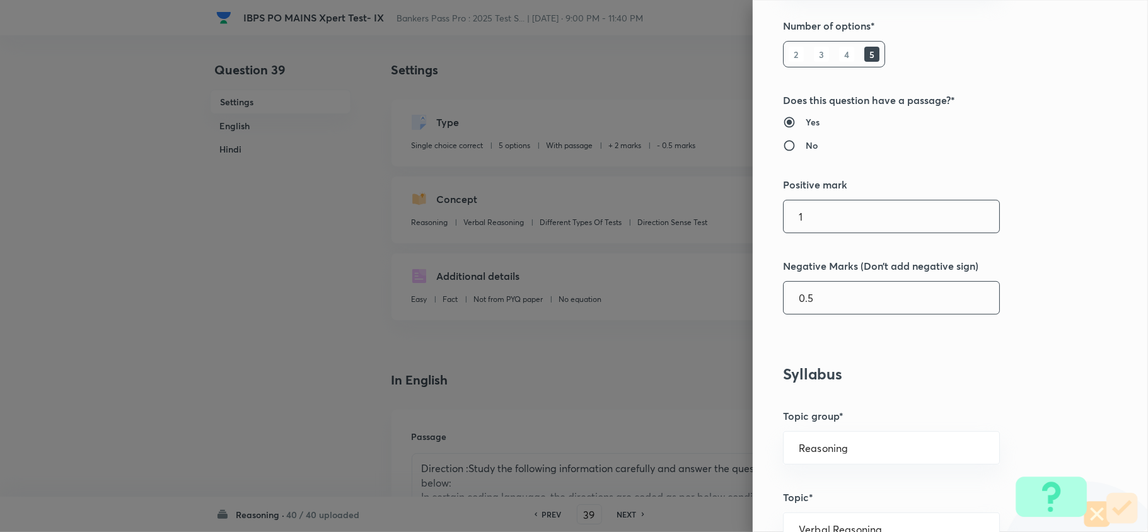
scroll to position [168, 0]
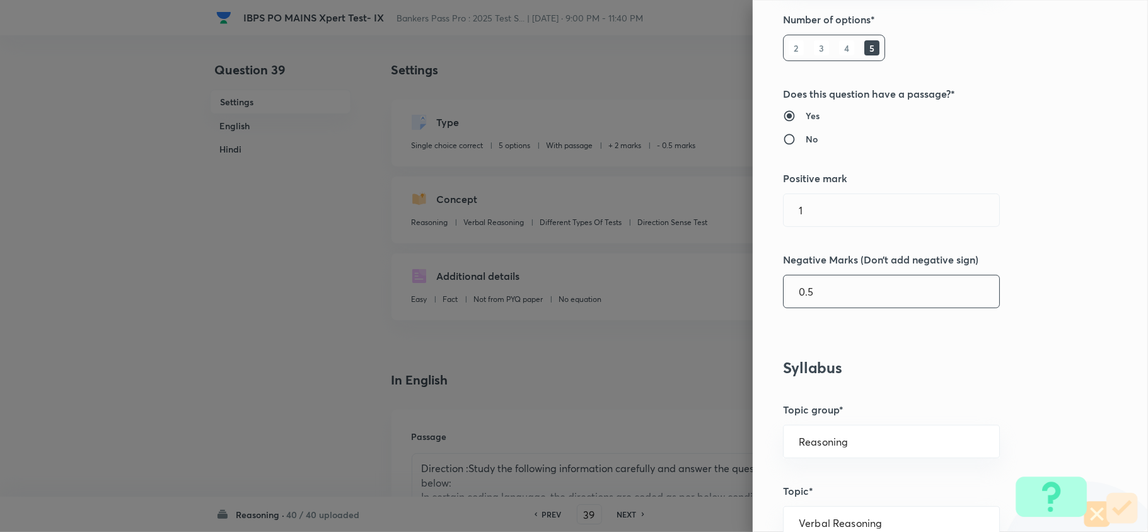
click at [795, 298] on input "0.5" at bounding box center [892, 292] width 216 height 32
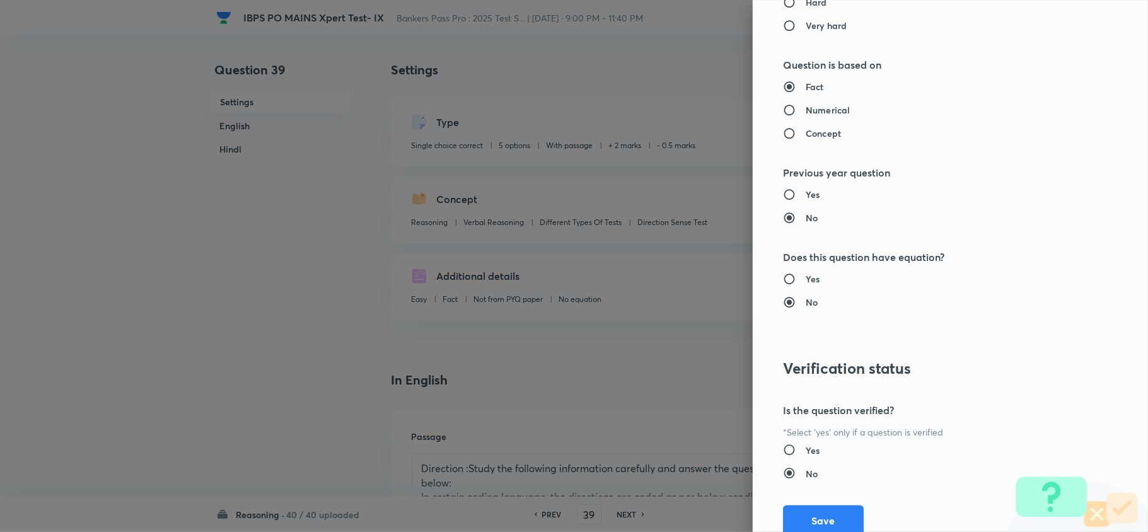
scroll to position [1189, 0]
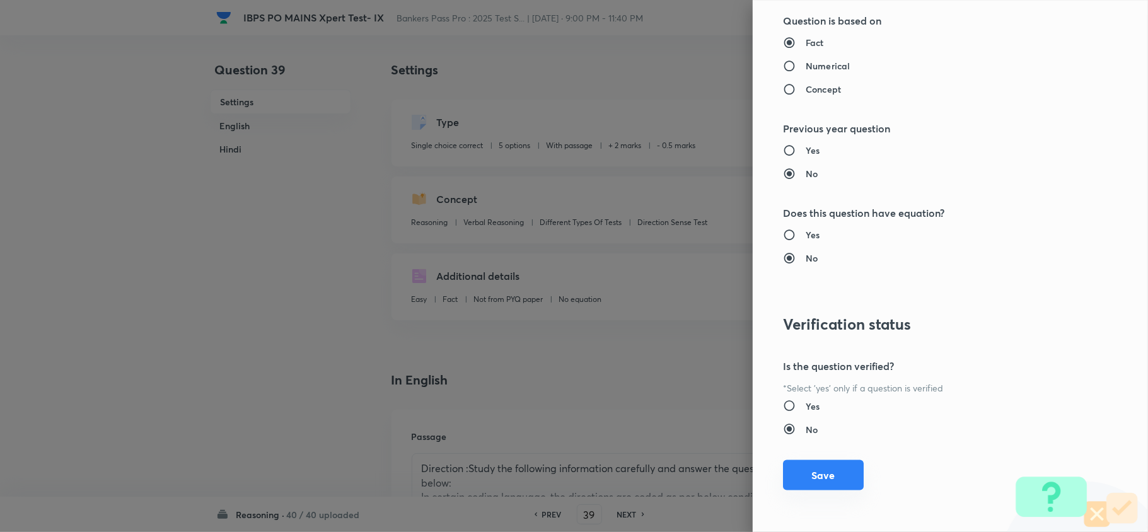
click at [826, 480] on button "Save" at bounding box center [823, 475] width 81 height 30
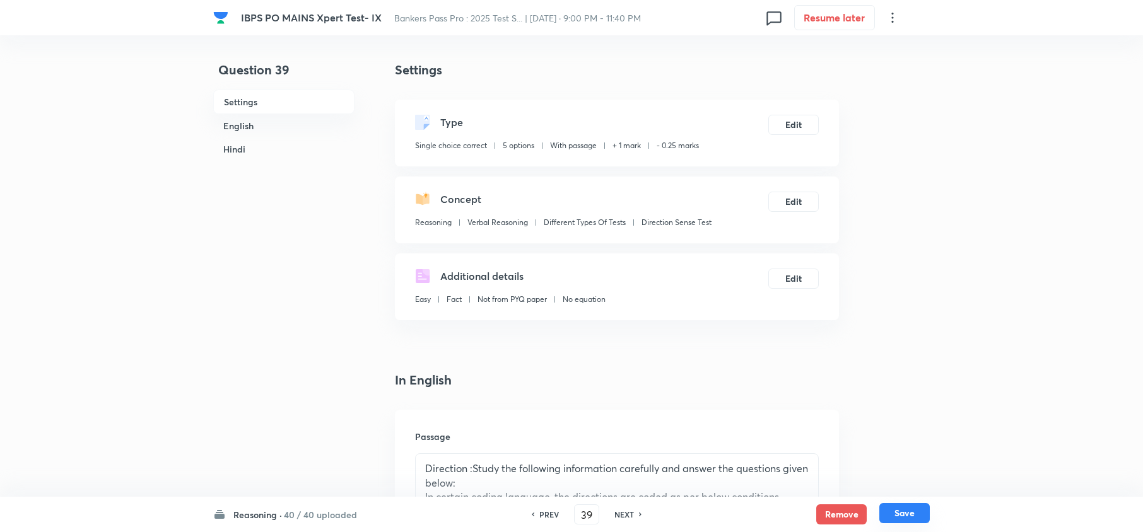
click at [921, 510] on button "Save" at bounding box center [904, 513] width 50 height 20
click at [812, 121] on button "Edit" at bounding box center [793, 124] width 50 height 20
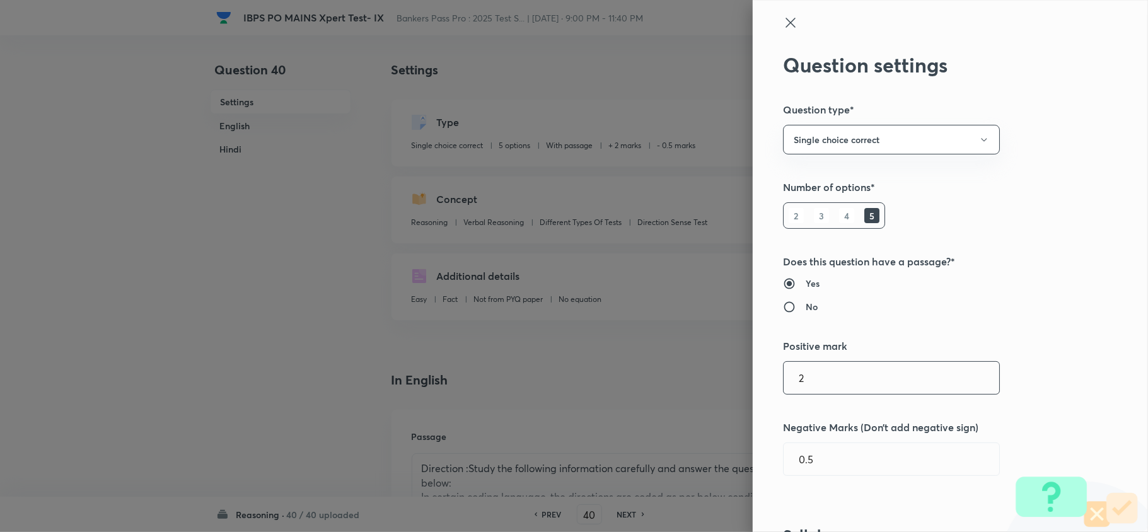
drag, startPoint x: 823, startPoint y: 379, endPoint x: 518, endPoint y: 421, distance: 307.5
click at [518, 421] on div "Question settings Question type* Single choice correct Number of options* 2 3 4…" at bounding box center [574, 266] width 1148 height 532
click at [828, 407] on div "Question settings Question type* Single choice correct Number of options* 2 3 4…" at bounding box center [950, 266] width 395 height 532
click at [838, 385] on input "2" at bounding box center [892, 378] width 216 height 32
drag, startPoint x: 817, startPoint y: 390, endPoint x: 752, endPoint y: 387, distance: 65.0
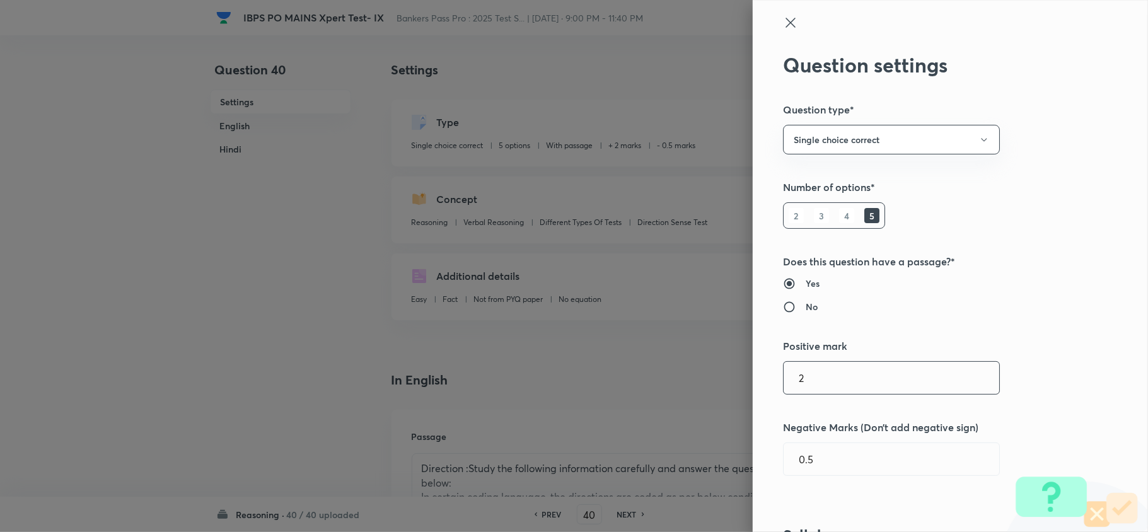
click at [753, 387] on div "Question settings Question type* Single choice correct Number of options* 2 3 4…" at bounding box center [950, 266] width 395 height 532
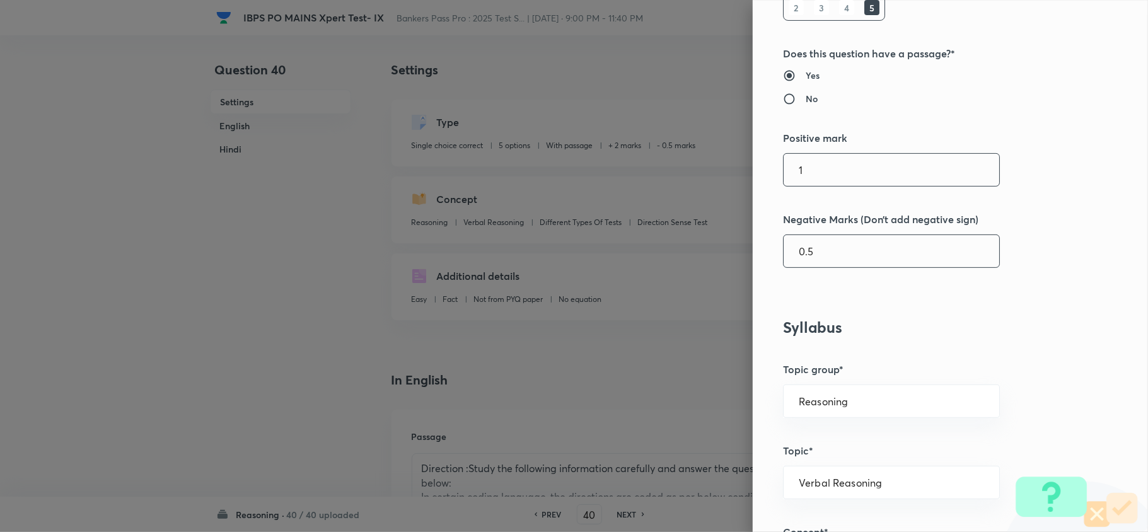
scroll to position [252, 0]
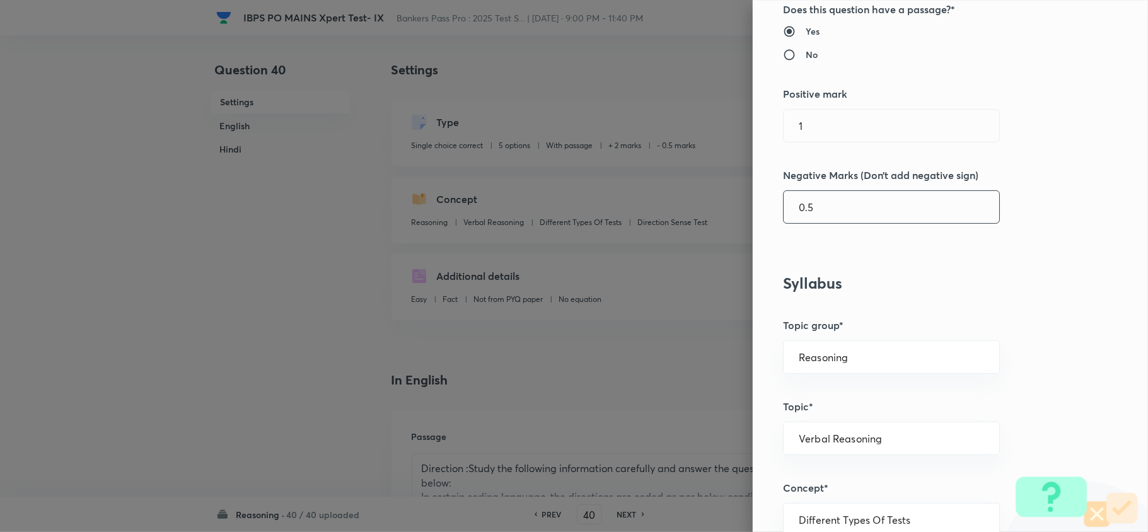
click at [796, 202] on input "0.5" at bounding box center [892, 207] width 216 height 32
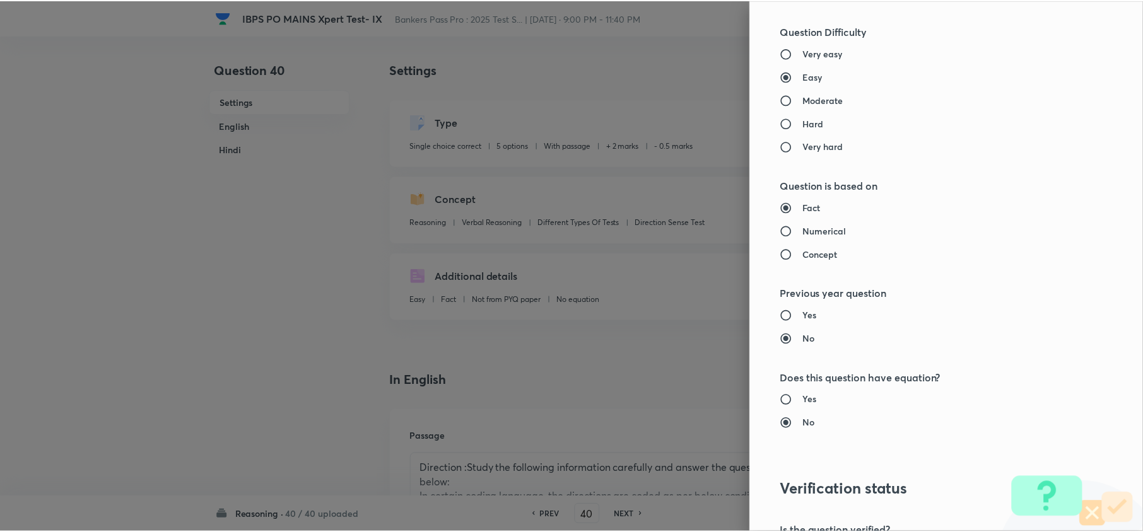
scroll to position [1189, 0]
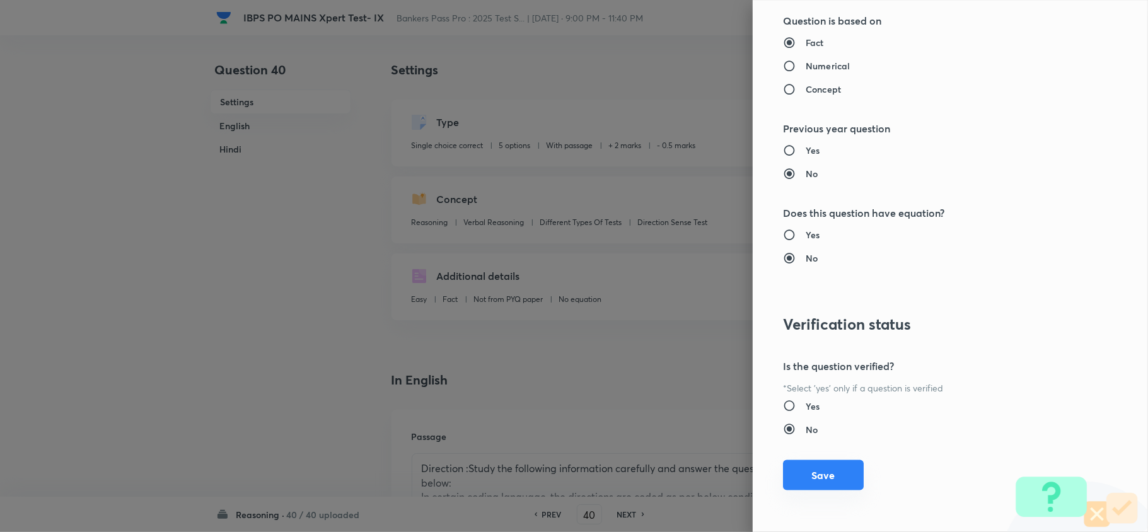
click at [803, 476] on button "Save" at bounding box center [823, 475] width 81 height 30
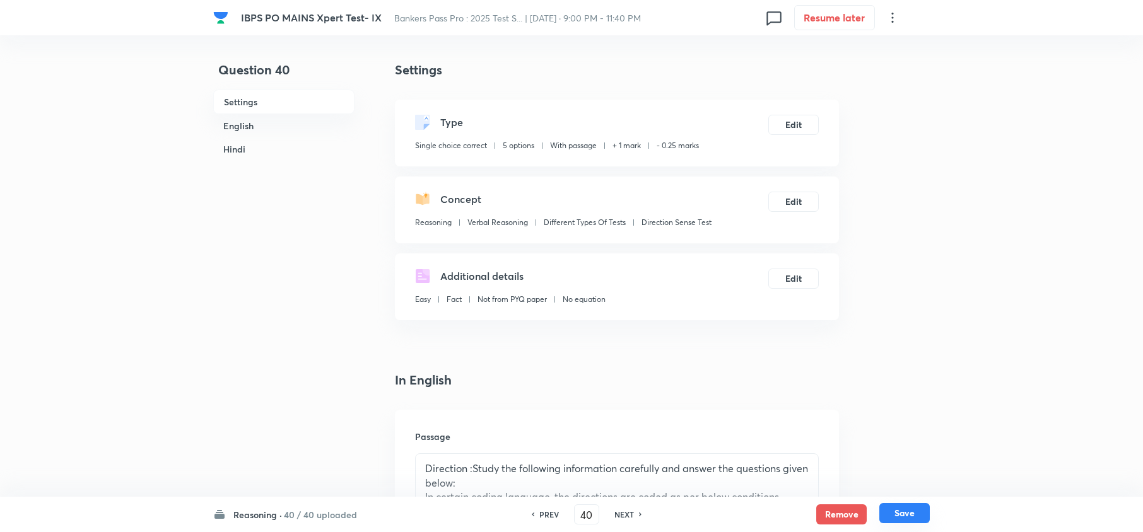
click at [920, 510] on button "Save" at bounding box center [904, 513] width 50 height 20
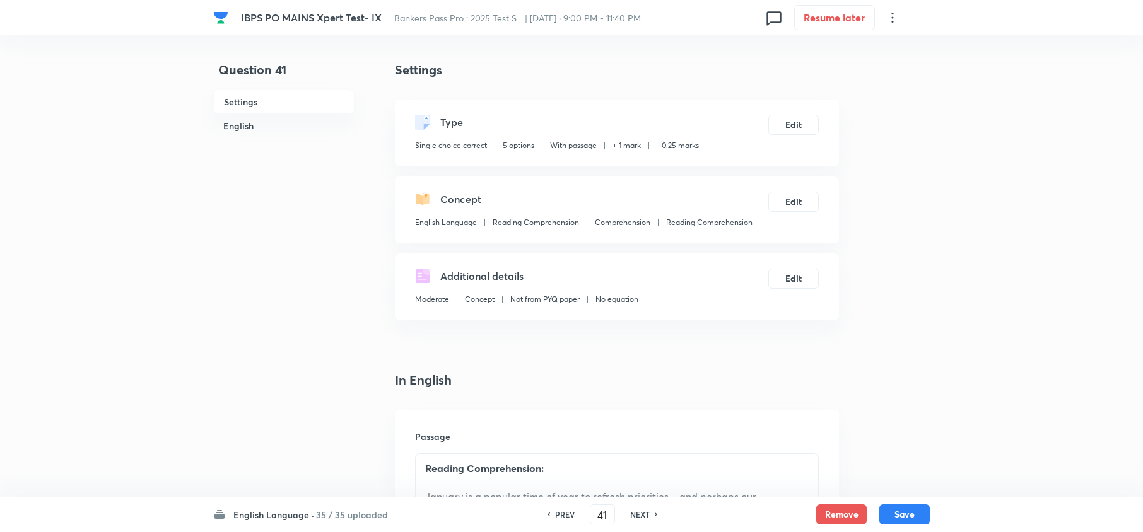
click at [303, 515] on h6 "English Language ·" at bounding box center [273, 514] width 81 height 13
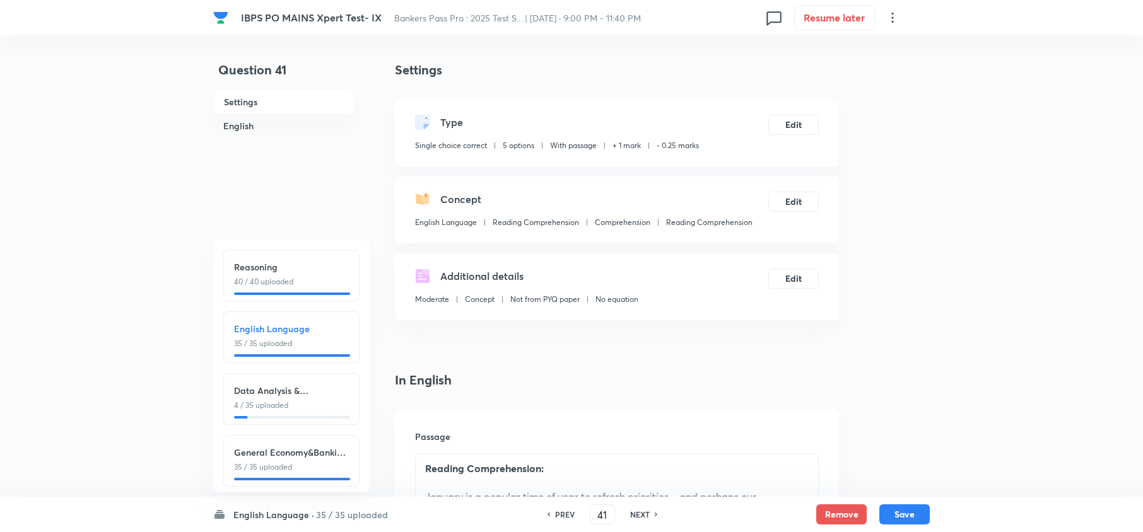
click at [303, 515] on h6 "English Language ·" at bounding box center [273, 514] width 81 height 13
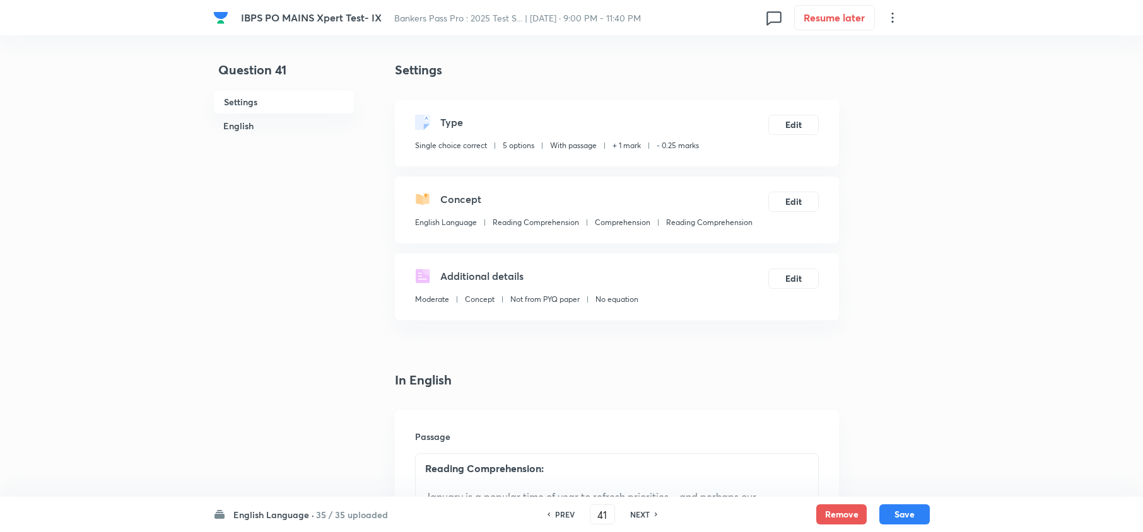
click at [555, 510] on h6 "PREV" at bounding box center [565, 514] width 20 height 11
click at [552, 510] on h6 "PREV" at bounding box center [549, 514] width 20 height 11
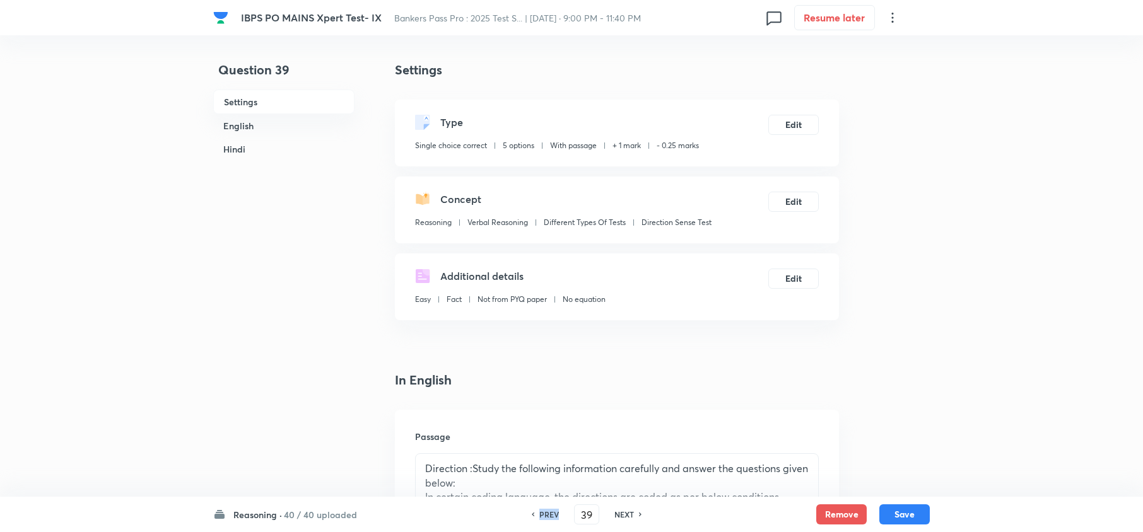
click at [552, 510] on h6 "PREV" at bounding box center [549, 514] width 20 height 11
click at [552, 511] on h6 "PREV" at bounding box center [549, 514] width 20 height 11
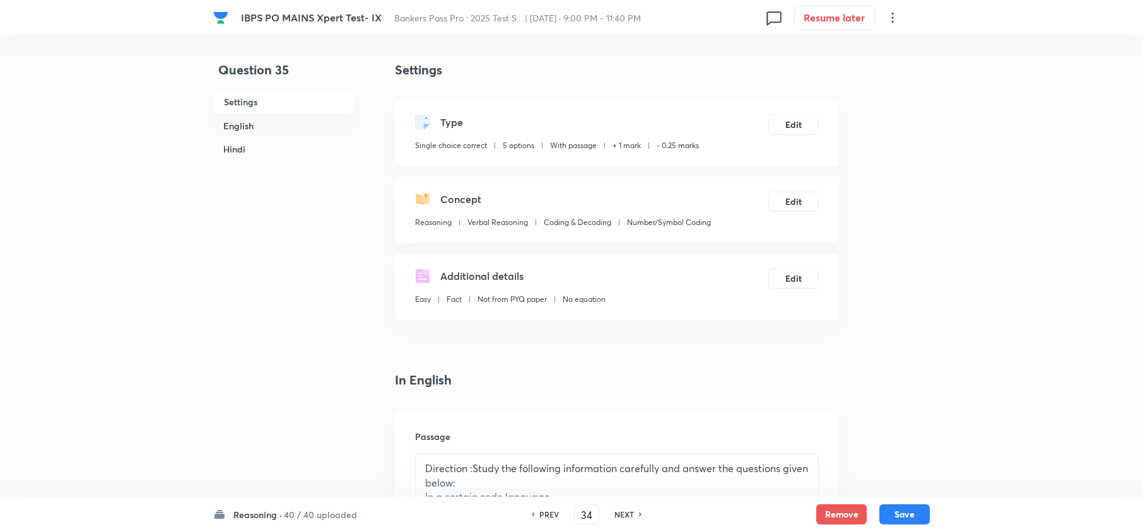
click at [552, 511] on h6 "PREV" at bounding box center [549, 514] width 20 height 11
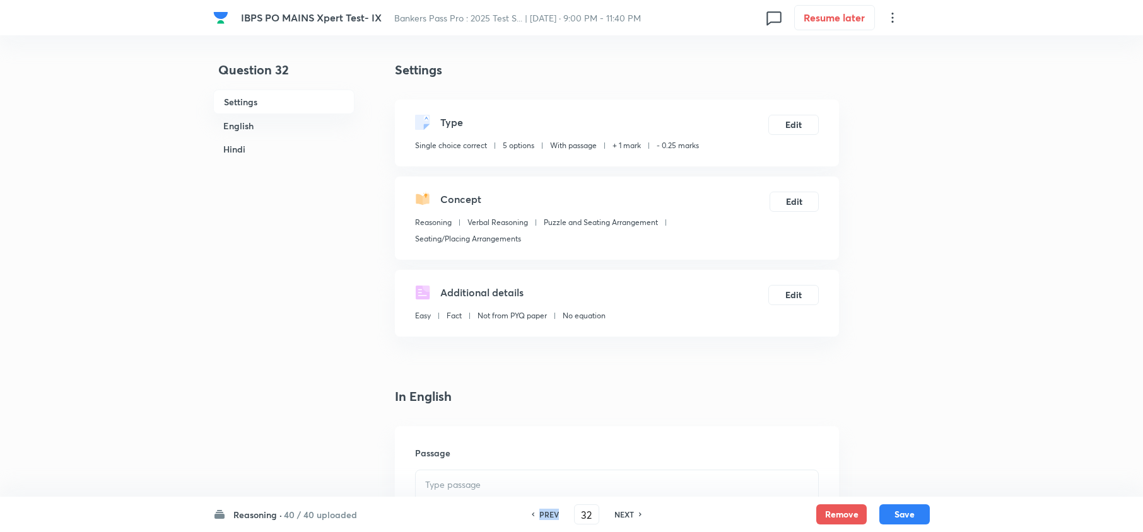
click at [552, 511] on h6 "PREV" at bounding box center [549, 514] width 20 height 11
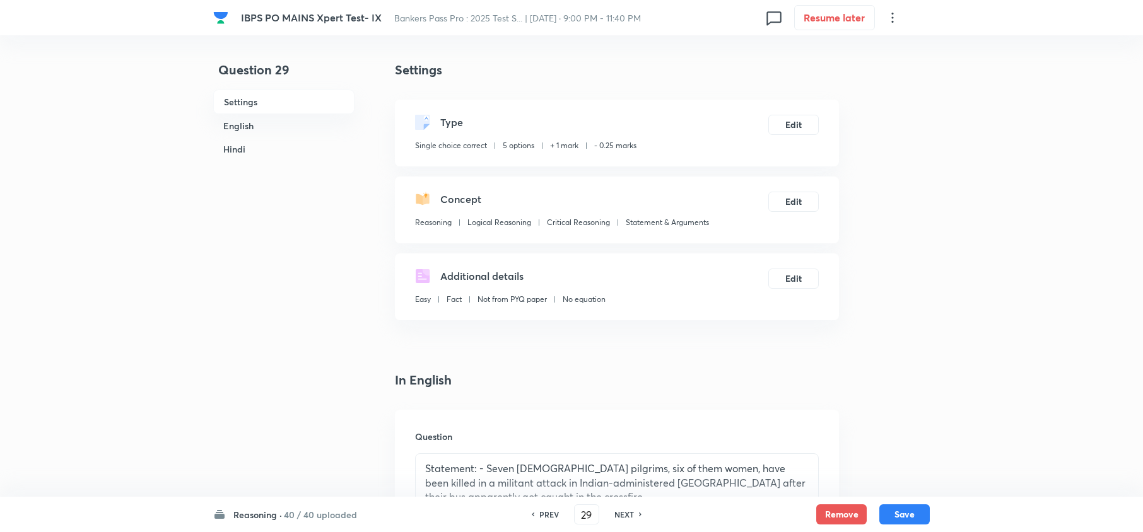
click at [552, 511] on h6 "PREV" at bounding box center [549, 514] width 20 height 11
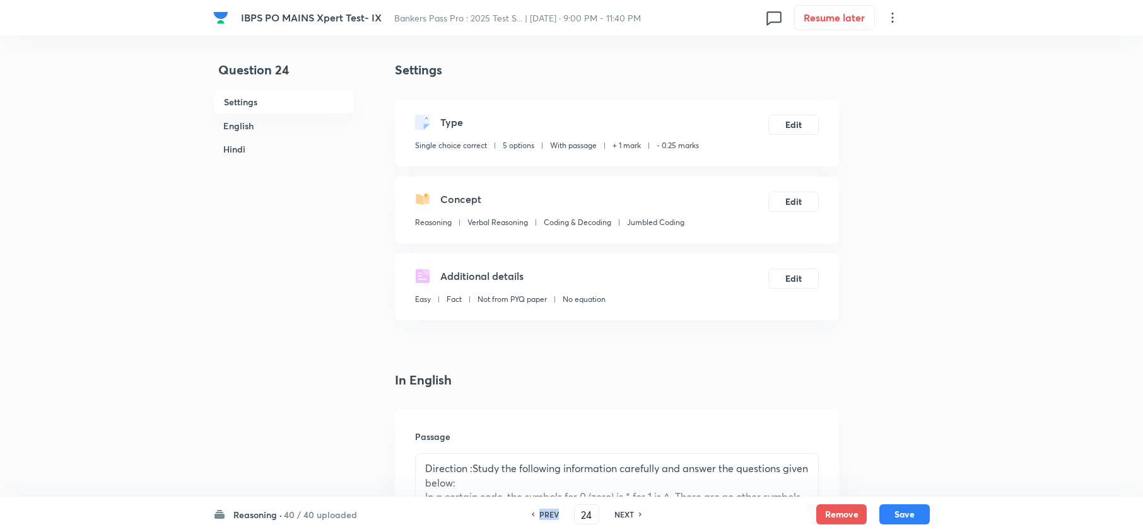
click at [552, 511] on h6 "PREV" at bounding box center [549, 514] width 20 height 11
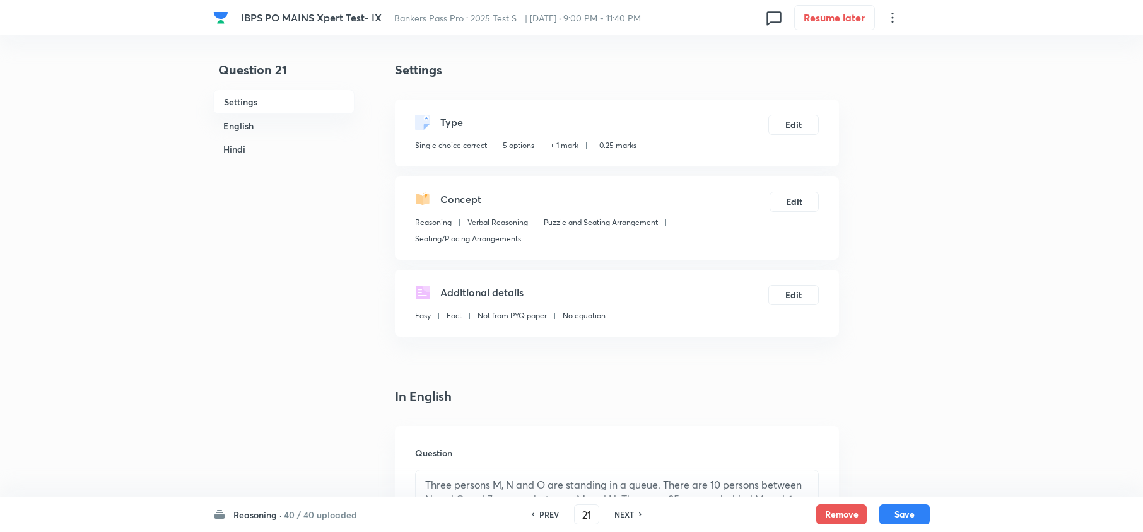
click at [552, 511] on h6 "PREV" at bounding box center [549, 514] width 20 height 11
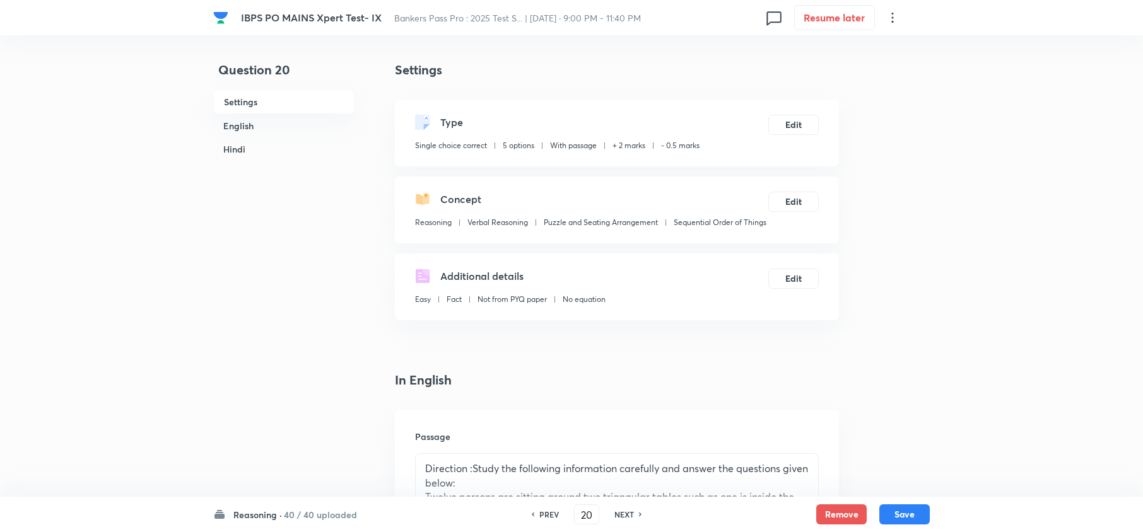
click at [552, 511] on h6 "PREV" at bounding box center [549, 514] width 20 height 11
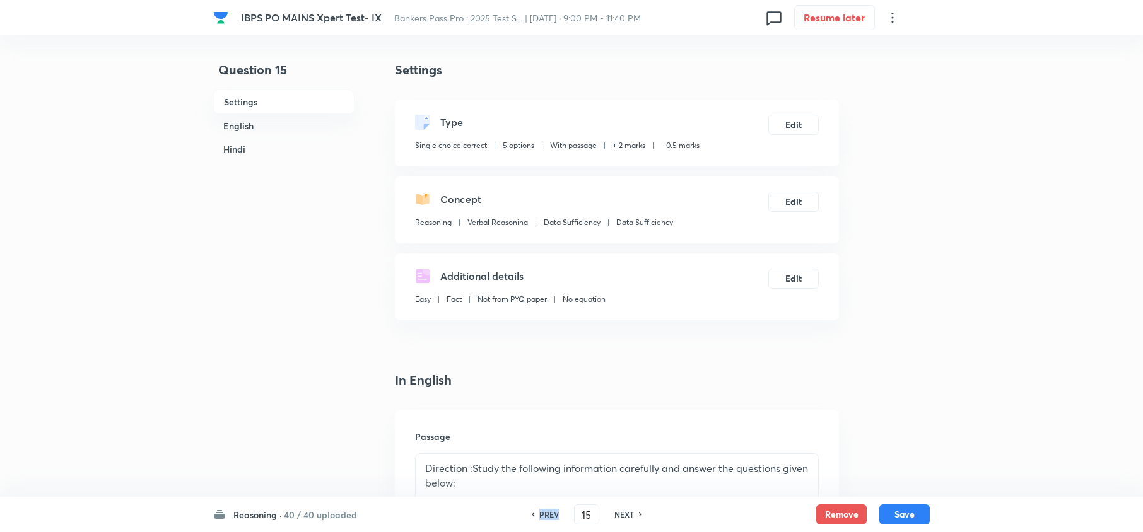
click at [552, 511] on h6 "PREV" at bounding box center [549, 514] width 20 height 11
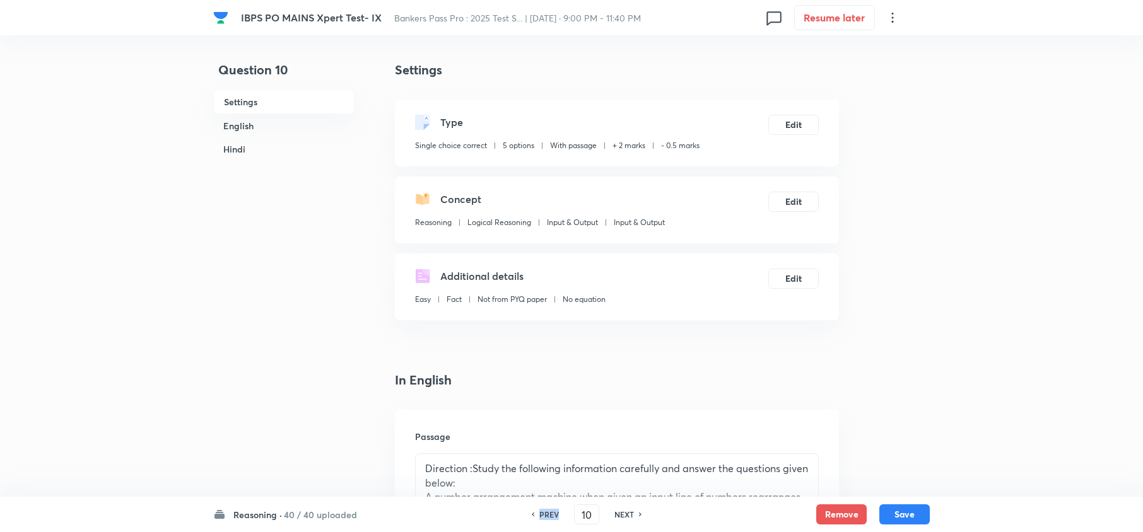
click at [552, 511] on h6 "PREV" at bounding box center [549, 514] width 20 height 11
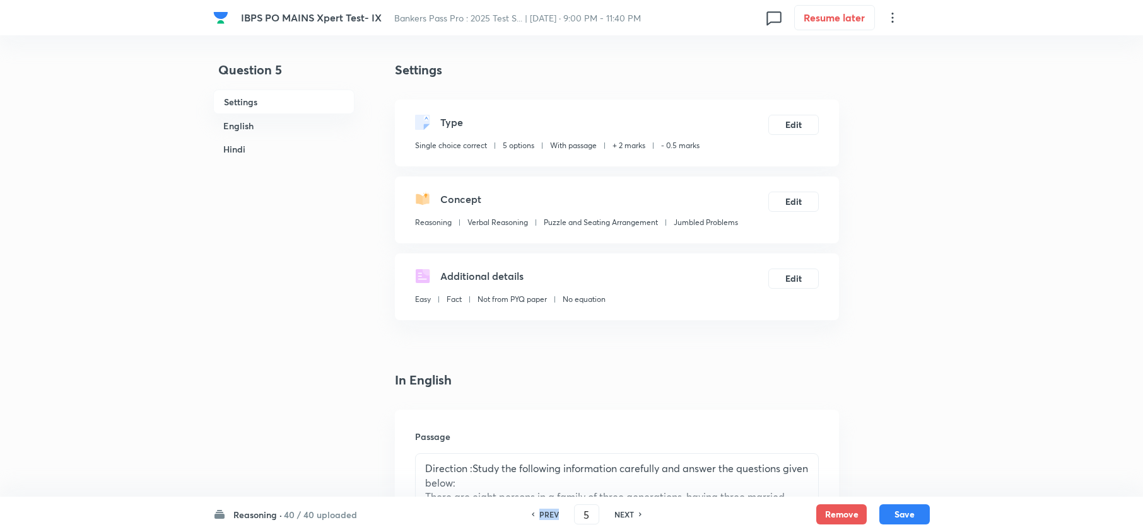
click at [552, 511] on h6 "PREV" at bounding box center [549, 514] width 20 height 11
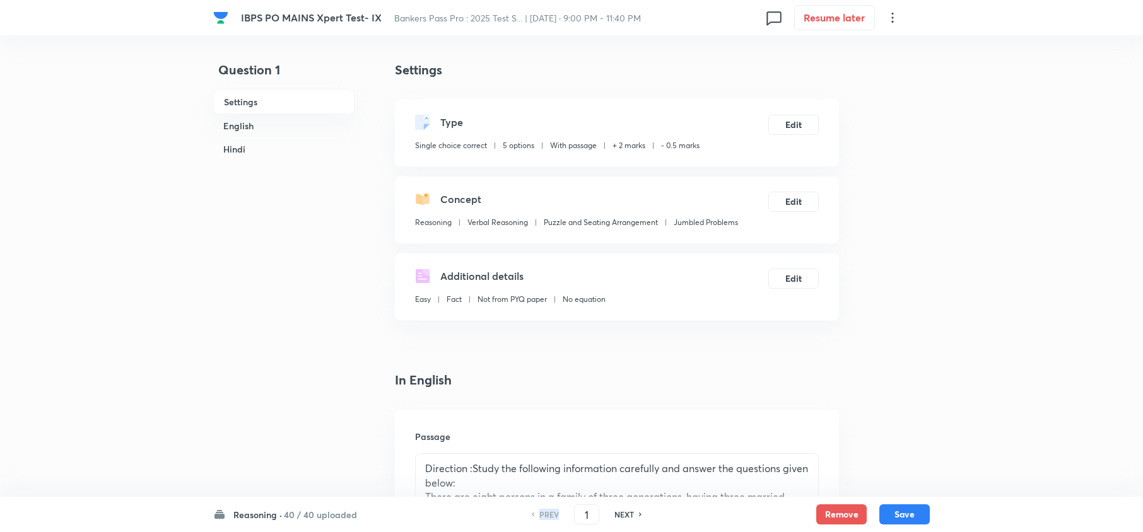
click at [552, 511] on h6 "PREV" at bounding box center [549, 514] width 20 height 11
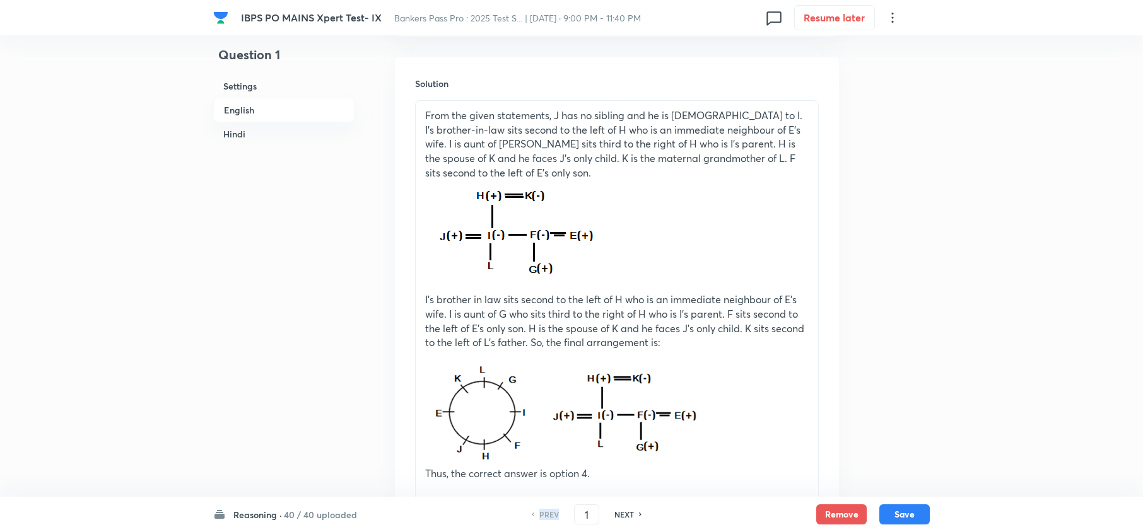
scroll to position [2102, 0]
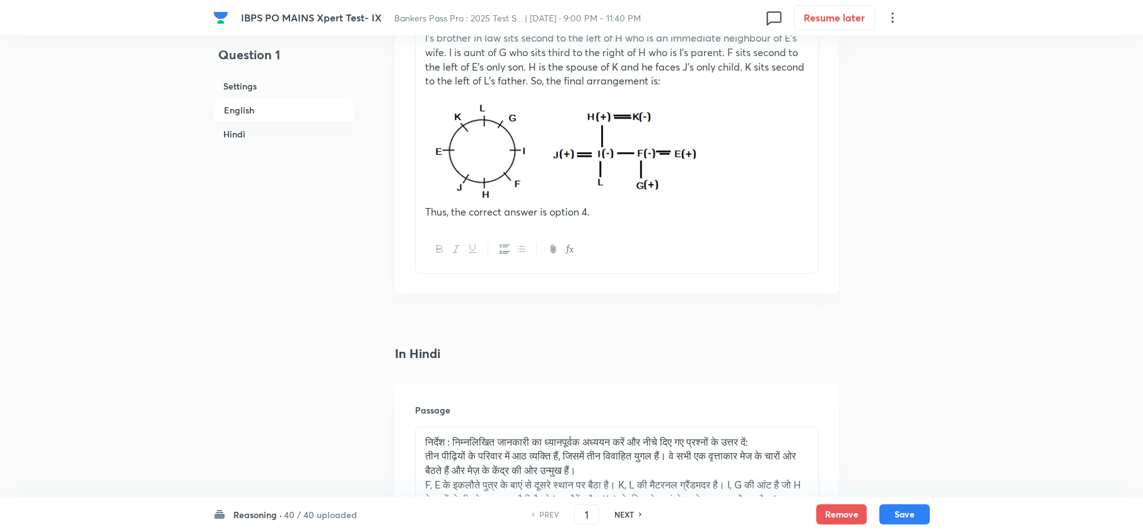
click at [626, 515] on h6 "NEXT" at bounding box center [624, 514] width 20 height 11
click at [626, 517] on h6 "NEXT" at bounding box center [624, 514] width 20 height 11
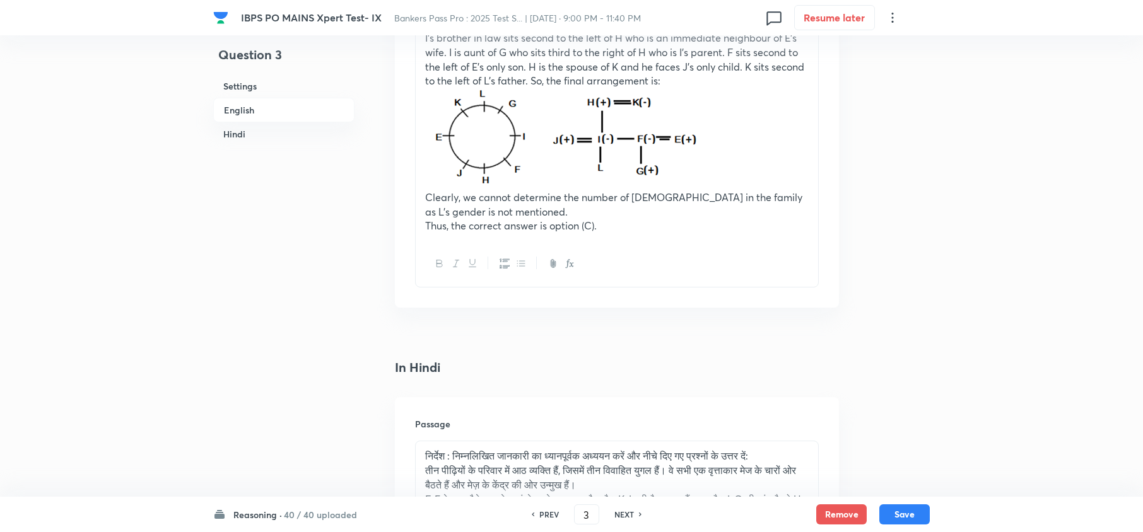
click at [626, 517] on h6 "NEXT" at bounding box center [624, 514] width 20 height 11
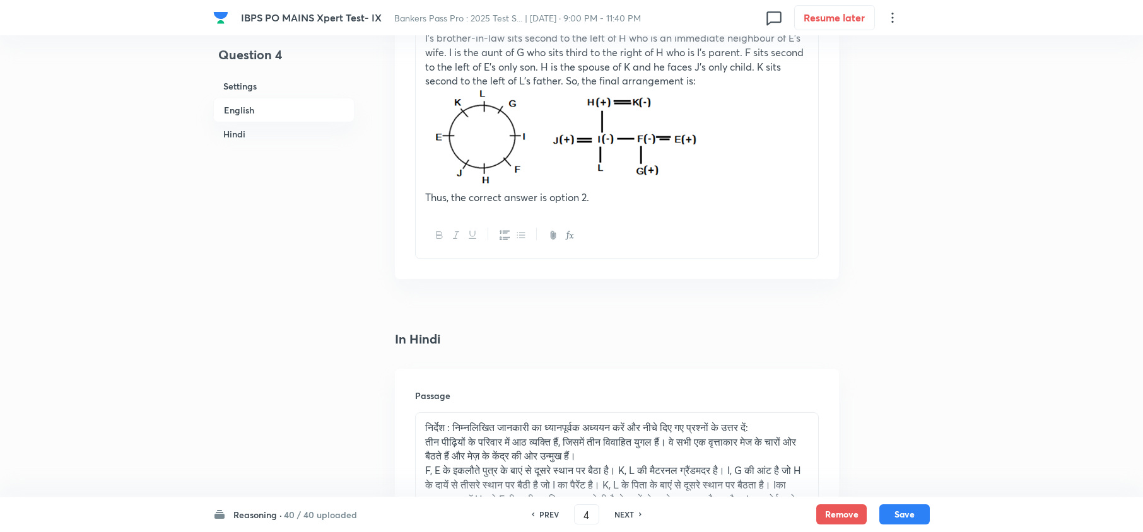
click at [626, 517] on h6 "NEXT" at bounding box center [624, 514] width 20 height 11
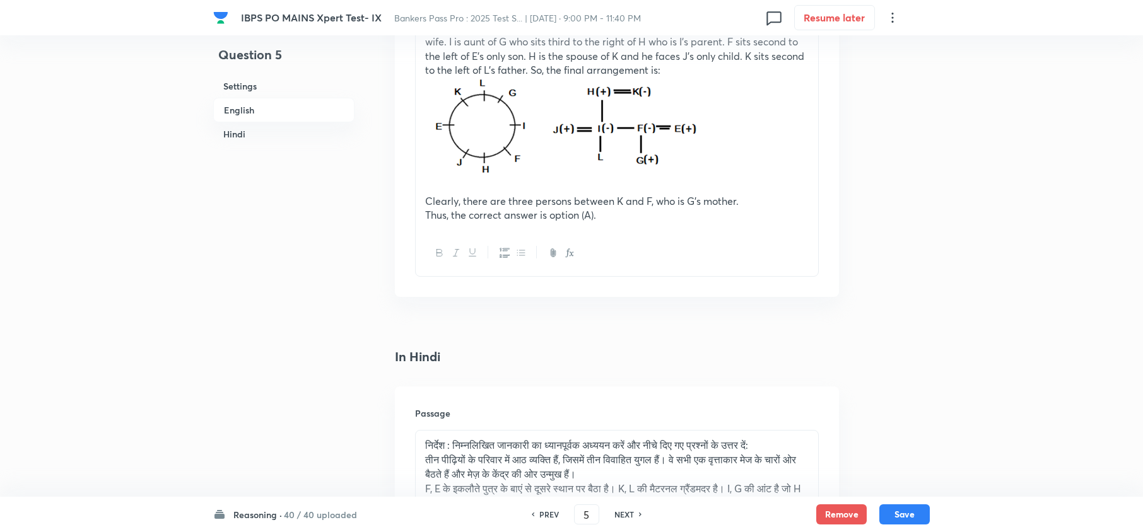
click at [626, 517] on h6 "NEXT" at bounding box center [624, 514] width 20 height 11
